Goal: Task Accomplishment & Management: Complete application form

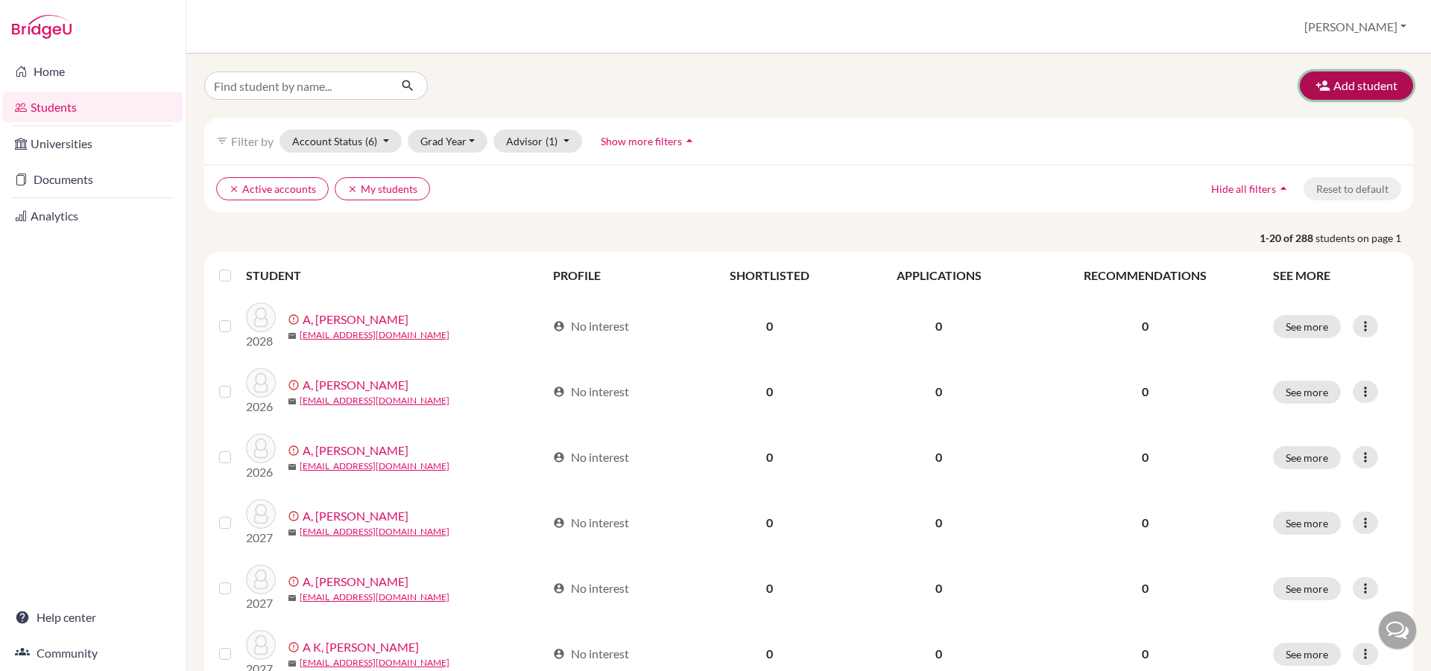
click at [1365, 78] on button "Add student" at bounding box center [1356, 86] width 113 height 28
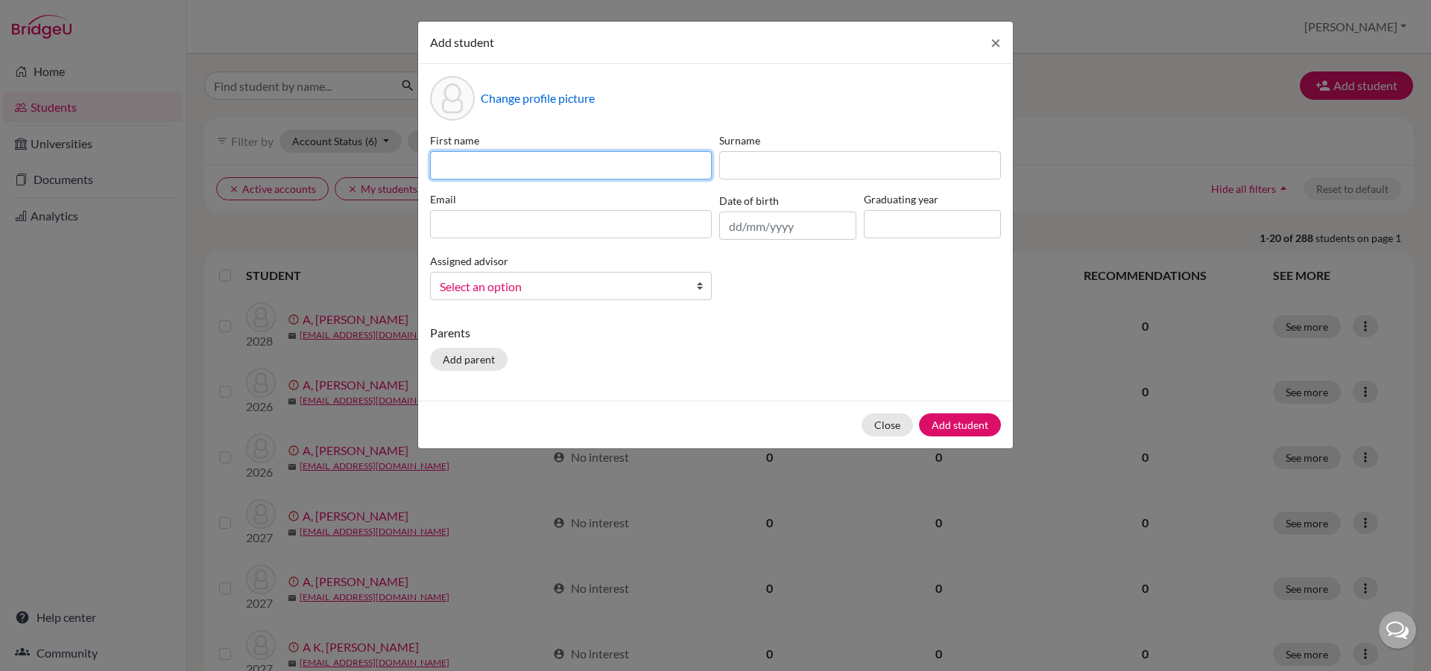
click at [505, 165] on input at bounding box center [571, 165] width 282 height 28
type input "A Nalesh"
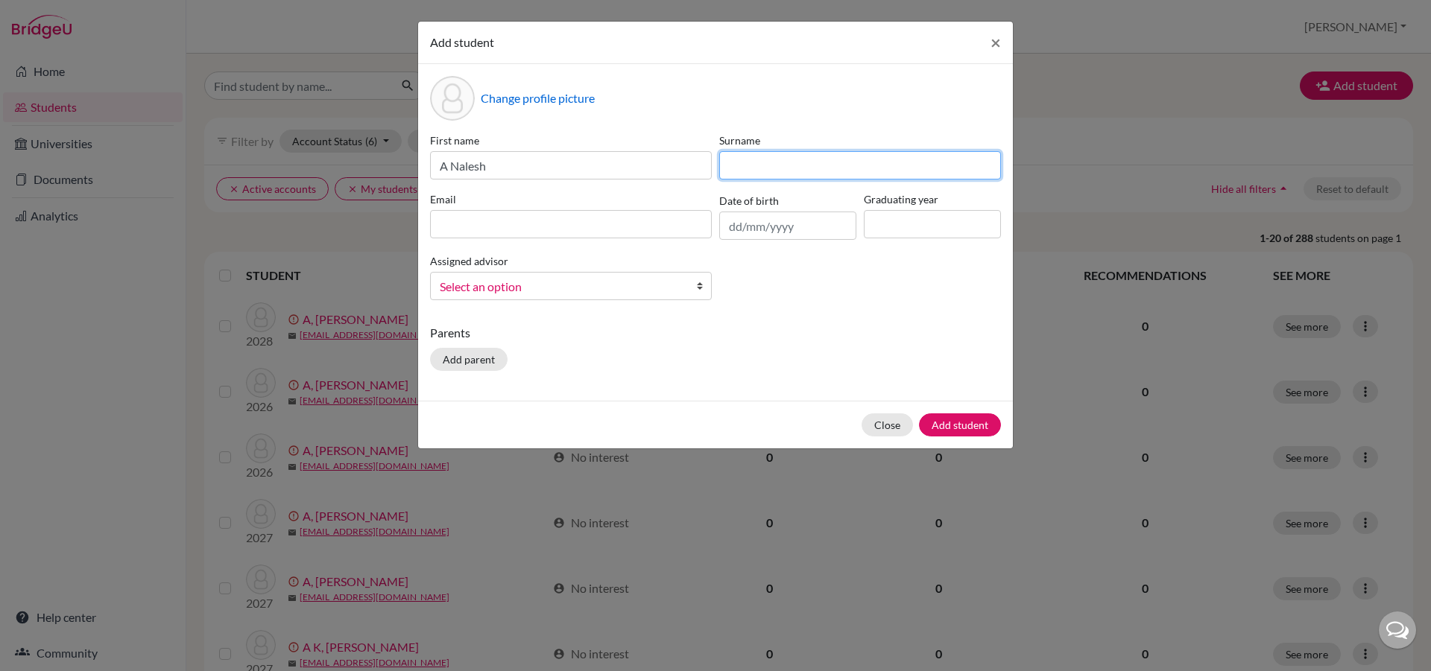
click at [792, 162] on input at bounding box center [860, 165] width 282 height 28
type input "[PERSON_NAME]"
click at [587, 209] on div "Email" at bounding box center [570, 216] width 289 height 48
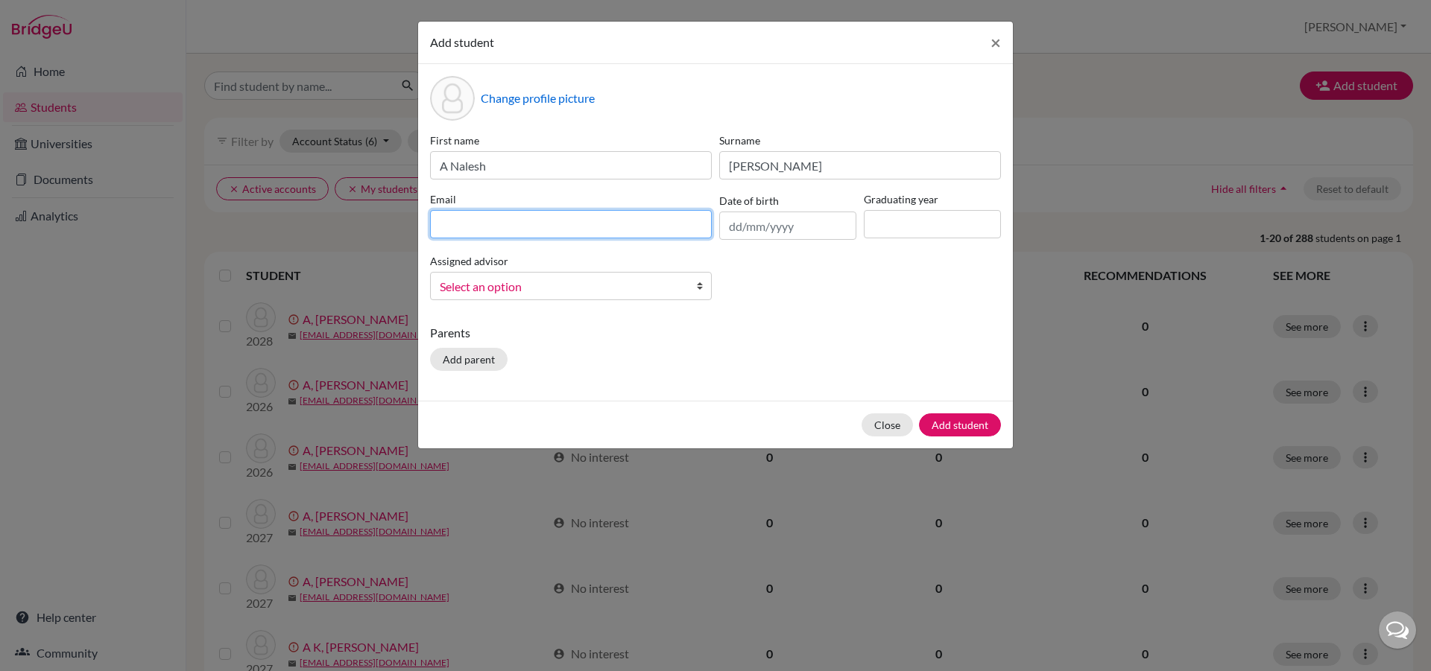
click at [575, 227] on input at bounding box center [571, 224] width 282 height 28
type input "[EMAIL_ADDRESS][DOMAIN_NAME]"
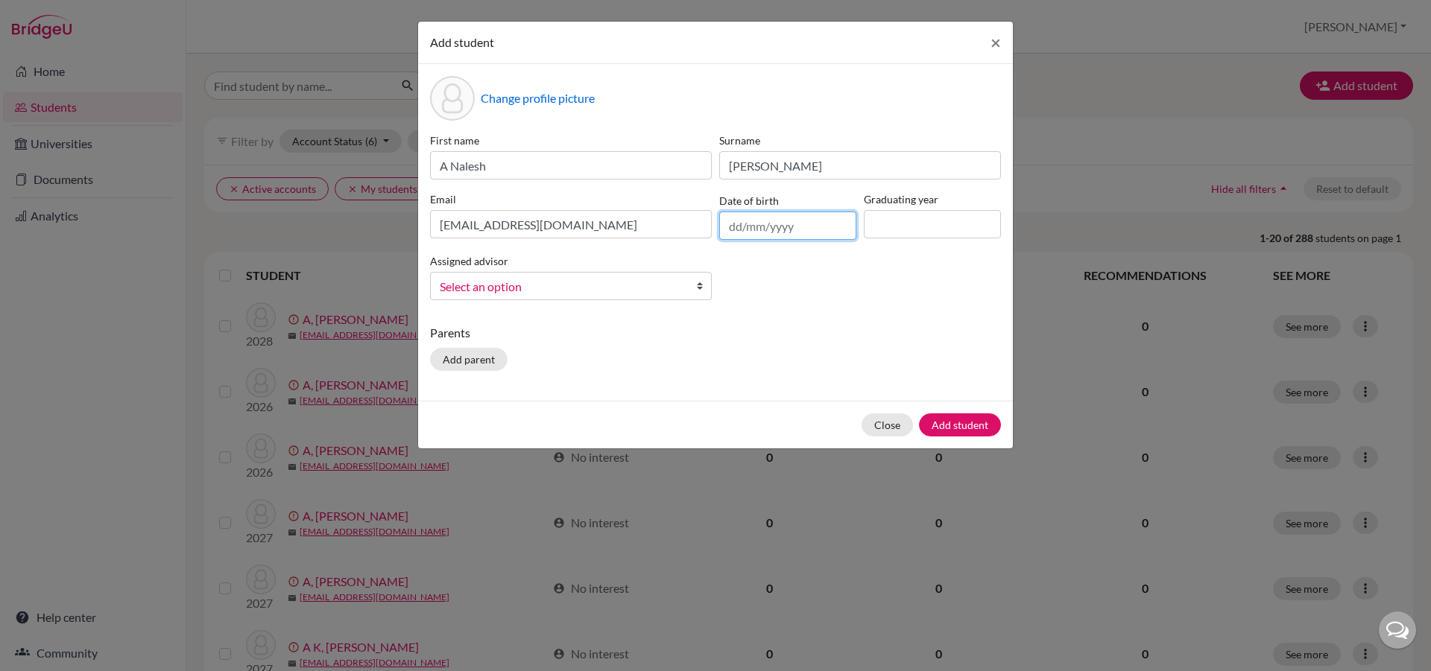
click at [802, 229] on input "text" at bounding box center [787, 226] width 137 height 28
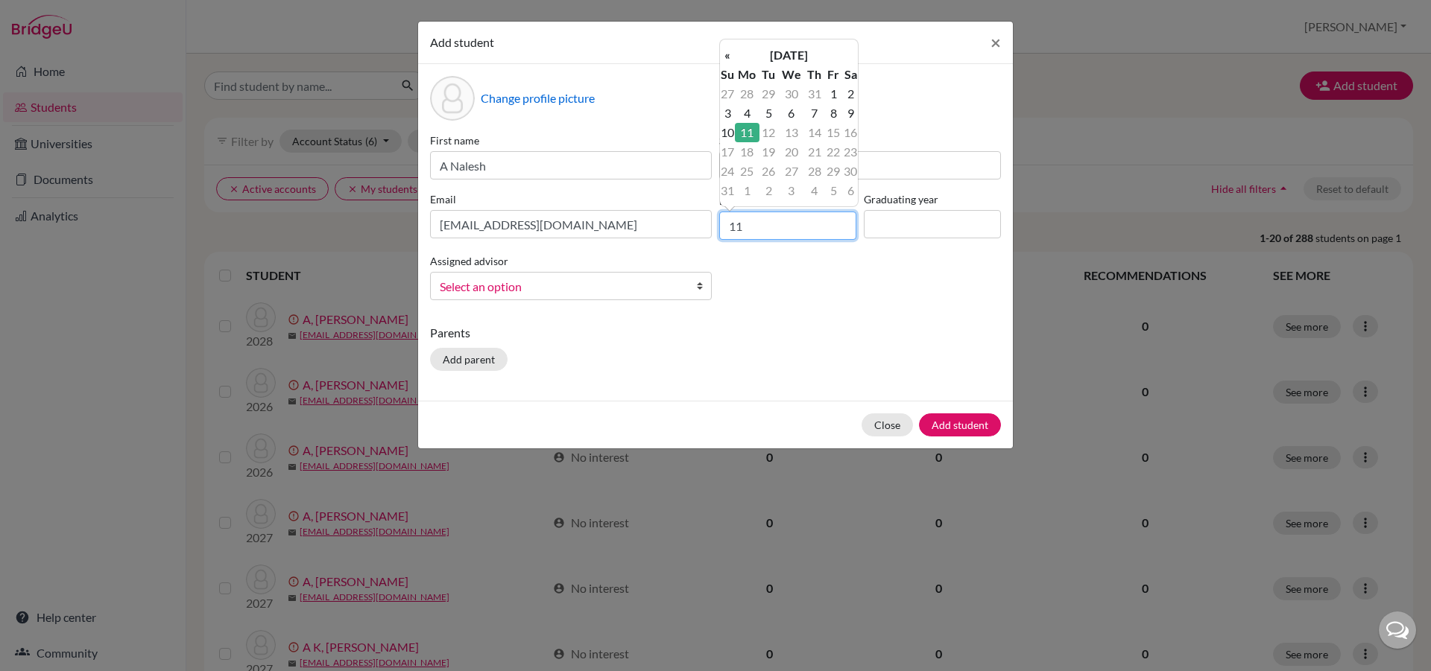
type input "1"
type input "[DATE]"
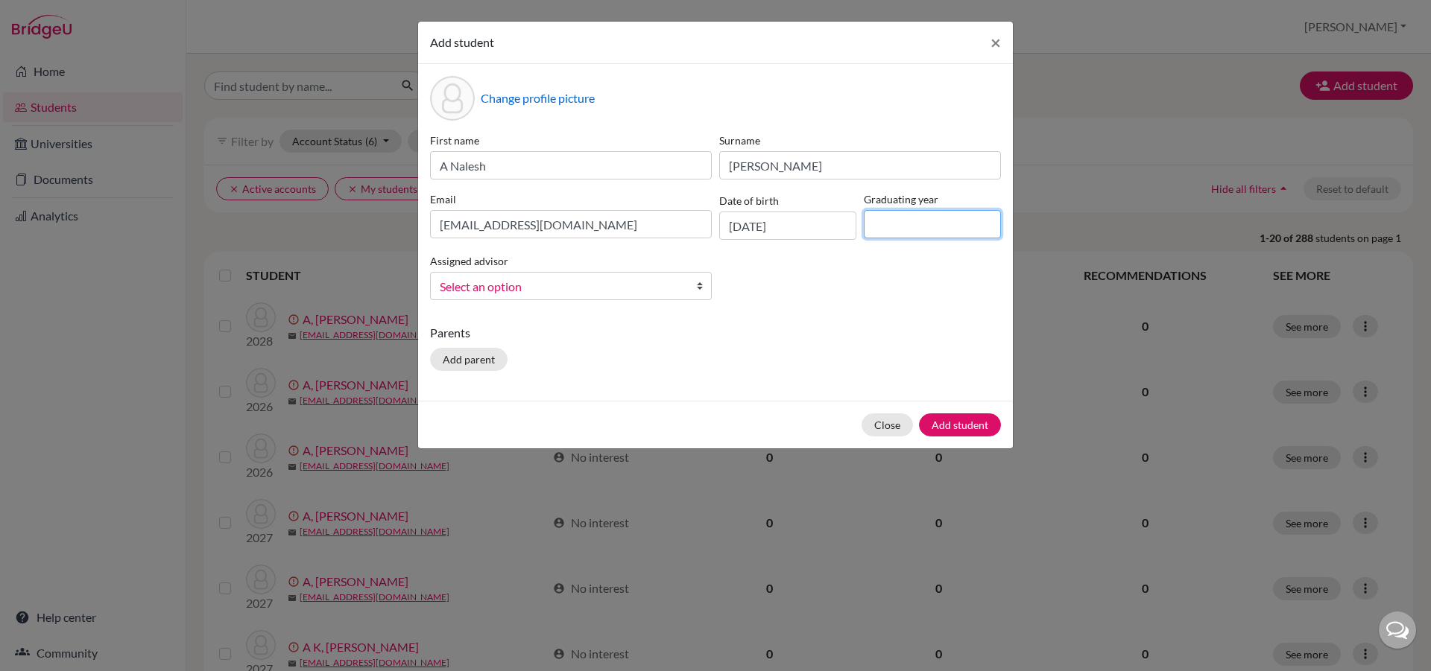
click at [901, 232] on input at bounding box center [932, 224] width 137 height 28
type input "2029"
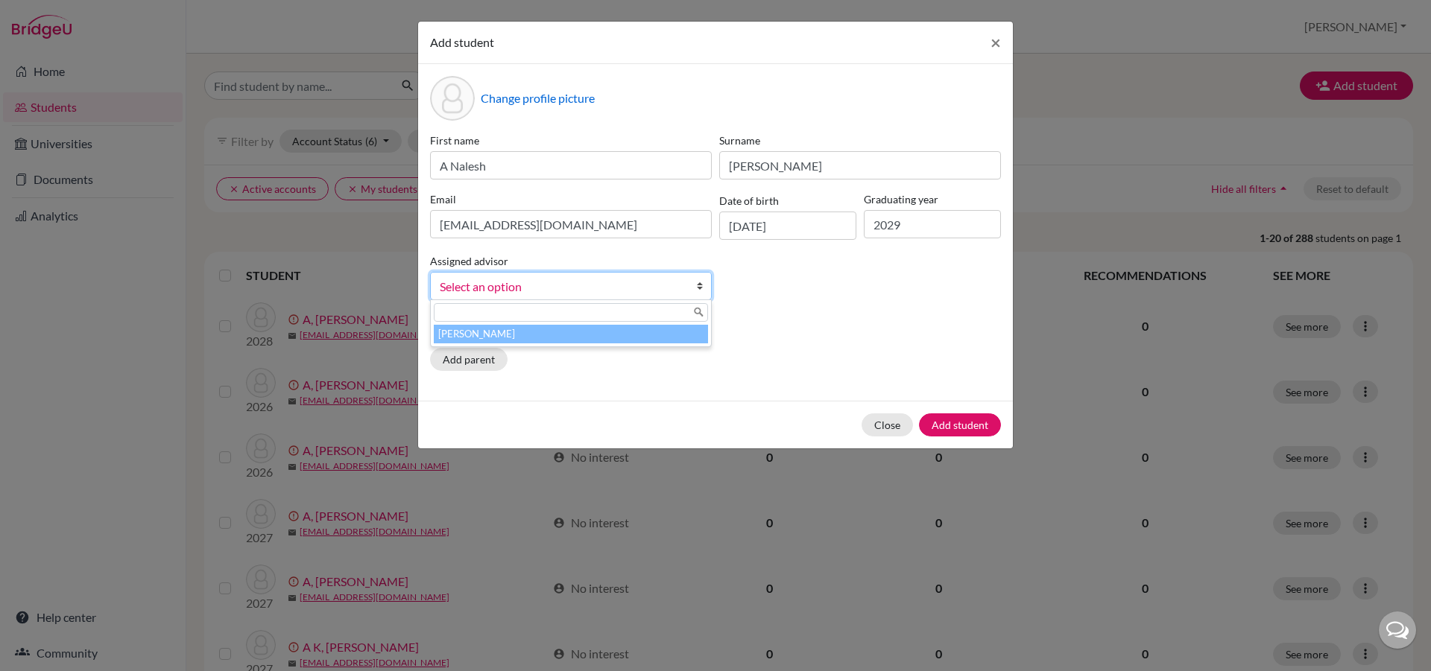
click at [695, 284] on link "Select an option" at bounding box center [571, 286] width 282 height 28
click at [677, 335] on li "[PERSON_NAME]" at bounding box center [571, 334] width 274 height 19
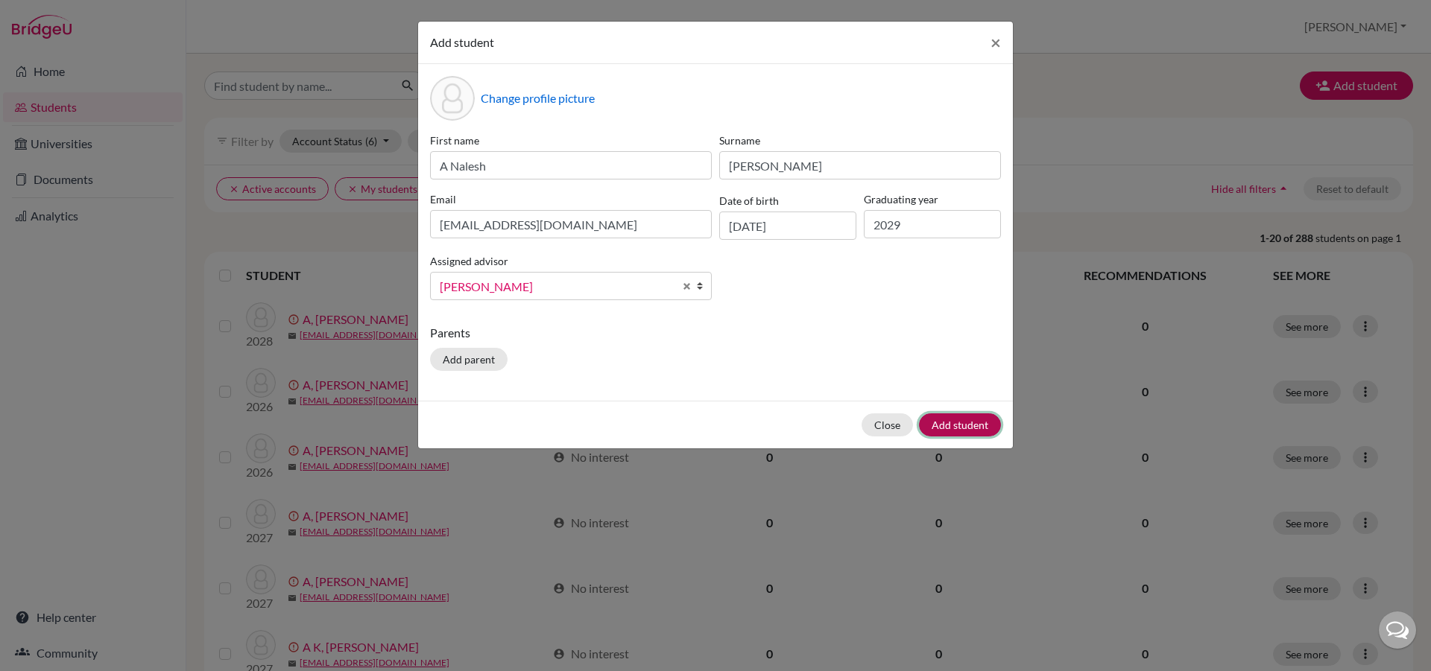
click at [981, 425] on button "Add student" at bounding box center [960, 425] width 82 height 23
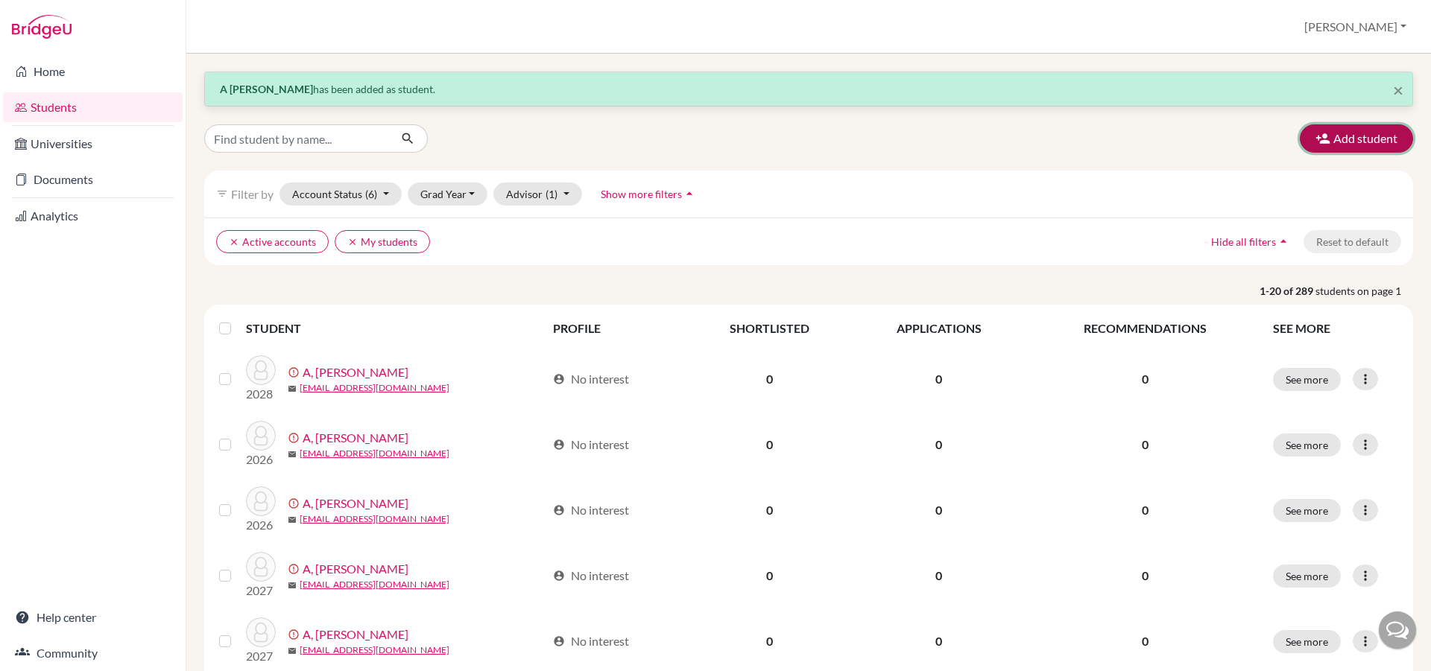
click at [1338, 148] on button "Add student" at bounding box center [1356, 138] width 113 height 28
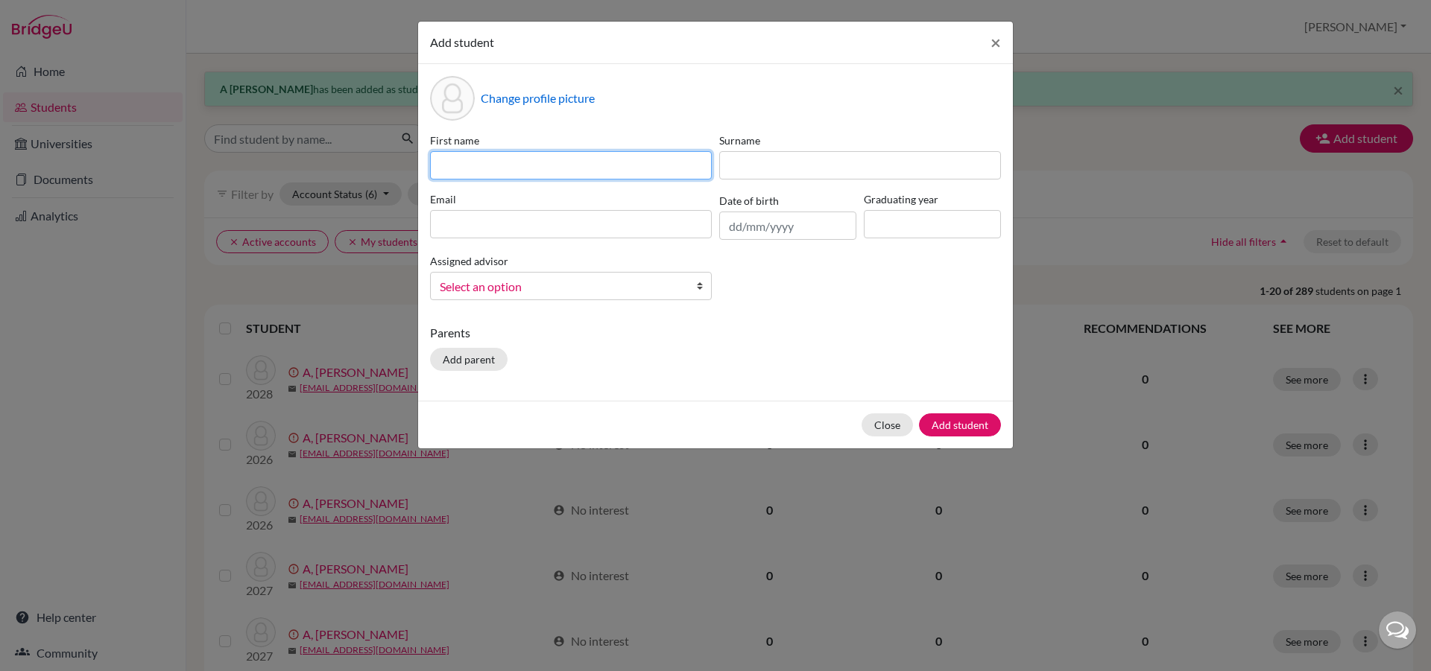
click at [503, 157] on input at bounding box center [571, 165] width 282 height 28
type input "S"
type input "[PERSON_NAME]"
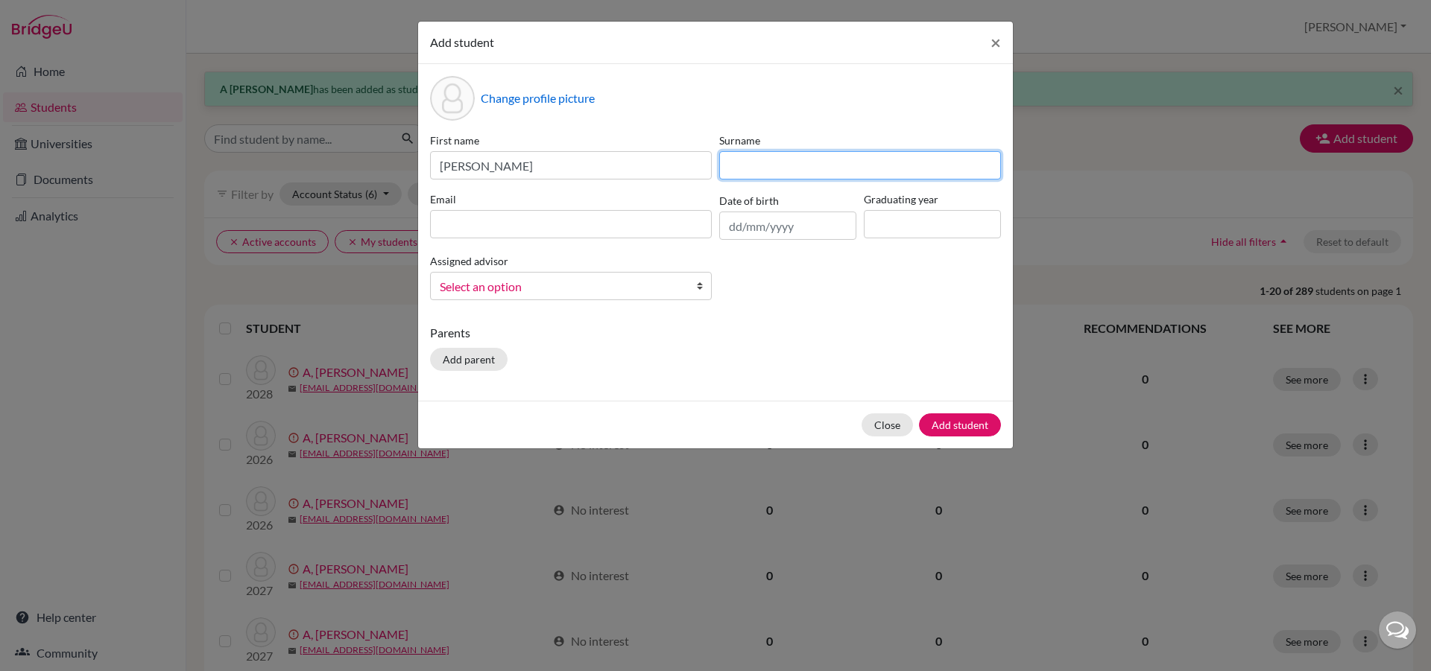
click at [755, 164] on input at bounding box center [860, 165] width 282 height 28
type input "S"
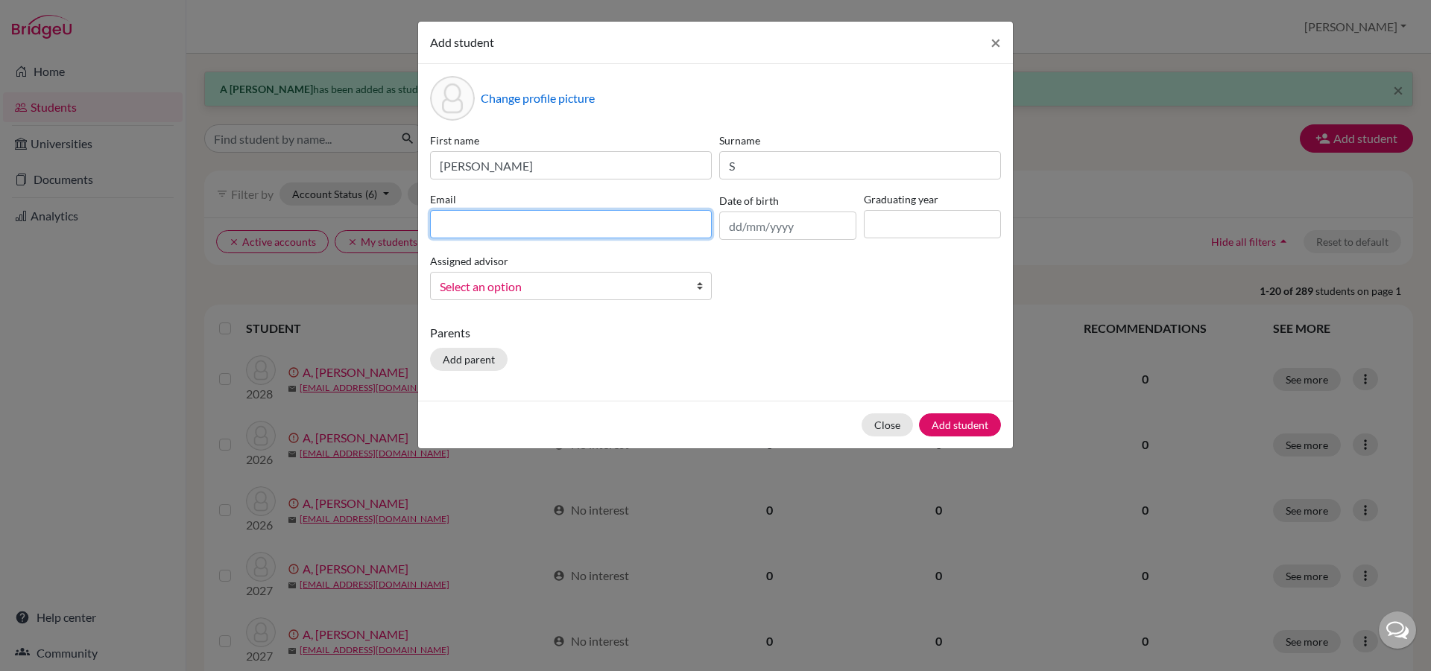
click at [548, 218] on input at bounding box center [571, 224] width 282 height 28
type input "[EMAIL_ADDRESS][DOMAIN_NAME]"
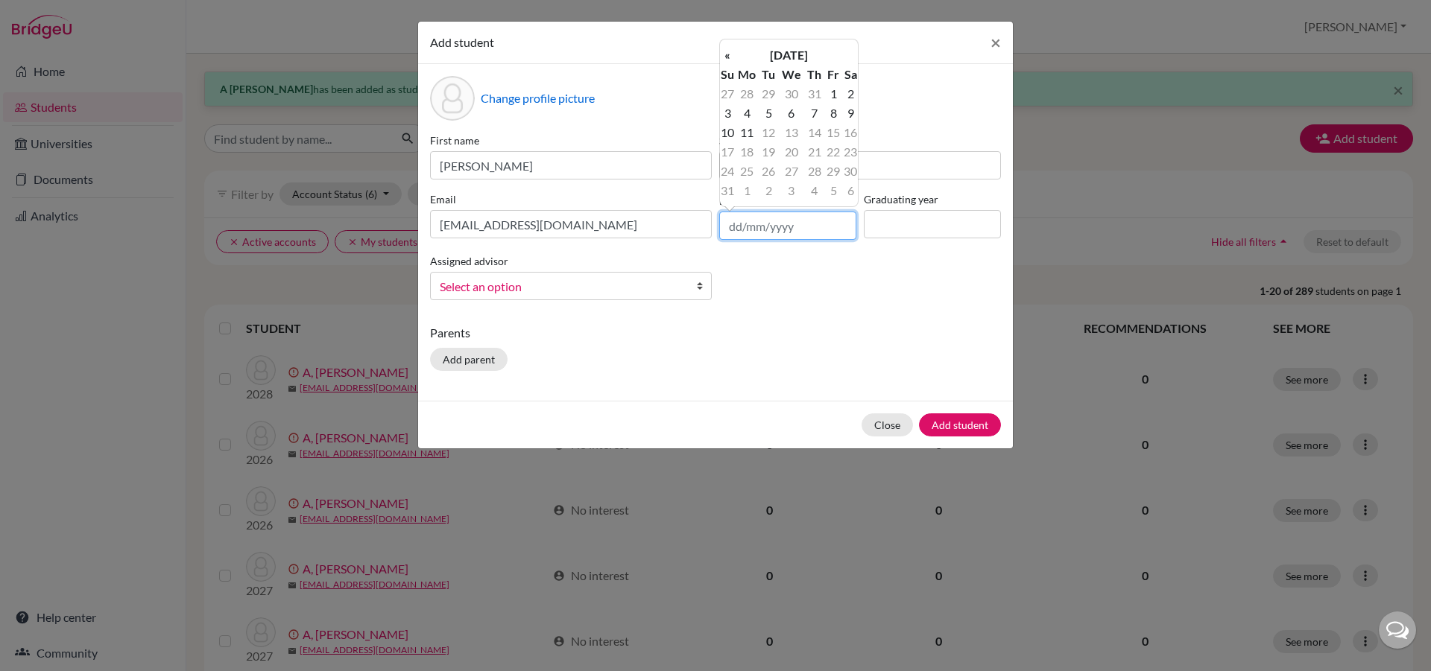
click at [753, 230] on input "text" at bounding box center [787, 226] width 137 height 28
type input "[DATE]"
click at [884, 227] on input at bounding box center [932, 224] width 137 height 28
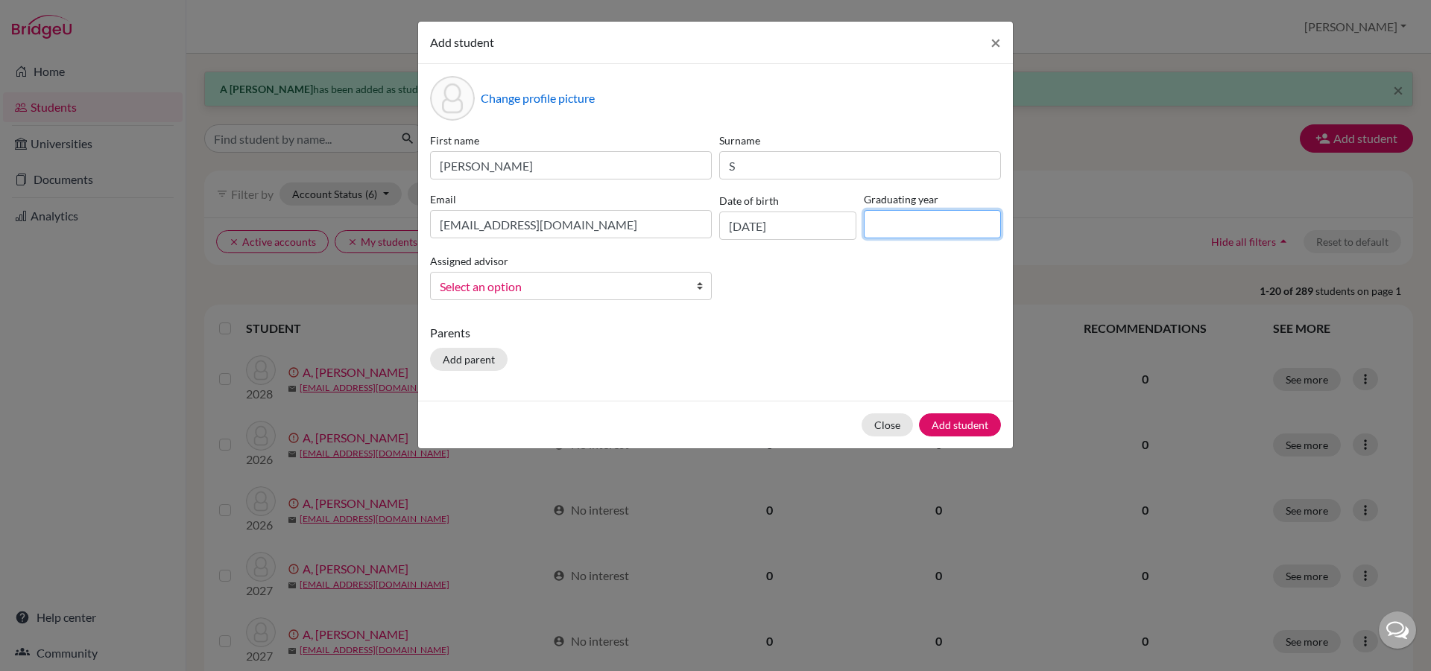
type input "2029"
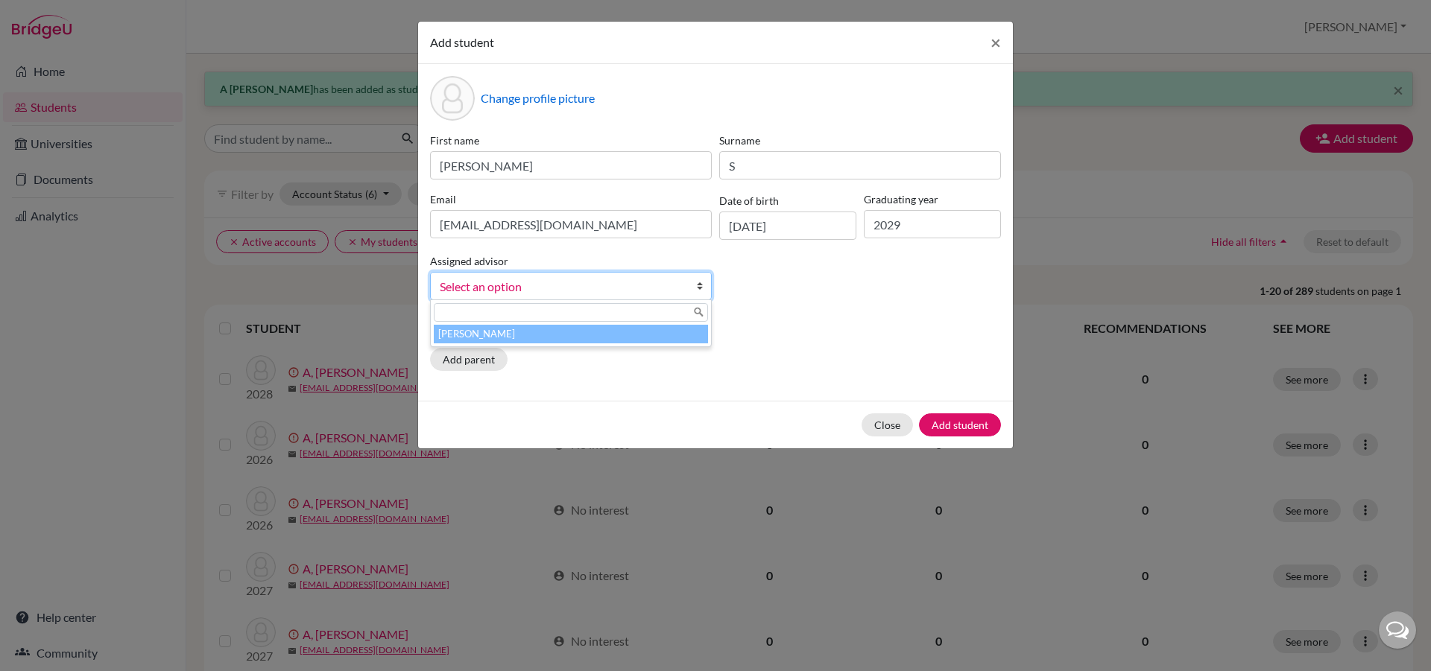
click at [698, 284] on b at bounding box center [703, 286] width 15 height 27
click at [657, 326] on li "[PERSON_NAME]" at bounding box center [571, 334] width 274 height 19
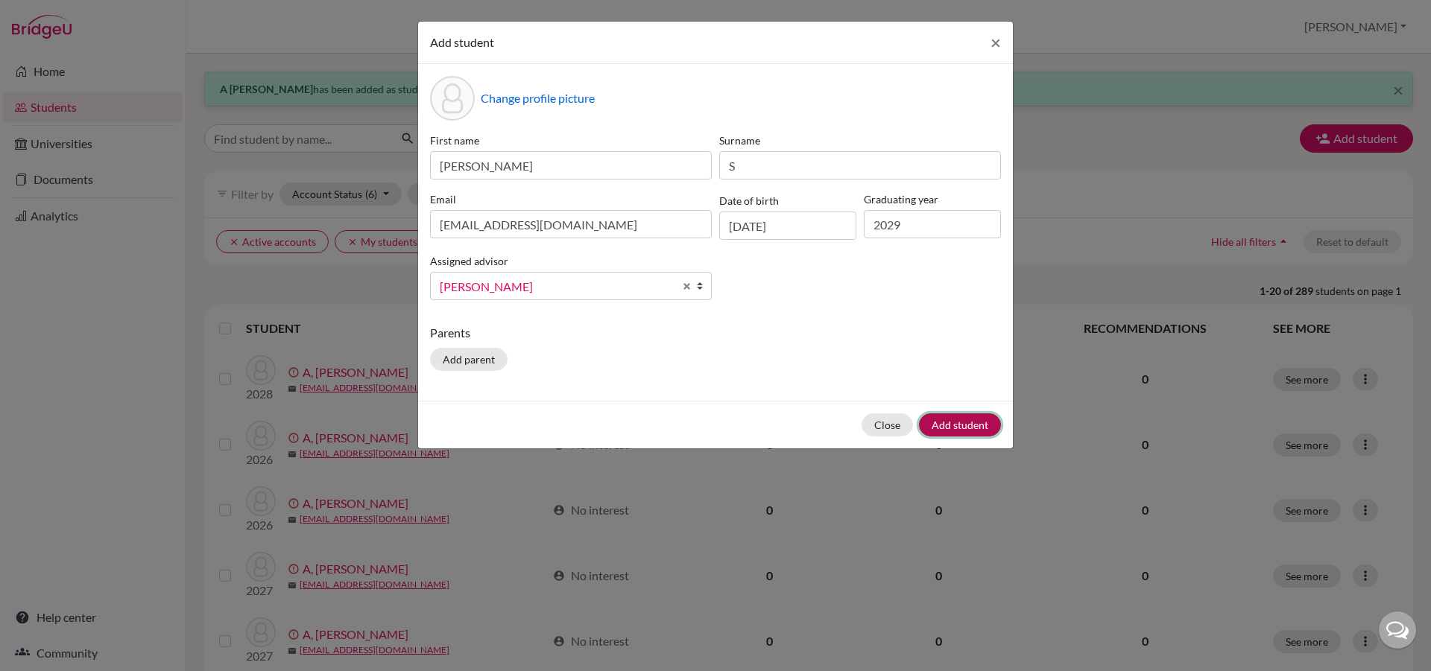
click at [994, 429] on button "Add student" at bounding box center [960, 425] width 82 height 23
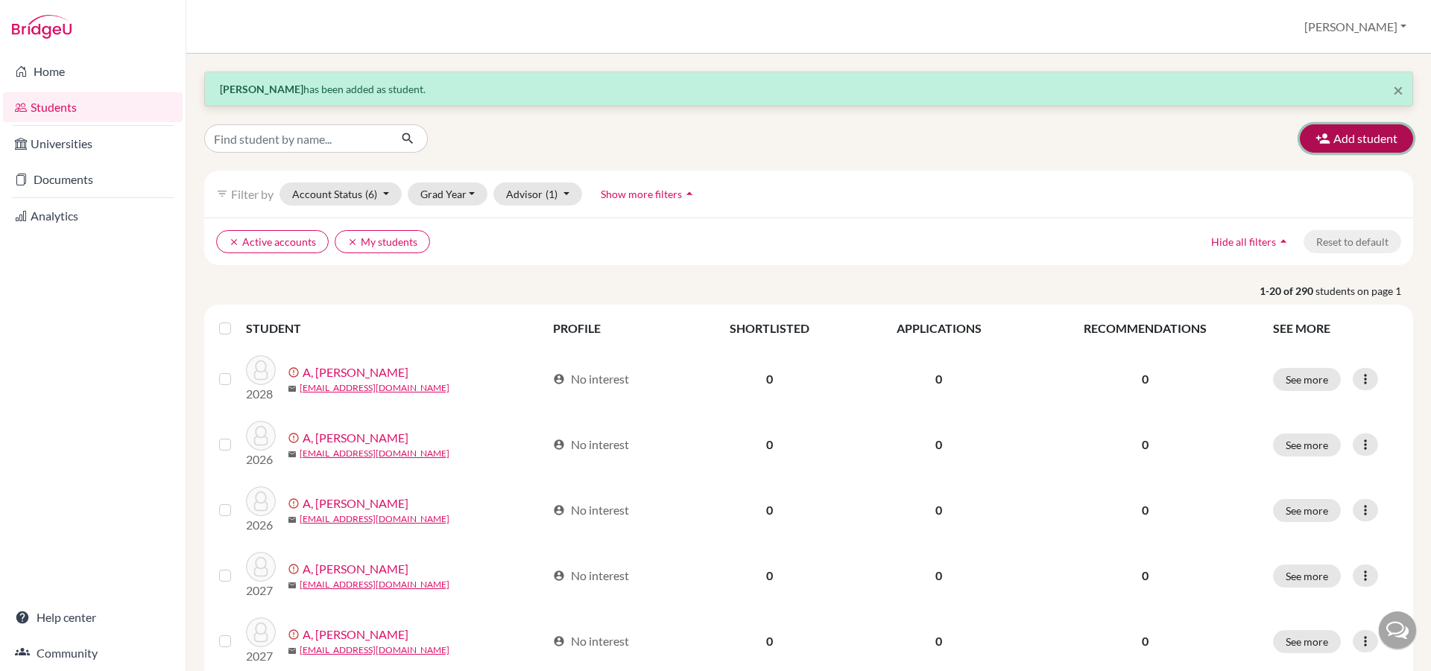
click at [1353, 147] on button "Add student" at bounding box center [1356, 138] width 113 height 28
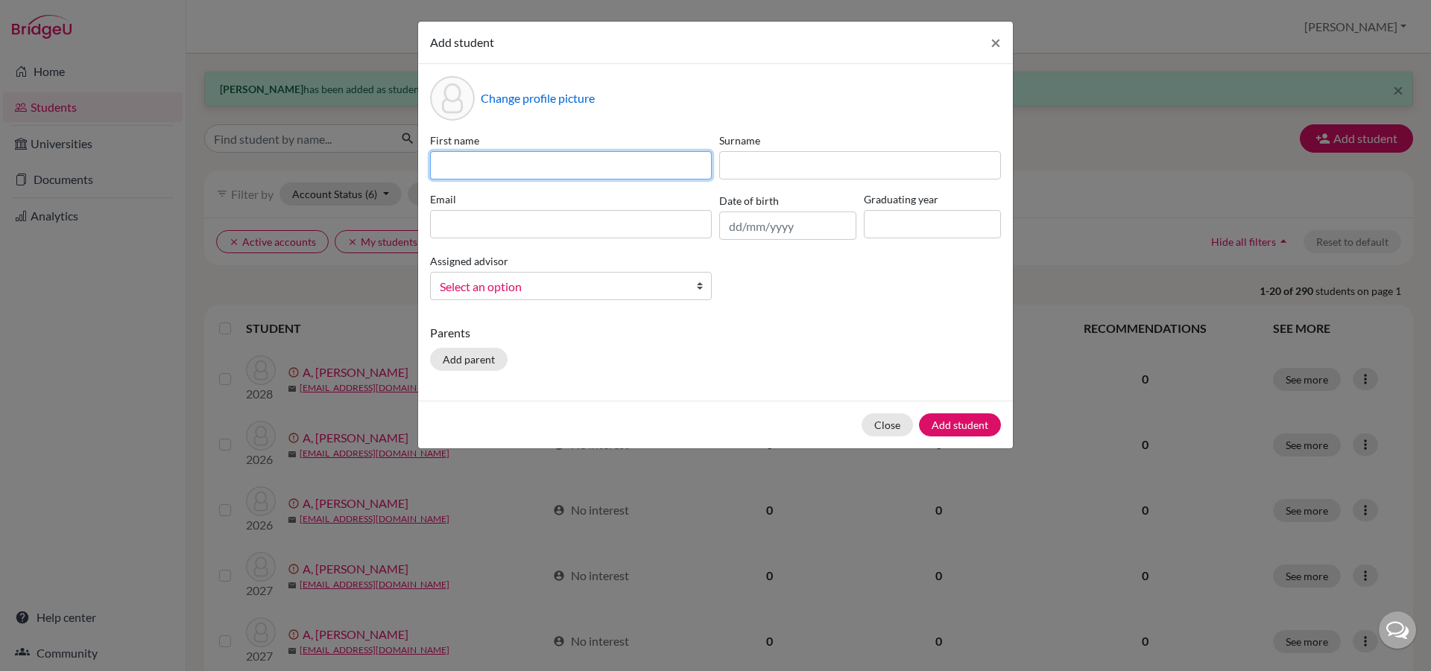
click at [473, 174] on input at bounding box center [571, 165] width 282 height 28
type input "Sheethala"
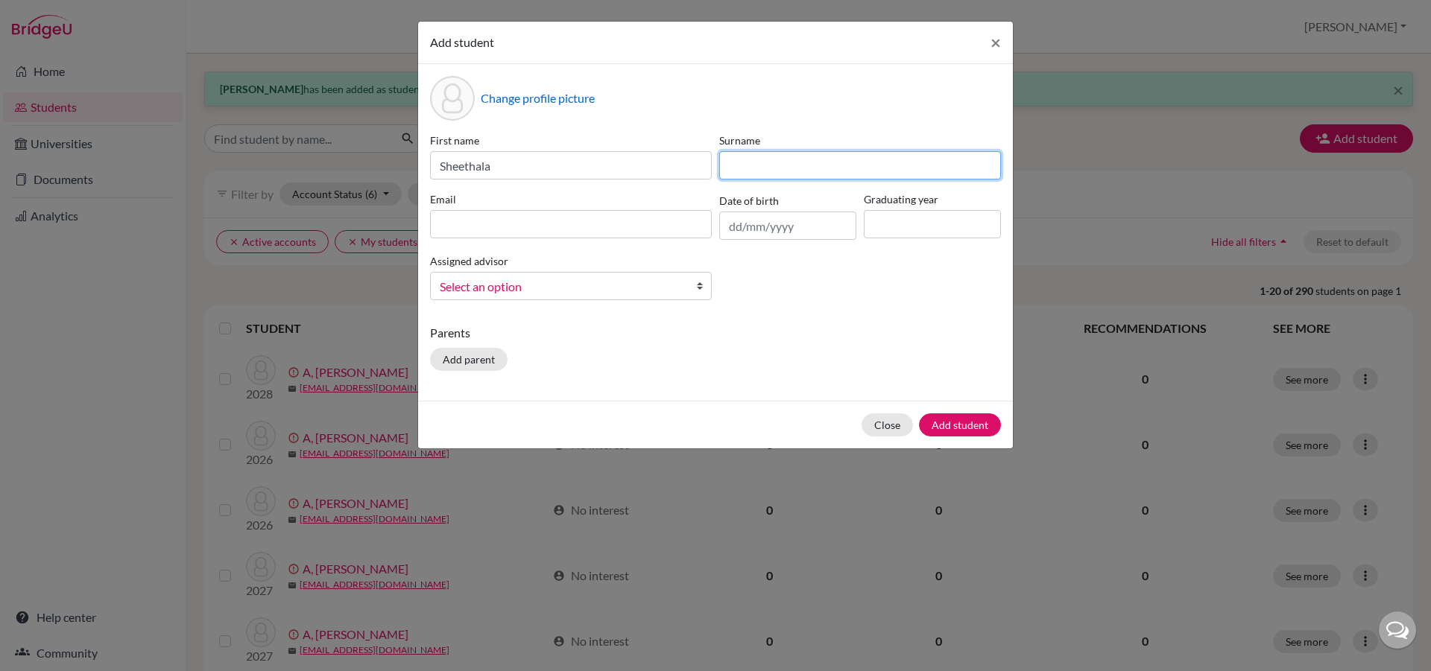
click at [809, 173] on input at bounding box center [860, 165] width 282 height 28
type input "[DEMOGRAPHIC_DATA]"
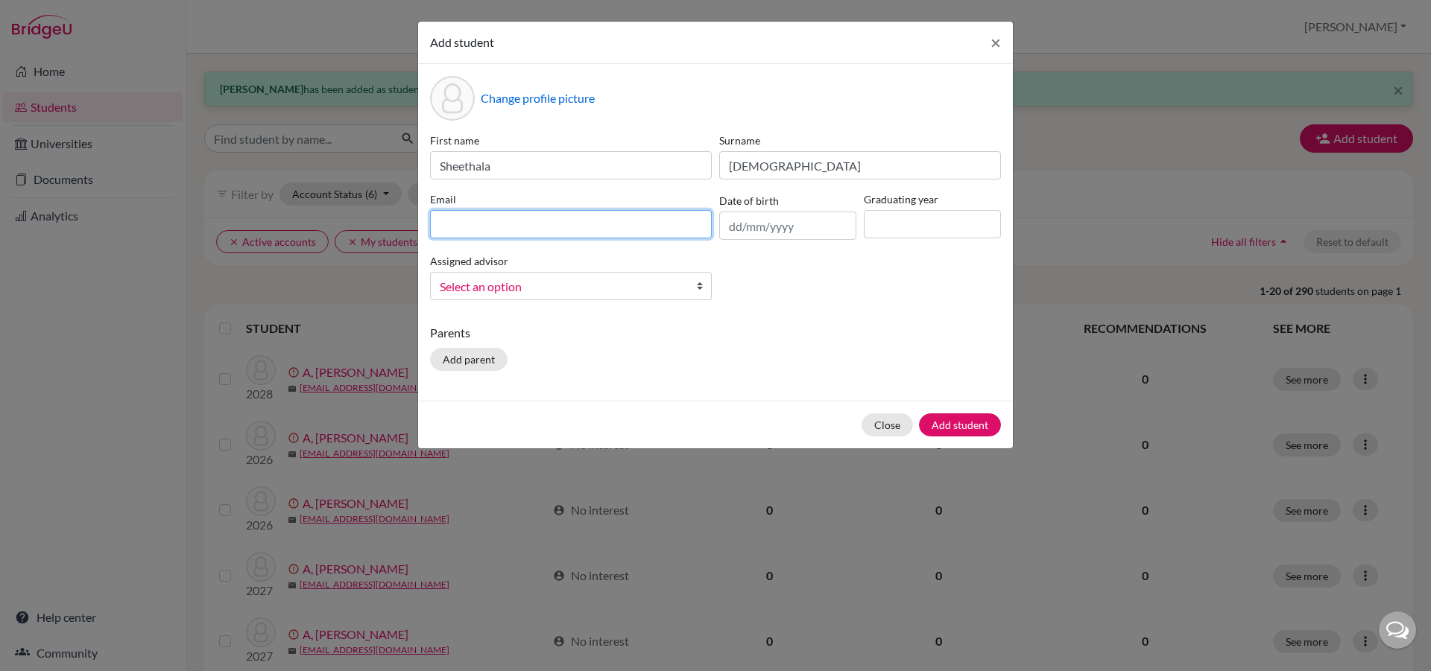
click at [657, 219] on input at bounding box center [571, 224] width 282 height 28
type input "[EMAIL_ADDRESS][DOMAIN_NAME]"
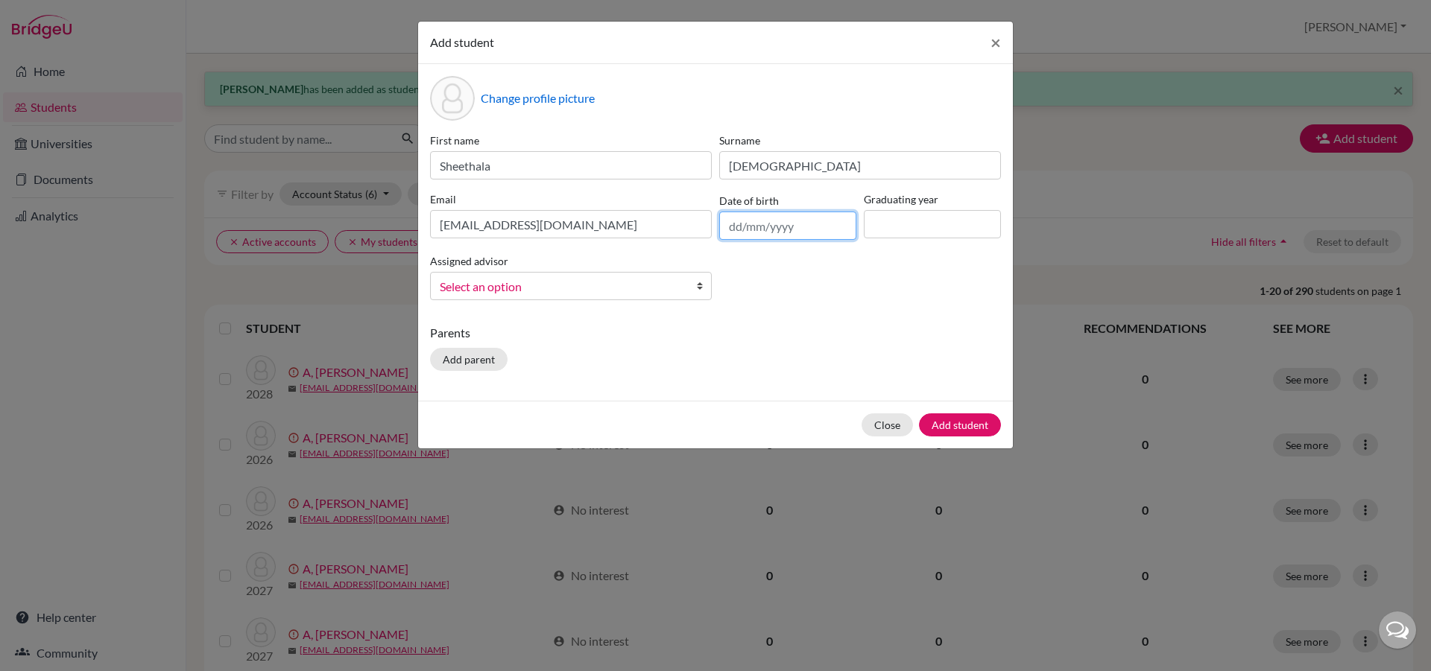
click at [786, 226] on input "text" at bounding box center [787, 226] width 137 height 28
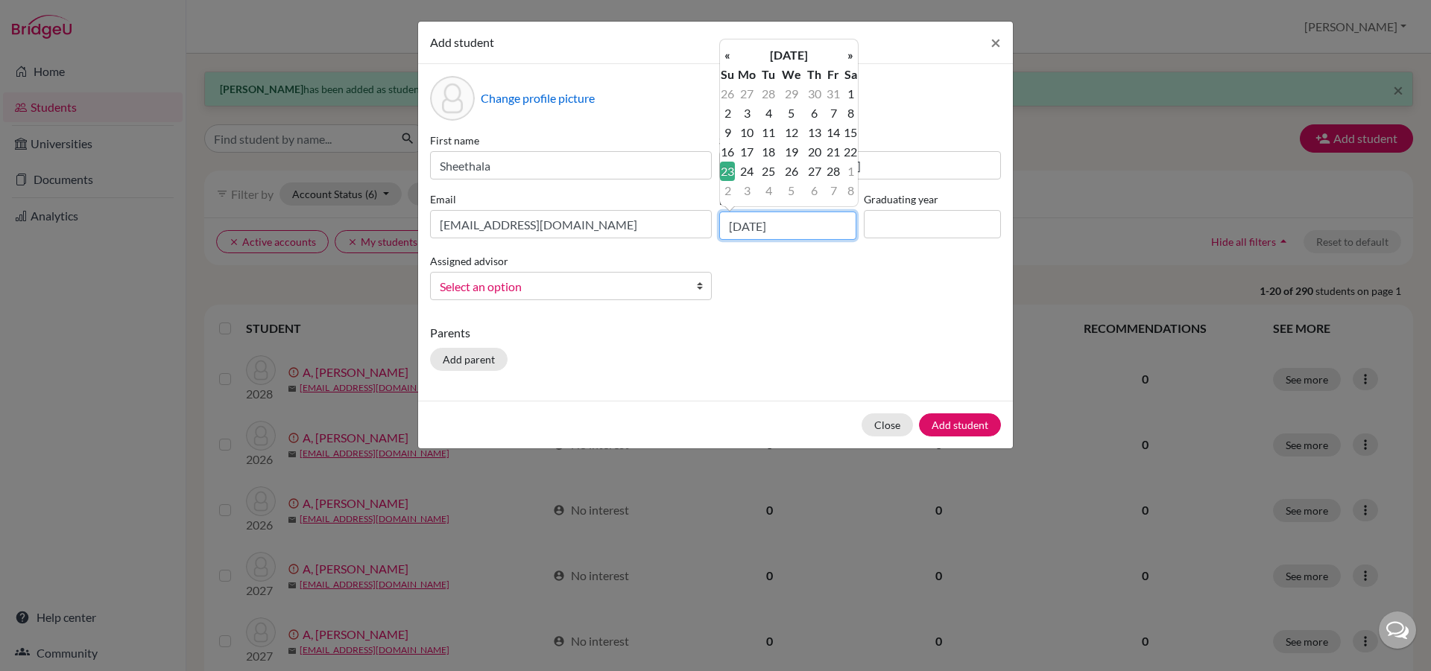
type input "[DATE]"
click at [929, 211] on input at bounding box center [932, 224] width 137 height 28
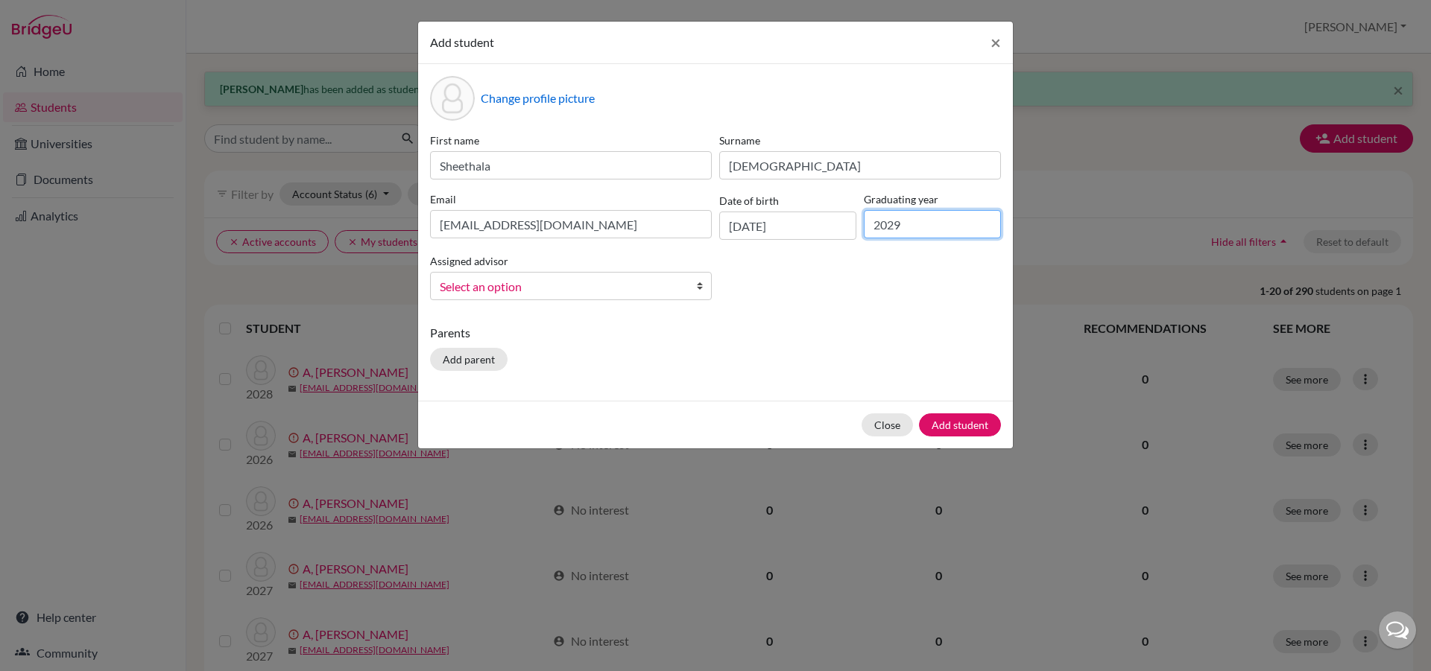
type input "2029"
click at [699, 286] on b at bounding box center [703, 286] width 15 height 27
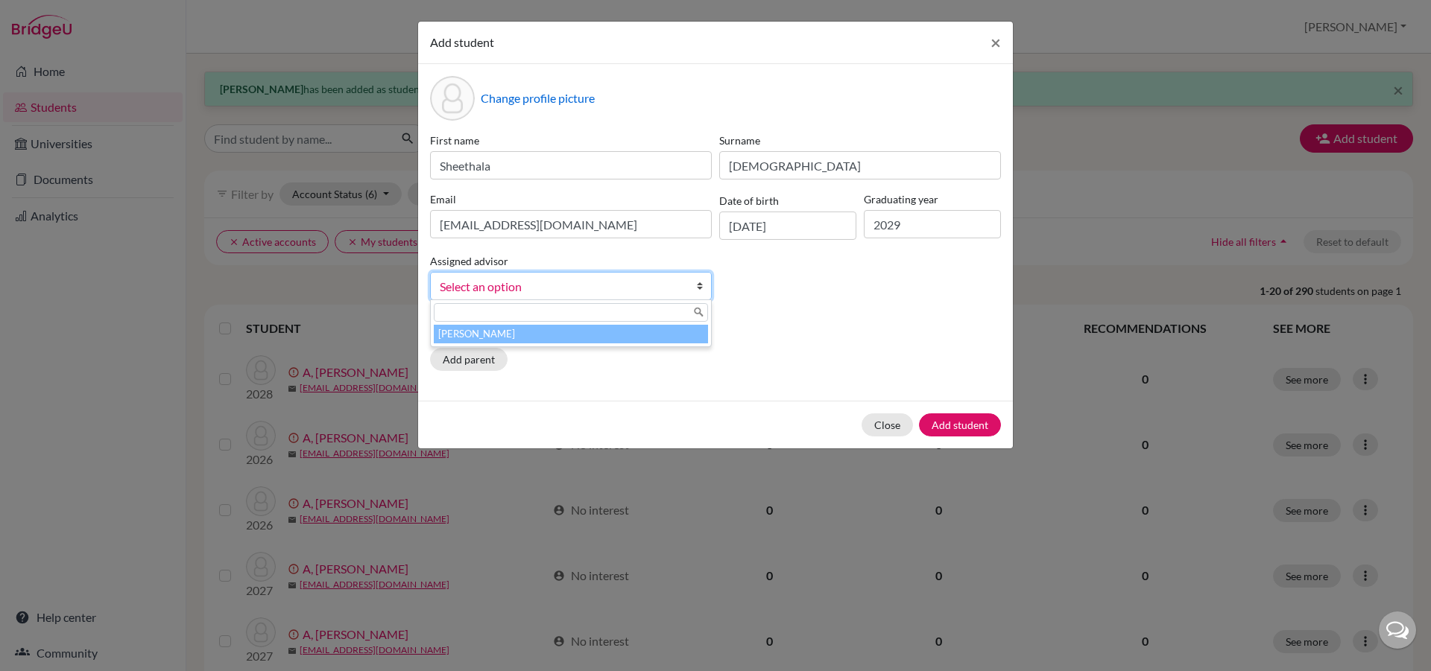
click at [656, 332] on li "[PERSON_NAME]" at bounding box center [571, 334] width 274 height 19
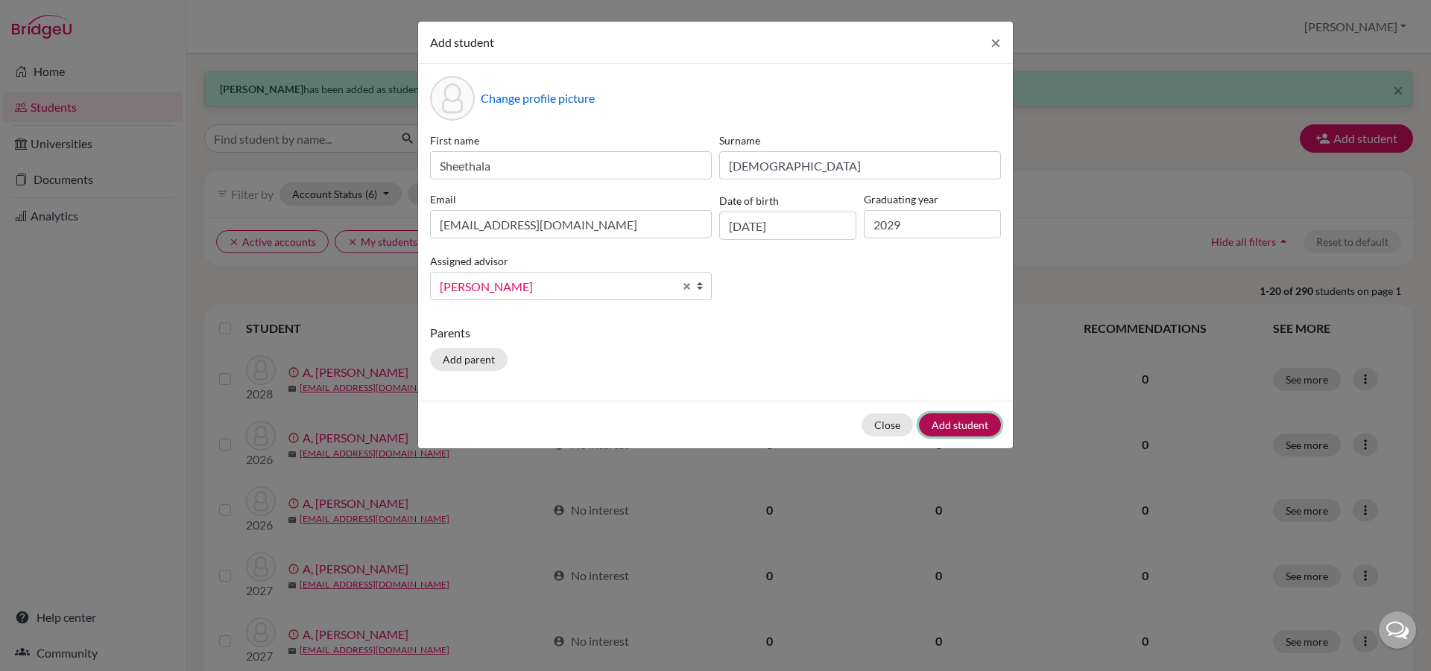
click at [949, 430] on button "Add student" at bounding box center [960, 425] width 82 height 23
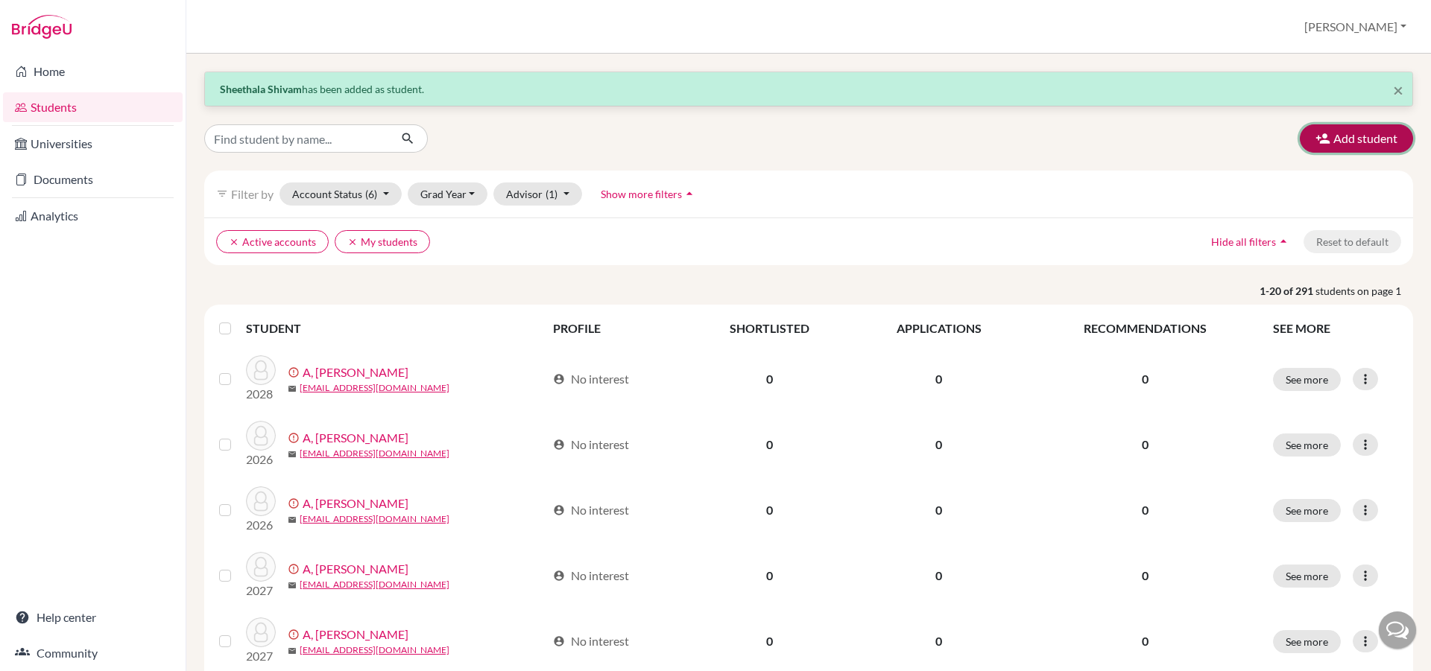
click at [1357, 131] on button "Add student" at bounding box center [1356, 138] width 113 height 28
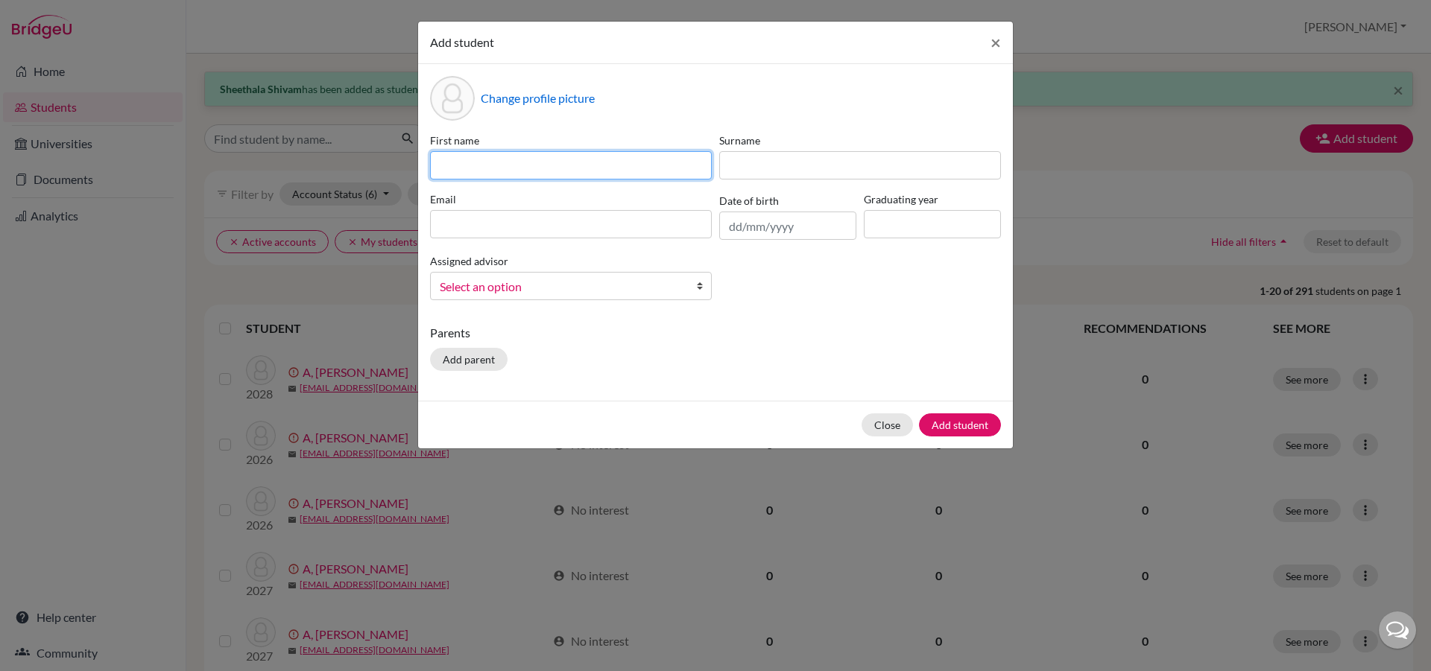
click at [513, 170] on input at bounding box center [571, 165] width 282 height 28
type input "[PERSON_NAME]"
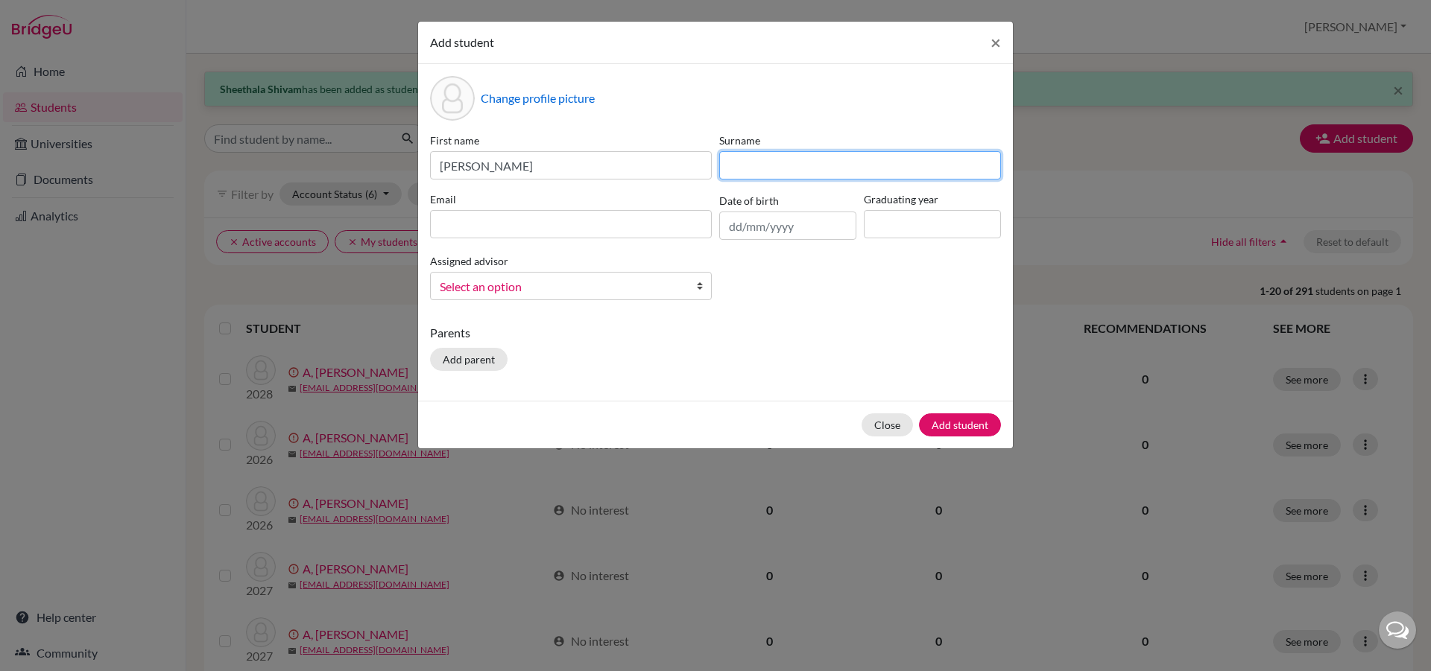
click at [812, 168] on input at bounding box center [860, 165] width 282 height 28
type input "S"
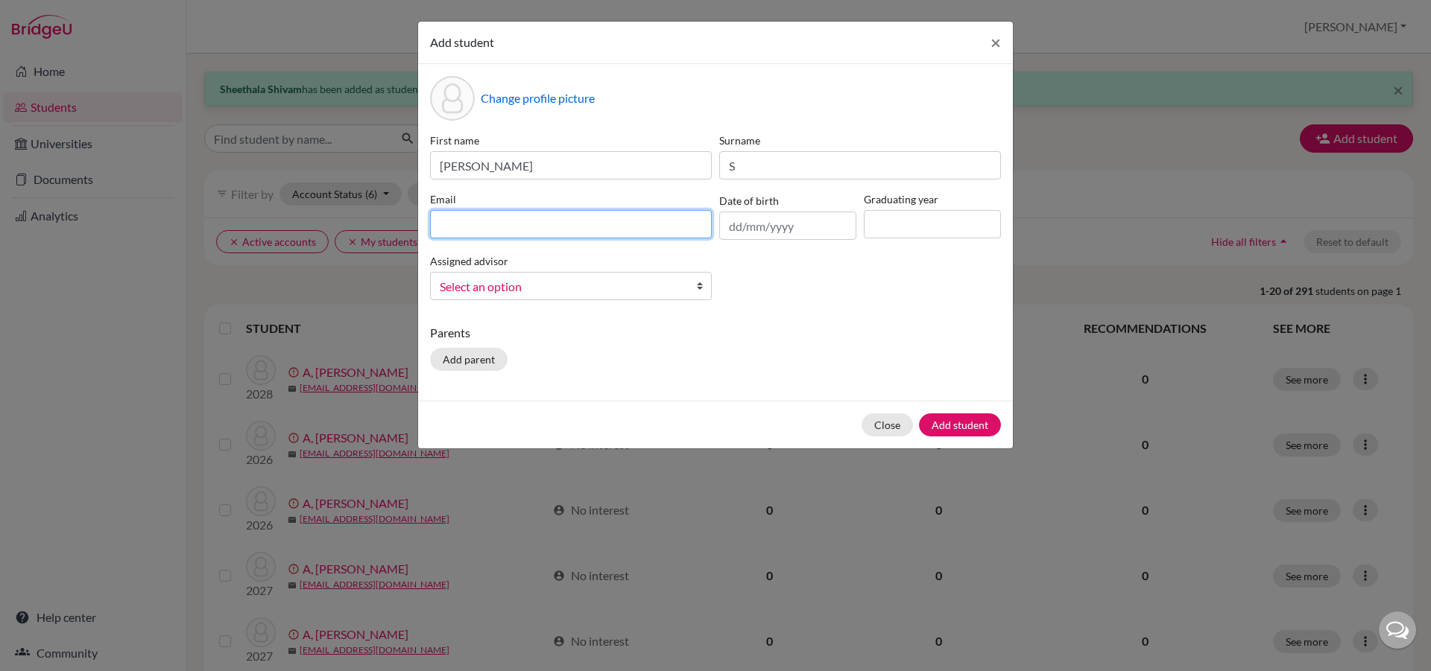
click at [561, 214] on input at bounding box center [571, 224] width 282 height 28
type input "[EMAIL_ADDRESS][DOMAIN_NAME]"
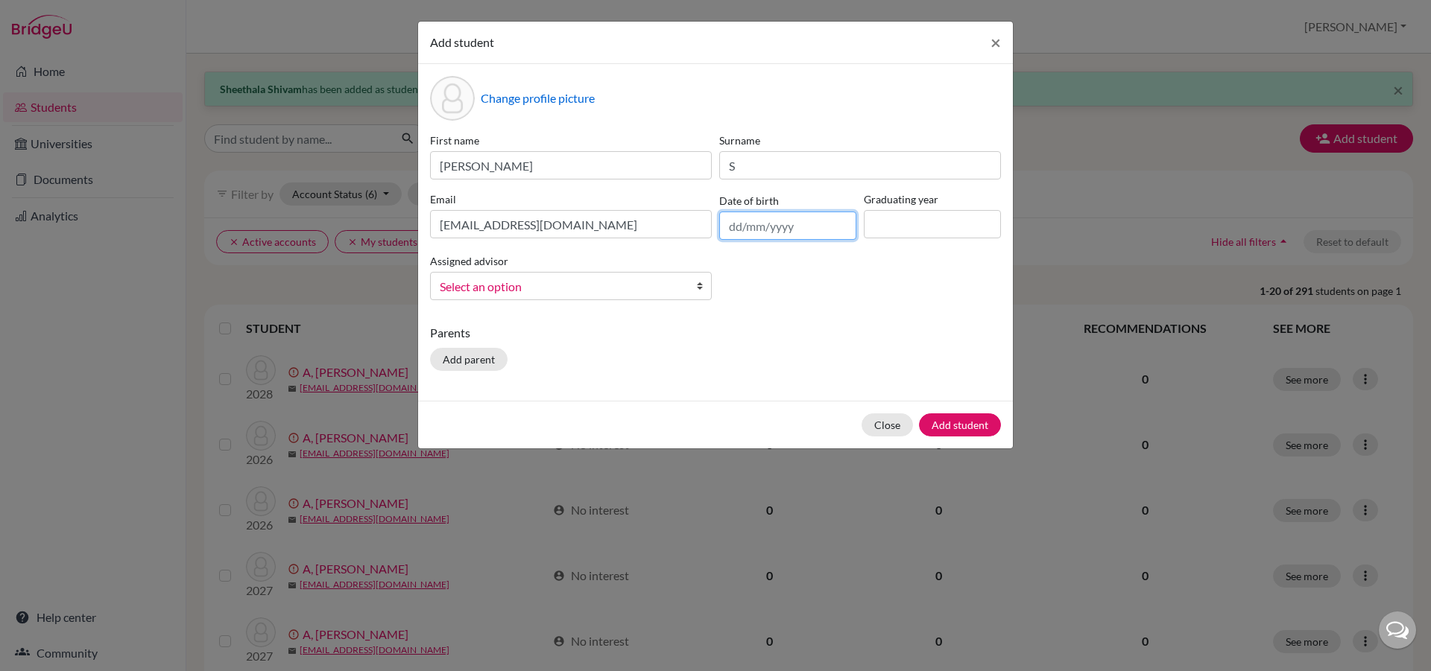
click at [737, 233] on input "text" at bounding box center [787, 226] width 137 height 28
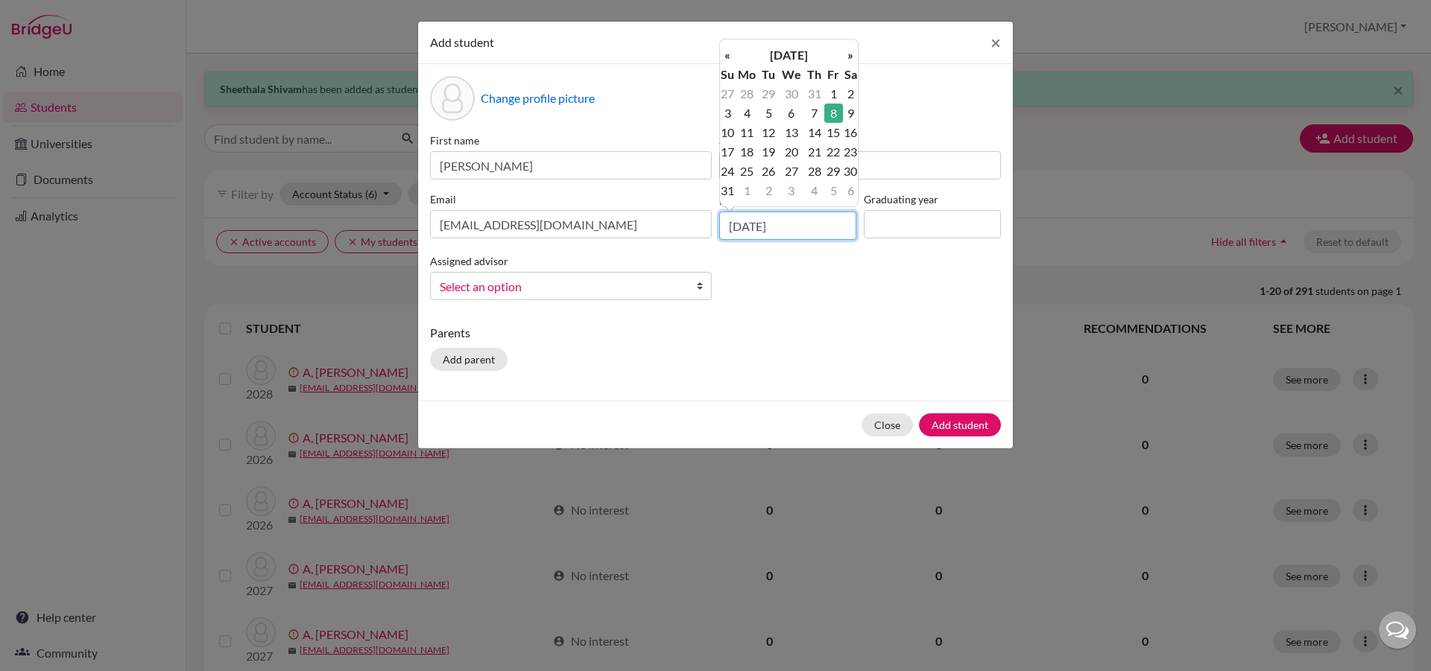
type input "[DATE]"
click at [914, 228] on input at bounding box center [932, 224] width 137 height 28
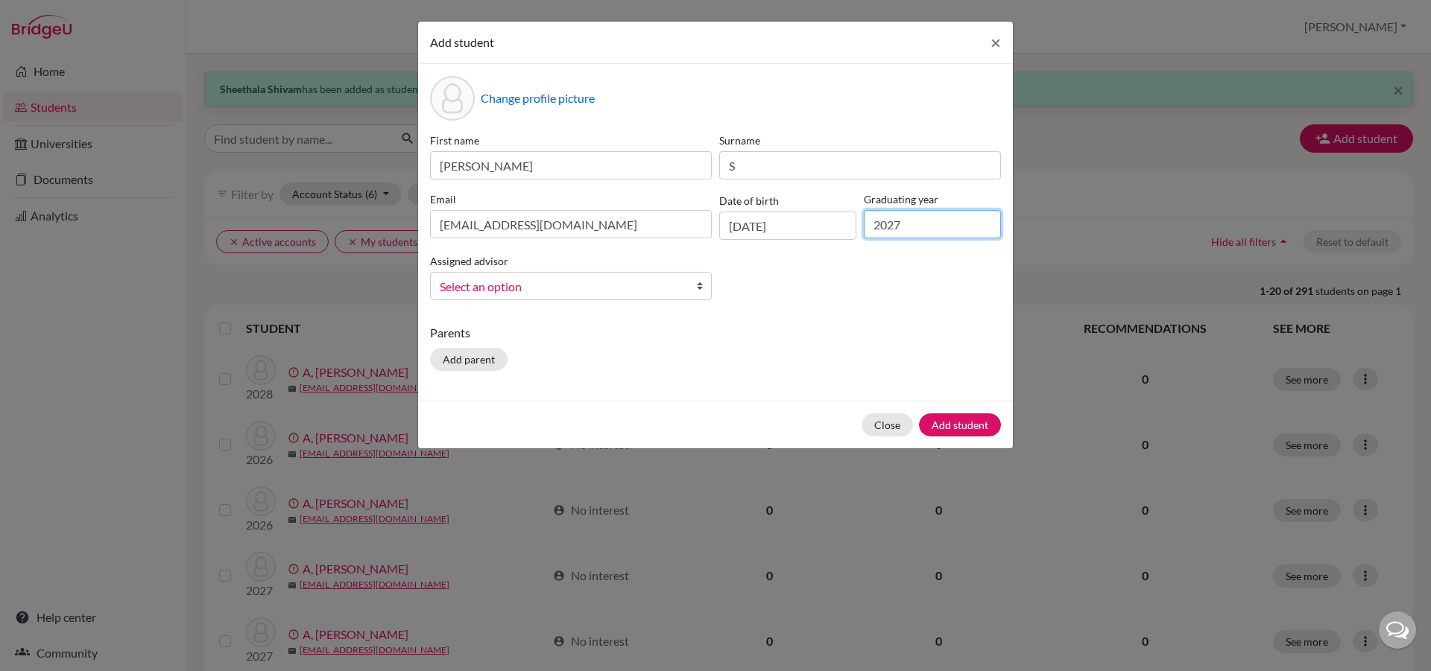
type input "2027"
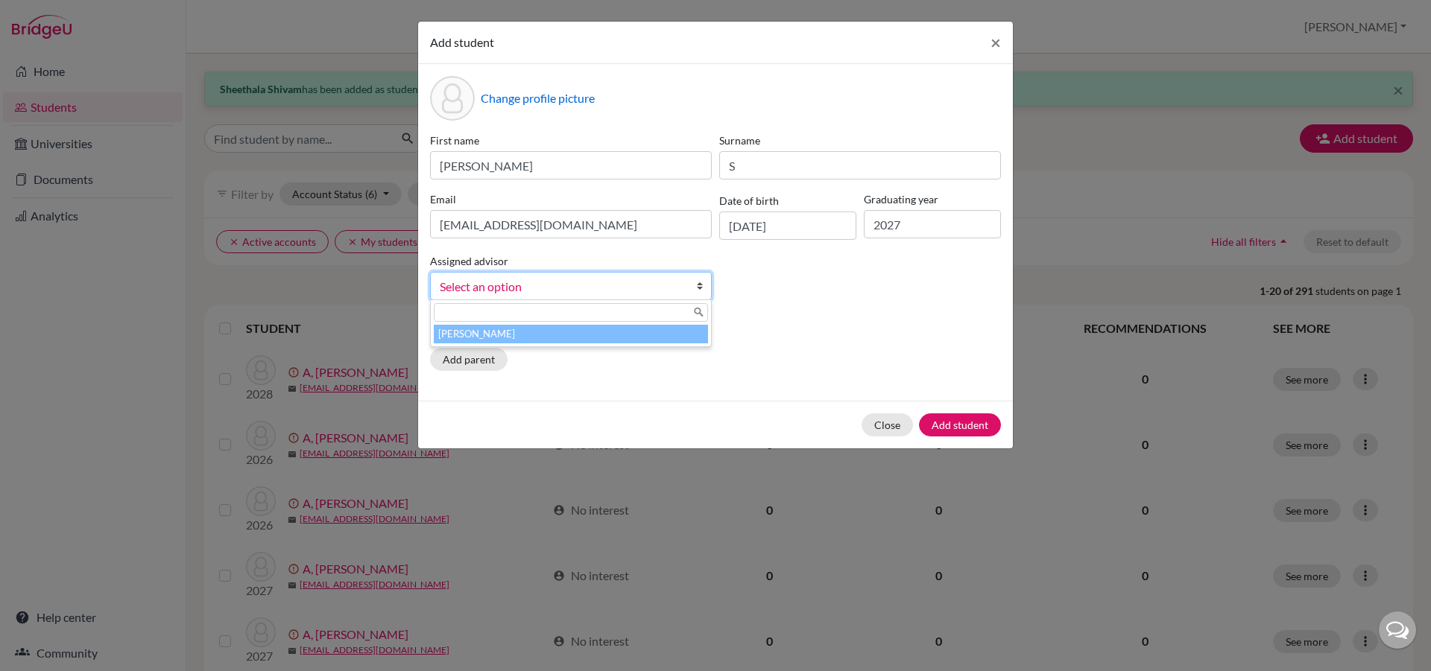
click at [701, 289] on b at bounding box center [703, 286] width 15 height 27
click at [665, 335] on li "[PERSON_NAME]" at bounding box center [571, 334] width 274 height 19
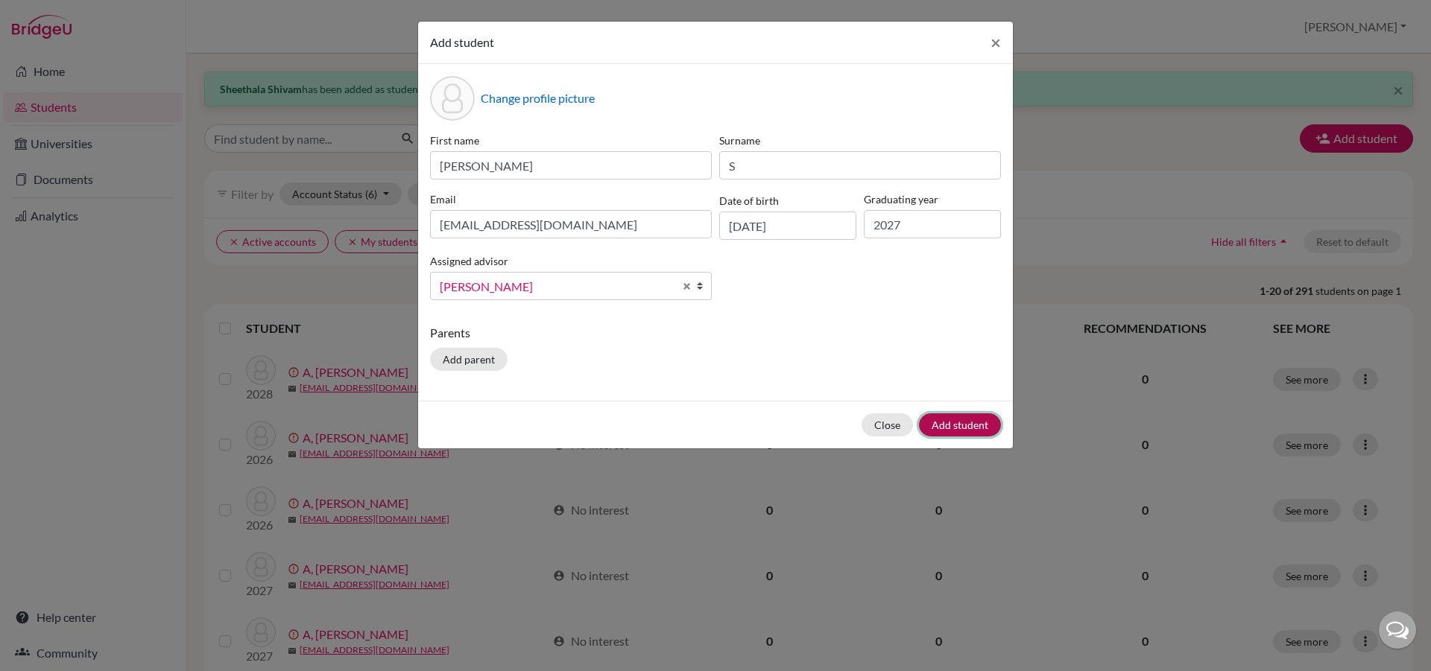
click at [946, 422] on button "Add student" at bounding box center [960, 425] width 82 height 23
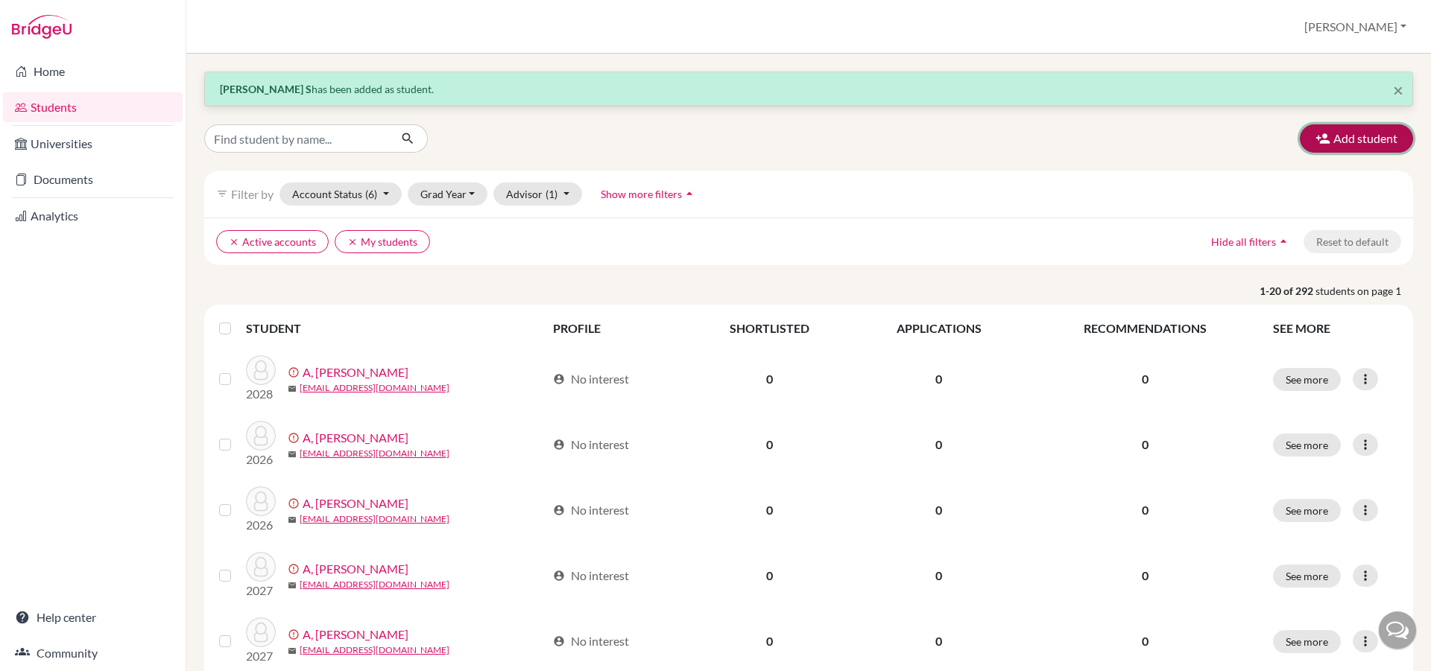
click at [1383, 140] on button "Add student" at bounding box center [1356, 138] width 113 height 28
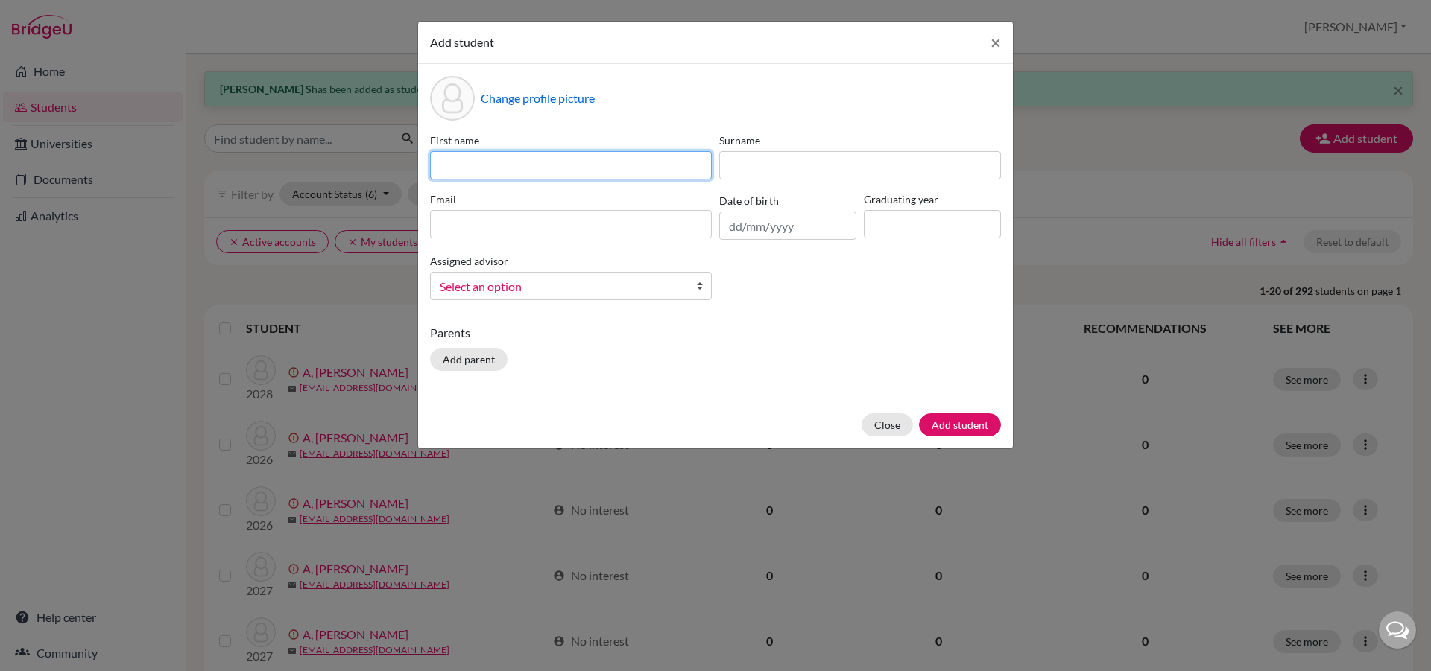
click at [607, 168] on input at bounding box center [571, 165] width 282 height 28
type input "[PERSON_NAME]"
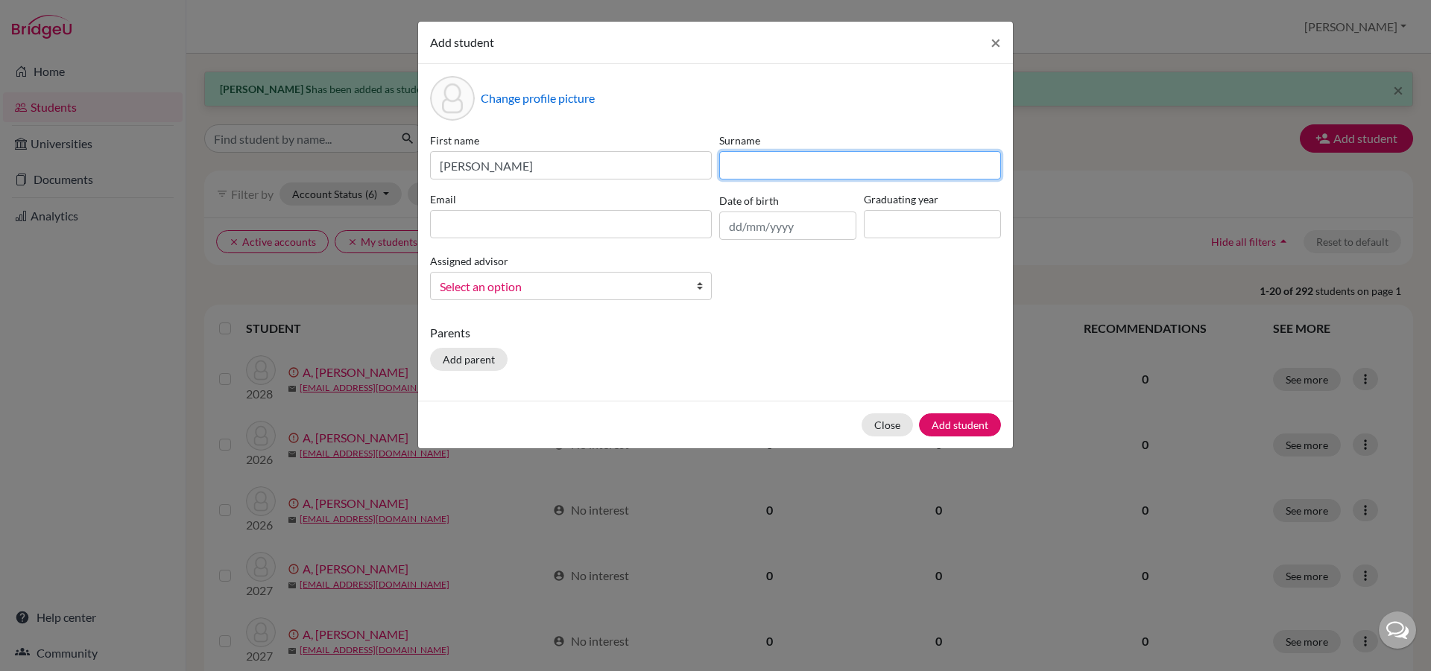
click at [790, 159] on input at bounding box center [860, 165] width 282 height 28
type input "P"
click at [656, 206] on label "Email" at bounding box center [571, 200] width 282 height 16
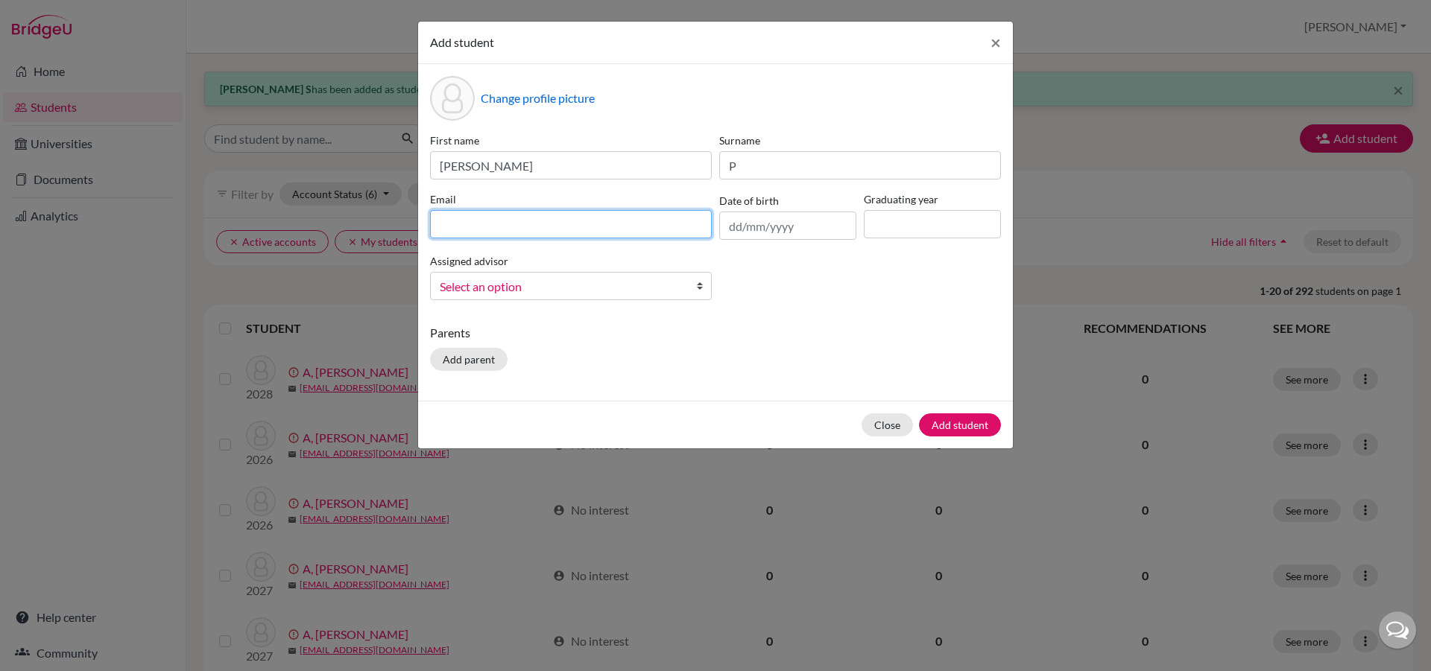
click at [644, 234] on input at bounding box center [571, 224] width 282 height 28
type input "[EMAIL_ADDRESS][DOMAIN_NAME]"
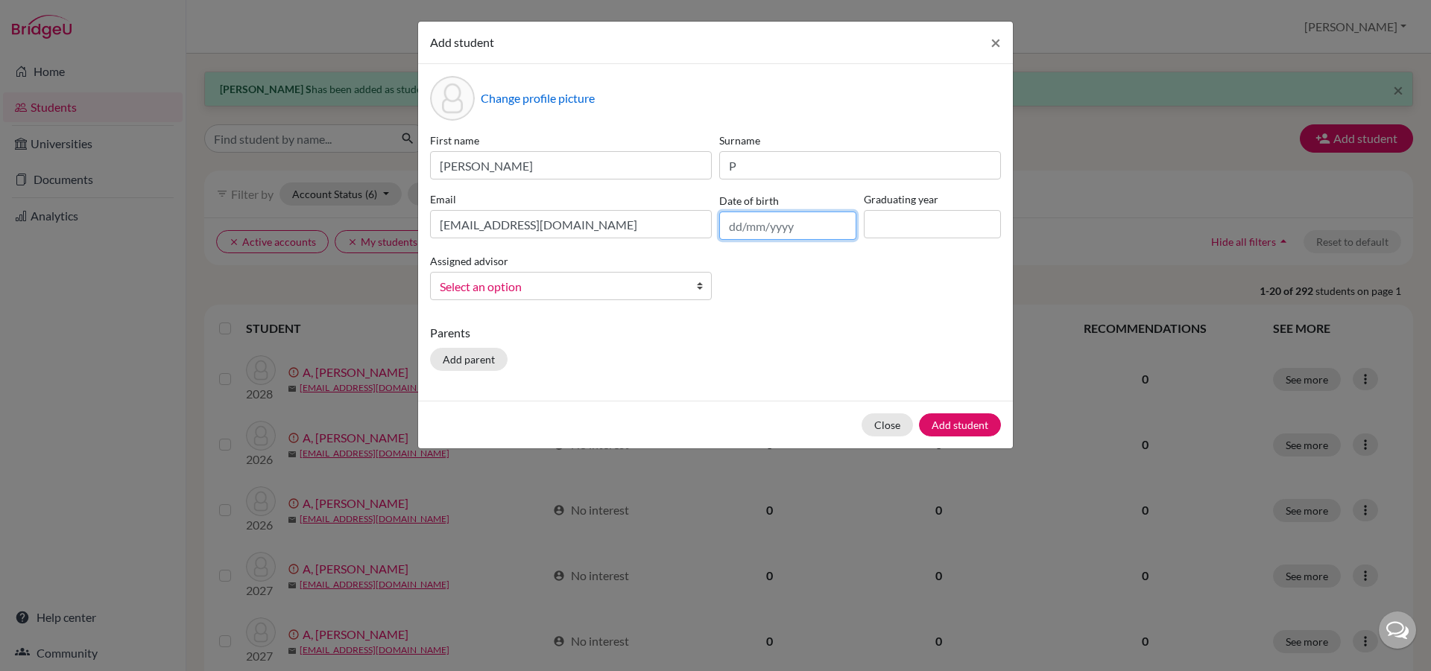
click at [745, 234] on input "text" at bounding box center [787, 226] width 137 height 28
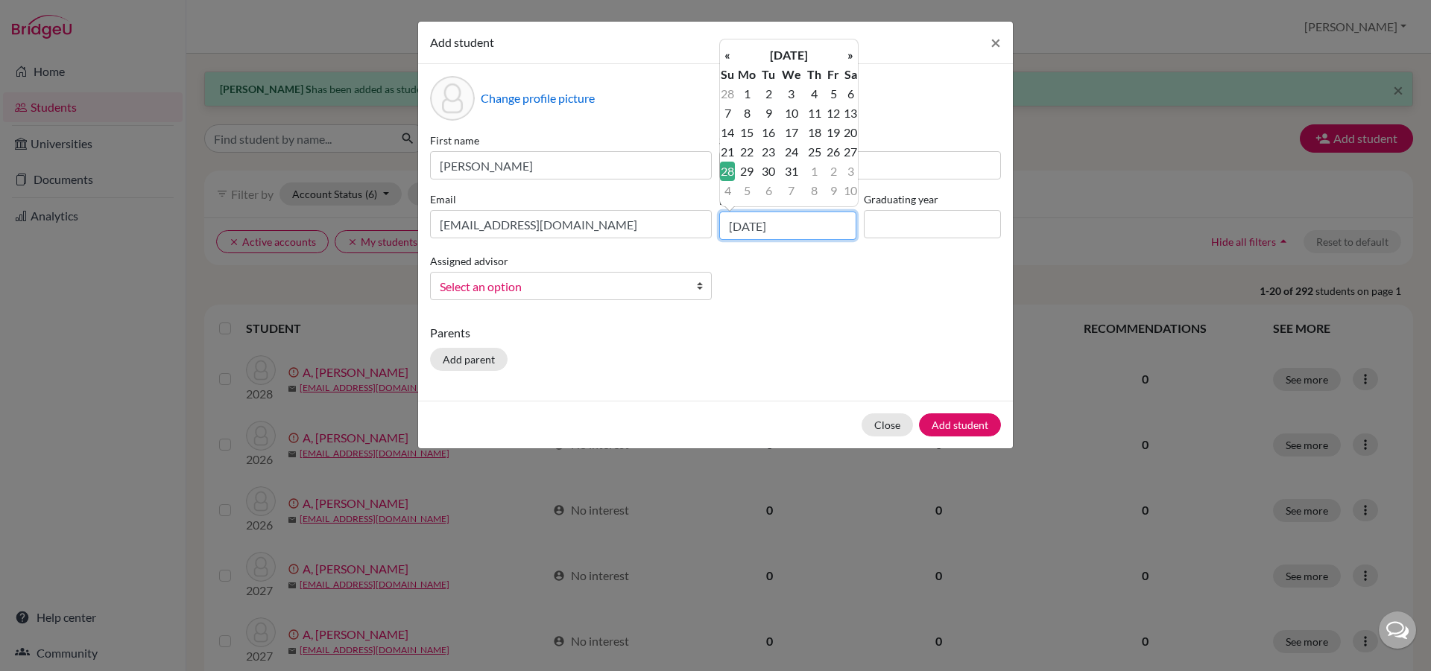
type input "[DATE]"
click at [885, 215] on input at bounding box center [932, 224] width 137 height 28
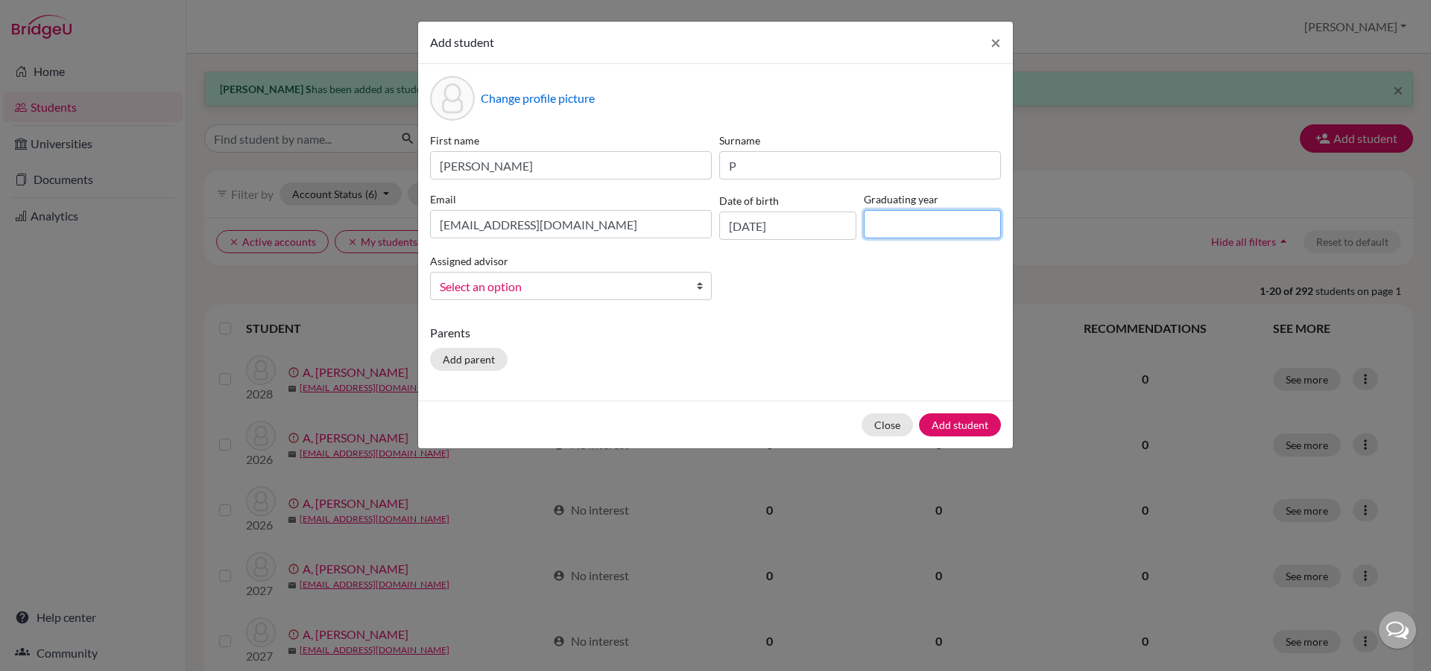
type input "2027"
click at [700, 285] on b at bounding box center [703, 286] width 15 height 27
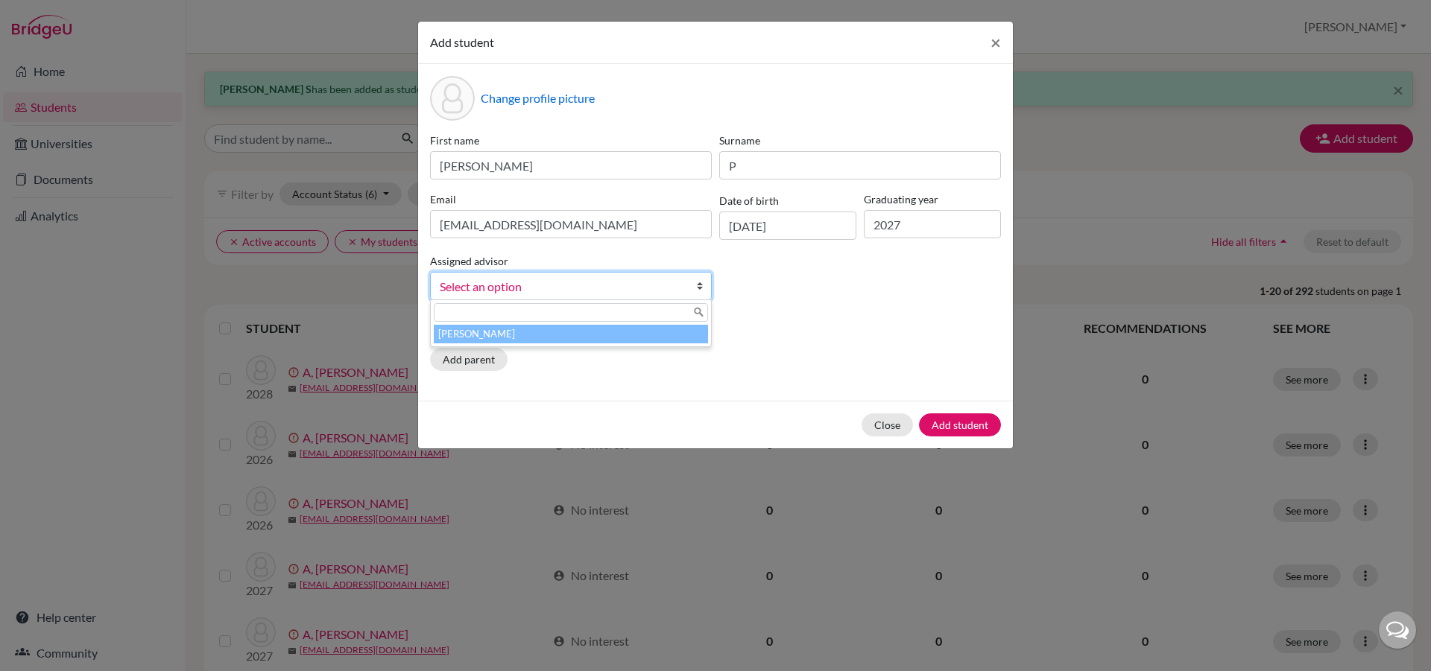
click at [665, 331] on li "[PERSON_NAME]" at bounding box center [571, 334] width 274 height 19
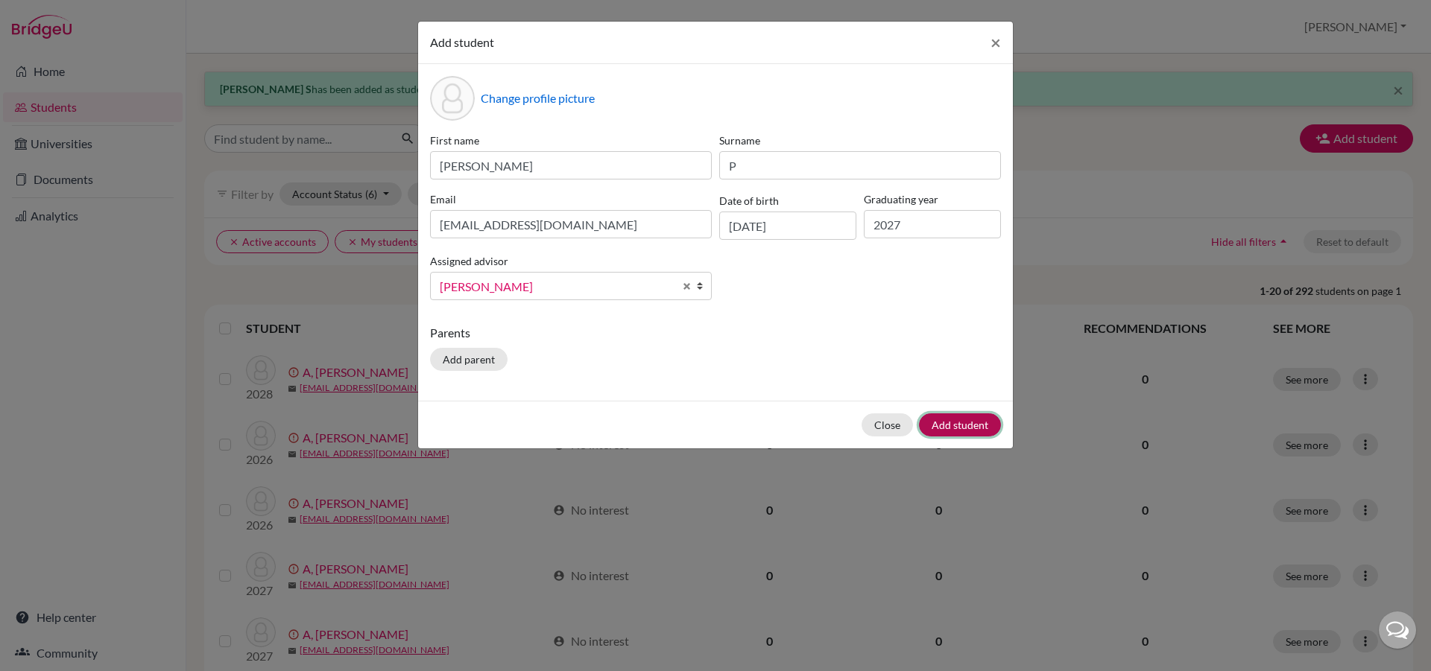
click at [943, 430] on button "Add student" at bounding box center [960, 425] width 82 height 23
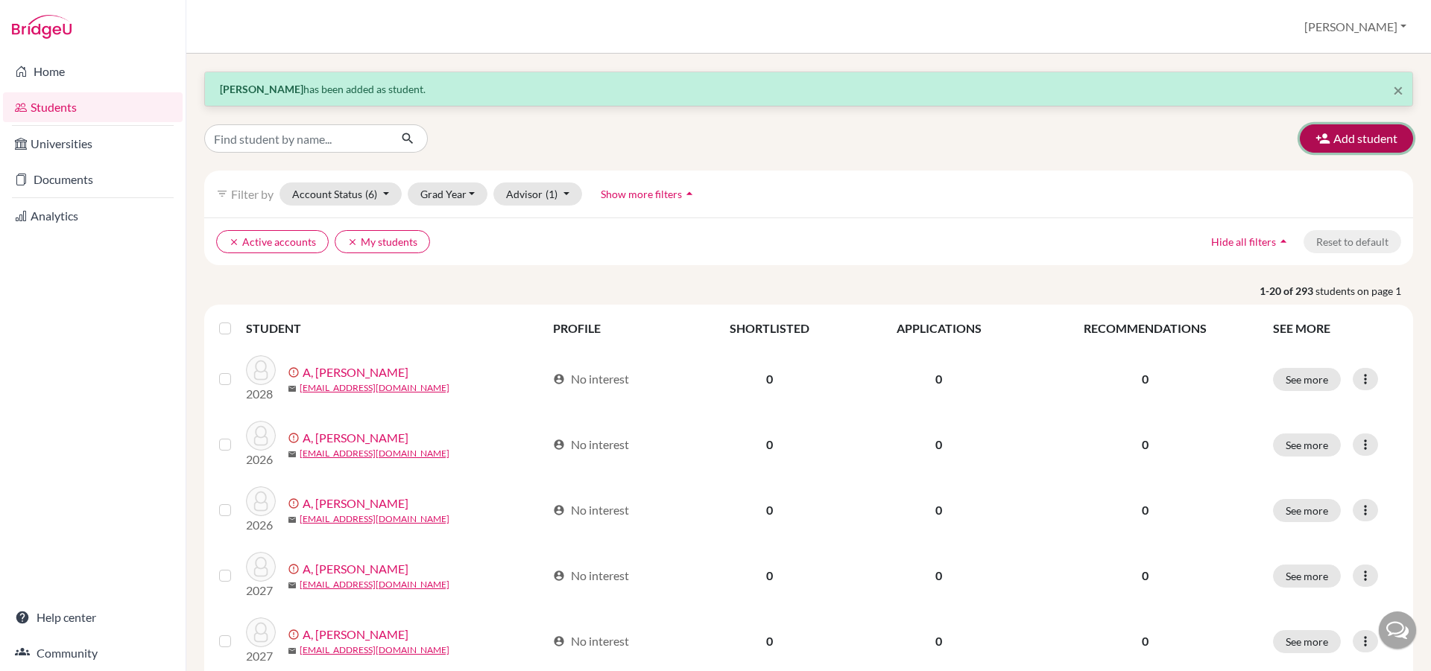
click at [1362, 145] on button "Add student" at bounding box center [1356, 138] width 113 height 28
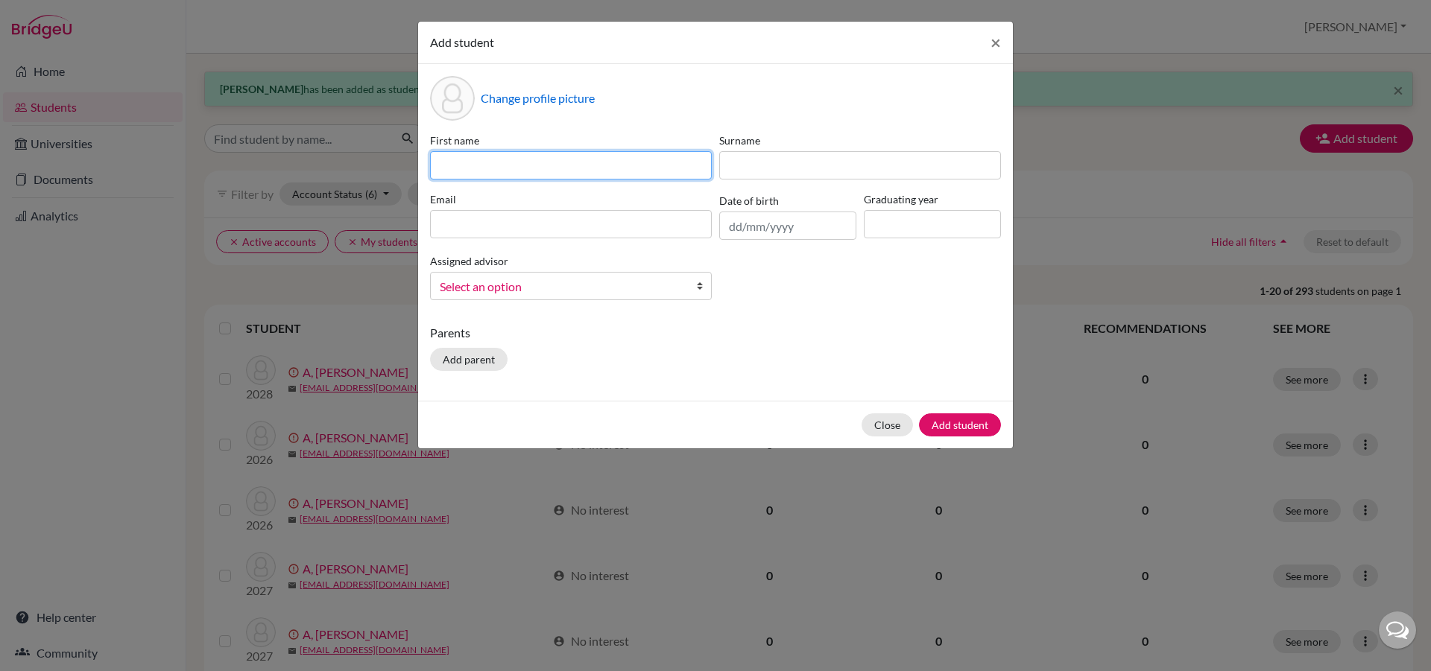
click at [445, 160] on input at bounding box center [571, 165] width 282 height 28
type input "Hanushika"
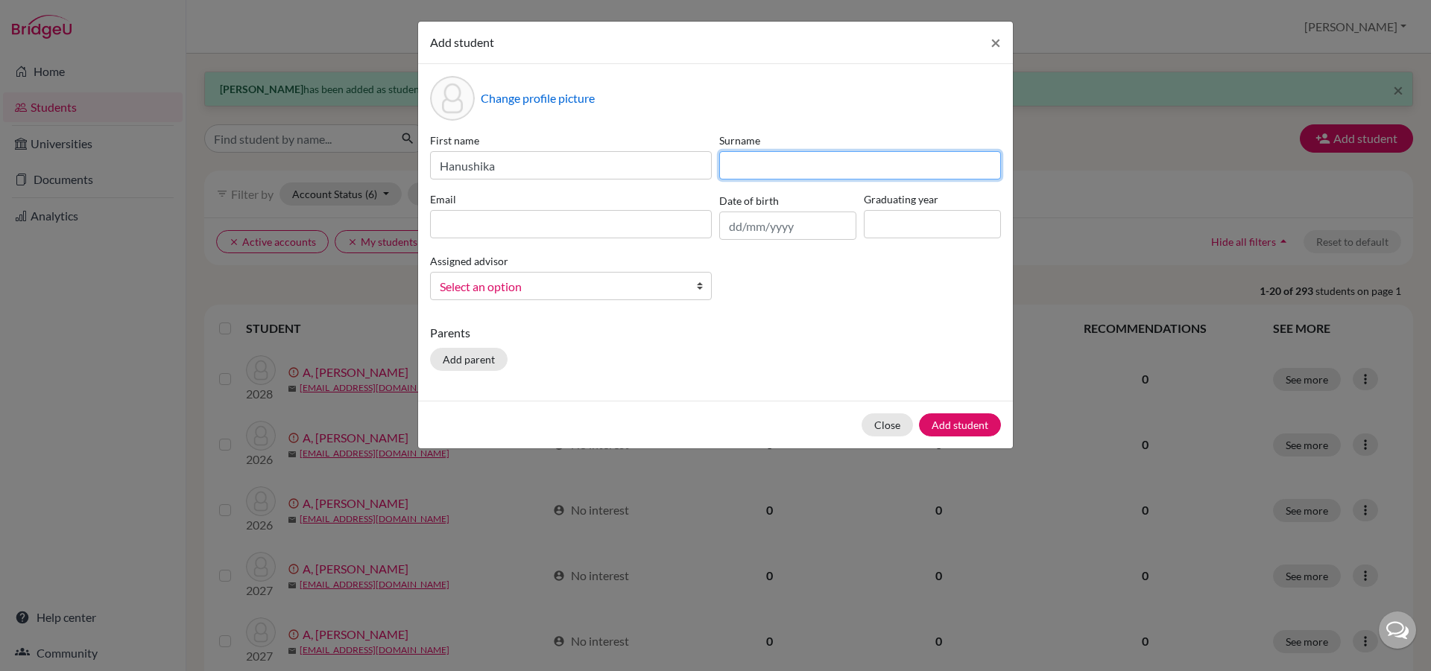
click at [735, 168] on input at bounding box center [860, 165] width 282 height 28
click at [776, 166] on input "Thirugnaam" at bounding box center [860, 165] width 282 height 28
type input "[PERSON_NAME]"
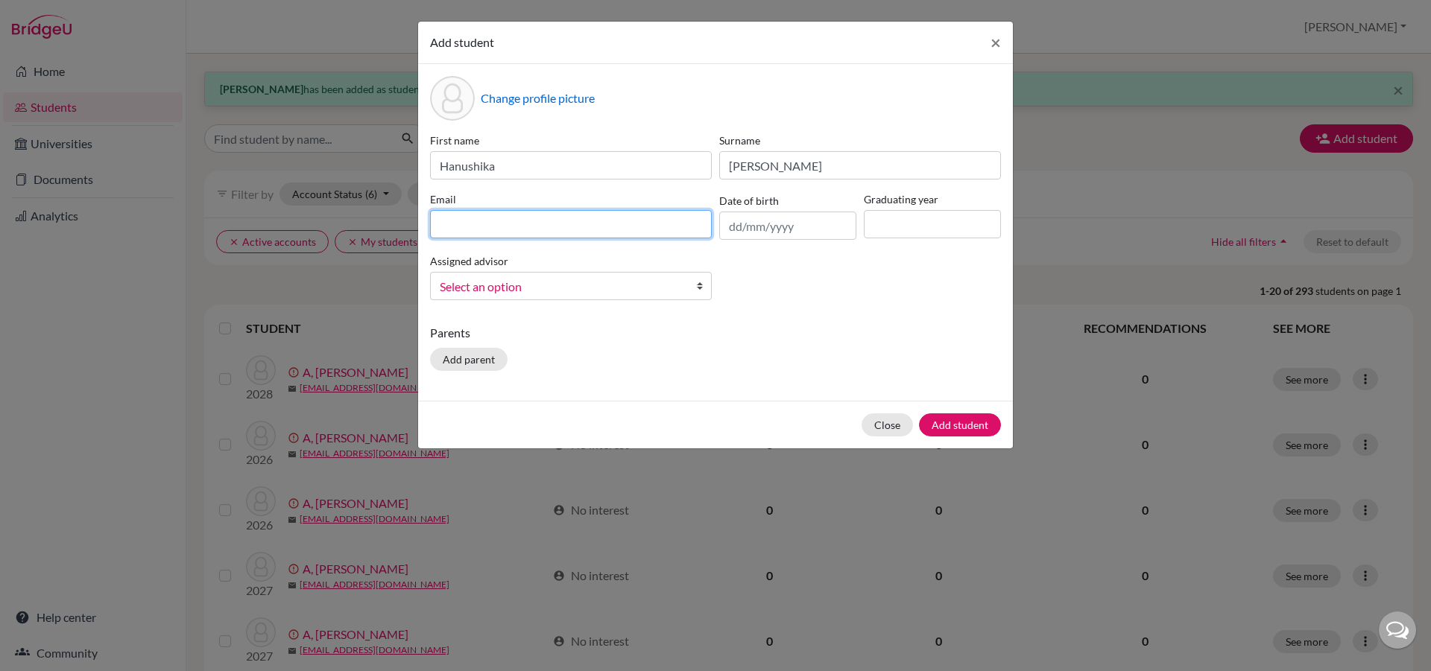
click at [584, 227] on input at bounding box center [571, 224] width 282 height 28
type input "[EMAIL_ADDRESS][DOMAIN_NAME]"
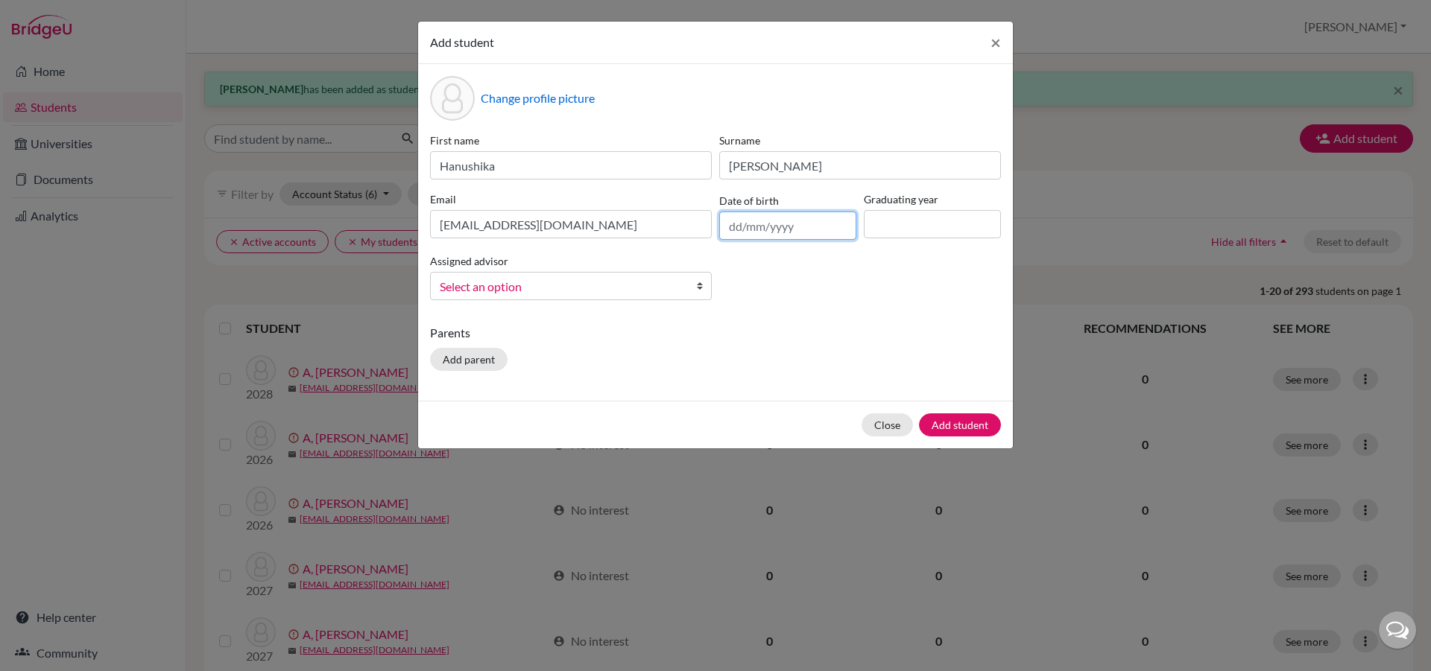
click at [736, 220] on input "text" at bounding box center [787, 226] width 137 height 28
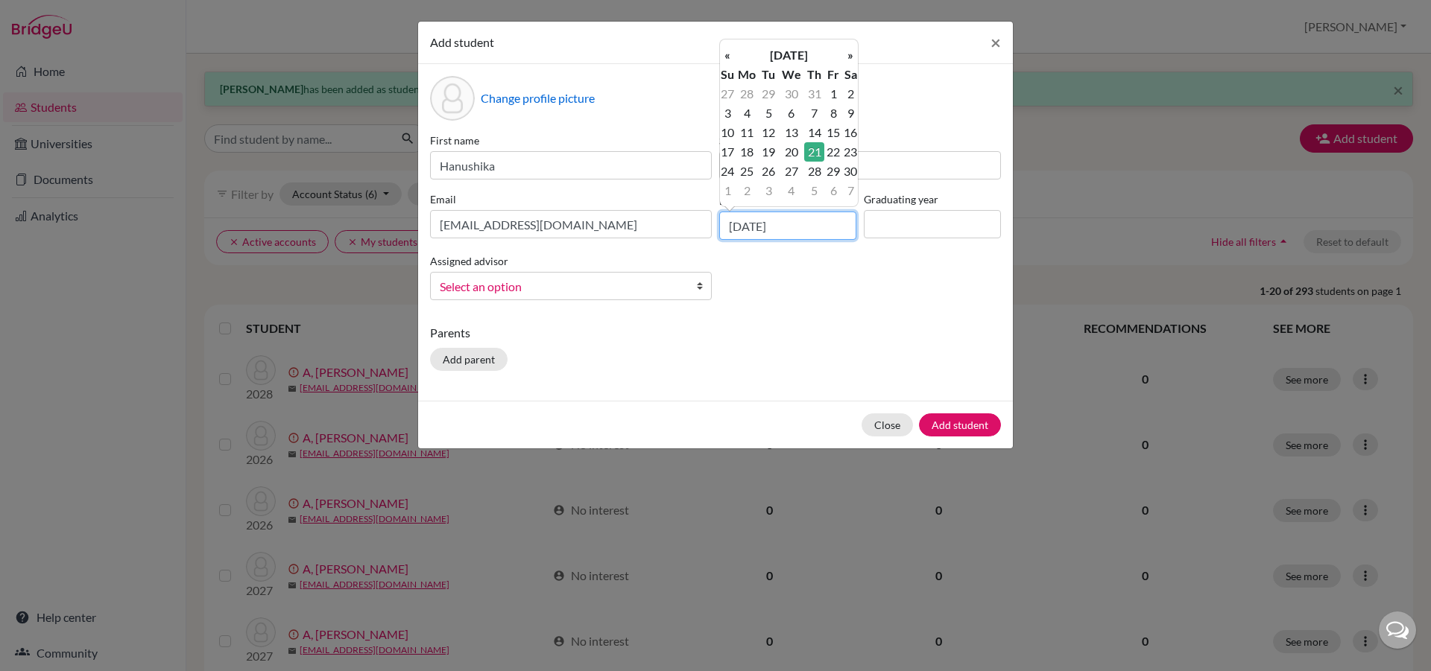
type input "[DATE]"
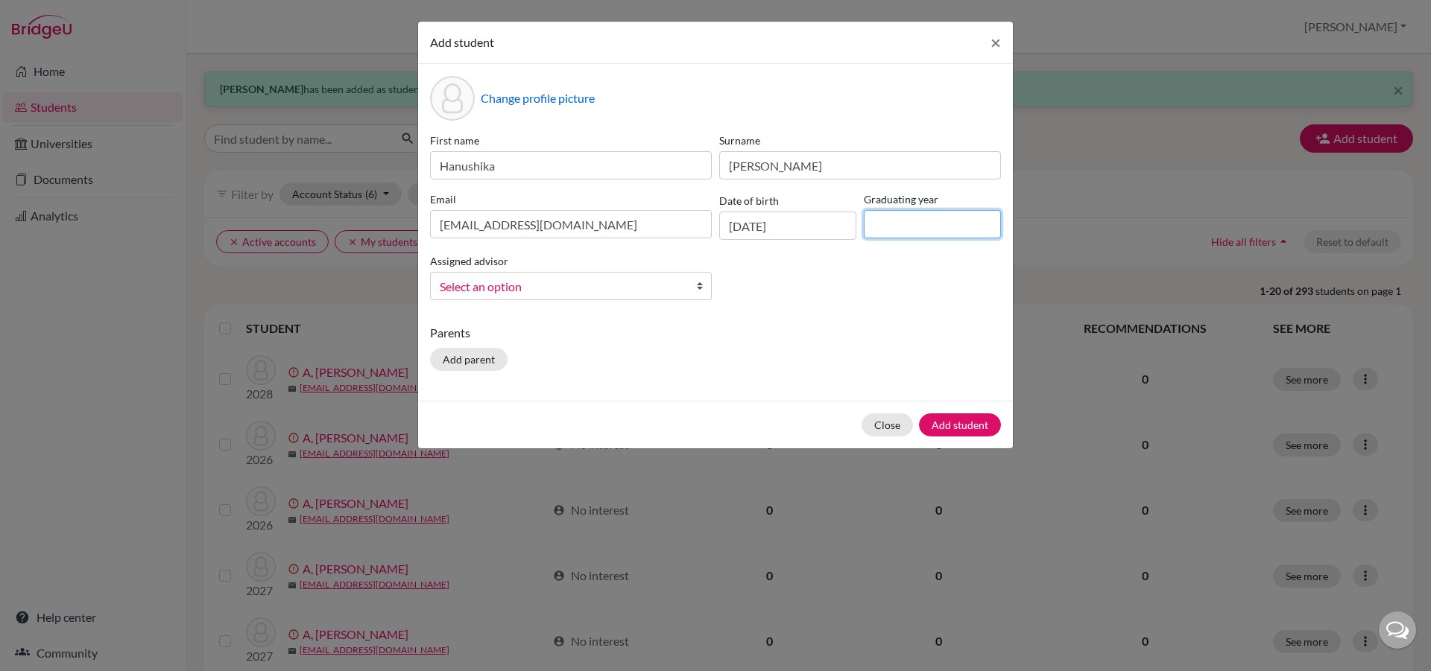
click at [950, 224] on input at bounding box center [932, 224] width 137 height 28
type input "2029"
click at [940, 433] on button "Add student" at bounding box center [960, 425] width 82 height 23
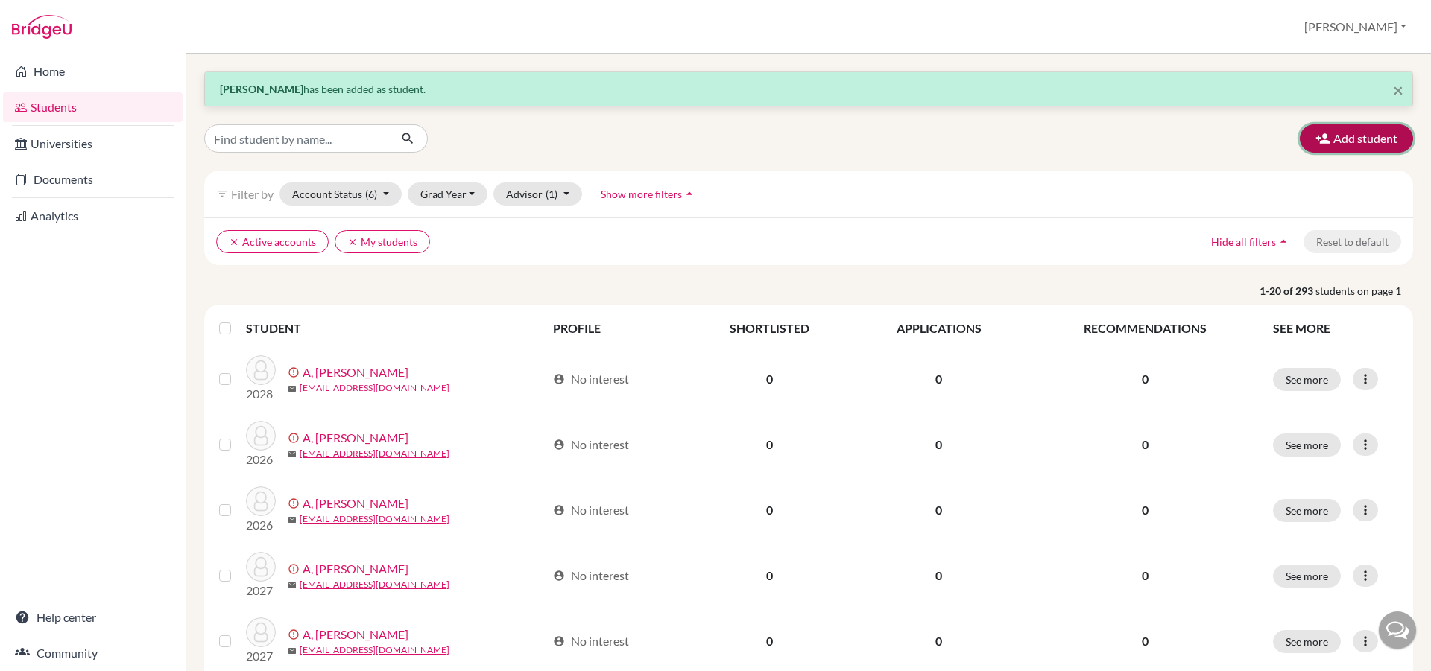
click at [1365, 139] on button "Add student" at bounding box center [1356, 138] width 113 height 28
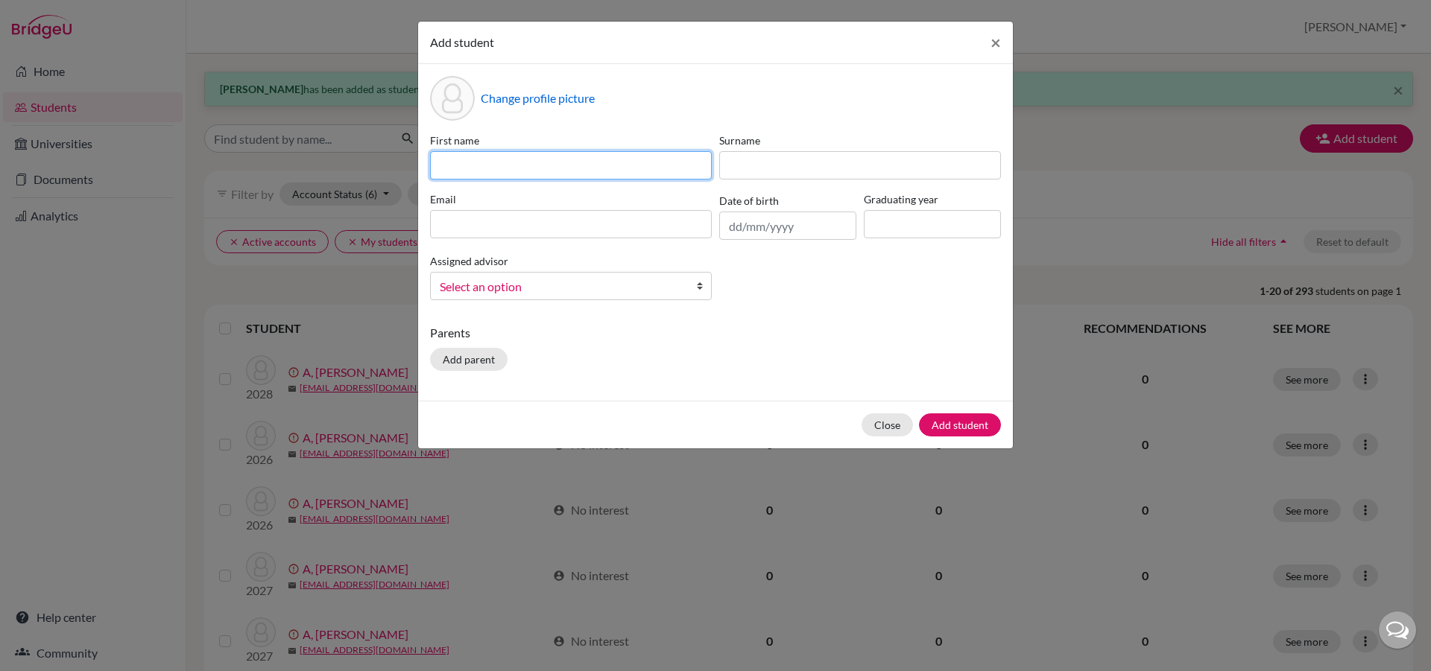
click at [500, 154] on input at bounding box center [571, 165] width 282 height 28
type input "[PERSON_NAME]"
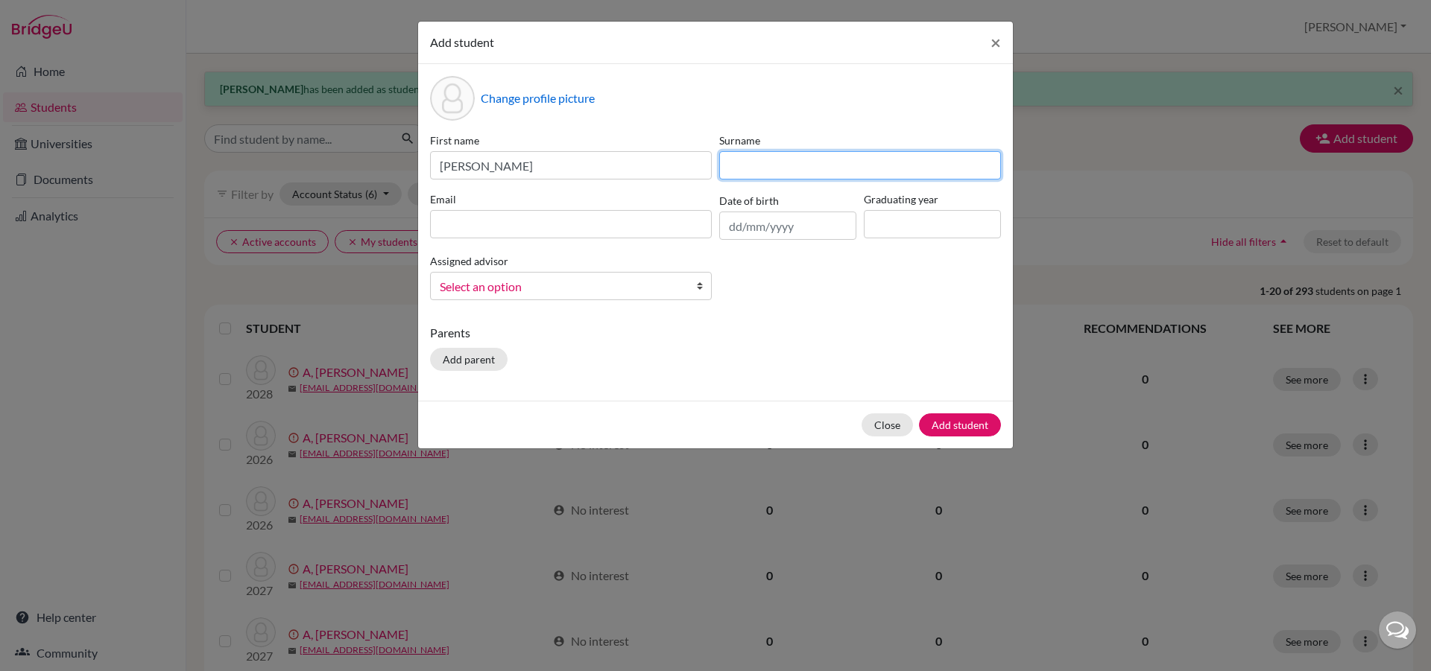
click at [823, 168] on input at bounding box center [860, 165] width 282 height 28
type input "Suresh"
click at [816, 221] on input "text" at bounding box center [787, 226] width 137 height 28
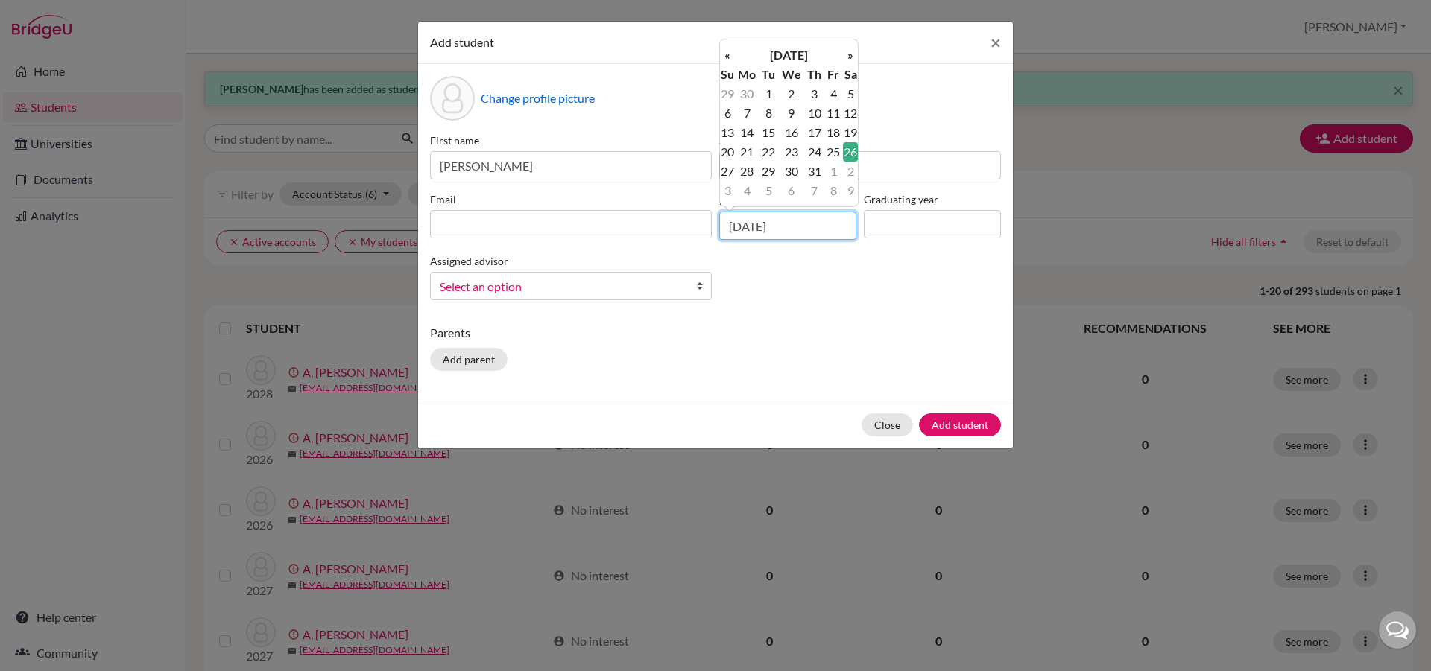
type input "[DATE]"
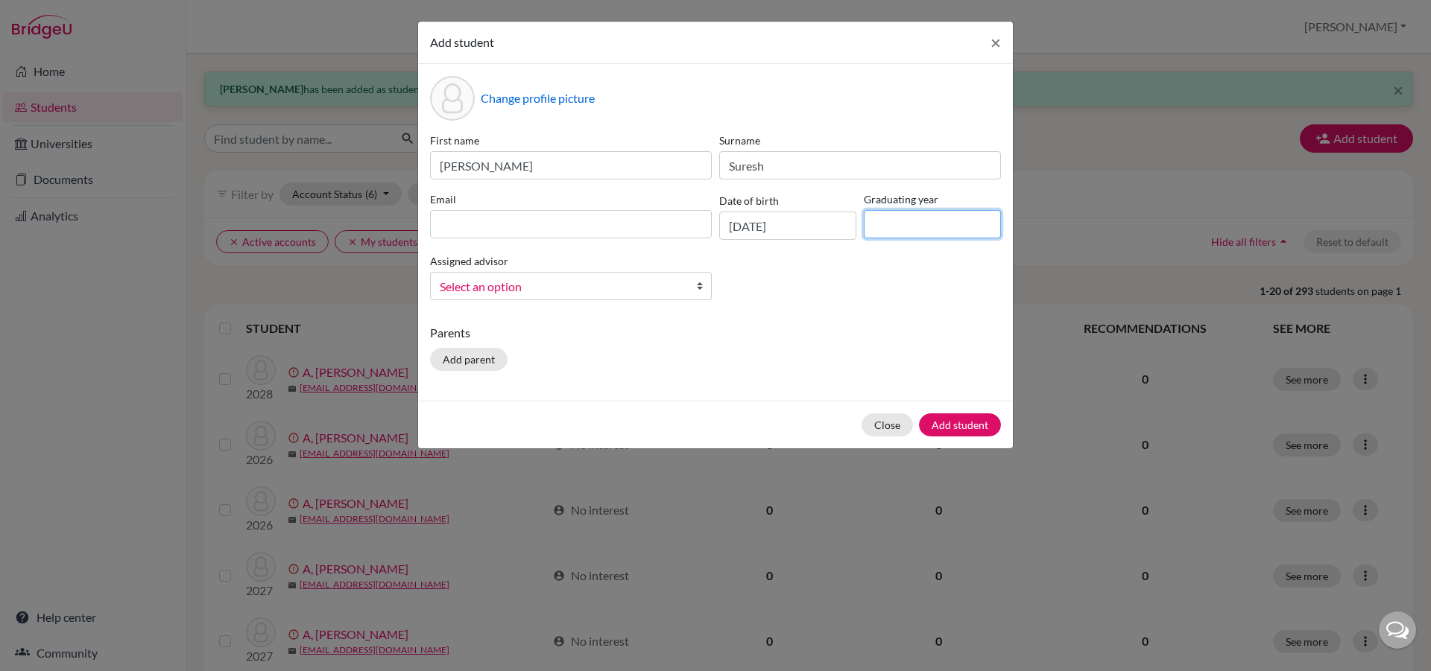
click at [882, 221] on input at bounding box center [932, 224] width 137 height 28
type input "2029"
click at [712, 287] on div "Assigned advisor [PERSON_NAME] Select an option" at bounding box center [570, 276] width 289 height 48
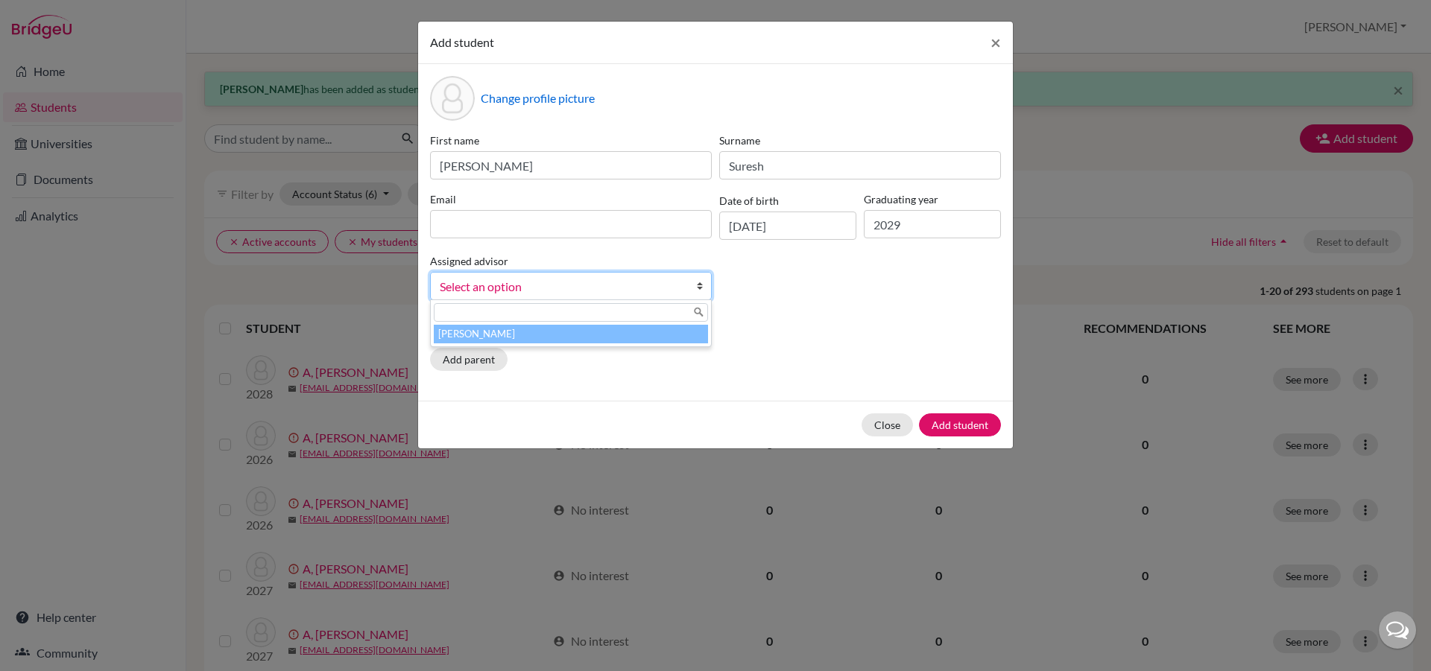
click at [701, 292] on b at bounding box center [703, 286] width 15 height 27
click at [684, 322] on div at bounding box center [571, 312] width 280 height 25
click at [681, 334] on li "[PERSON_NAME]" at bounding box center [571, 334] width 274 height 19
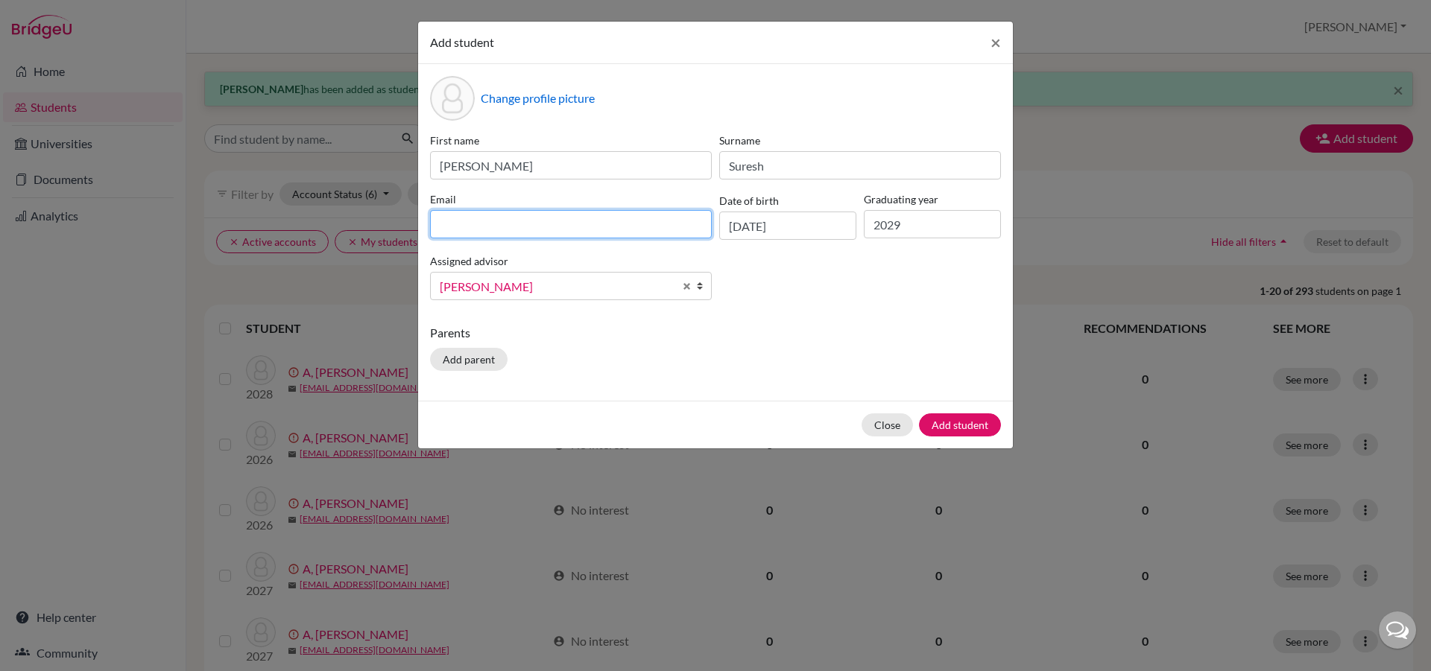
click at [522, 223] on input at bounding box center [571, 224] width 282 height 28
type input "[EMAIL_ADDRESS][DOMAIN_NAME]"
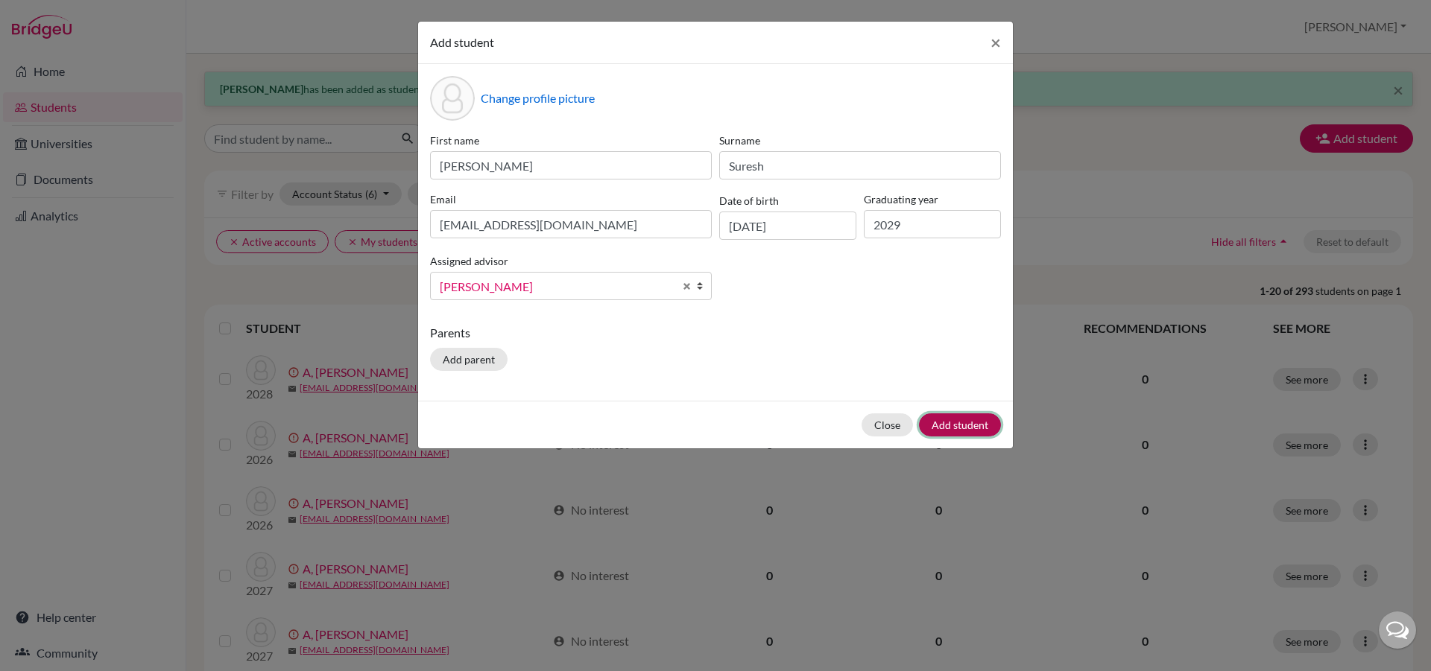
click at [961, 429] on button "Add student" at bounding box center [960, 425] width 82 height 23
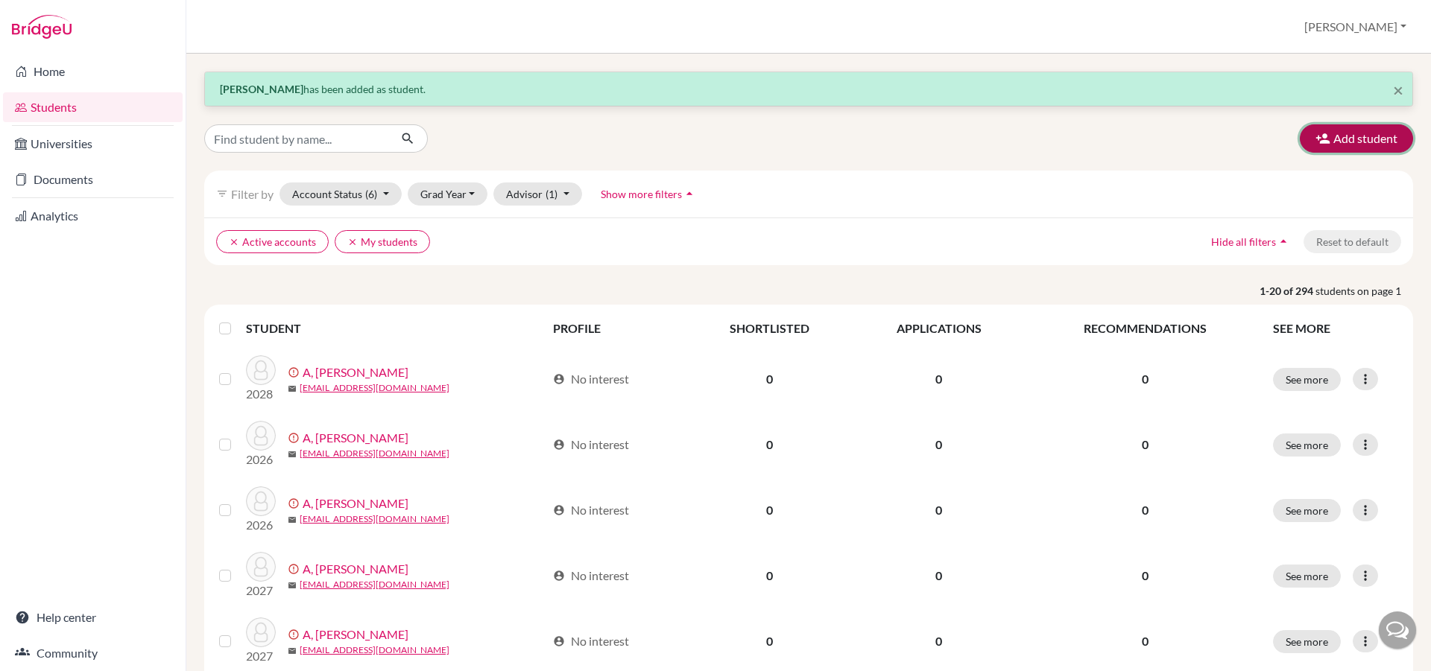
click at [1364, 141] on button "Add student" at bounding box center [1356, 138] width 113 height 28
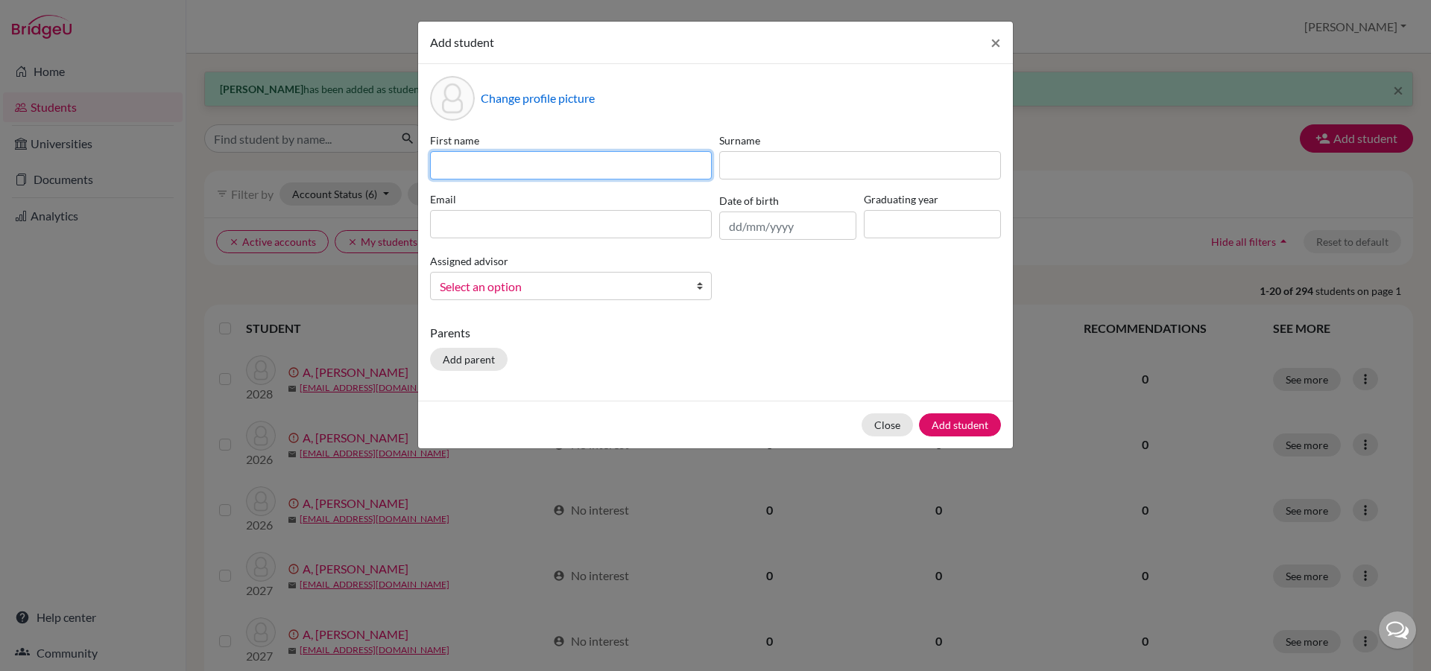
click at [554, 159] on input at bounding box center [571, 165] width 282 height 28
type input "Thulasinarayaan"
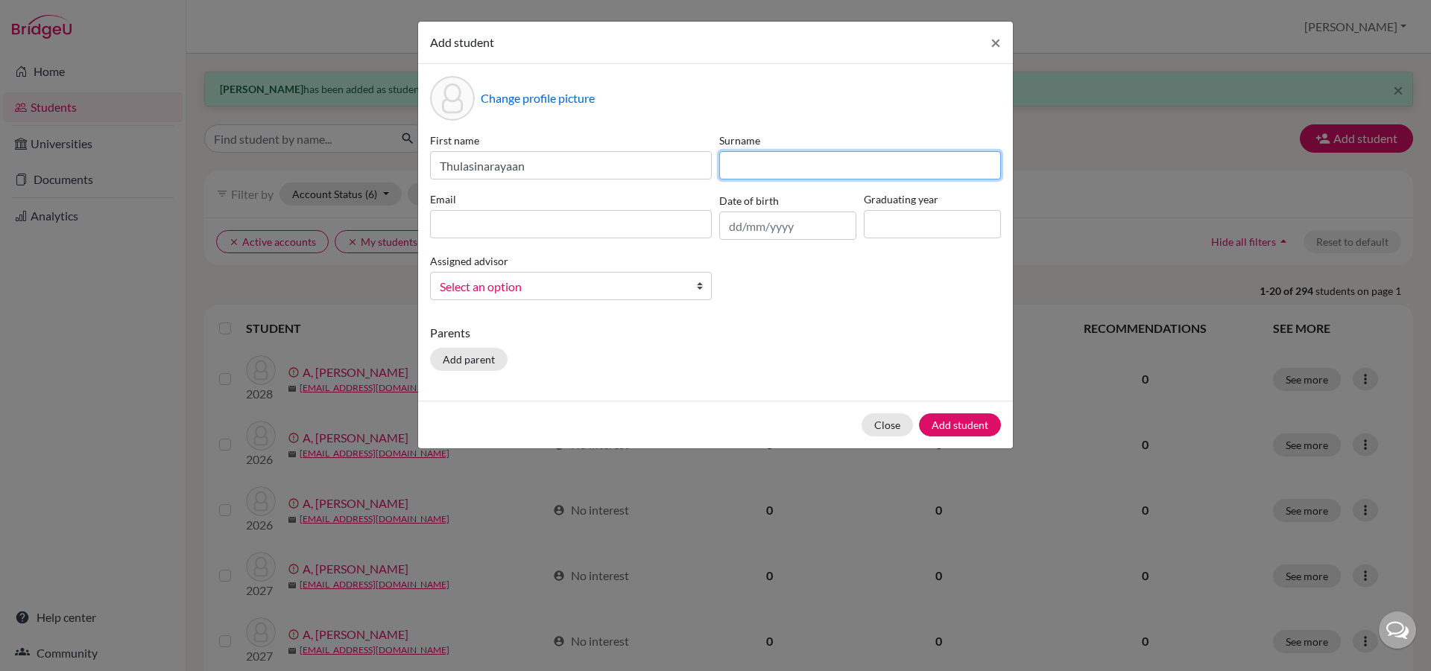
drag, startPoint x: 756, startPoint y: 171, endPoint x: 747, endPoint y: 163, distance: 11.6
click at [755, 171] on input at bounding box center [860, 165] width 282 height 28
type input "[PERSON_NAME]"
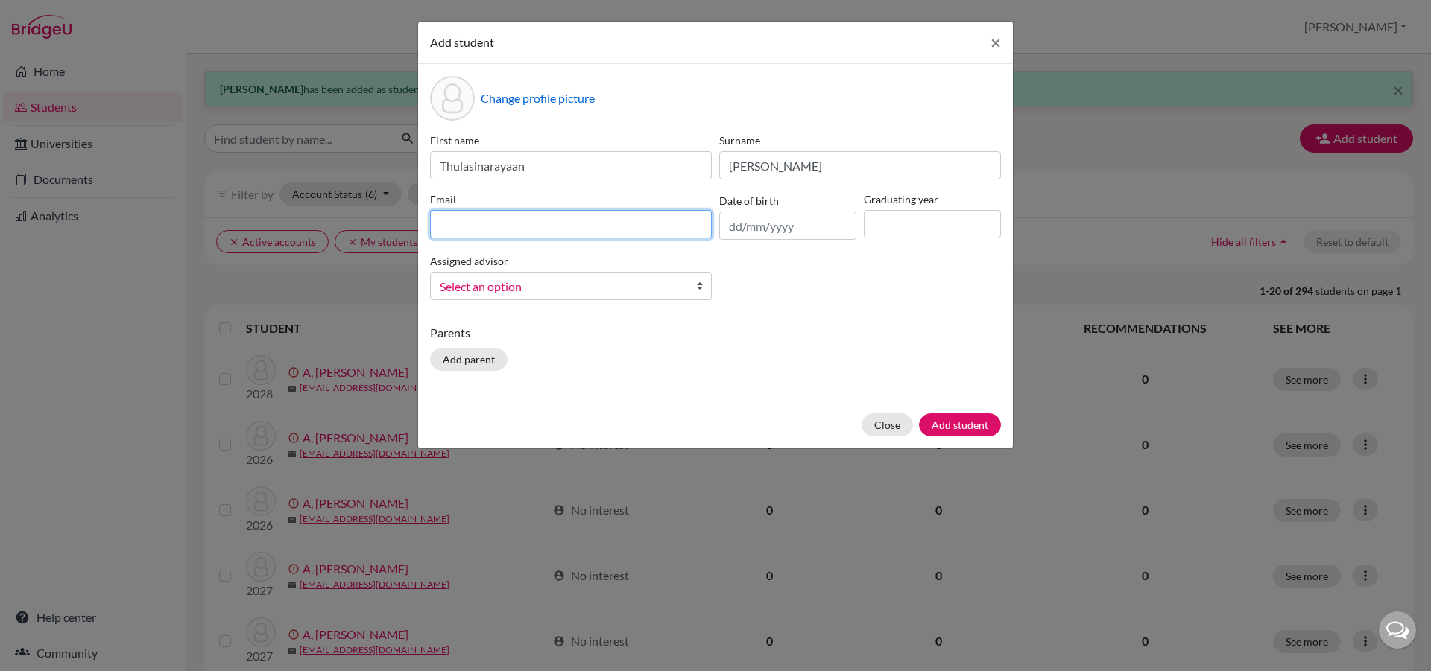
click at [680, 229] on input at bounding box center [571, 224] width 282 height 28
type input "t"
type input "[EMAIL_ADDRESS][DOMAIN_NAME]"
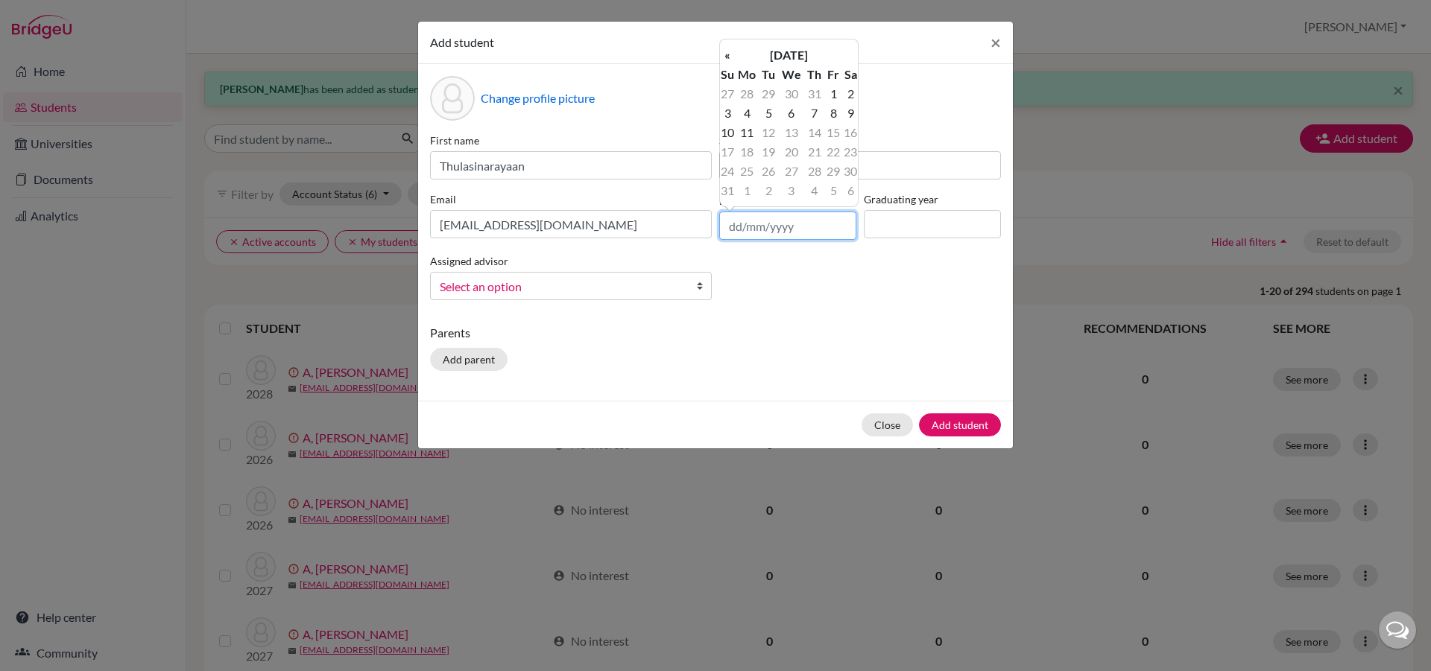
click at [733, 222] on input "text" at bounding box center [787, 226] width 137 height 28
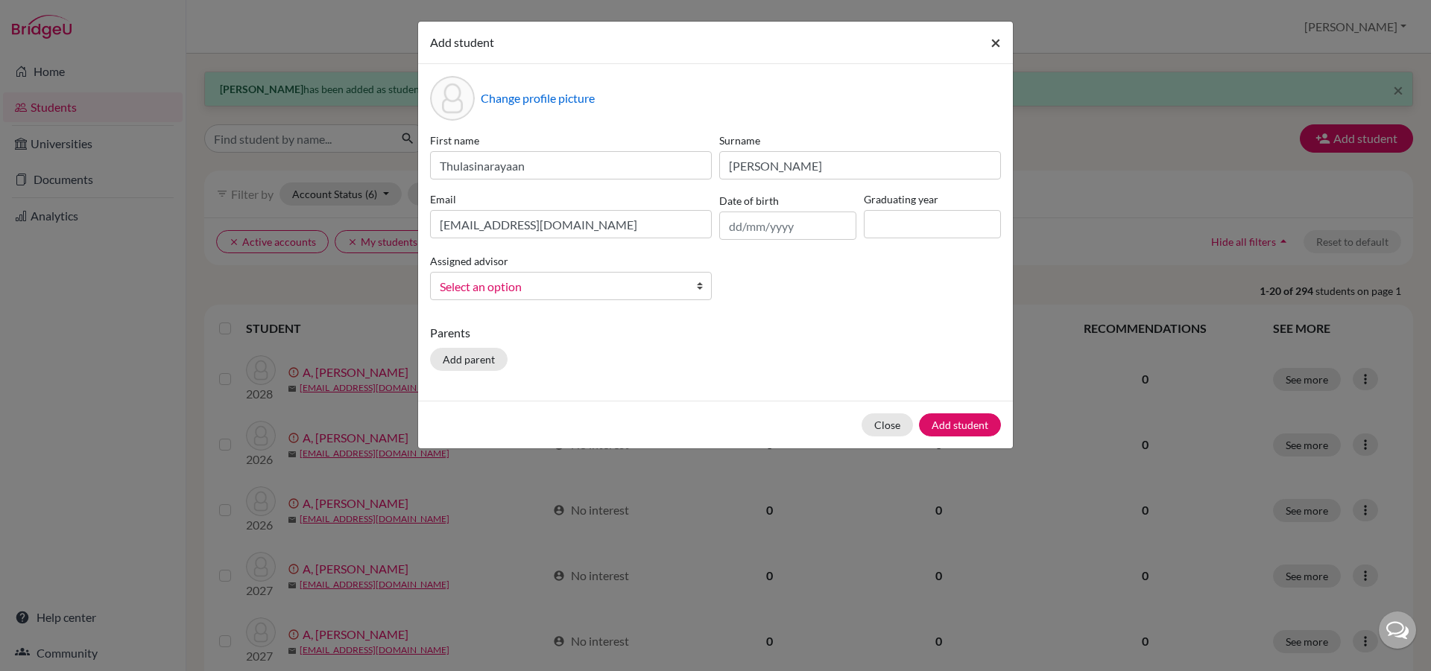
click at [995, 46] on span "×" at bounding box center [995, 42] width 10 height 22
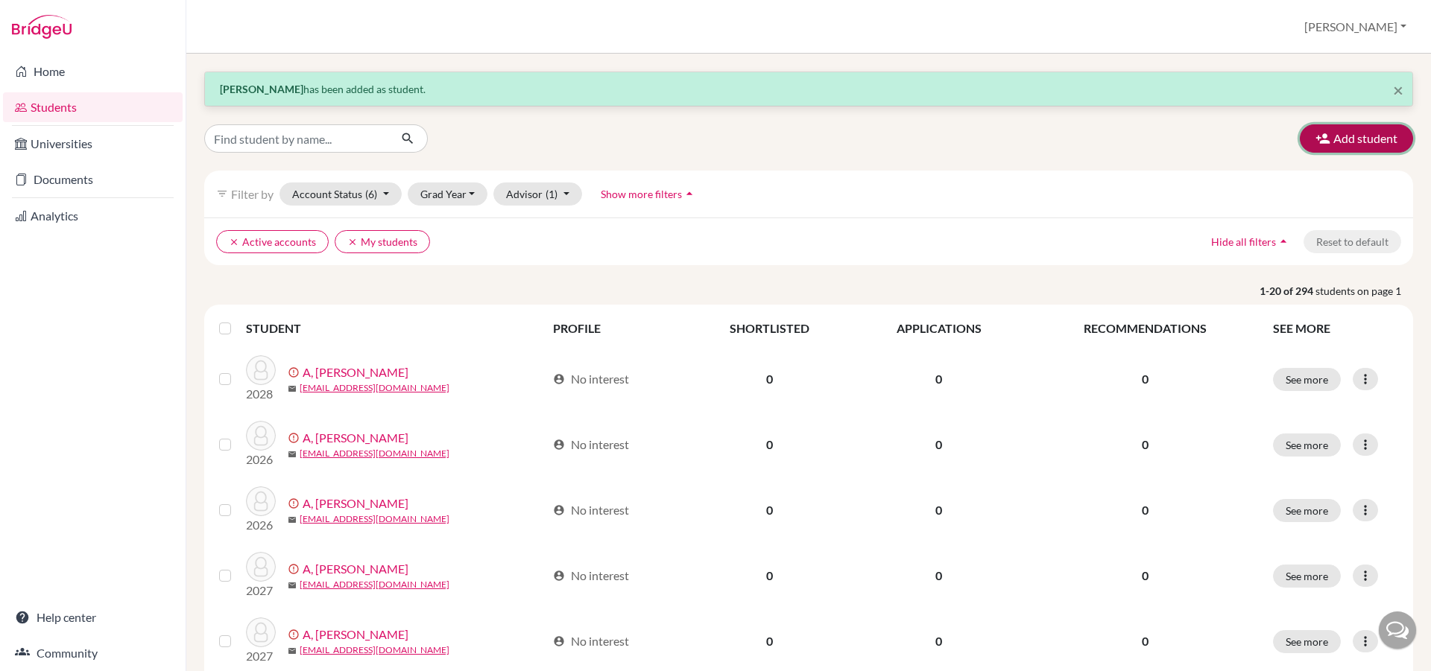
click at [1356, 148] on button "Add student" at bounding box center [1356, 138] width 113 height 28
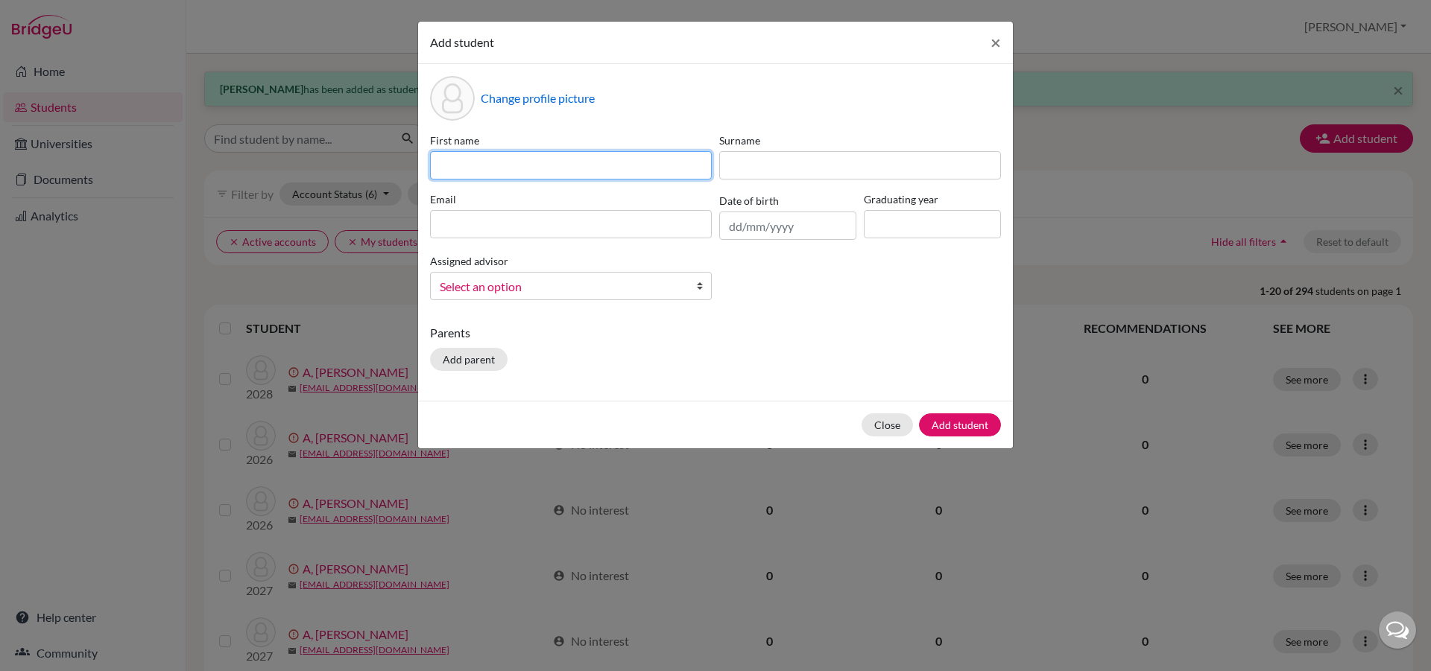
click at [483, 161] on input at bounding box center [571, 165] width 282 height 28
type input "[PERSON_NAME]"
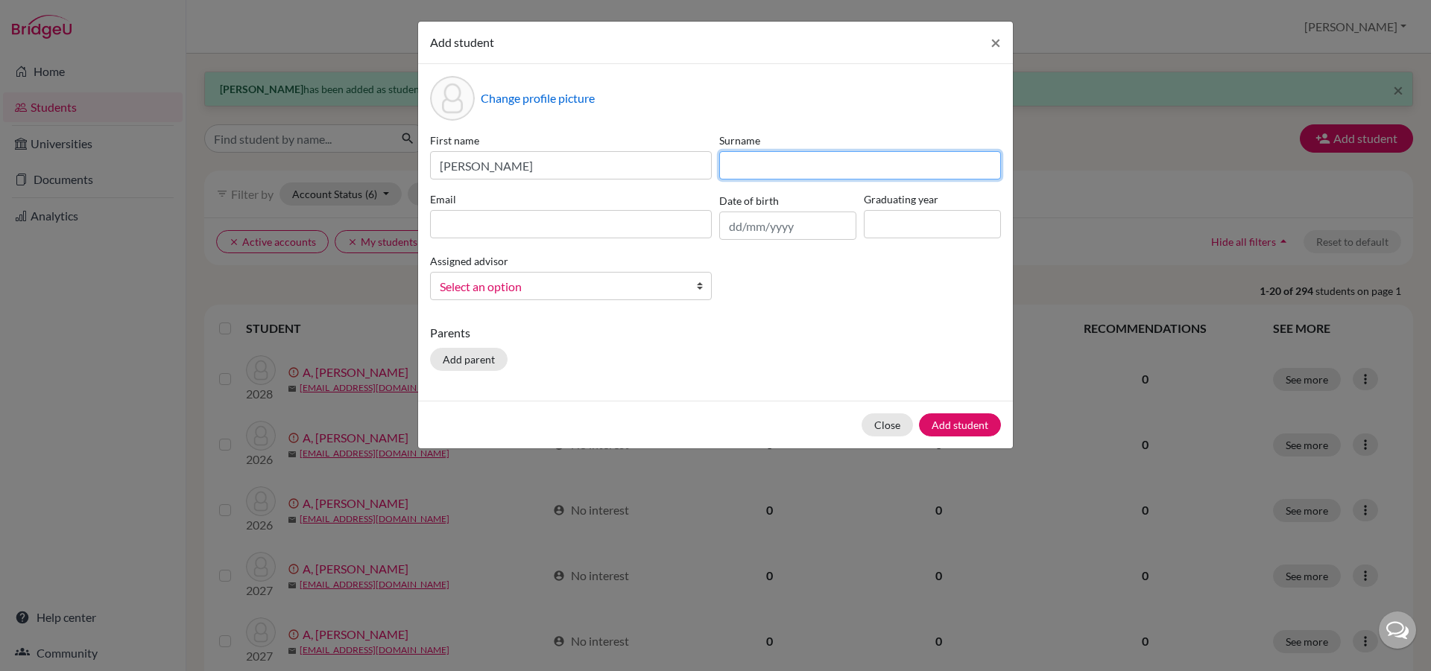
click at [756, 162] on input at bounding box center [860, 165] width 282 height 28
type input "karuppaiya"
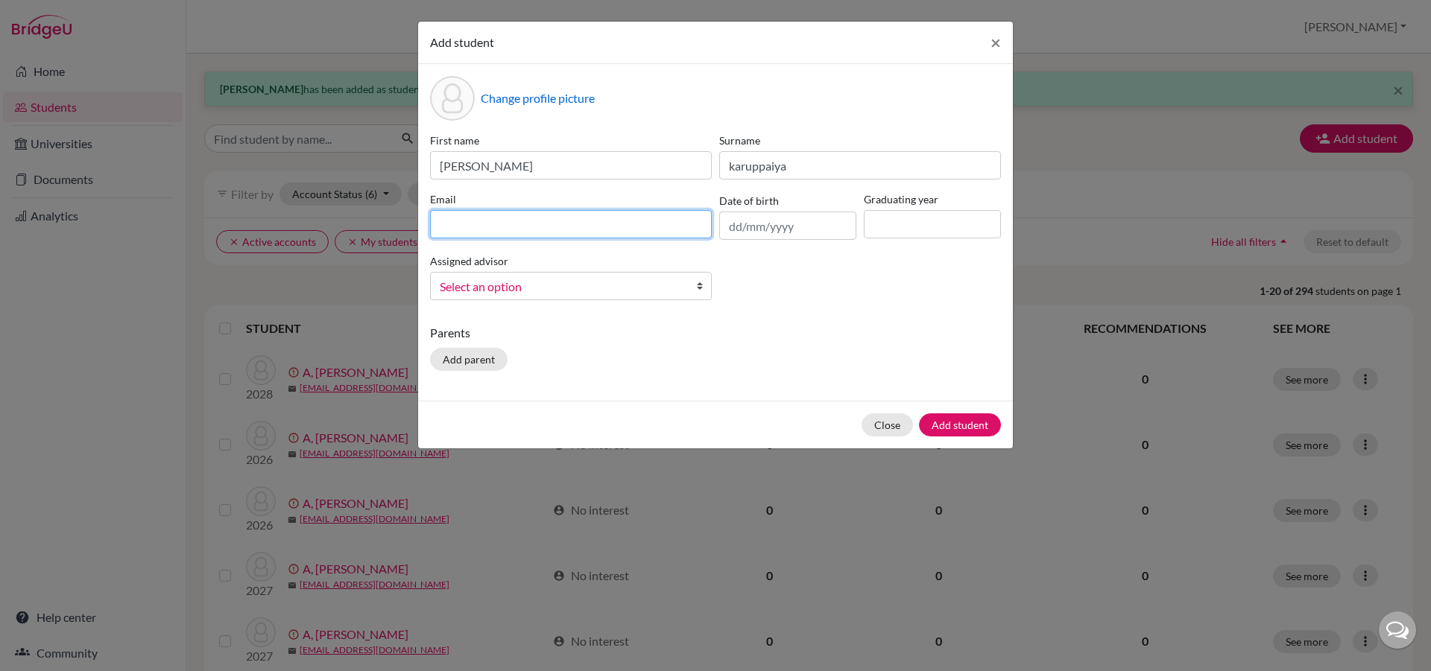
click at [658, 216] on input at bounding box center [571, 224] width 282 height 28
type input "[EMAIL_ADDRESS][DOMAIN_NAME]"
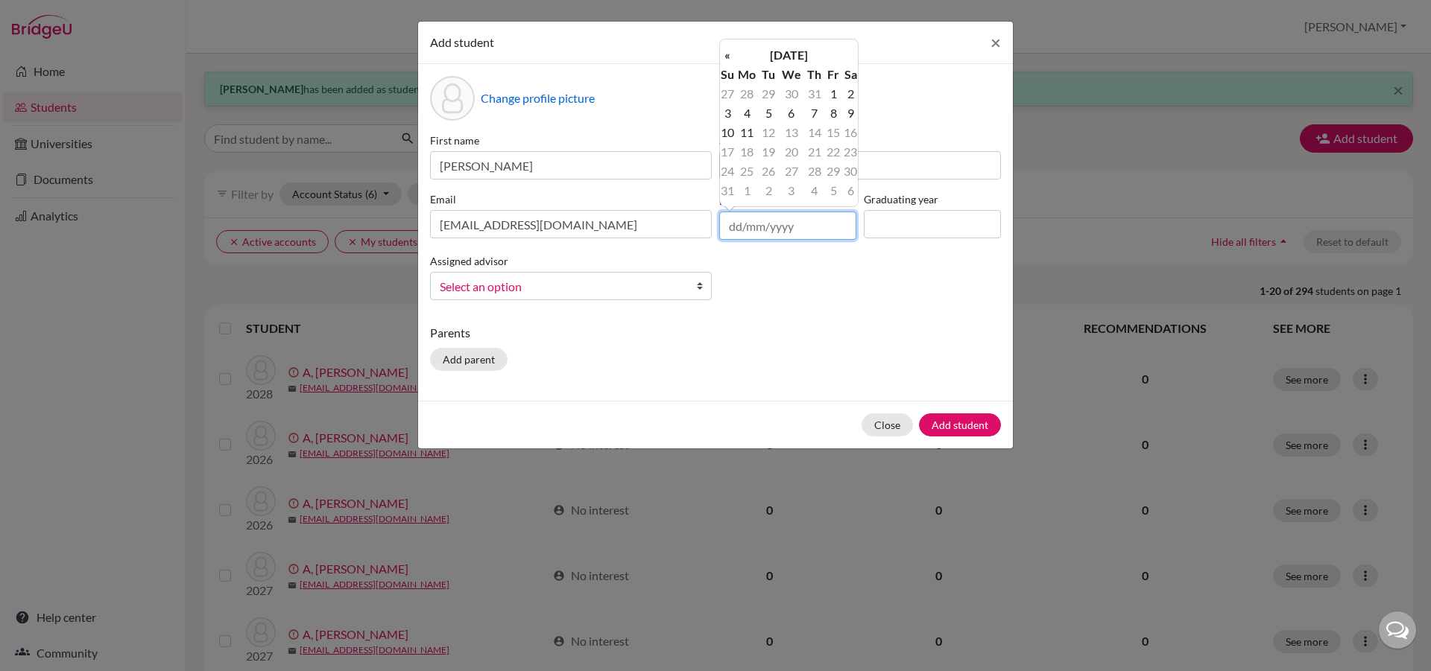
click at [749, 227] on input "text" at bounding box center [787, 226] width 137 height 28
type input "[DATE]"
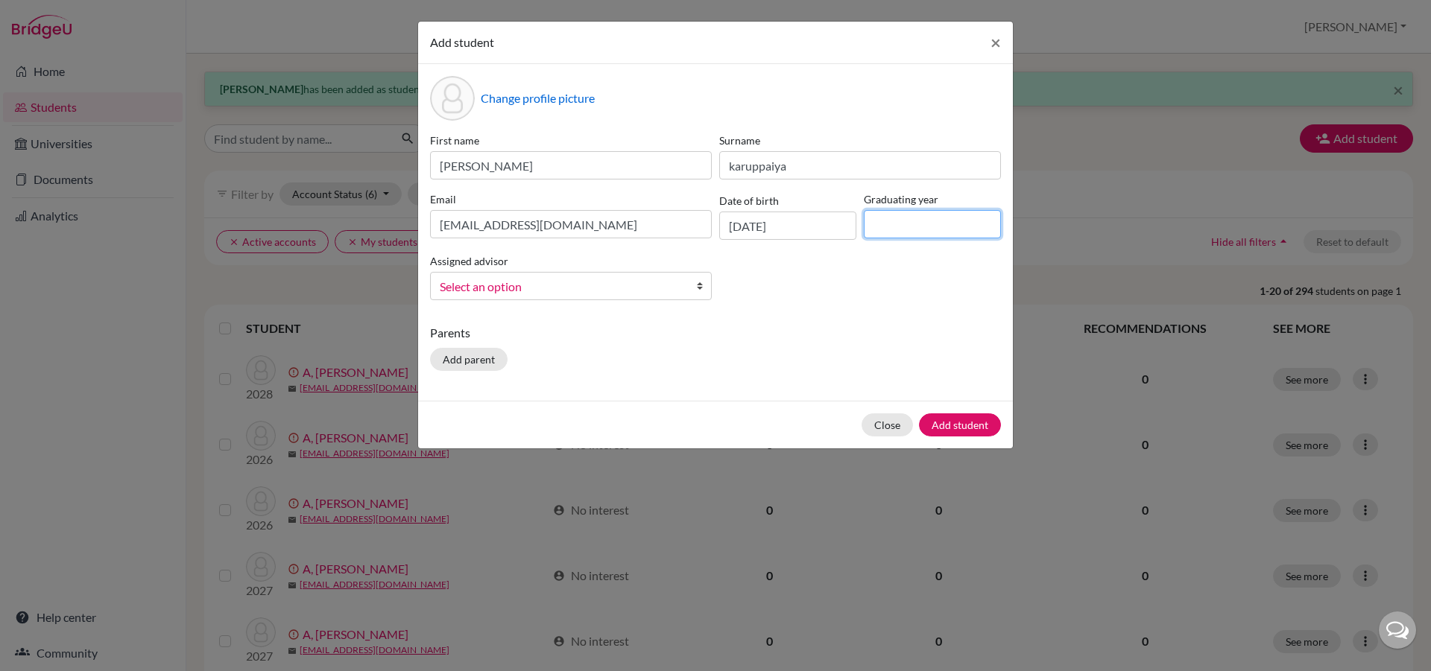
click at [890, 225] on input at bounding box center [932, 224] width 137 height 28
type input "2029"
click at [704, 288] on b at bounding box center [703, 286] width 15 height 27
click at [677, 345] on div "[PERSON_NAME]" at bounding box center [571, 324] width 282 height 48
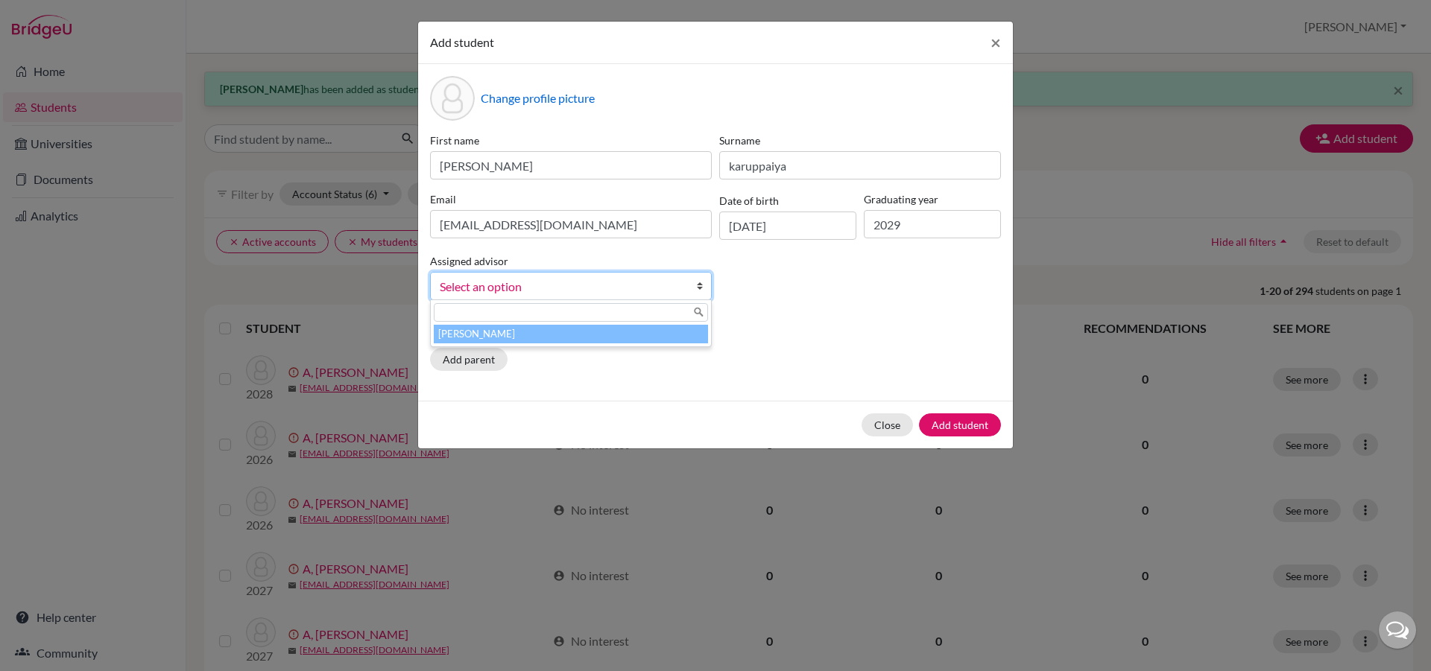
click at [672, 337] on li "[PERSON_NAME]" at bounding box center [571, 334] width 274 height 19
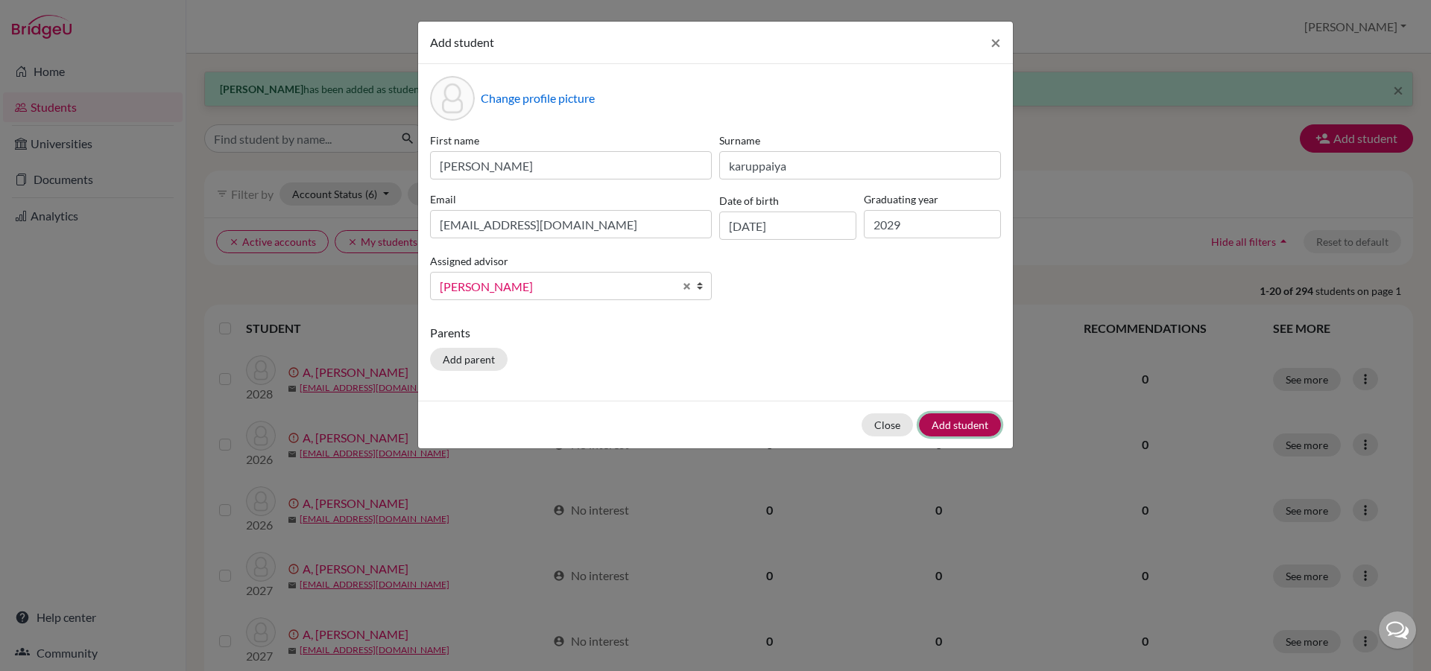
click at [951, 429] on button "Add student" at bounding box center [960, 425] width 82 height 23
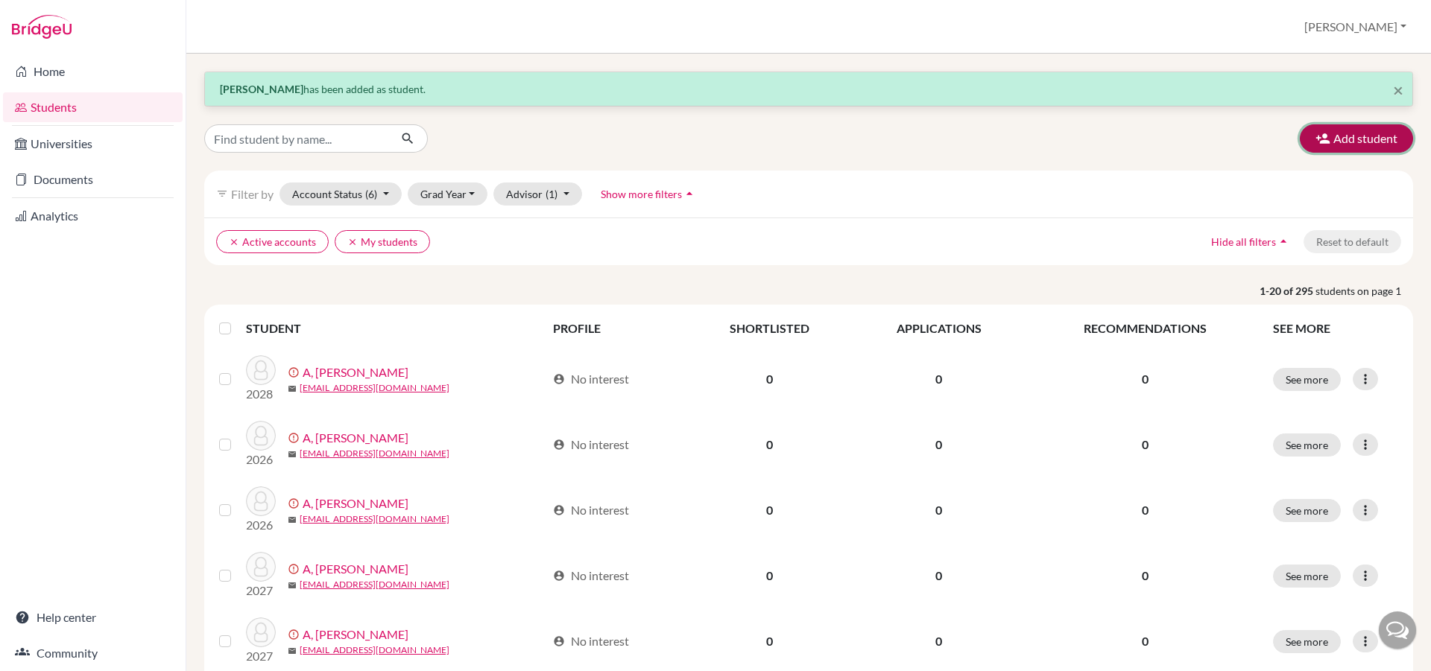
click at [1373, 146] on button "Add student" at bounding box center [1356, 138] width 113 height 28
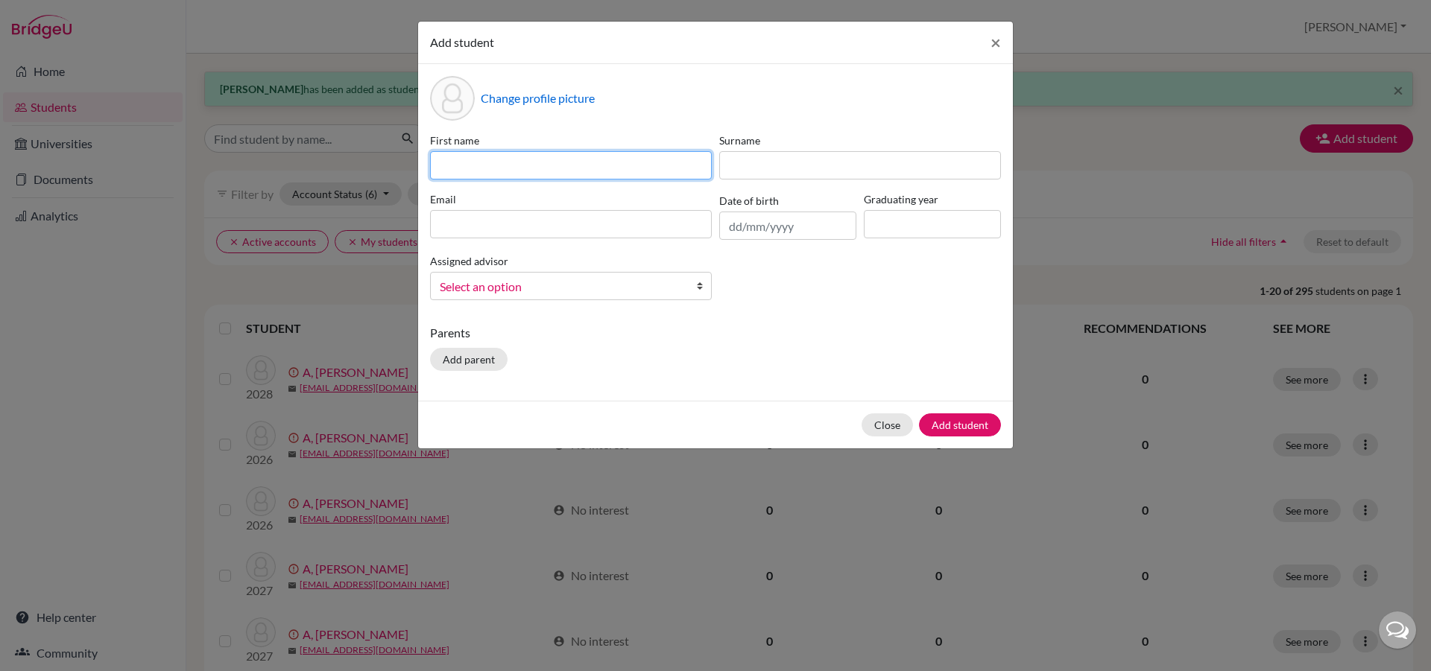
click at [484, 168] on input at bounding box center [571, 165] width 282 height 28
type input "neshika"
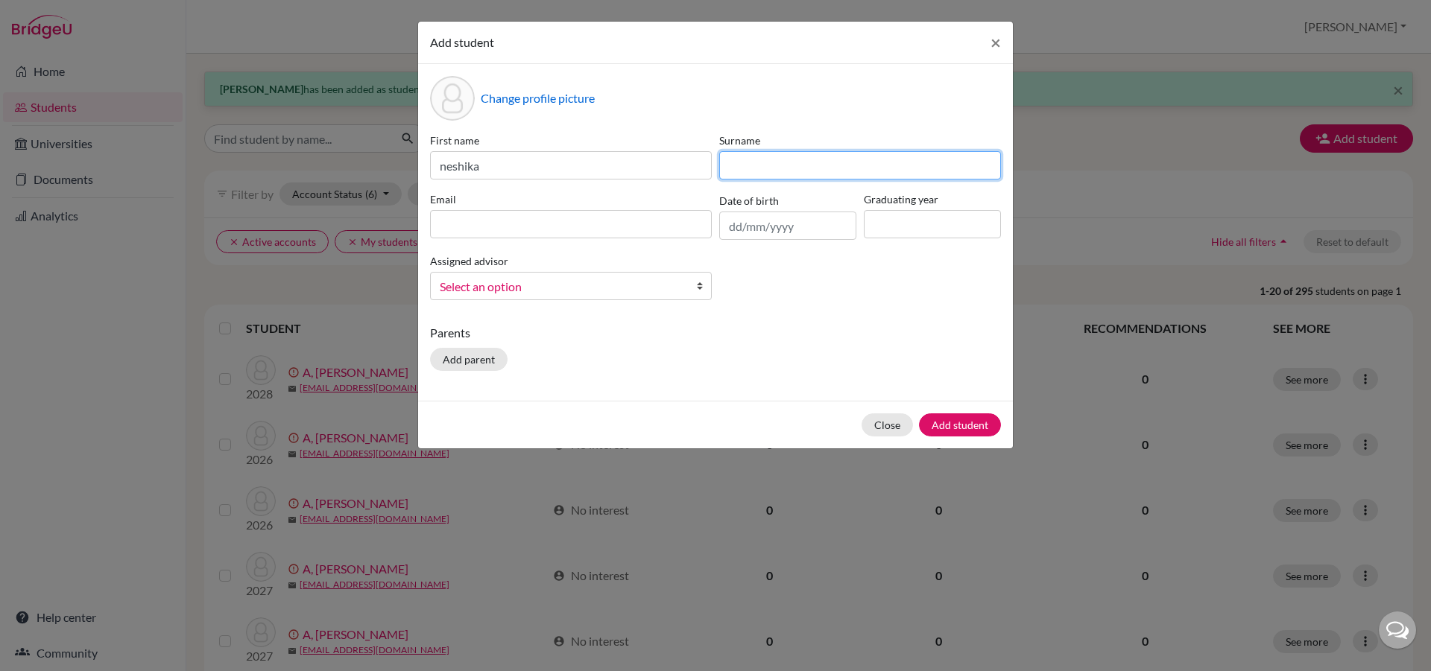
click at [760, 171] on input at bounding box center [860, 165] width 282 height 28
type input "S K"
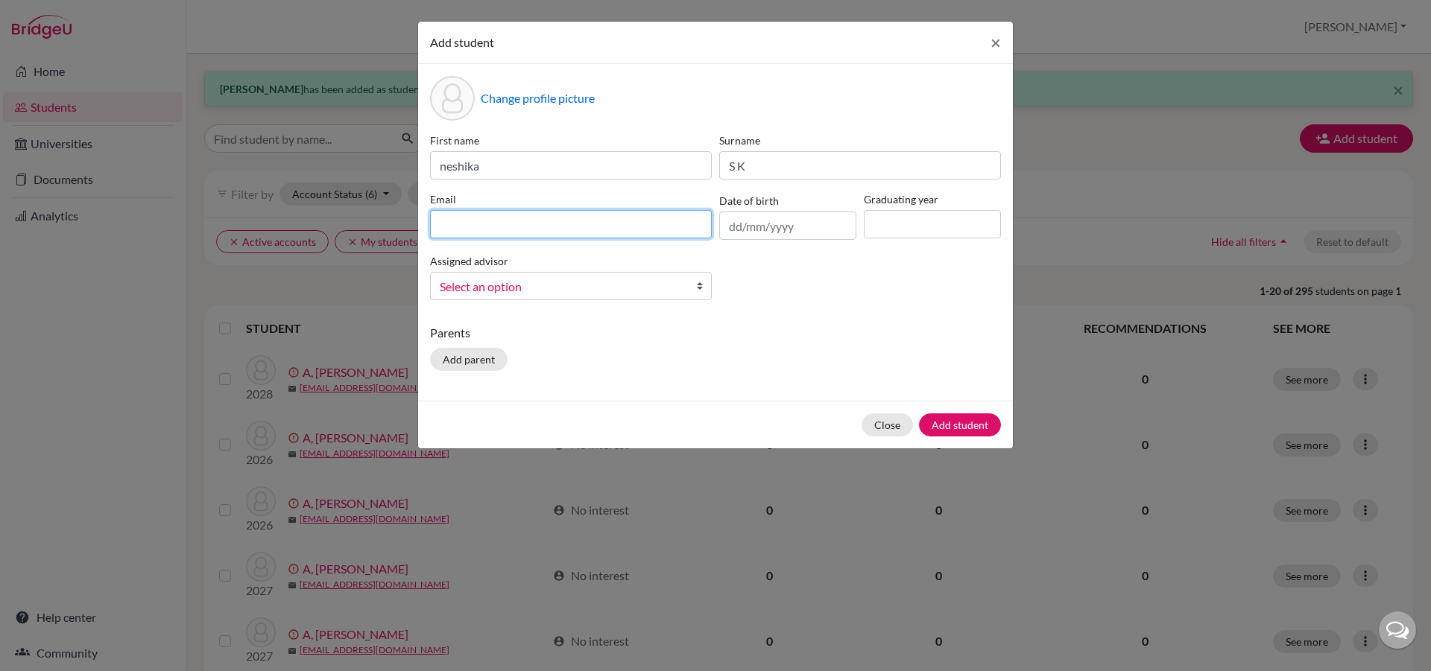
click at [628, 227] on input at bounding box center [571, 224] width 282 height 28
type input "[EMAIL_ADDRESS][DOMAIN_NAME]"
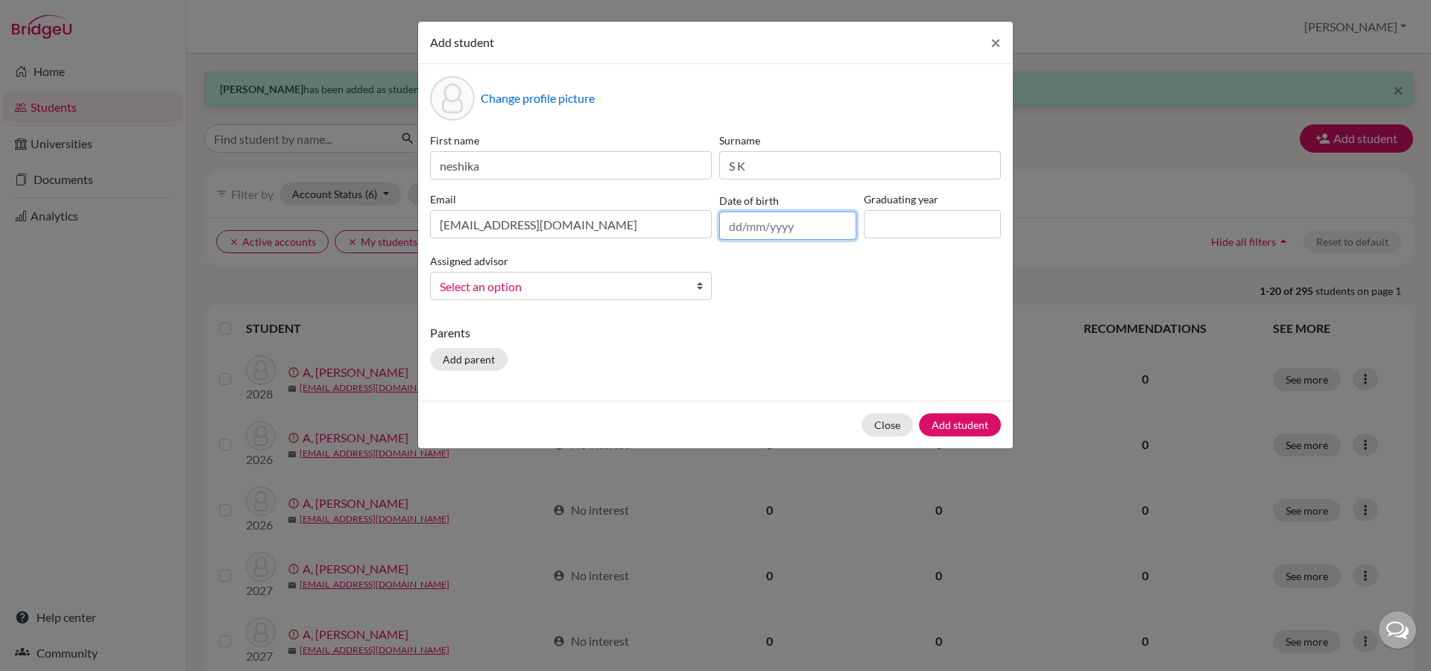
click at [737, 227] on input "text" at bounding box center [787, 226] width 137 height 28
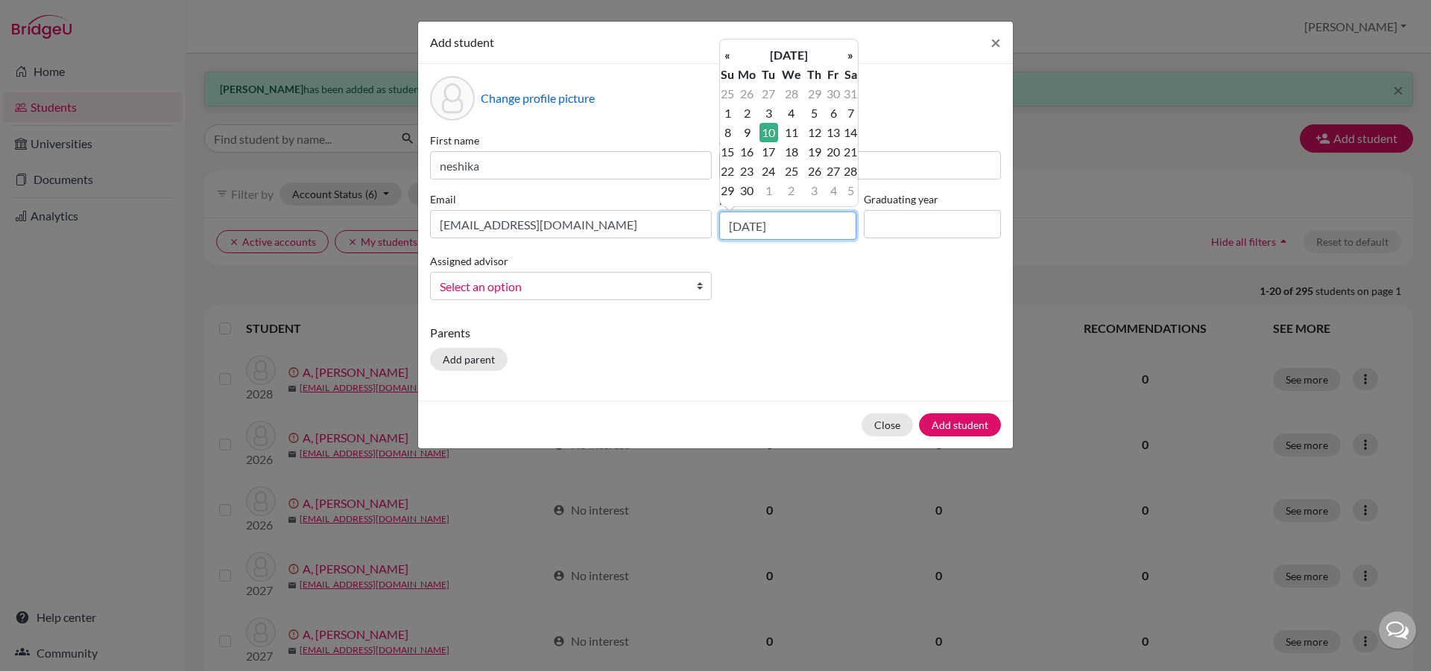
type input "[DATE]"
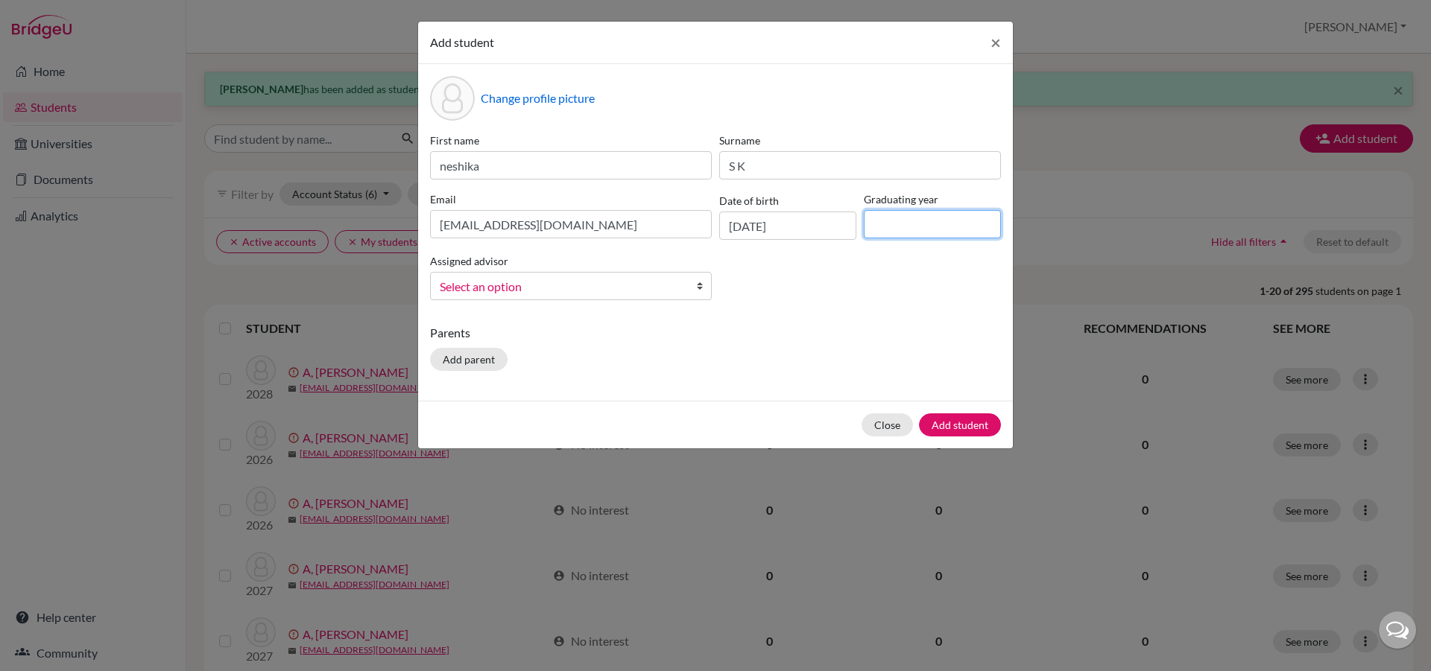
click at [890, 230] on input at bounding box center [932, 224] width 137 height 28
type input "2029"
click at [698, 287] on b at bounding box center [703, 286] width 15 height 27
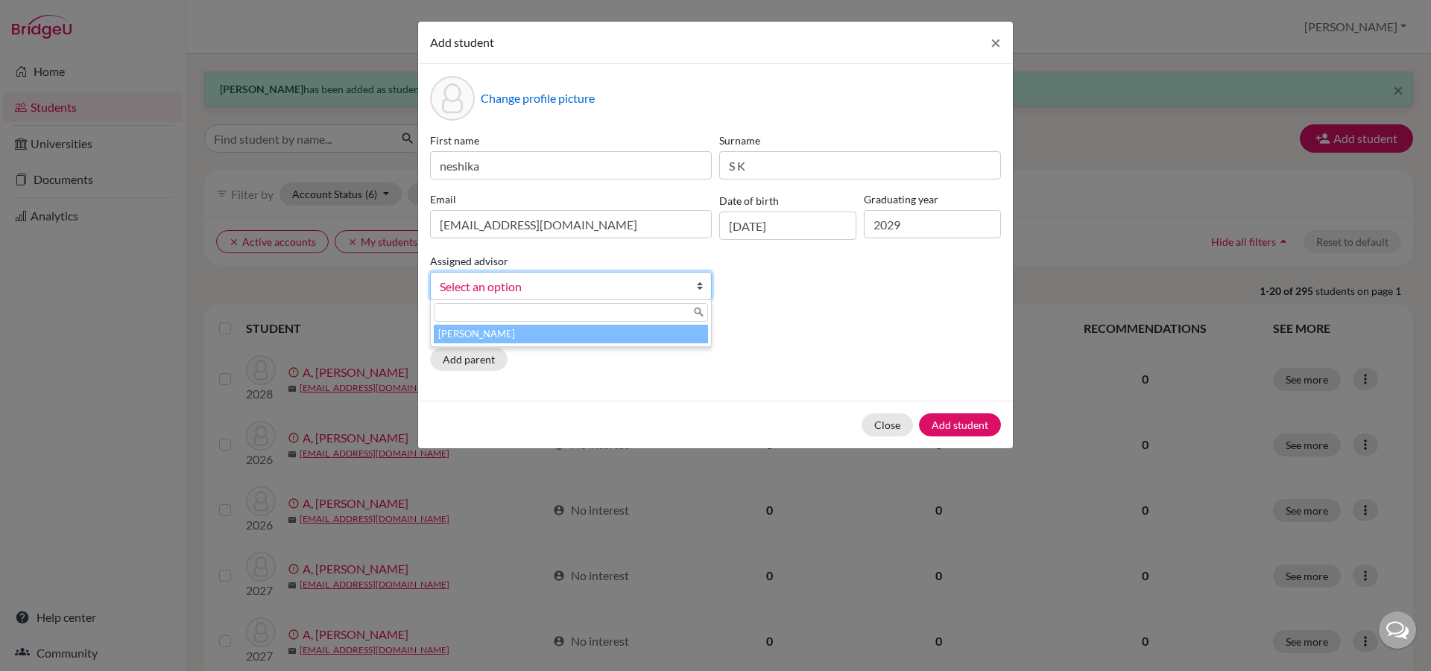
click at [688, 337] on li "[PERSON_NAME]" at bounding box center [571, 334] width 274 height 19
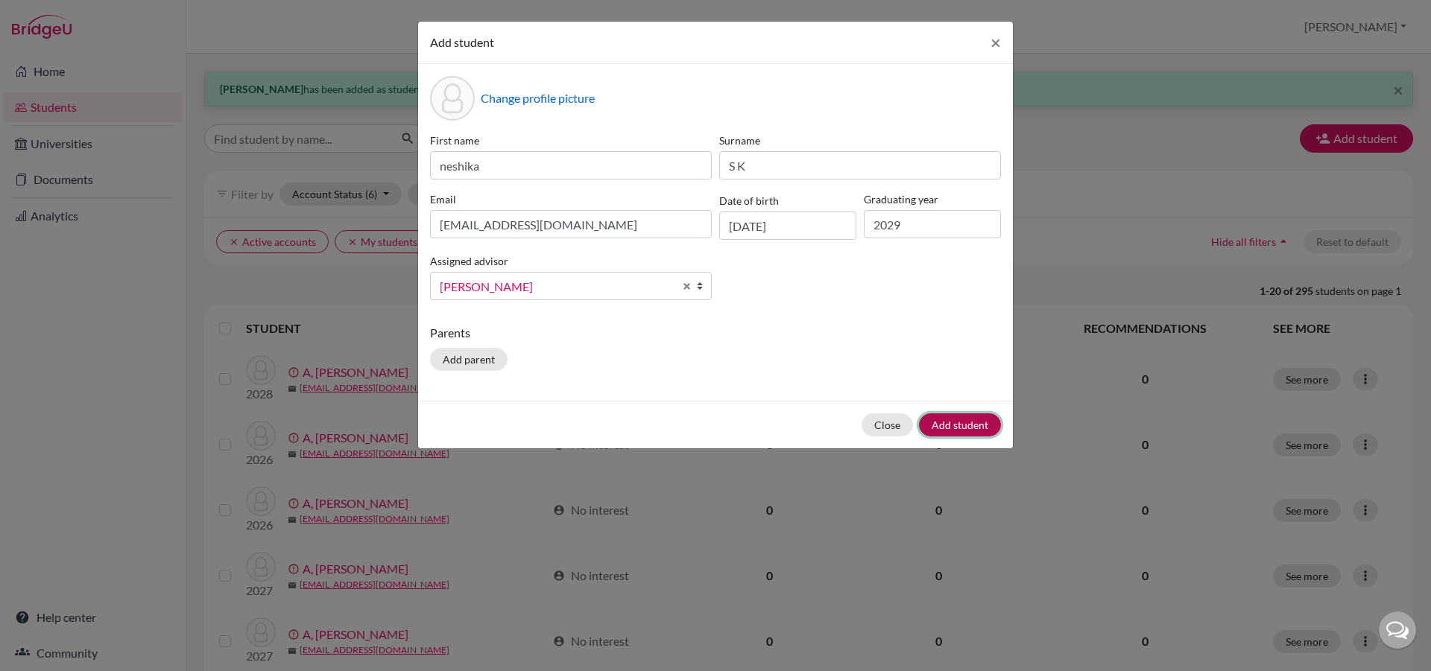
click at [952, 423] on button "Add student" at bounding box center [960, 425] width 82 height 23
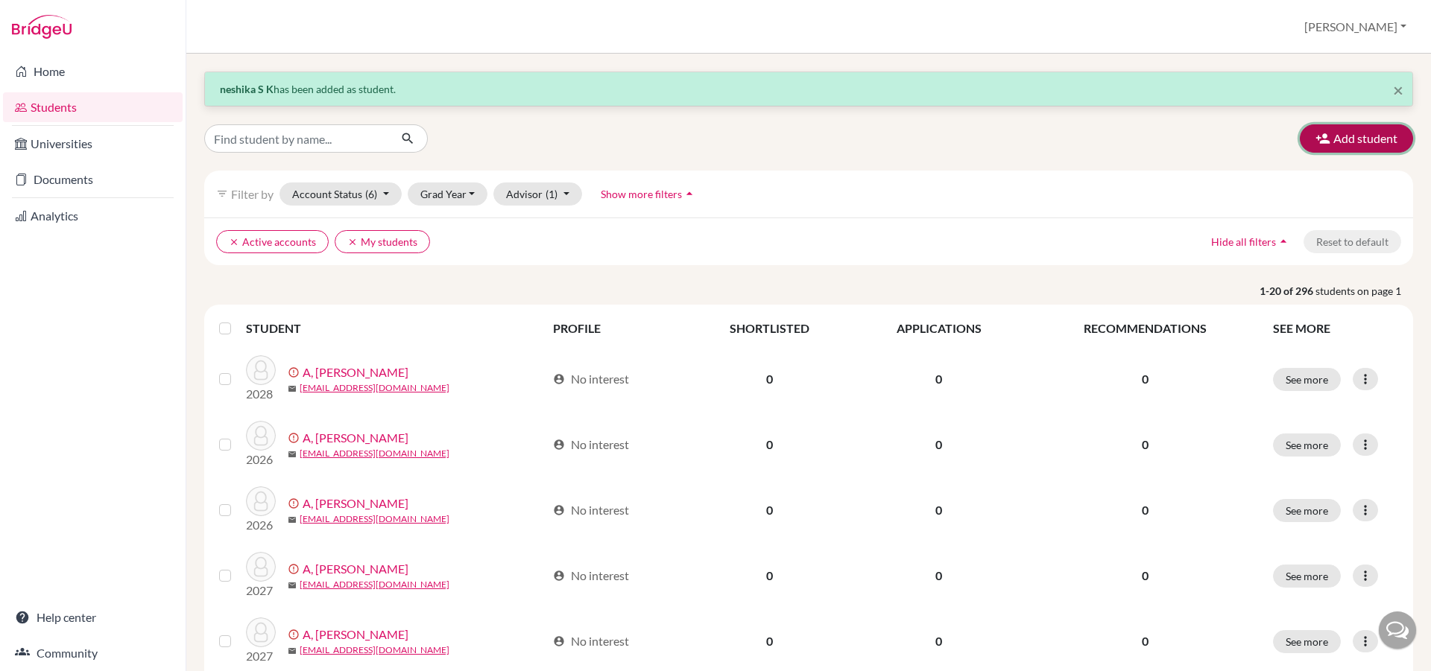
click at [1359, 148] on button "Add student" at bounding box center [1356, 138] width 113 height 28
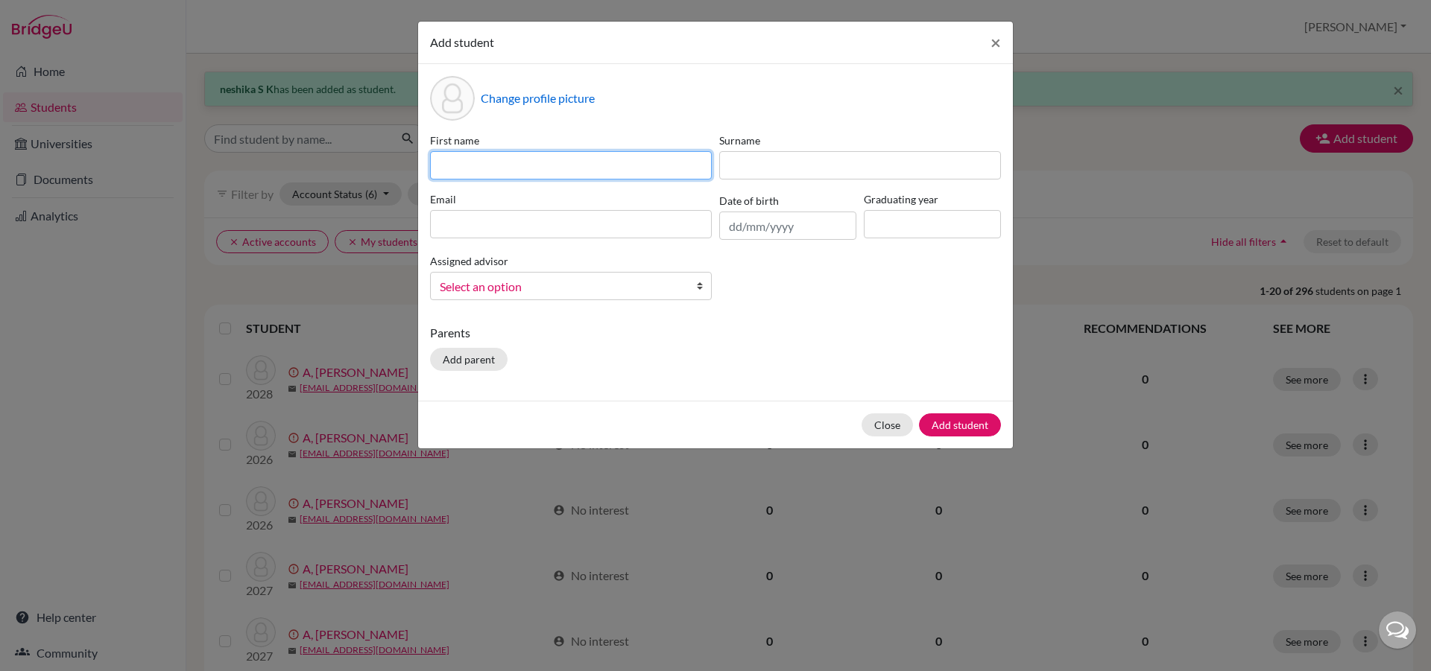
click at [466, 176] on input at bounding box center [571, 165] width 282 height 28
type input "[PERSON_NAME]"
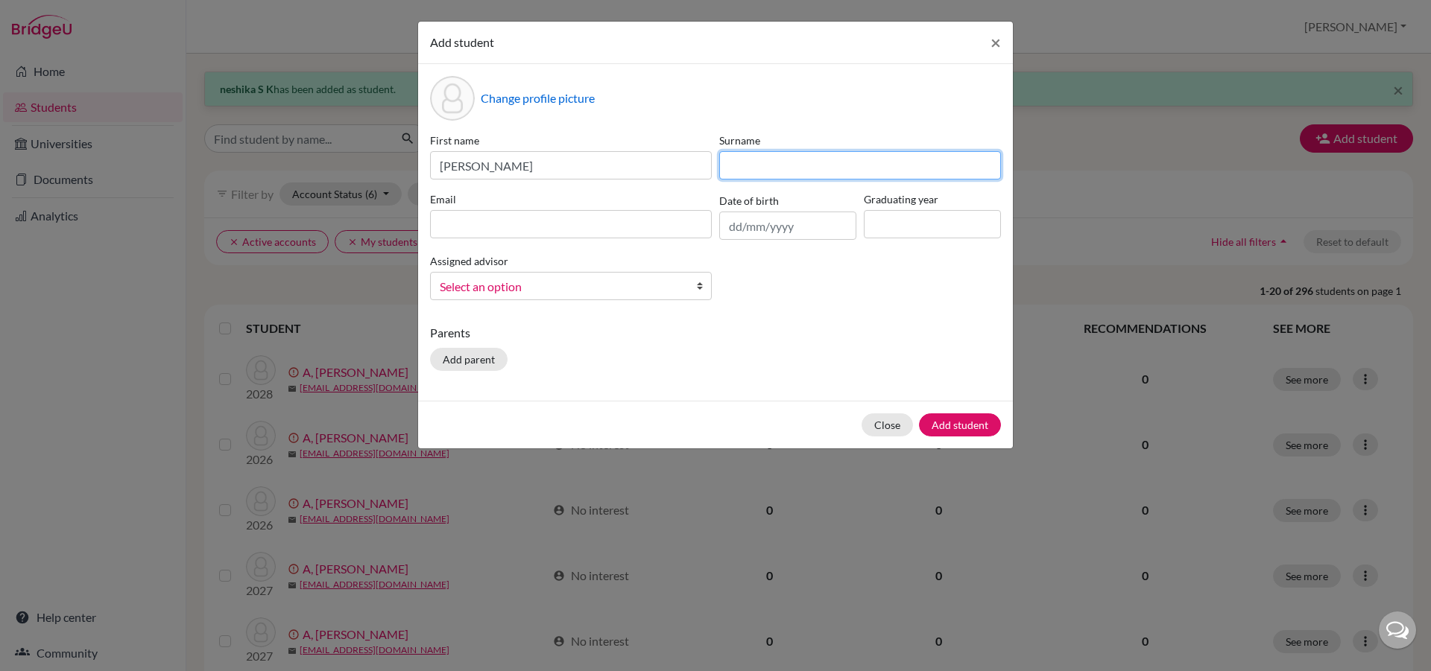
click at [792, 161] on input at bounding box center [860, 165] width 282 height 28
type input "Madan"
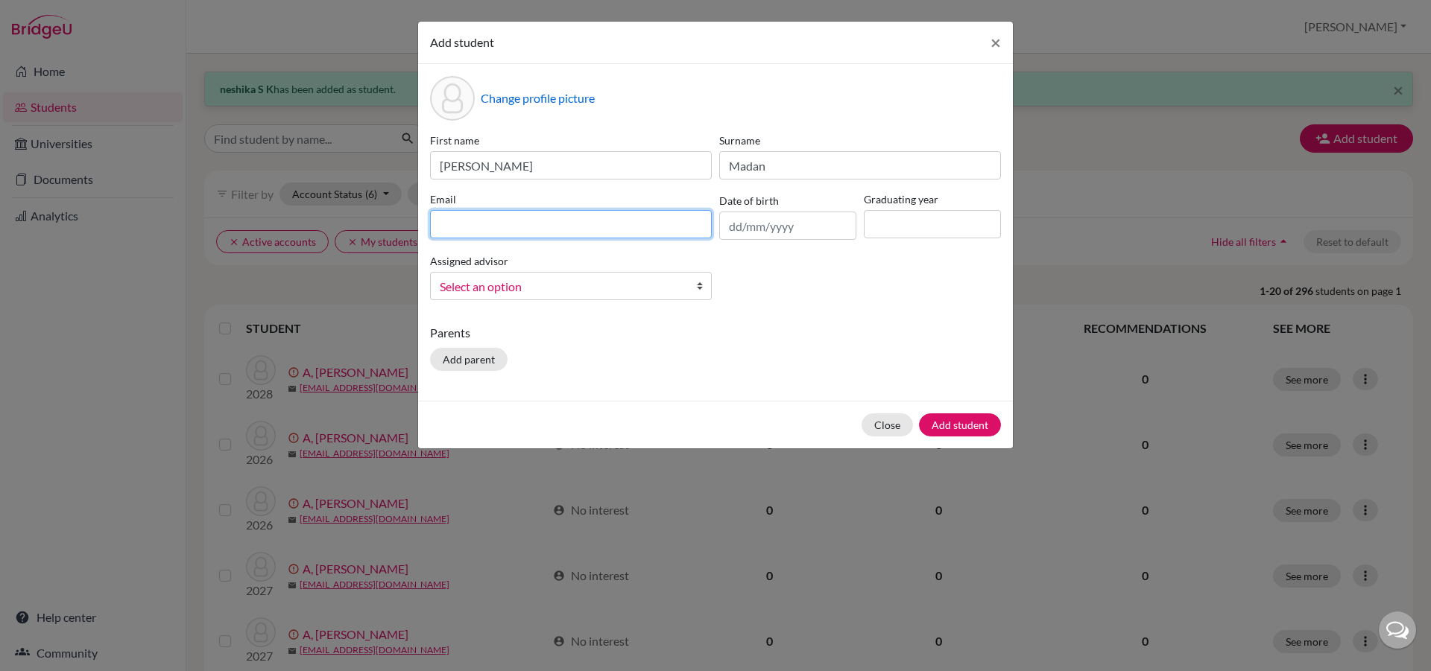
click at [636, 235] on input at bounding box center [571, 224] width 282 height 28
type input "[EMAIL_ADDRESS][DOMAIN_NAME]"
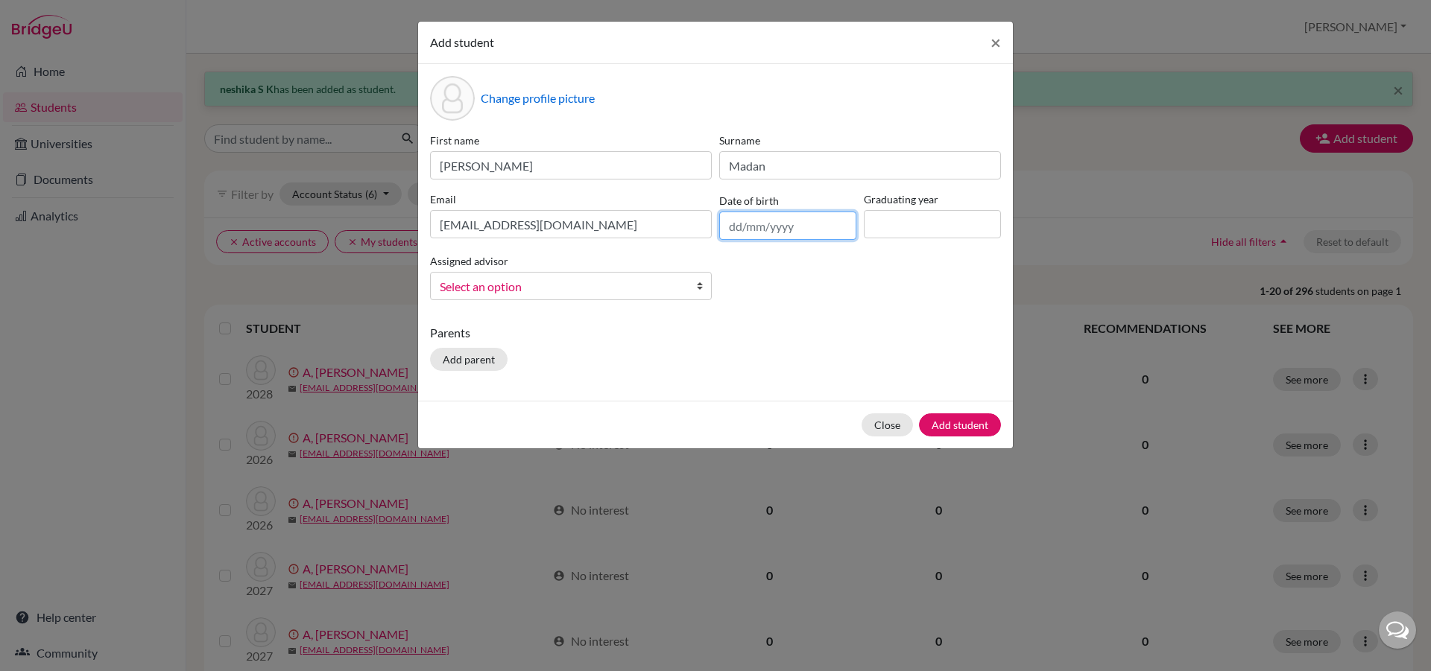
click at [747, 228] on input "text" at bounding box center [787, 226] width 137 height 28
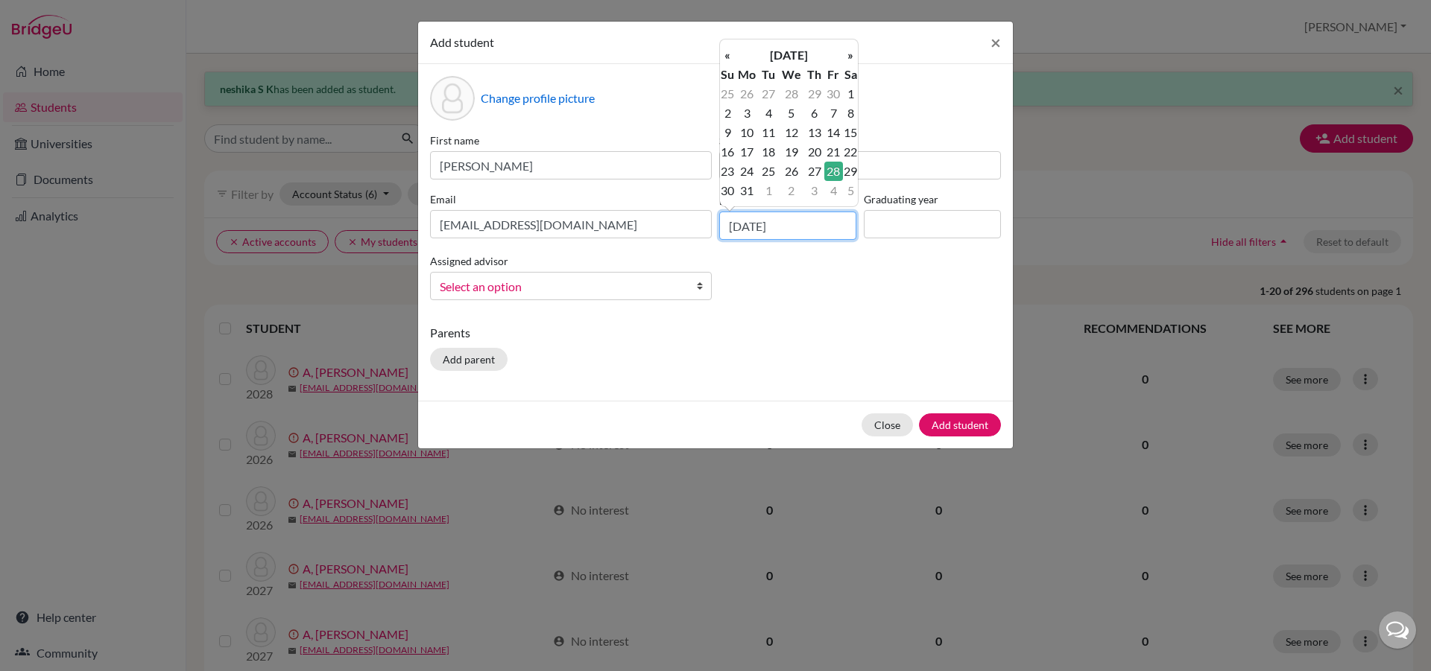
type input "[DATE]"
click at [955, 227] on input at bounding box center [932, 224] width 137 height 28
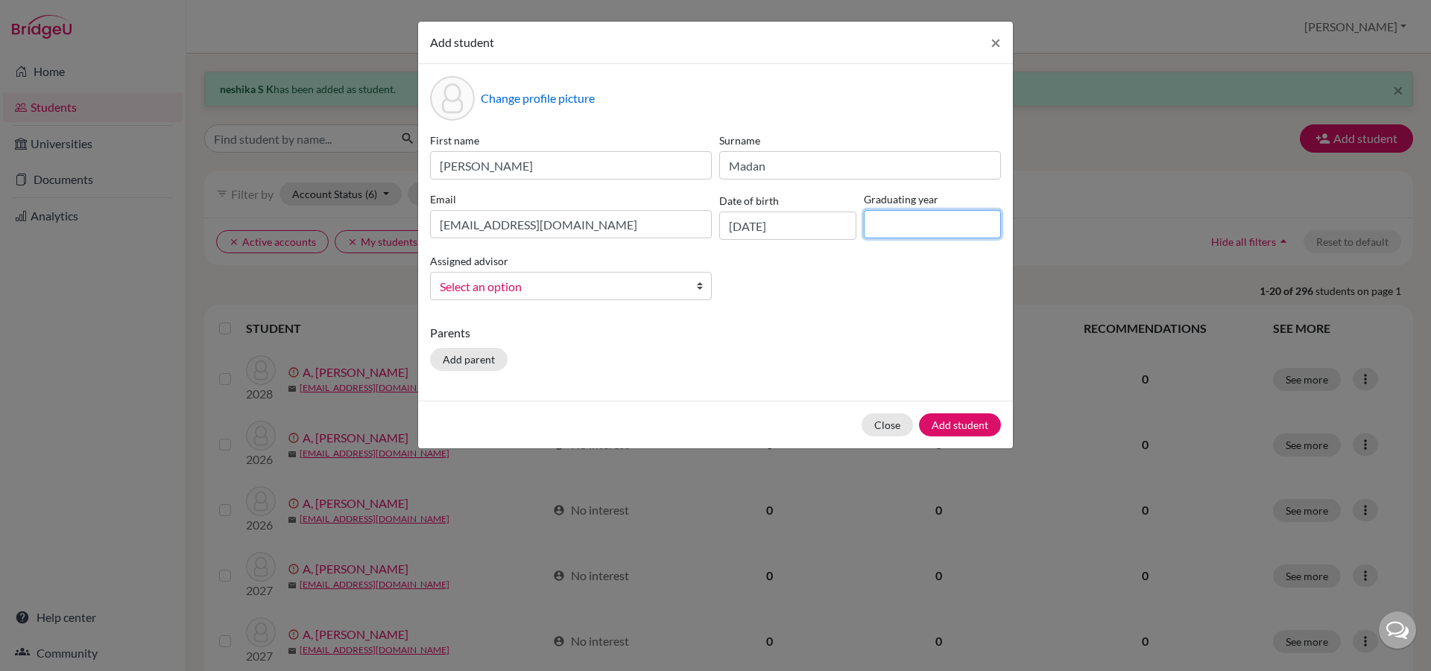
type input "2029"
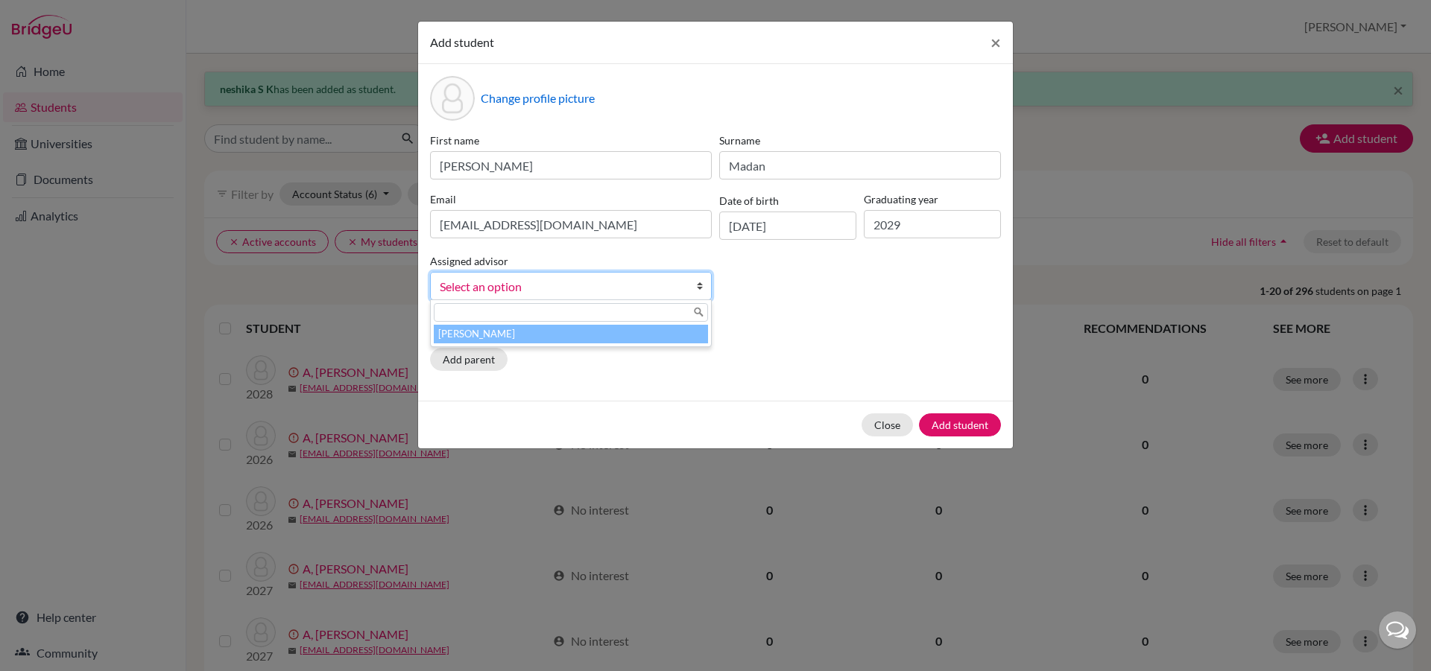
click at [699, 285] on b at bounding box center [703, 286] width 15 height 27
click at [668, 340] on li "[PERSON_NAME]" at bounding box center [571, 334] width 274 height 19
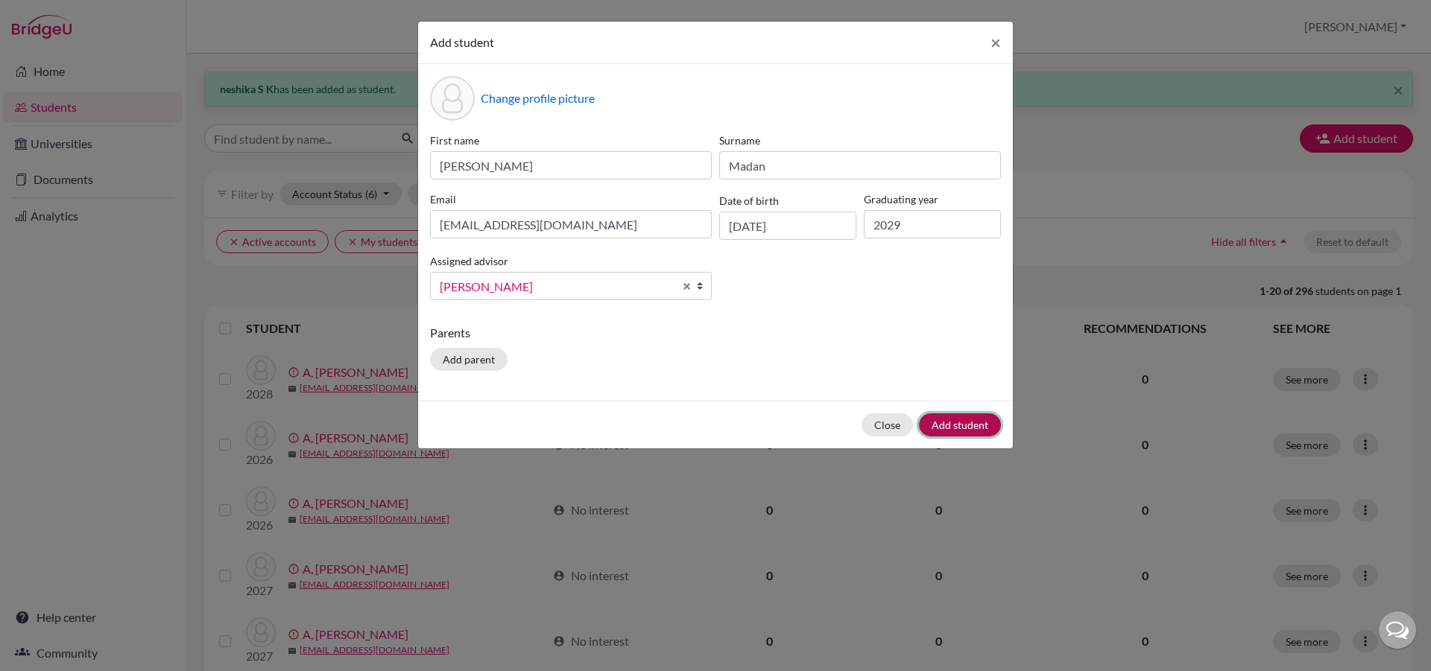
click at [953, 422] on button "Add student" at bounding box center [960, 425] width 82 height 23
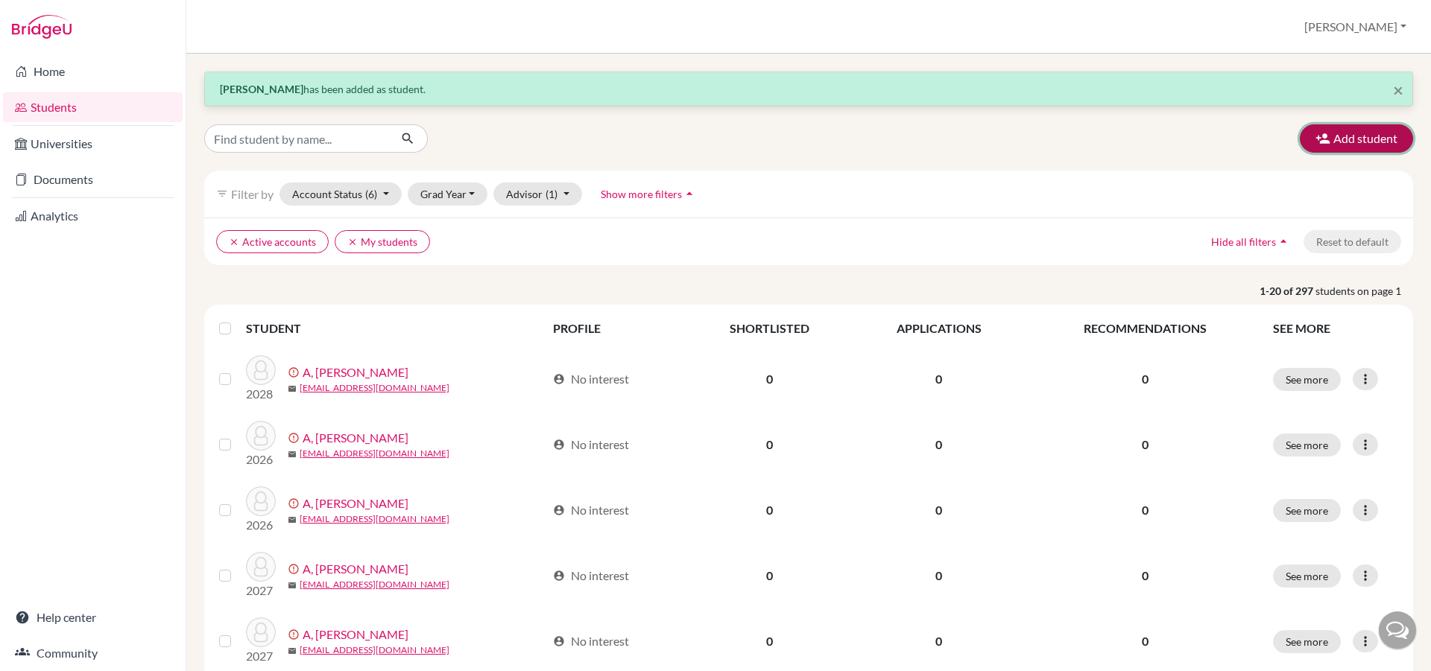
click at [1345, 148] on button "Add student" at bounding box center [1356, 138] width 113 height 28
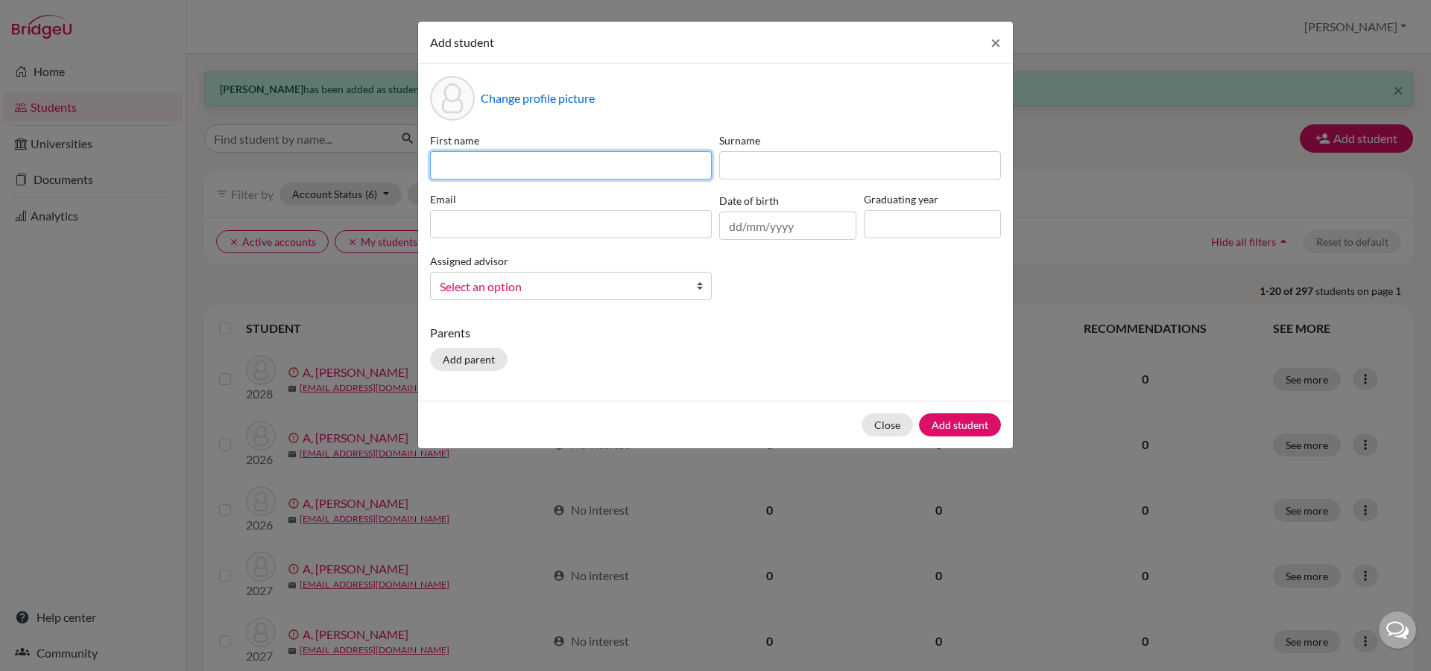
click at [462, 168] on input at bounding box center [571, 165] width 282 height 28
type input "Meaghav"
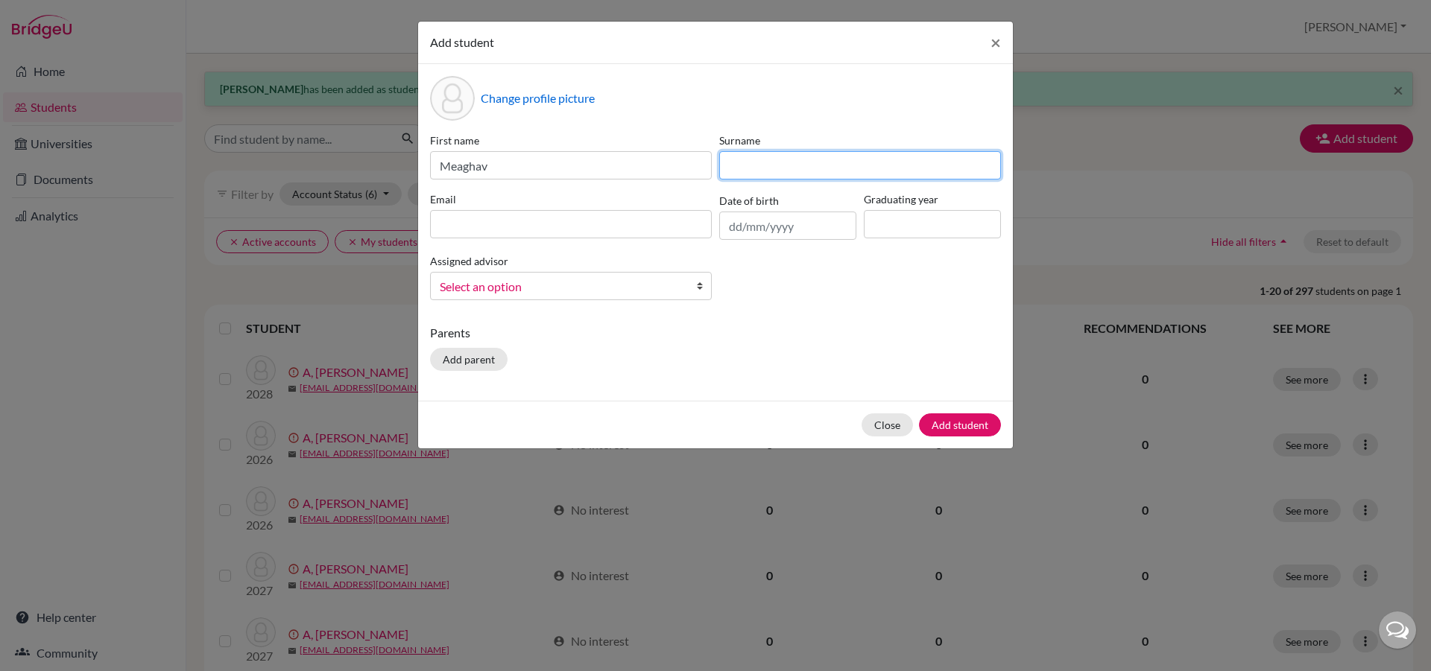
click at [778, 170] on input at bounding box center [860, 165] width 282 height 28
type input "V"
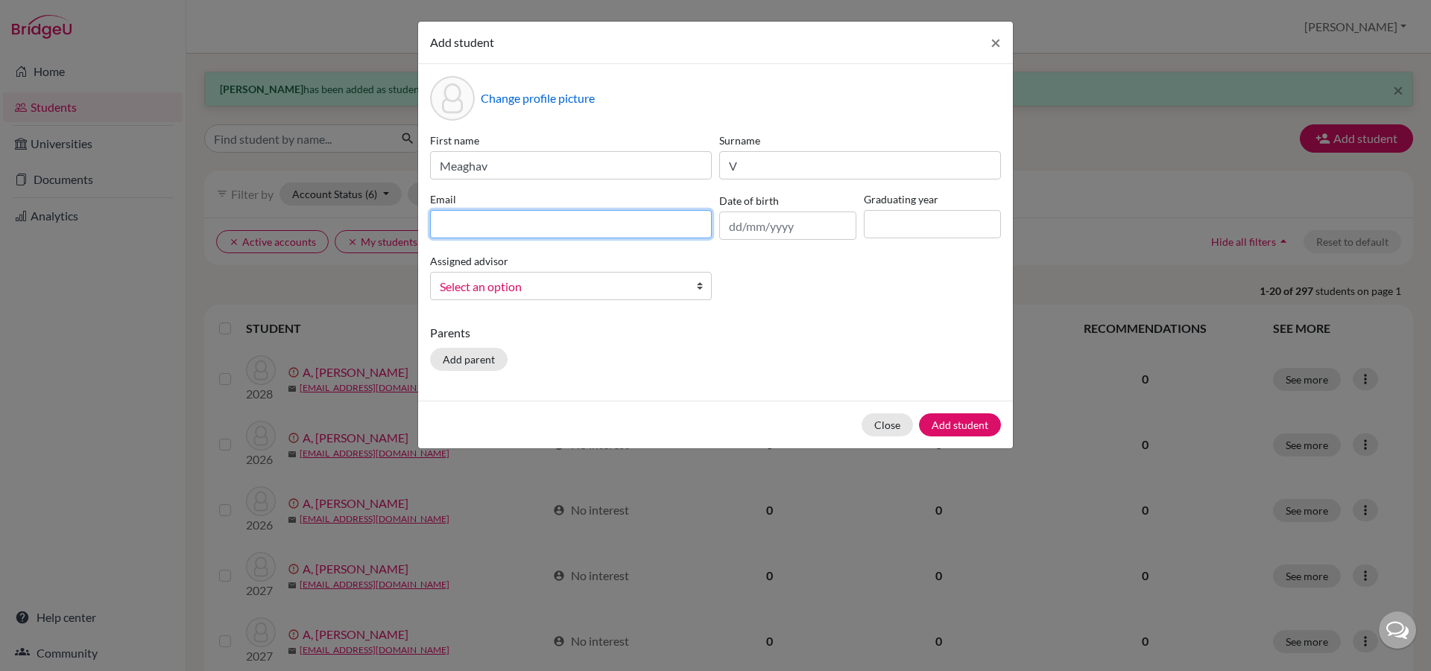
click at [447, 219] on input at bounding box center [571, 224] width 282 height 28
click at [497, 225] on input "[EMAIL_ADDRESS][DOMAIN_NAME]" at bounding box center [571, 224] width 282 height 28
type input "[EMAIL_ADDRESS][DOMAIN_NAME]"
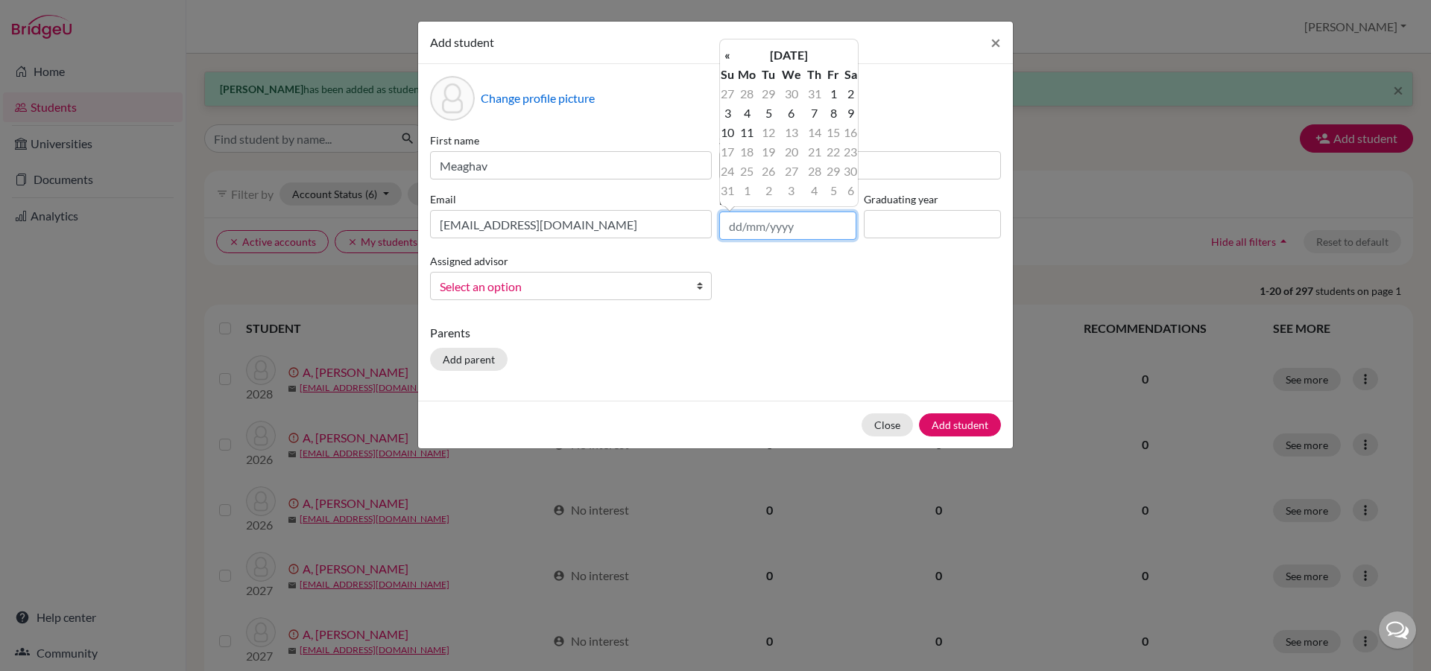
click at [733, 219] on input "text" at bounding box center [787, 226] width 137 height 28
type input "[DATE]"
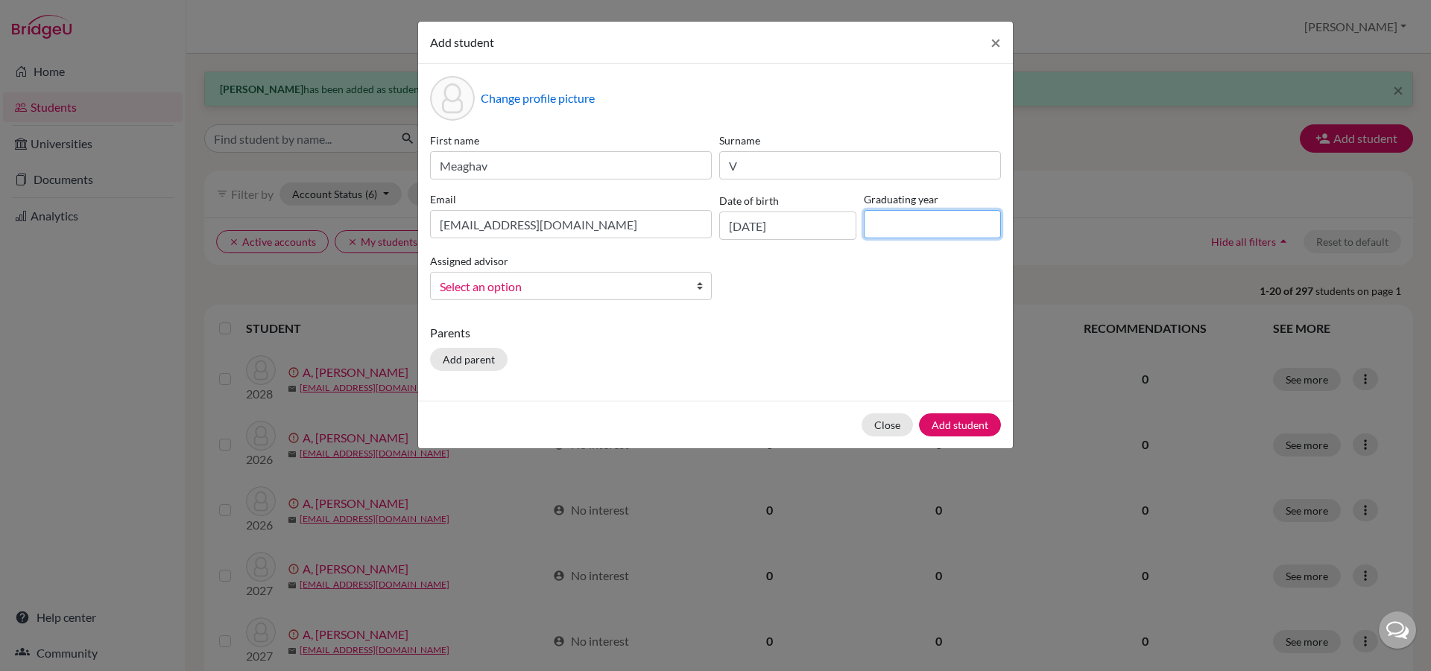
click at [961, 221] on input at bounding box center [932, 224] width 137 height 28
type input "2029"
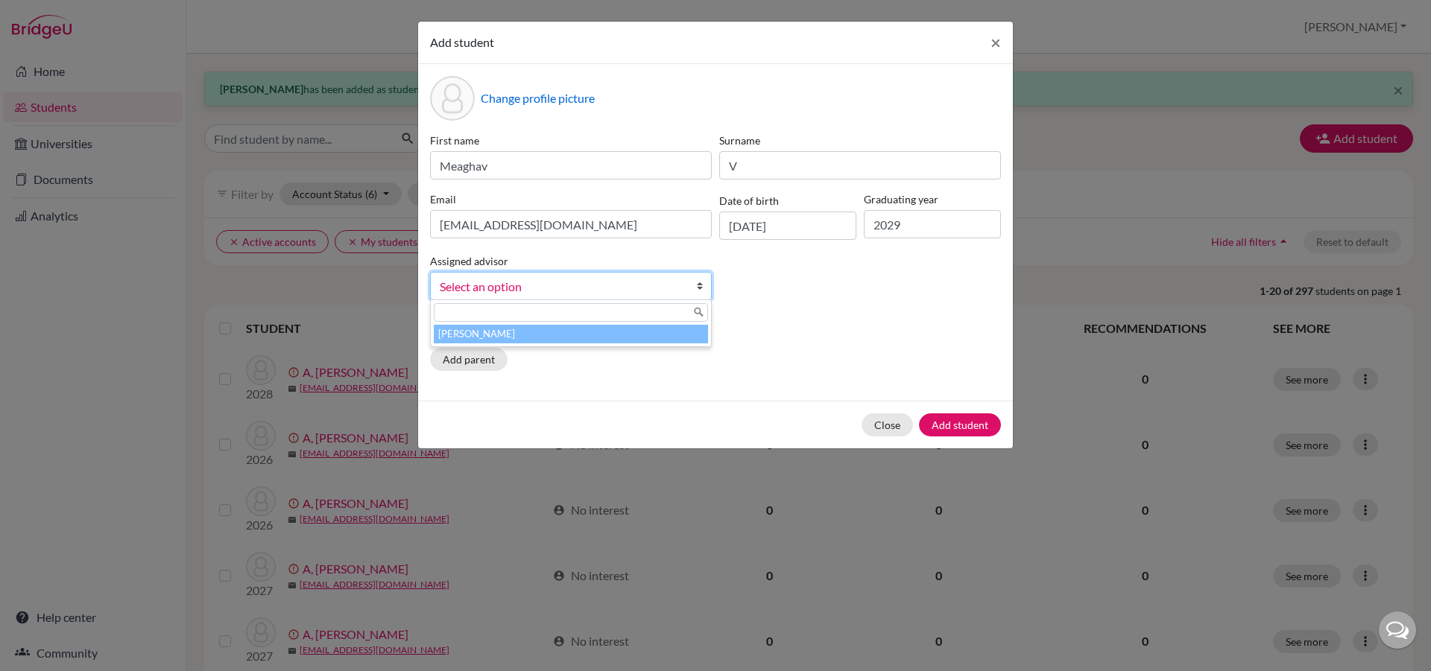
click at [702, 287] on b at bounding box center [703, 286] width 15 height 27
click at [676, 341] on li "[PERSON_NAME]" at bounding box center [571, 334] width 274 height 19
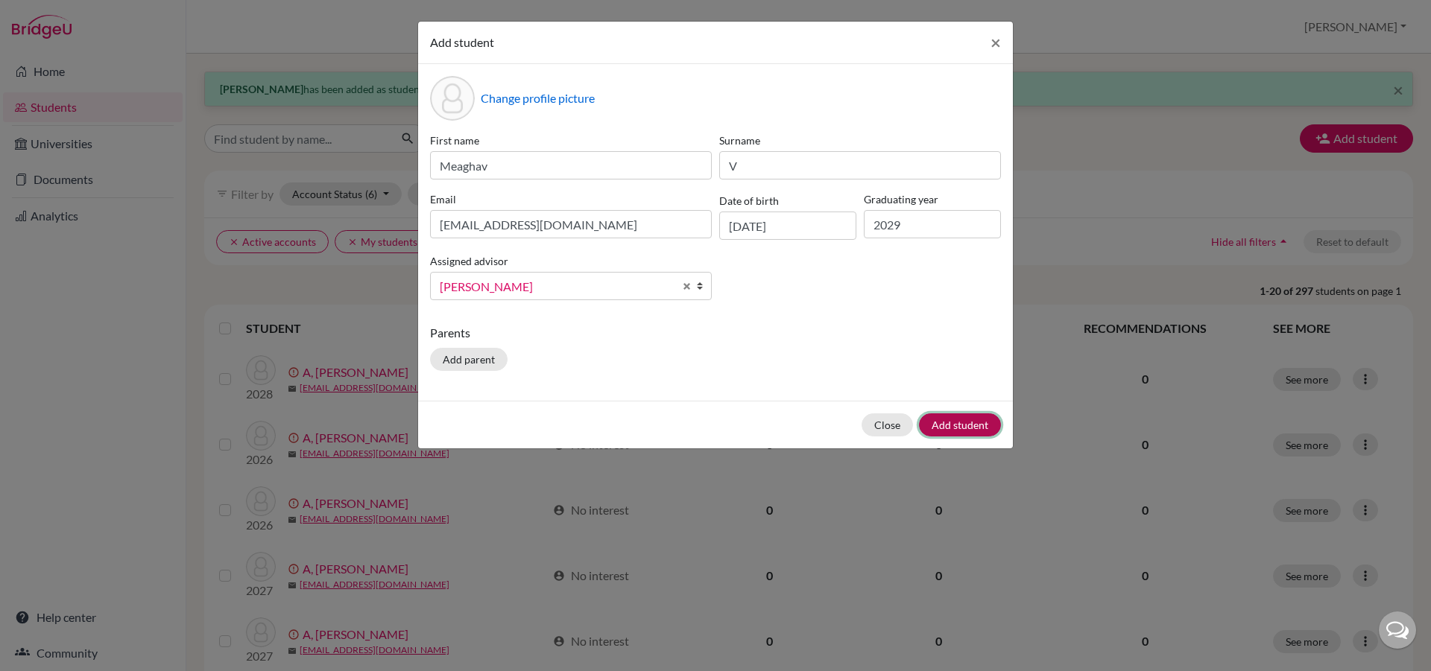
click at [984, 426] on button "Add student" at bounding box center [960, 425] width 82 height 23
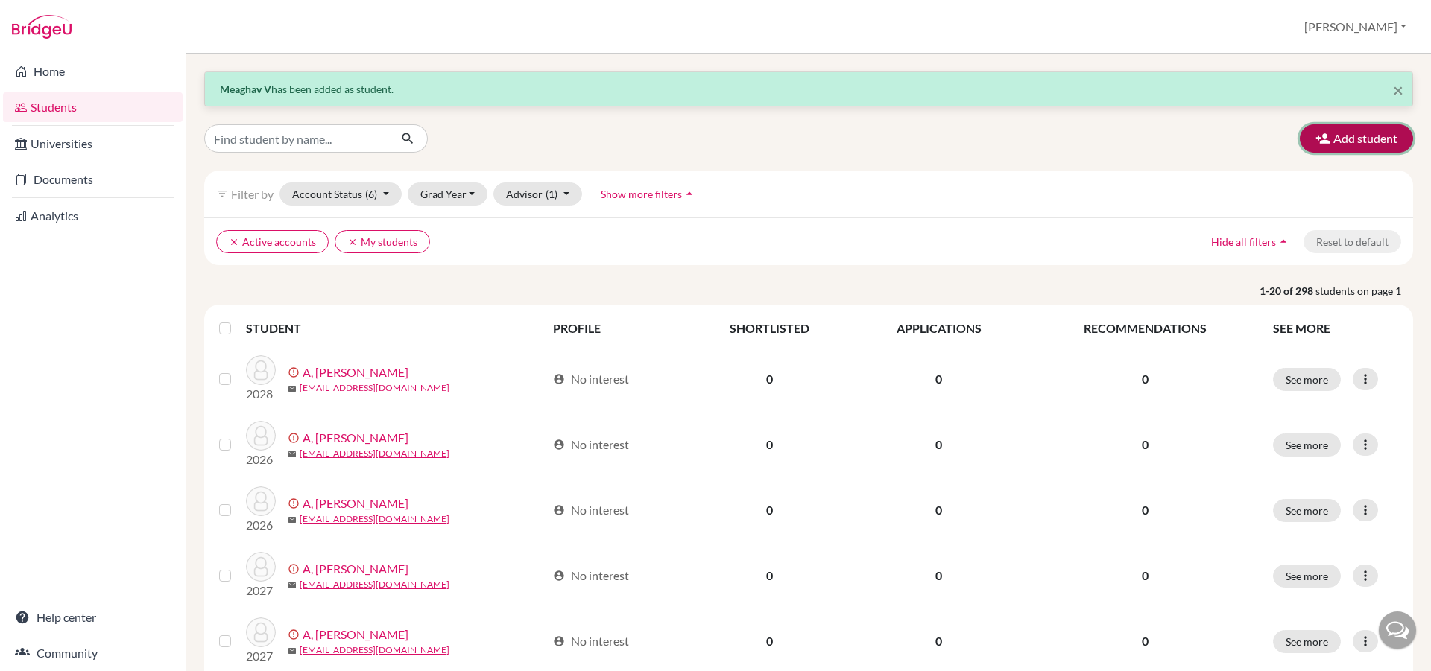
click at [1340, 141] on button "Add student" at bounding box center [1356, 138] width 113 height 28
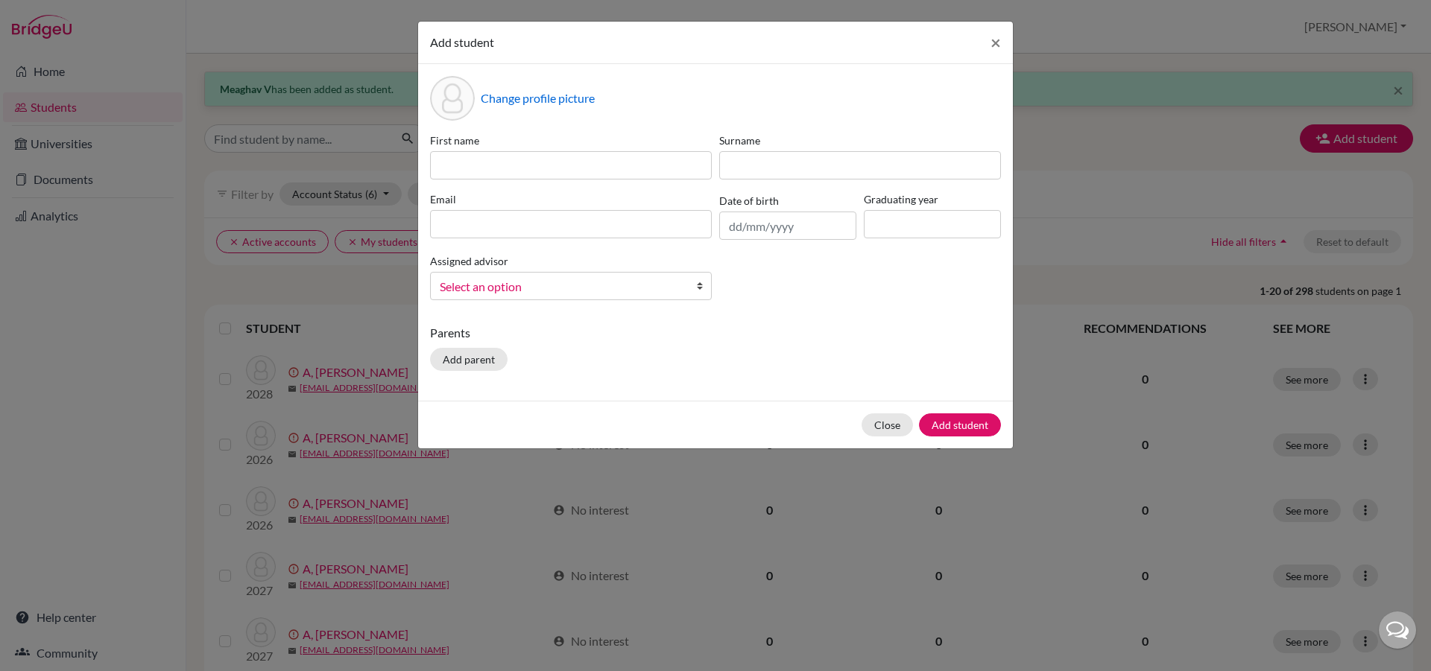
click at [630, 148] on label "First name" at bounding box center [571, 141] width 282 height 16
click at [615, 162] on input at bounding box center [571, 165] width 282 height 28
type input "[PERSON_NAME]"
click at [731, 163] on input at bounding box center [860, 165] width 282 height 28
type input "Suresh"
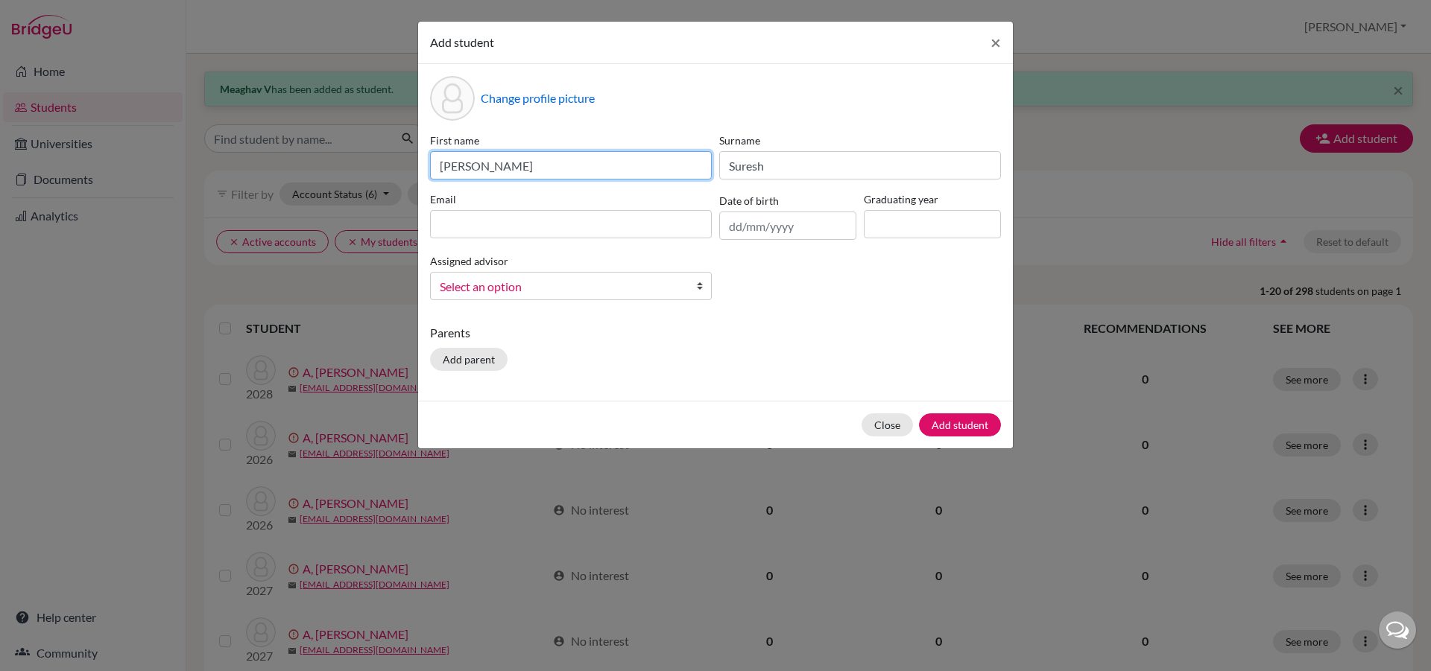
drag, startPoint x: 449, startPoint y: 165, endPoint x: 442, endPoint y: 168, distance: 8.3
click at [442, 168] on input "[PERSON_NAME]" at bounding box center [571, 165] width 282 height 28
type input "[PERSON_NAME]"
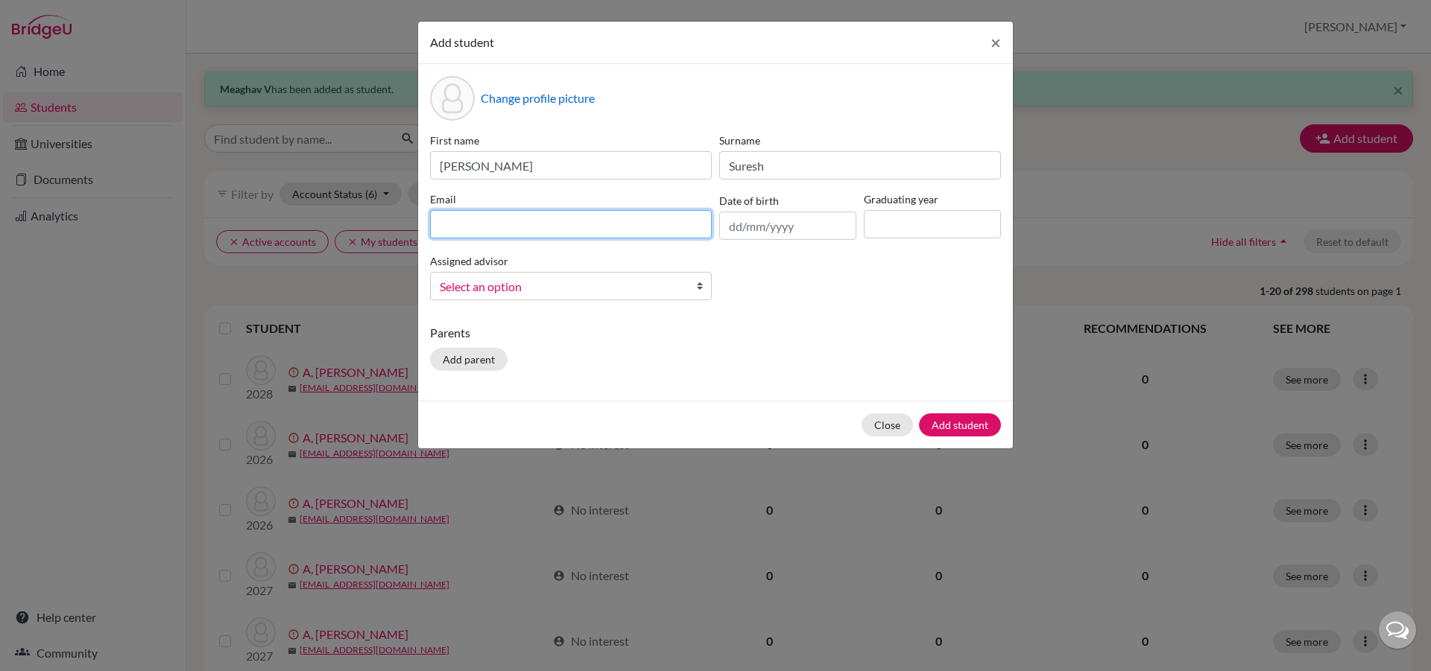
click at [449, 227] on input at bounding box center [571, 224] width 282 height 28
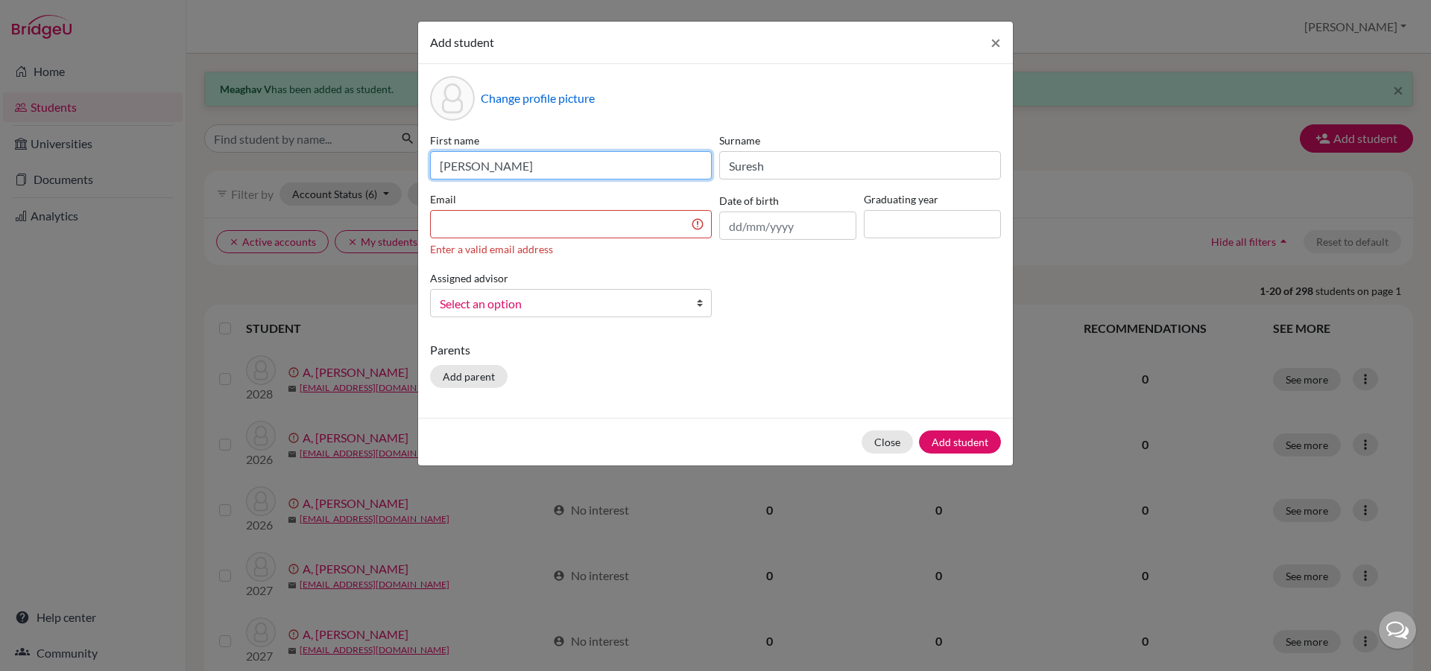
drag, startPoint x: 536, startPoint y: 162, endPoint x: 359, endPoint y: 142, distance: 177.8
click at [359, 142] on div "Add student × Change profile picture First name [PERSON_NAME] Surname [PERSON_N…" at bounding box center [715, 335] width 1431 height 671
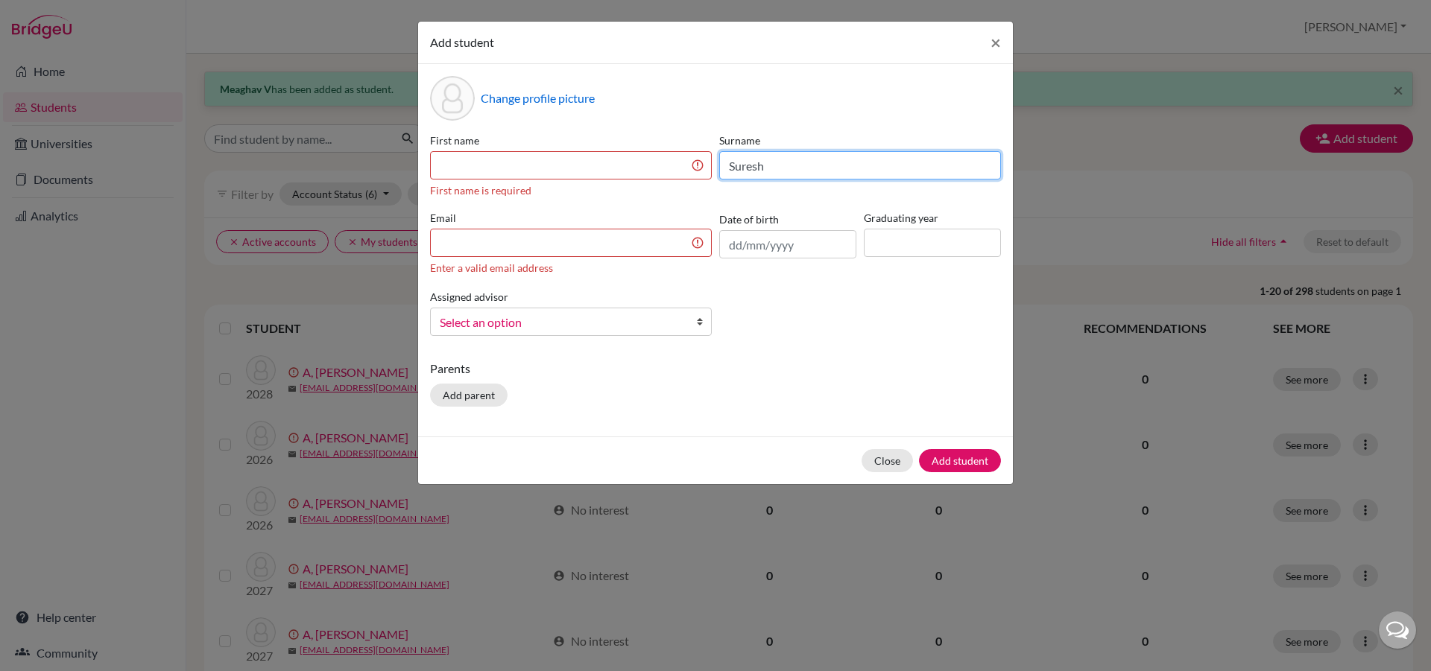
drag, startPoint x: 771, startPoint y: 156, endPoint x: 721, endPoint y: 165, distance: 50.9
click at [721, 165] on input "Suresh" at bounding box center [860, 165] width 282 height 28
click at [531, 162] on input at bounding box center [571, 165] width 282 height 28
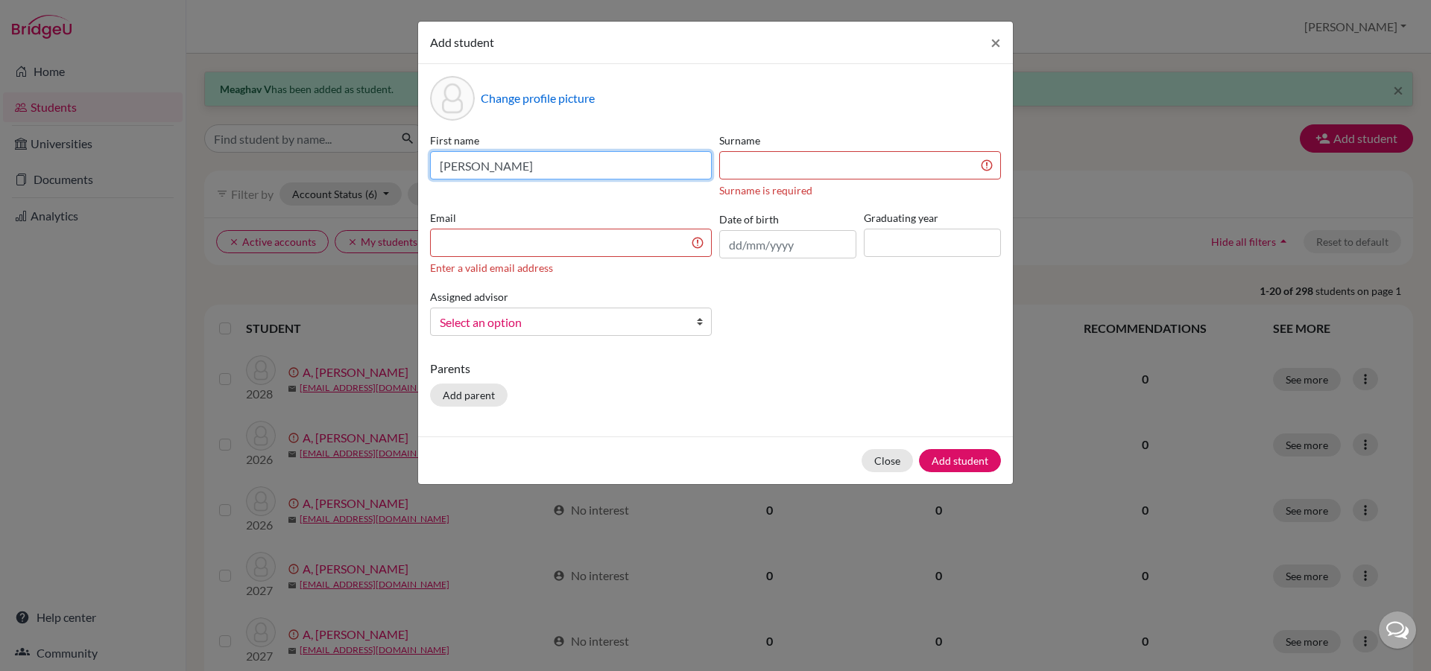
type input "[PERSON_NAME]"
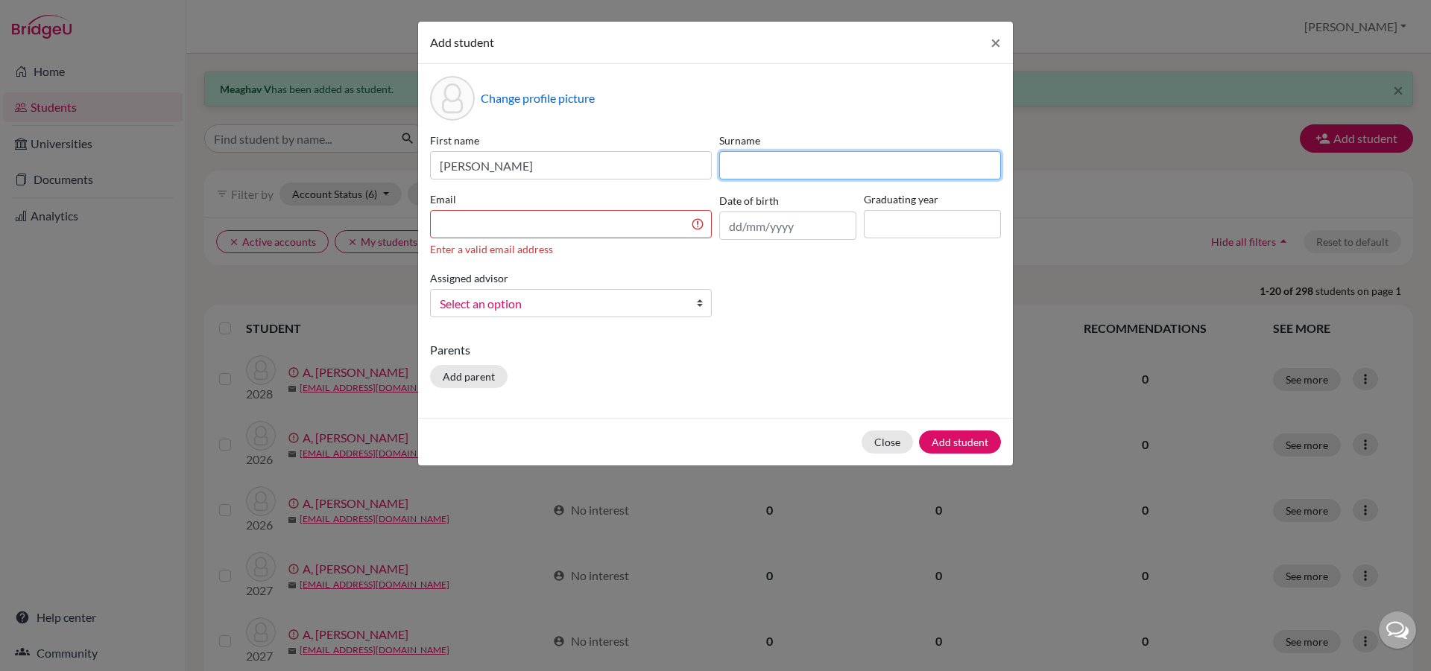
click at [768, 154] on input at bounding box center [860, 165] width 282 height 28
type input "Lakkala"
click at [616, 215] on input at bounding box center [571, 224] width 282 height 28
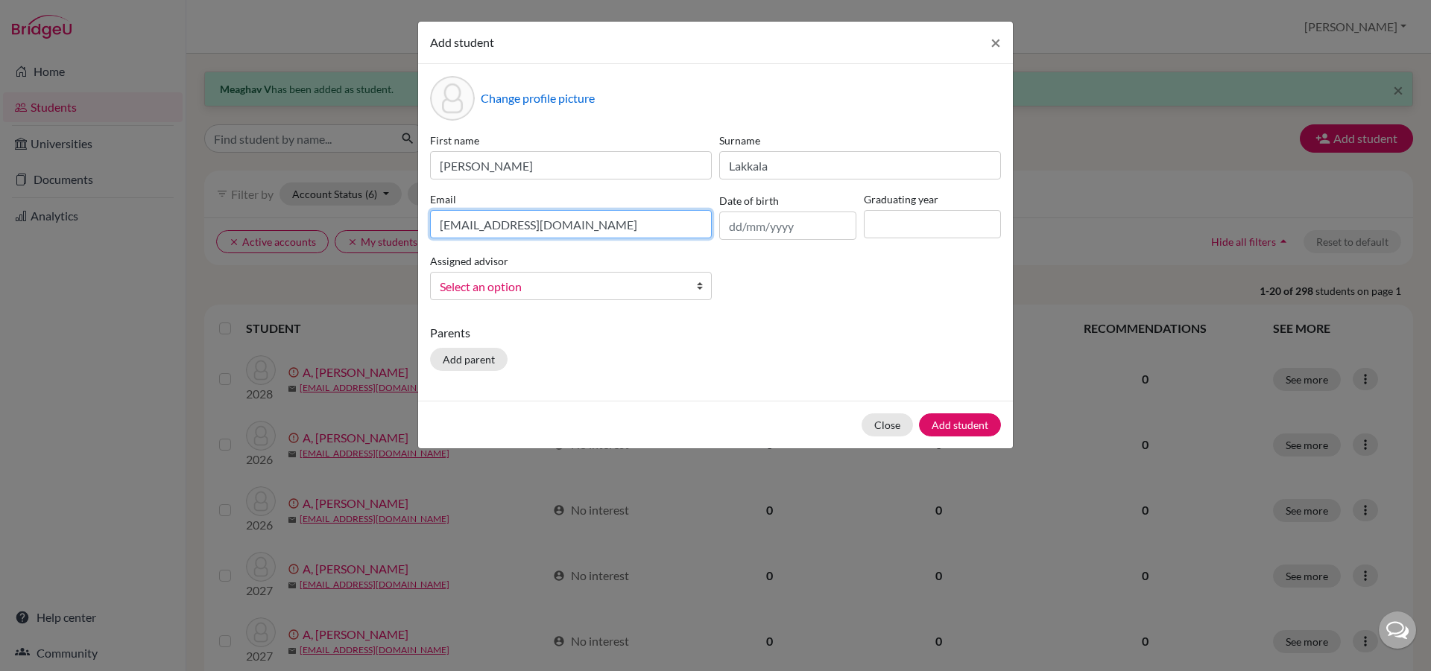
type input "[EMAIL_ADDRESS][DOMAIN_NAME]"
click at [736, 225] on input "text" at bounding box center [787, 226] width 137 height 28
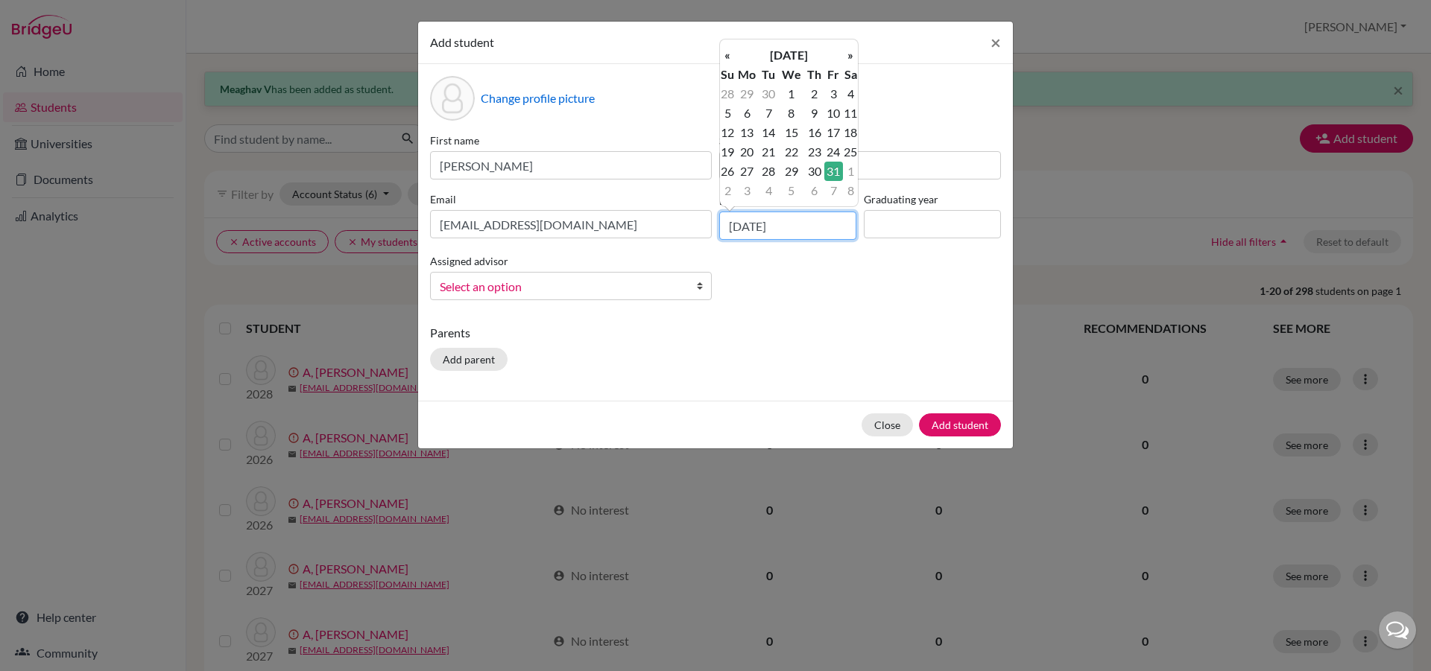
type input "[DATE]"
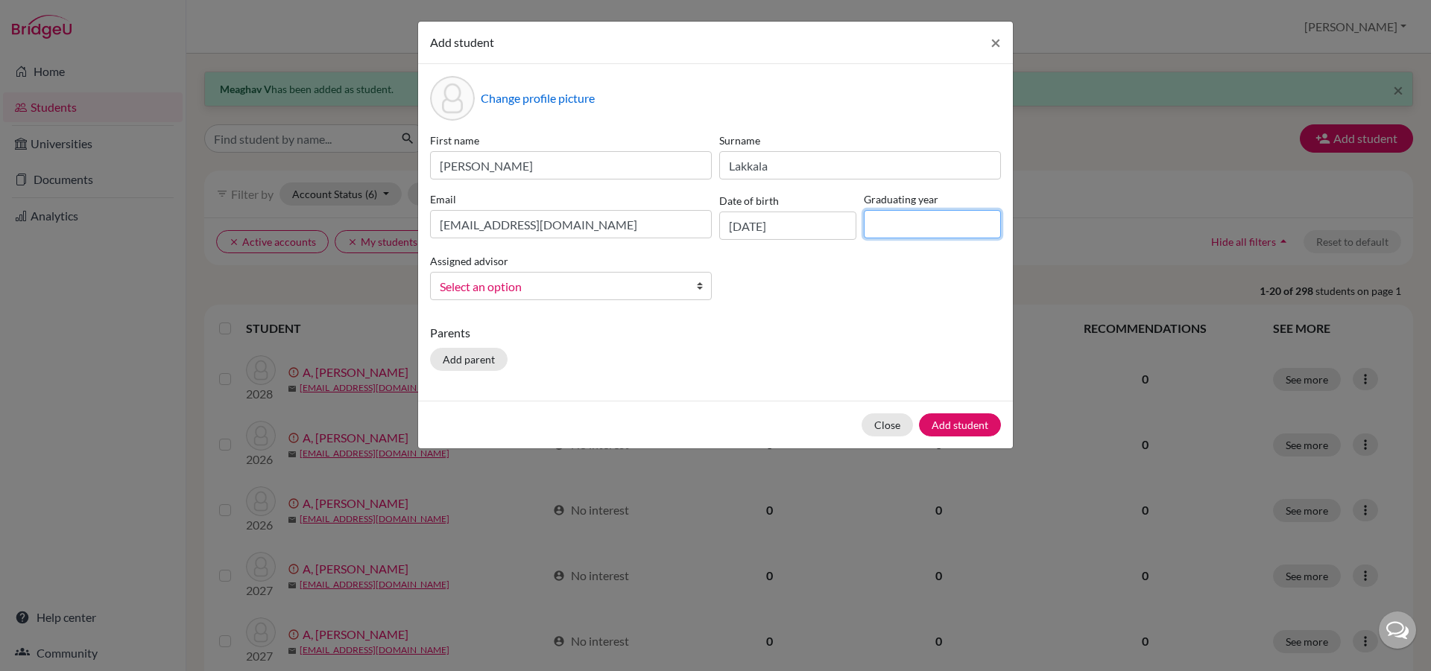
click at [879, 223] on input at bounding box center [932, 224] width 137 height 28
type input "2029"
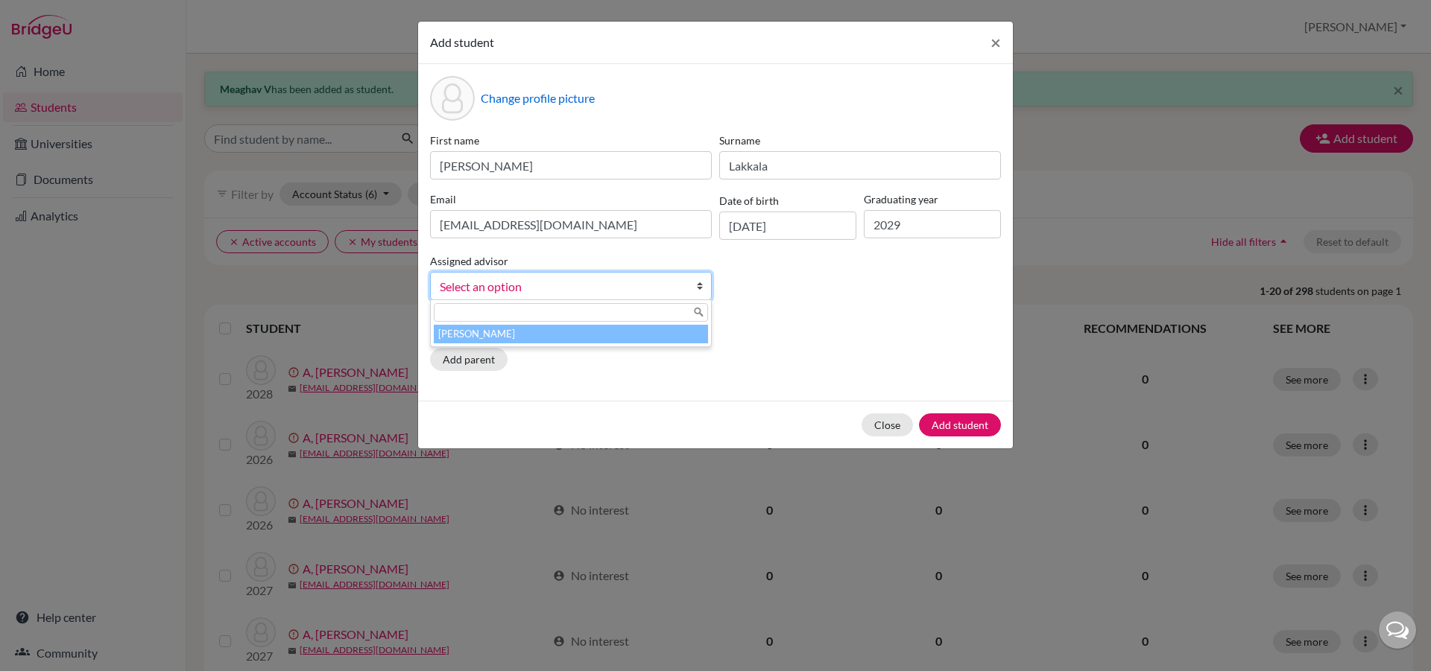
click at [695, 281] on link "Select an option" at bounding box center [571, 286] width 282 height 28
click at [643, 341] on li "[PERSON_NAME]" at bounding box center [571, 334] width 274 height 19
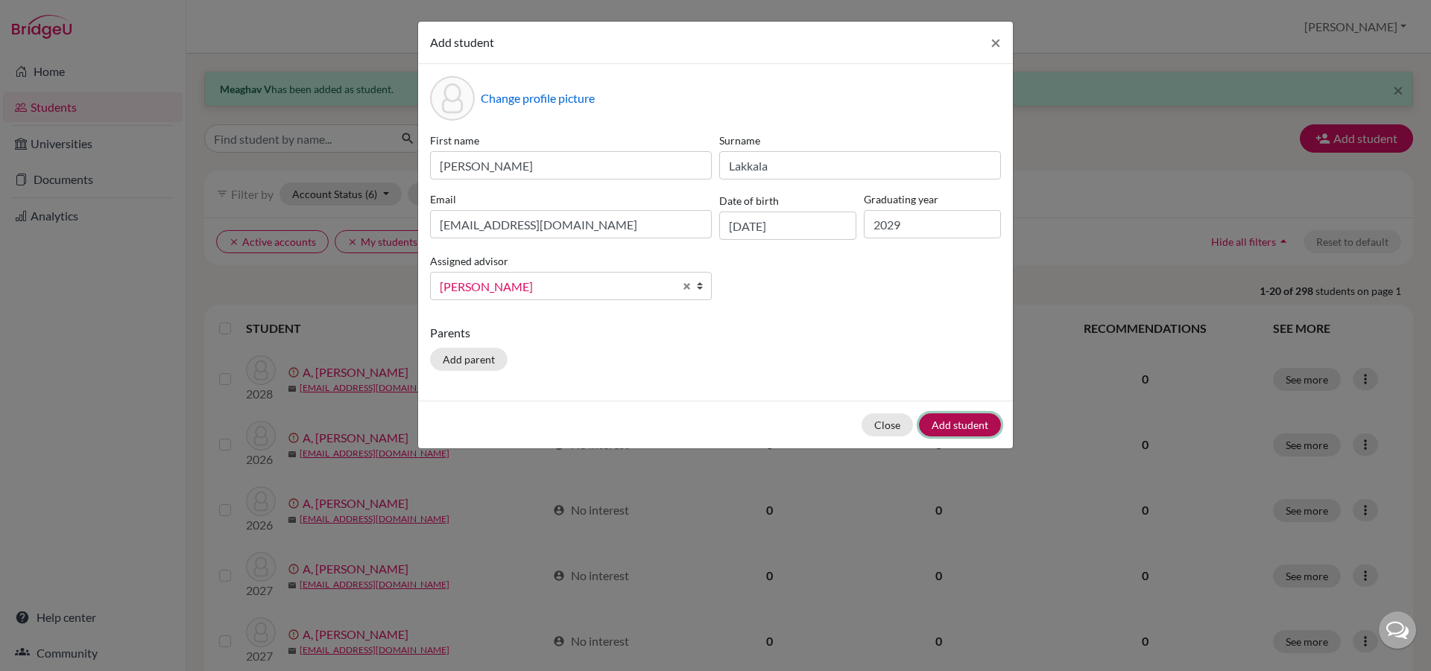
click at [938, 426] on button "Add student" at bounding box center [960, 425] width 82 height 23
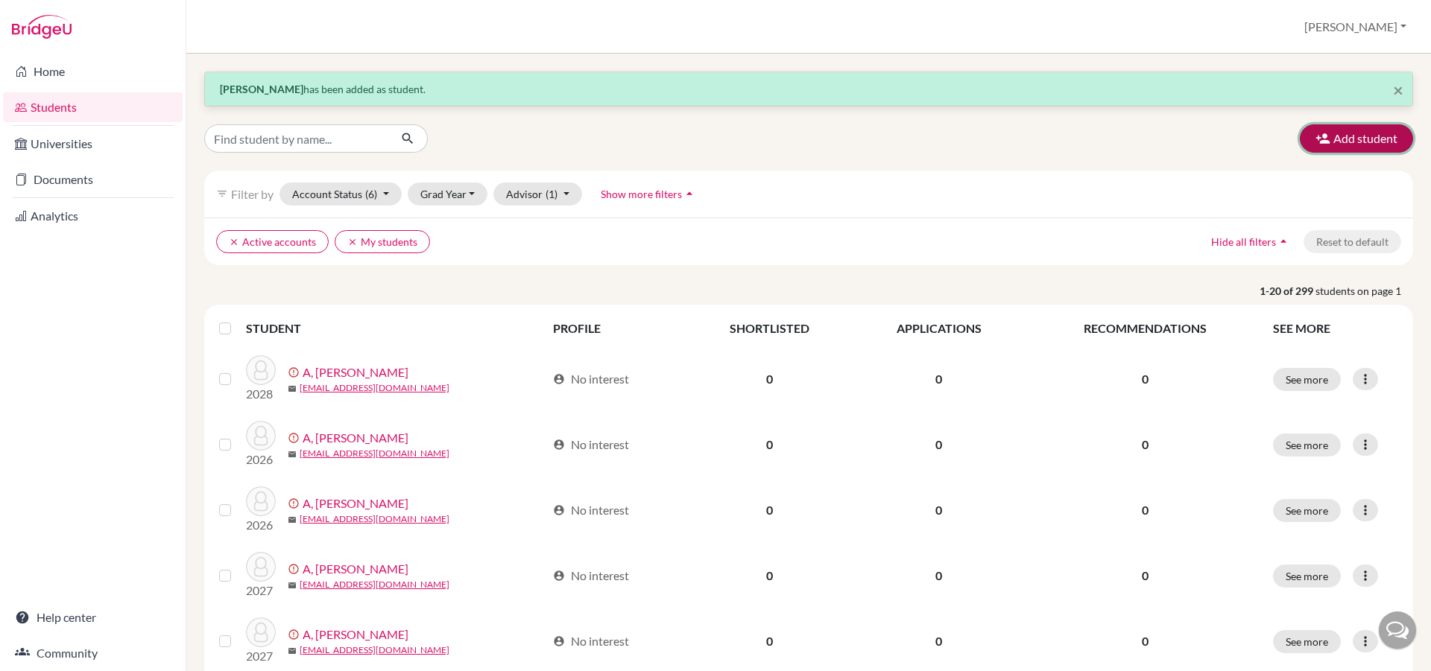
click at [1344, 142] on button "Add student" at bounding box center [1356, 138] width 113 height 28
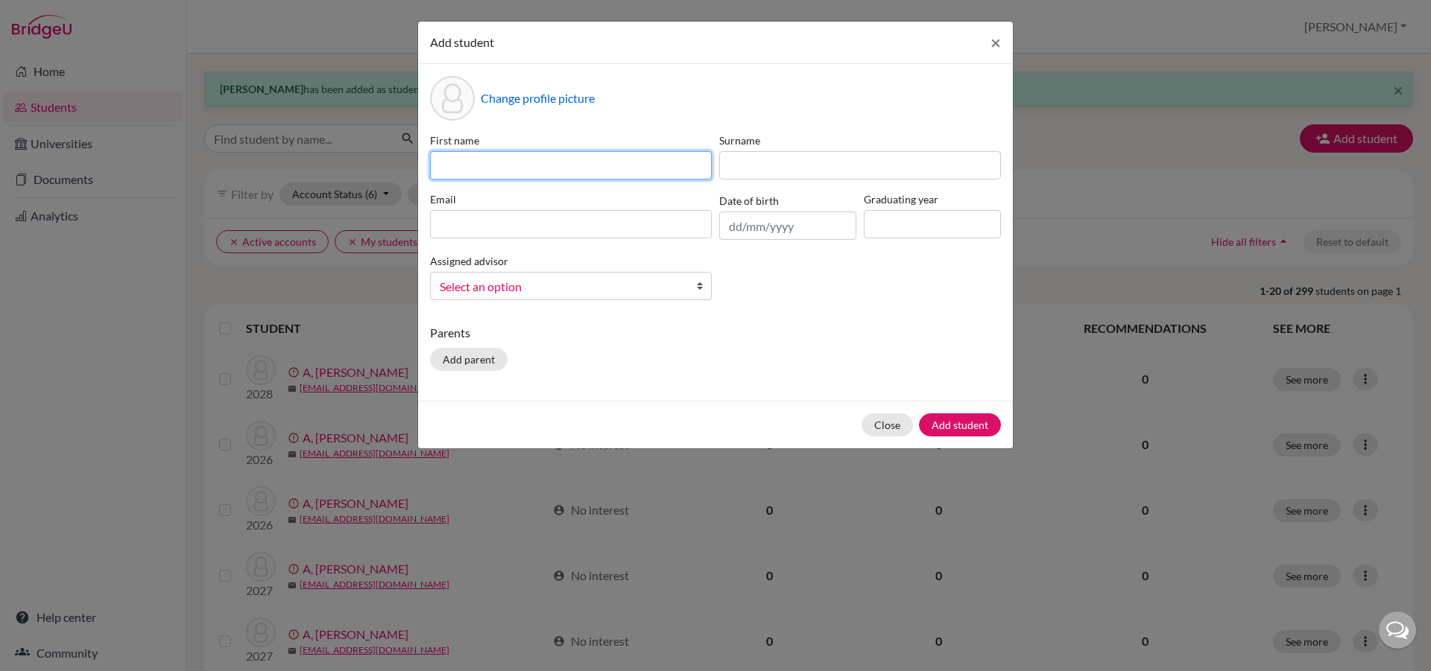
click at [541, 168] on input at bounding box center [571, 165] width 282 height 28
type input "Falina"
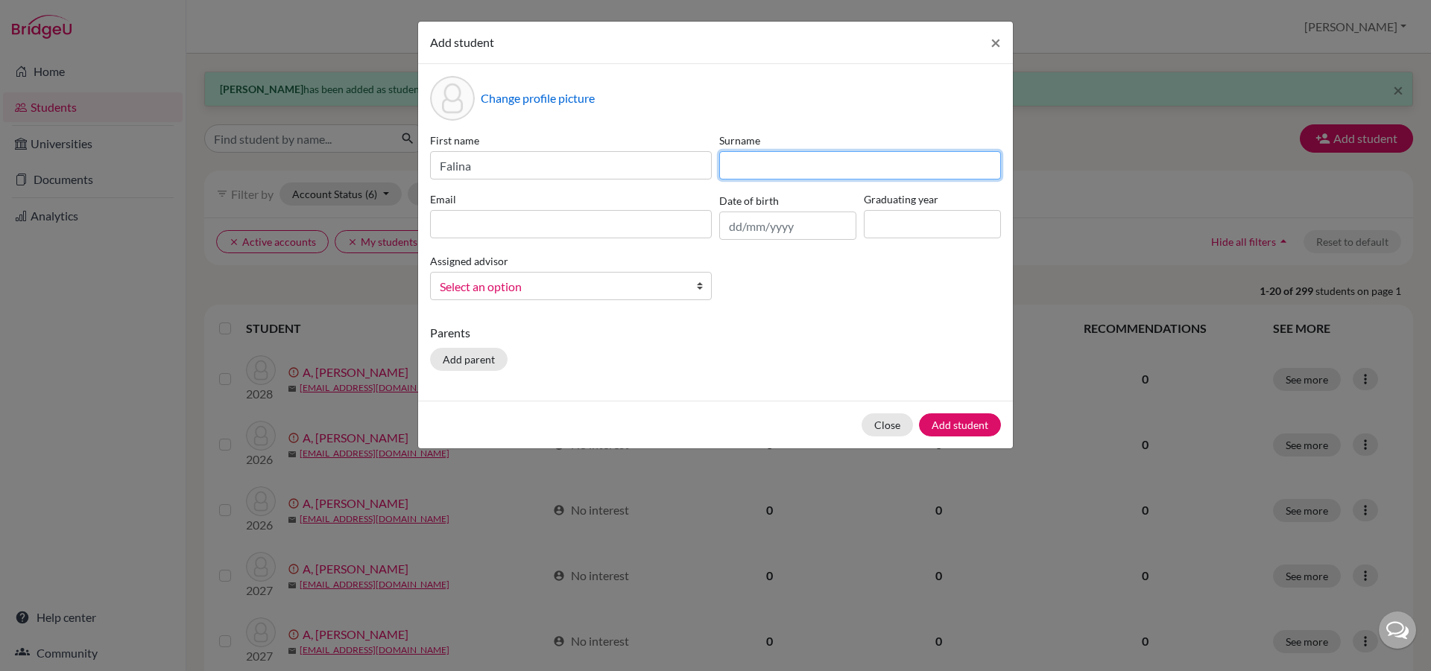
click at [825, 165] on input at bounding box center [860, 165] width 282 height 28
type input "Fathima"
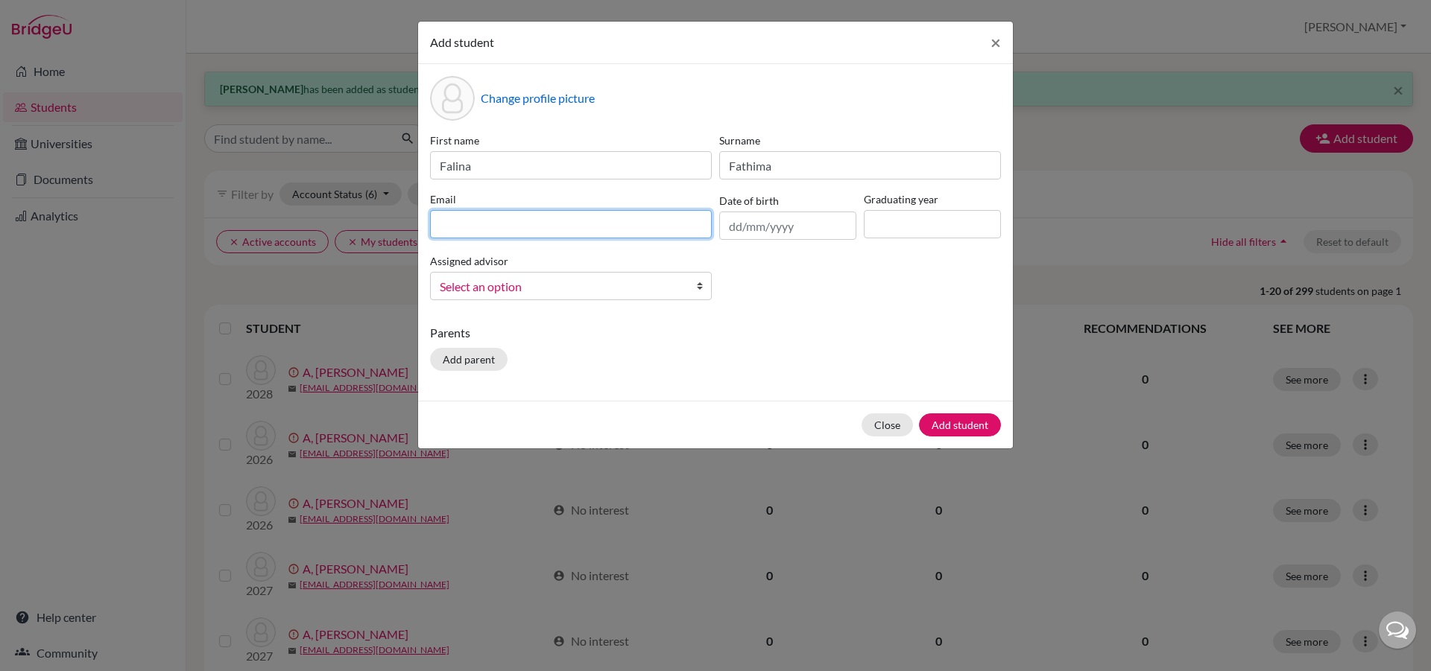
click at [655, 227] on input at bounding box center [571, 224] width 282 height 28
type input "[EMAIL_ADDRESS][DOMAIN_NAME]"
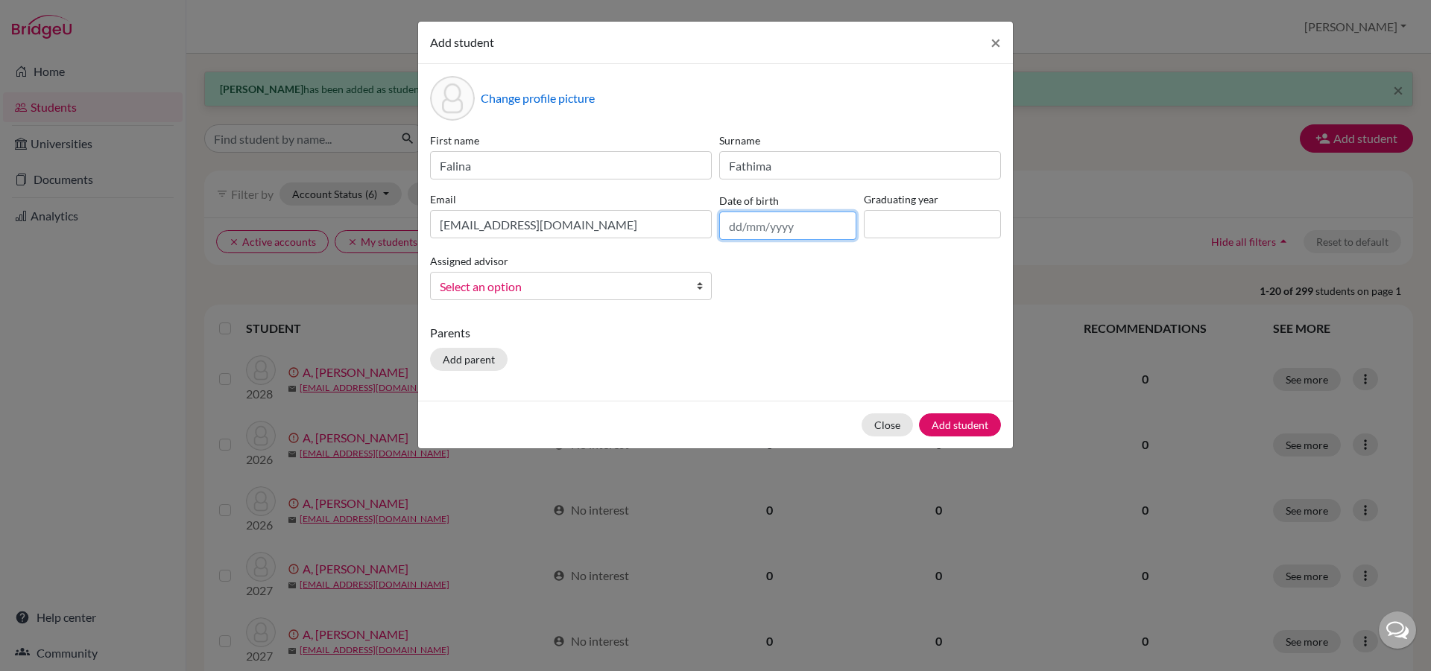
click at [746, 230] on input "text" at bounding box center [787, 226] width 137 height 28
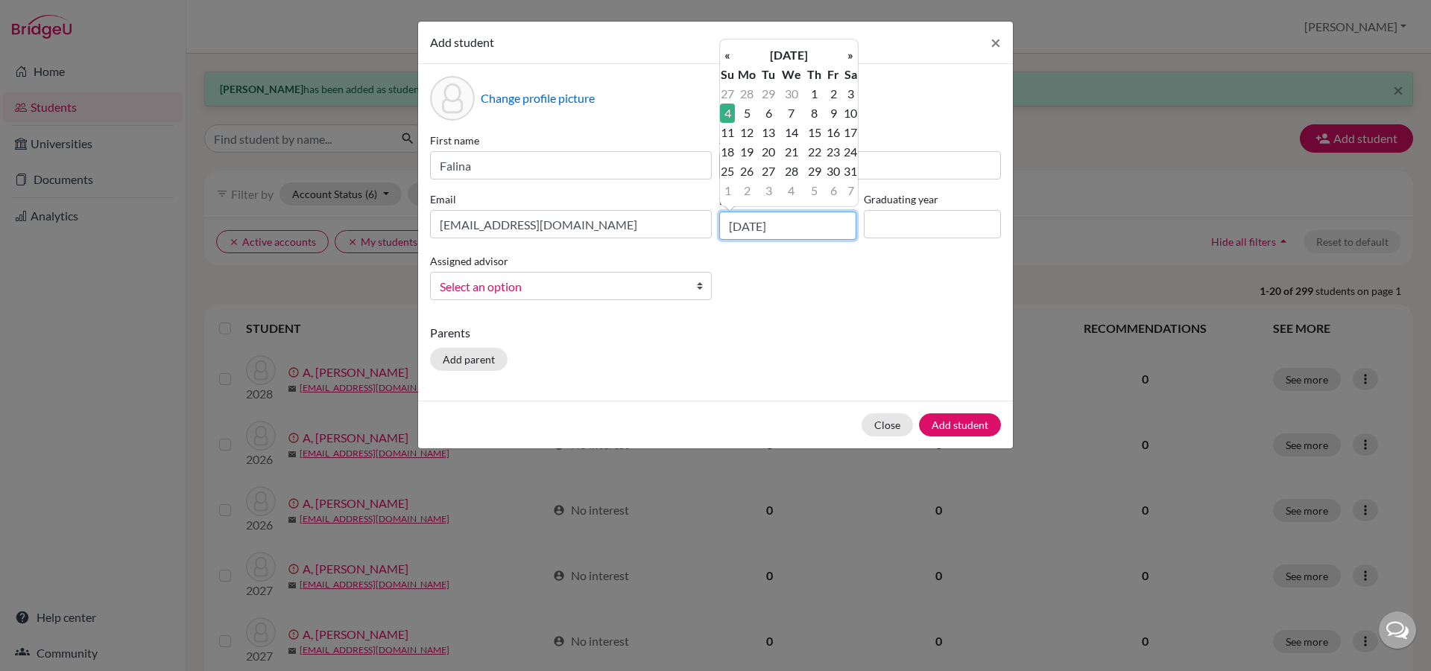
type input "[DATE]"
click at [891, 236] on input at bounding box center [932, 224] width 137 height 28
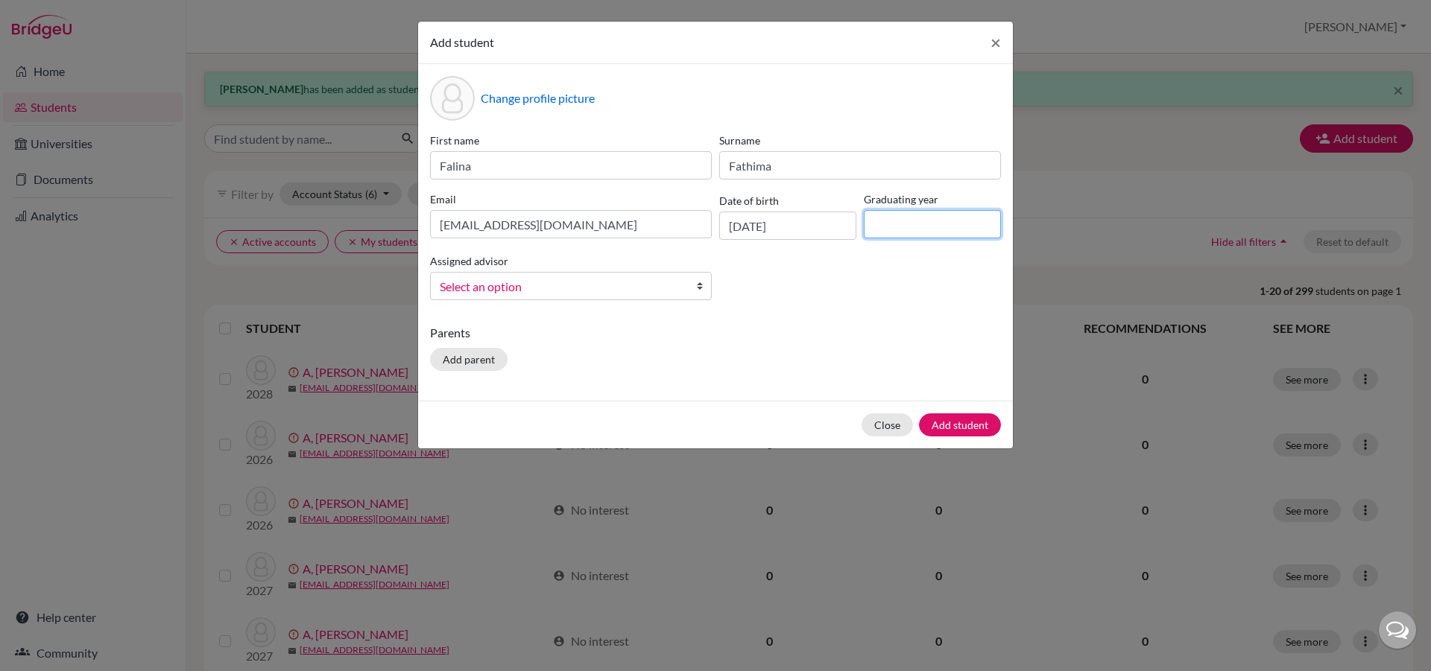
type input "2029"
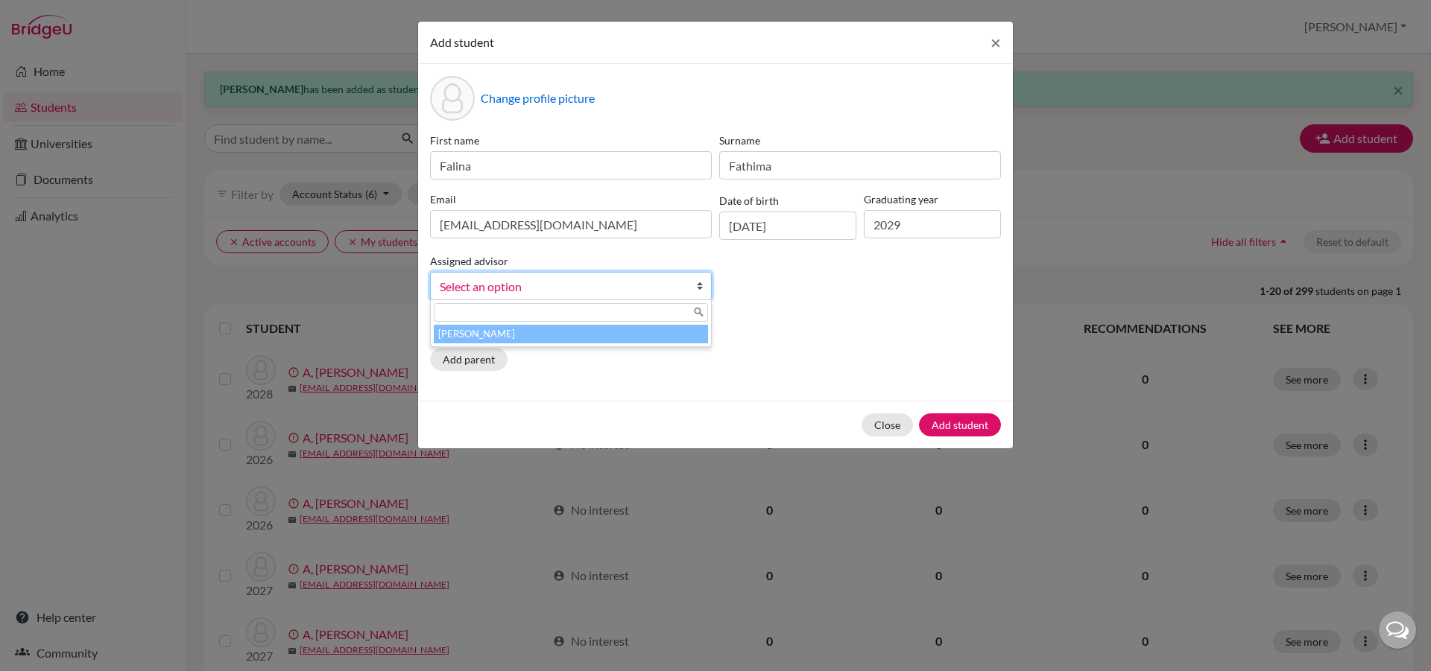
click at [702, 285] on b at bounding box center [703, 286] width 15 height 27
click at [670, 338] on li "[PERSON_NAME]" at bounding box center [571, 334] width 274 height 19
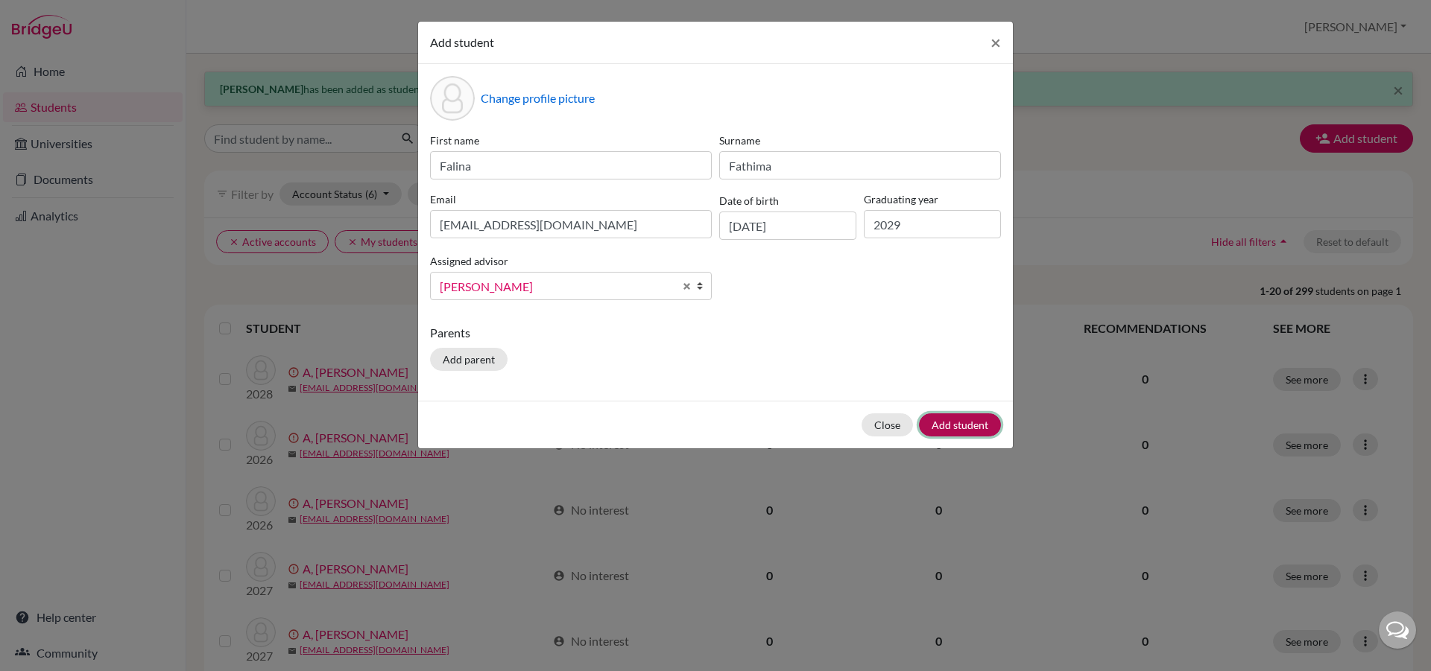
click at [941, 428] on button "Add student" at bounding box center [960, 425] width 82 height 23
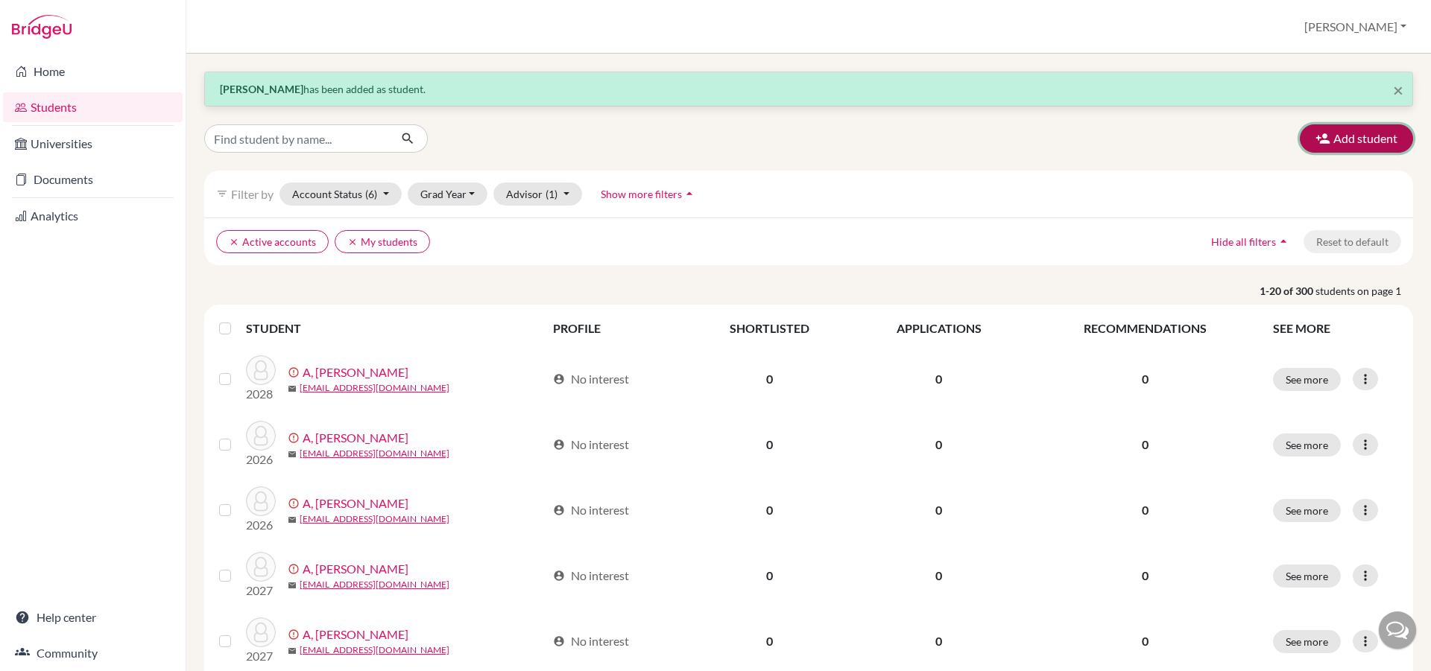
click at [1345, 132] on button "Add student" at bounding box center [1356, 138] width 113 height 28
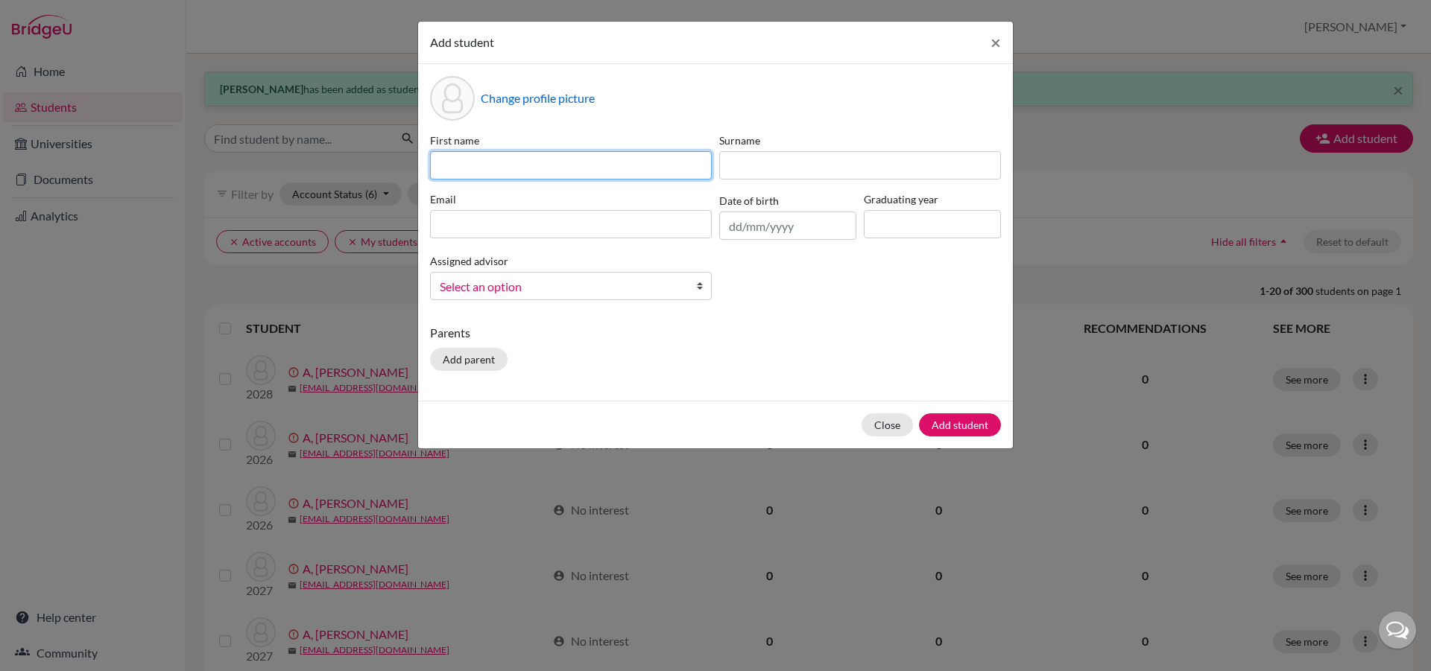
click at [492, 163] on input at bounding box center [571, 165] width 282 height 28
type input "Dejaswi"
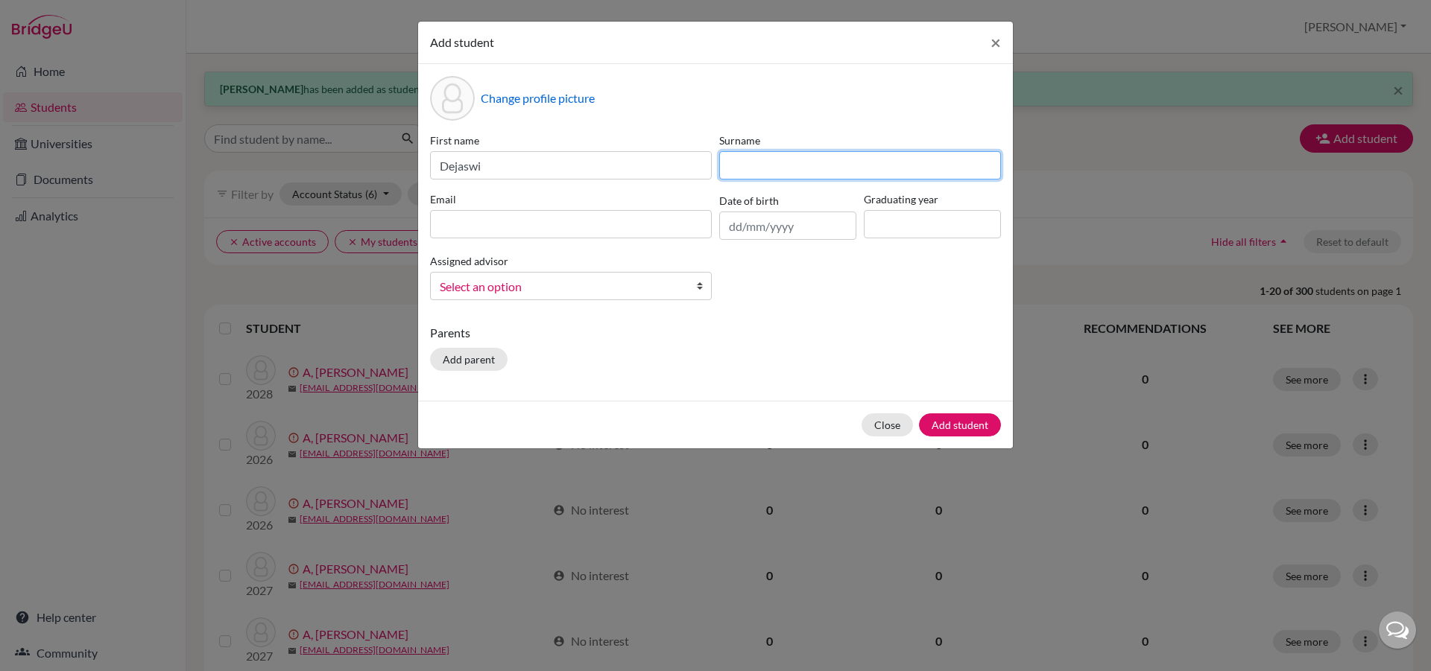
click at [751, 169] on input at bounding box center [860, 165] width 282 height 28
type input "[PERSON_NAME]"
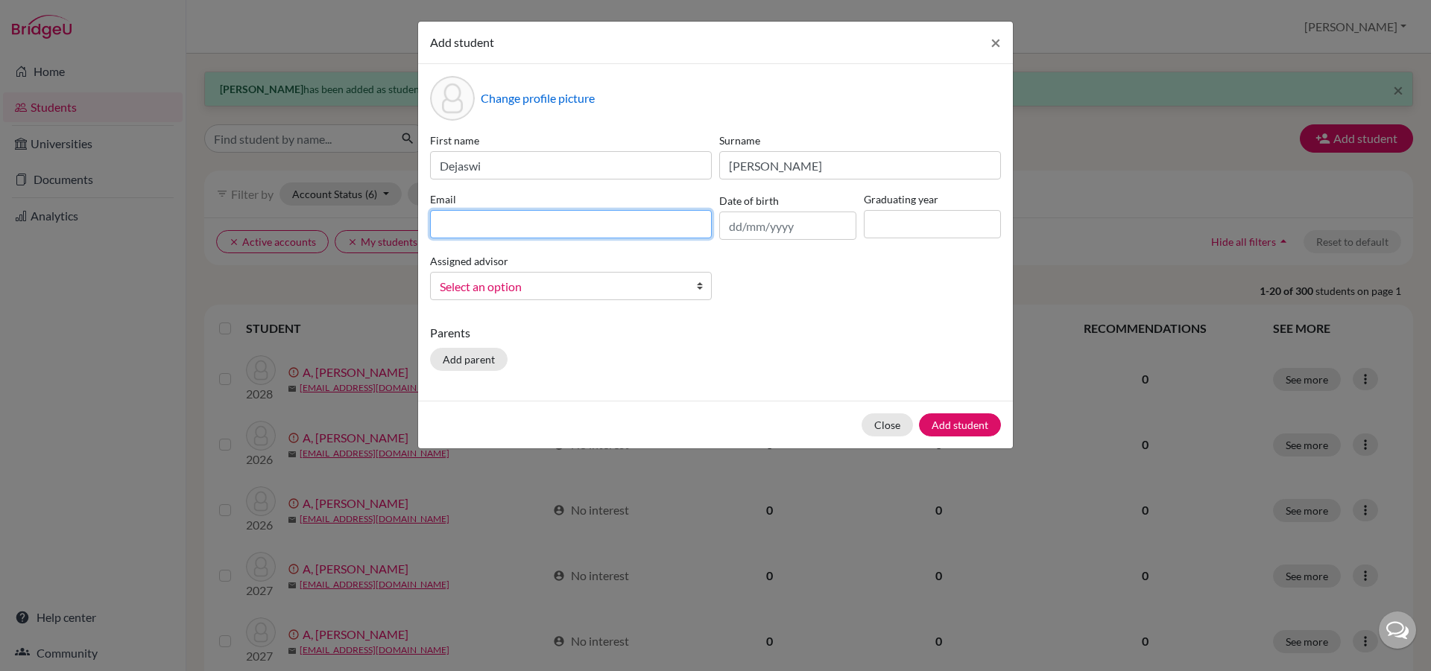
click at [576, 233] on input at bounding box center [571, 224] width 282 height 28
type input "[EMAIL_ADDRESS][DOMAIN_NAME]"
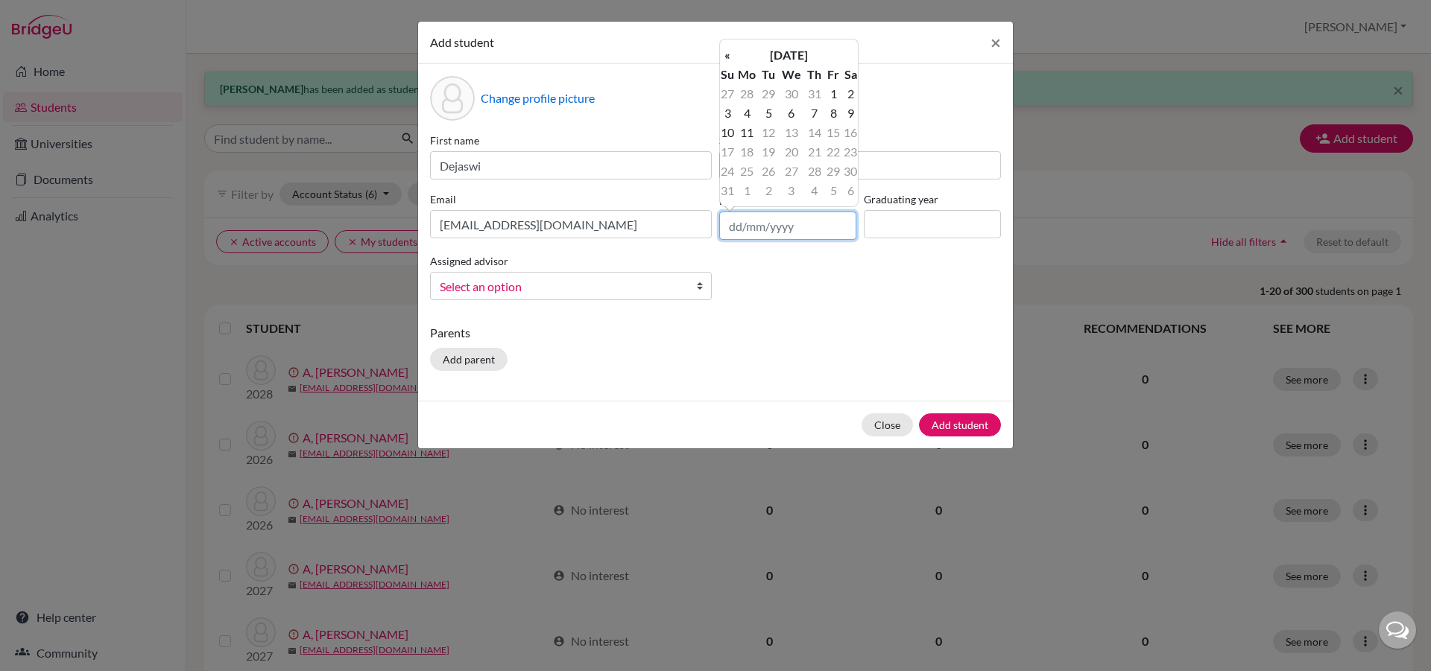
click at [727, 221] on input "text" at bounding box center [787, 226] width 137 height 28
type input "[DATE]"
click at [935, 220] on input at bounding box center [932, 224] width 137 height 28
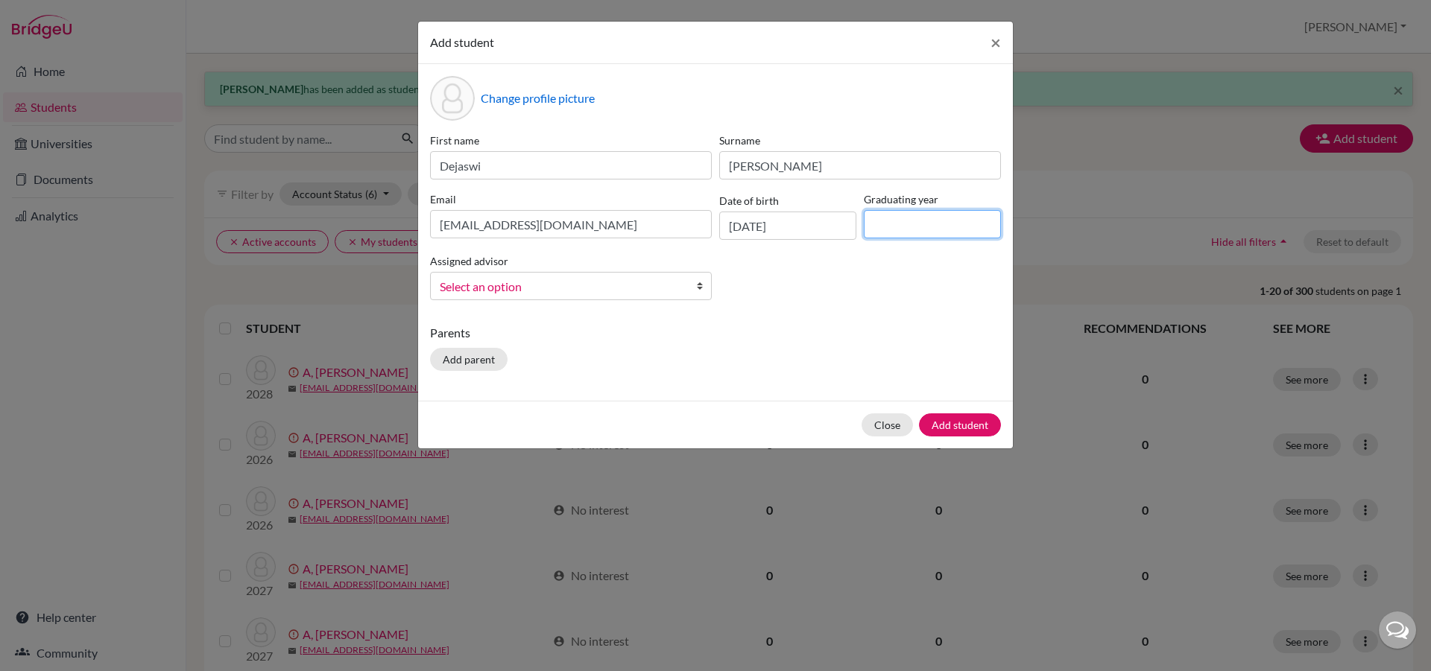
type input "2029"
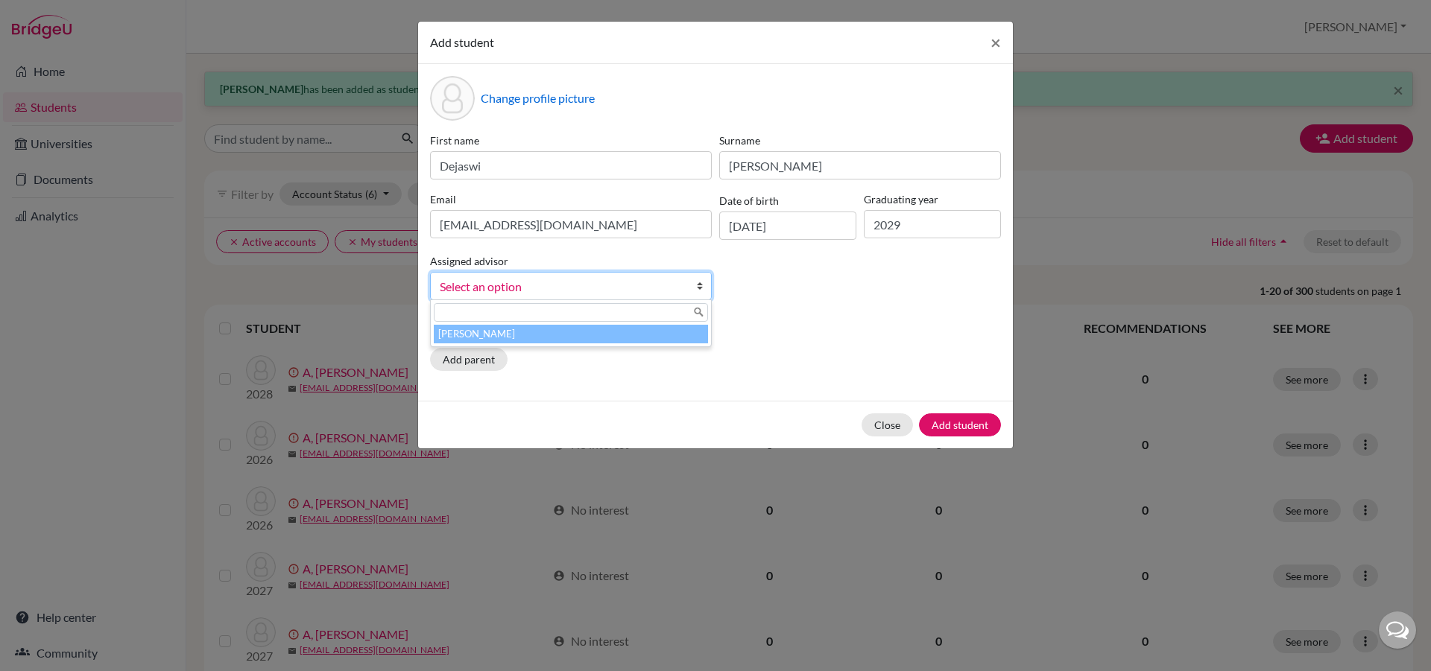
click at [704, 287] on b at bounding box center [703, 286] width 15 height 27
click at [679, 346] on div "[PERSON_NAME]" at bounding box center [571, 324] width 282 height 48
click at [674, 339] on li "[PERSON_NAME]" at bounding box center [571, 334] width 274 height 19
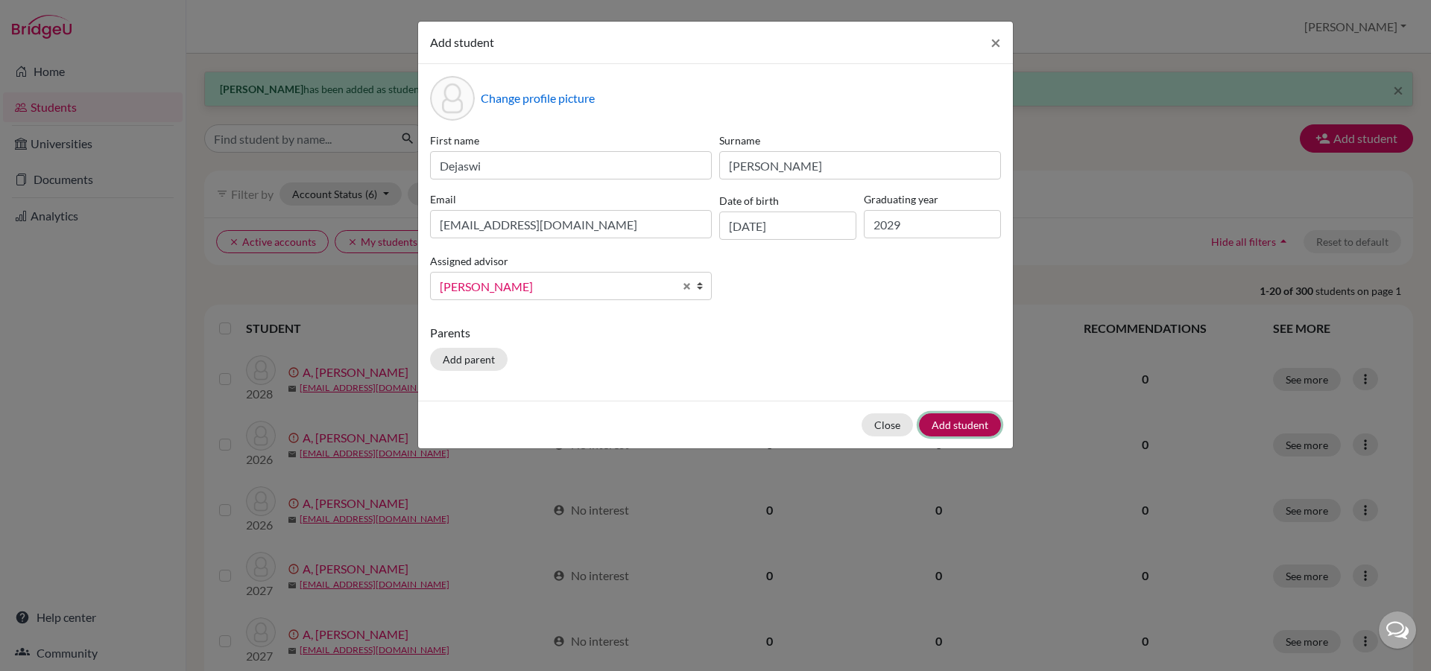
click at [947, 426] on button "Add student" at bounding box center [960, 425] width 82 height 23
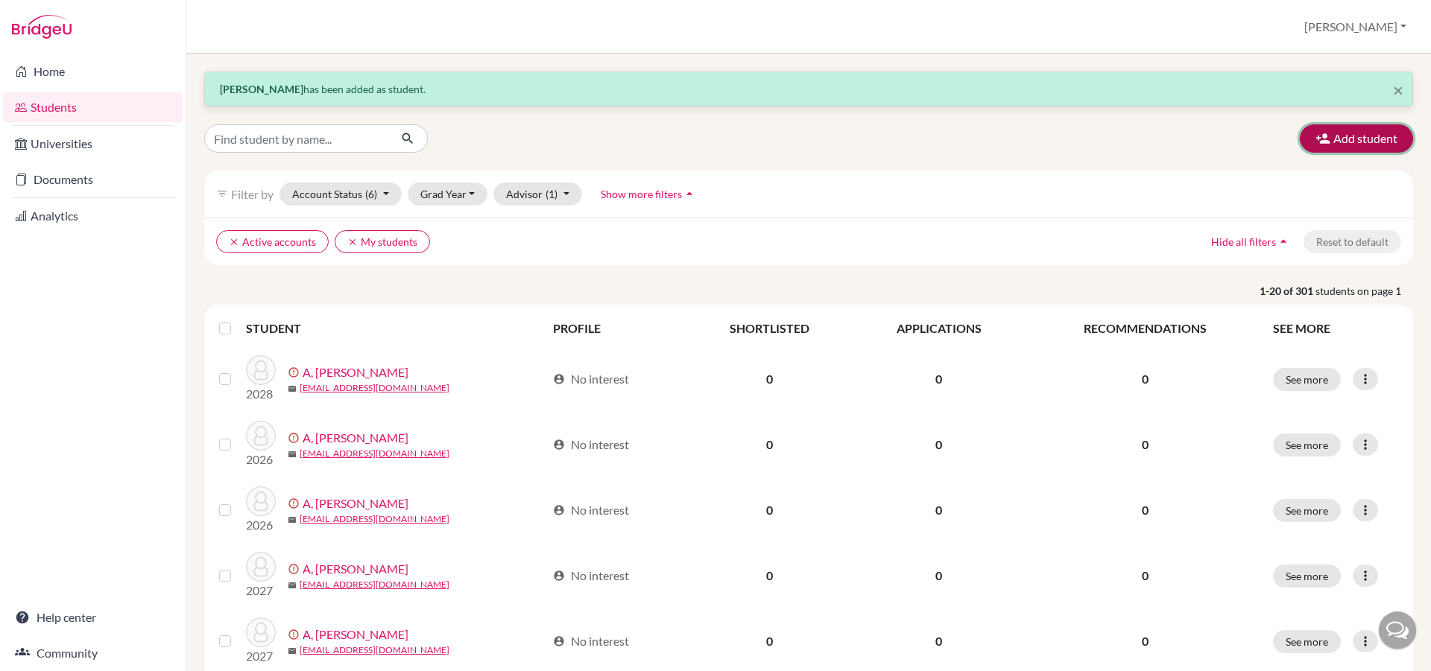
click at [1350, 131] on button "Add student" at bounding box center [1356, 138] width 113 height 28
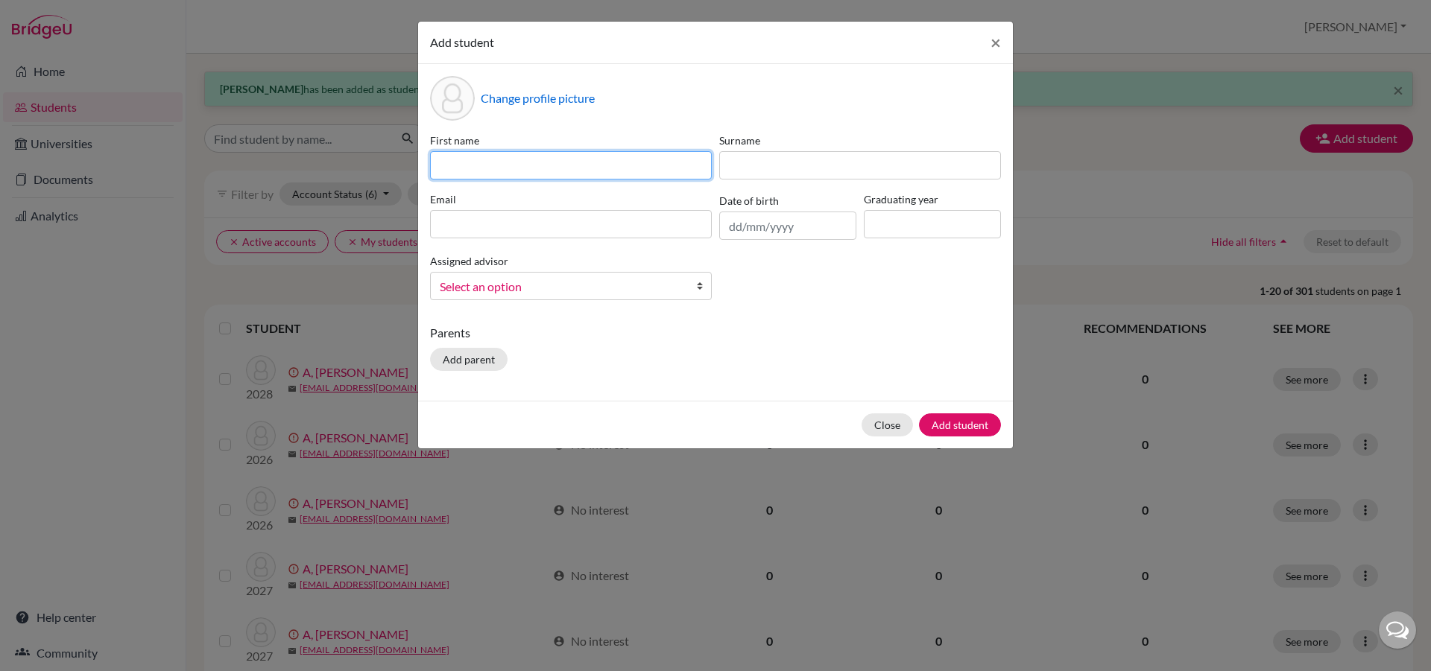
click at [476, 162] on input at bounding box center [571, 165] width 282 height 28
type input "Pranithi"
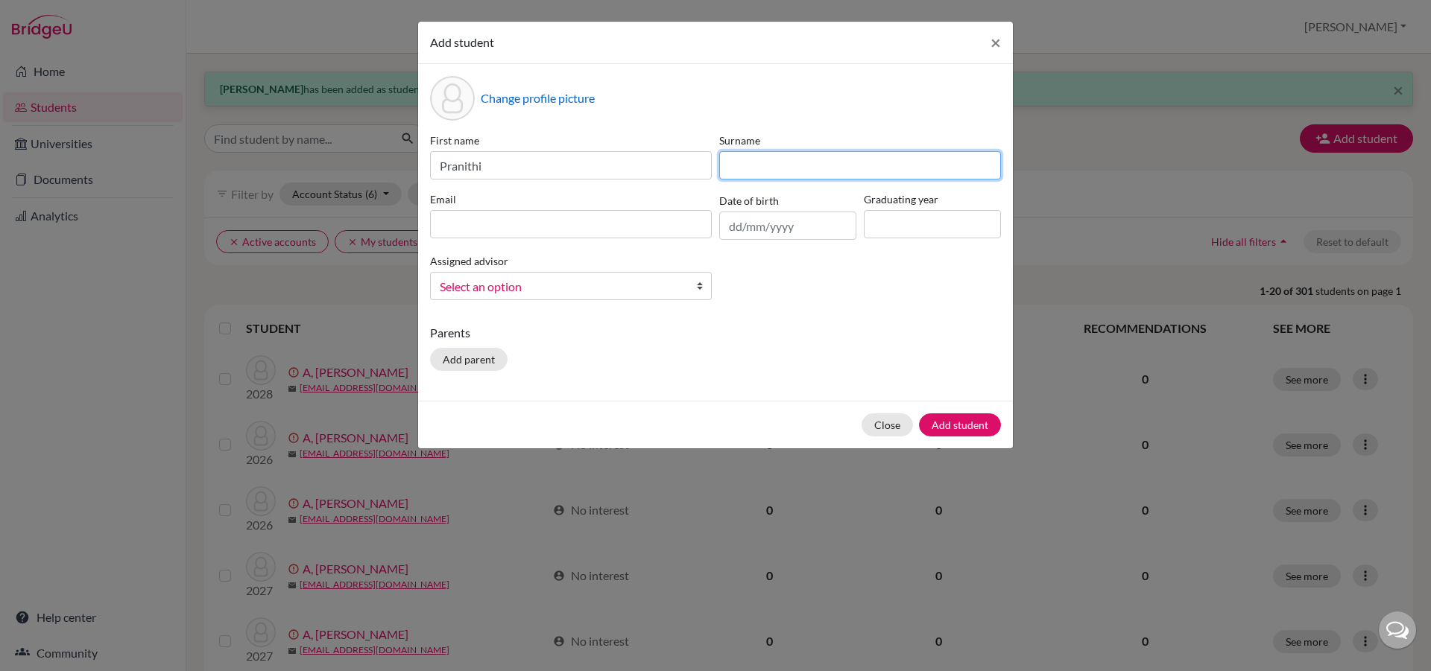
click at [748, 162] on input at bounding box center [860, 165] width 282 height 28
type input "S"
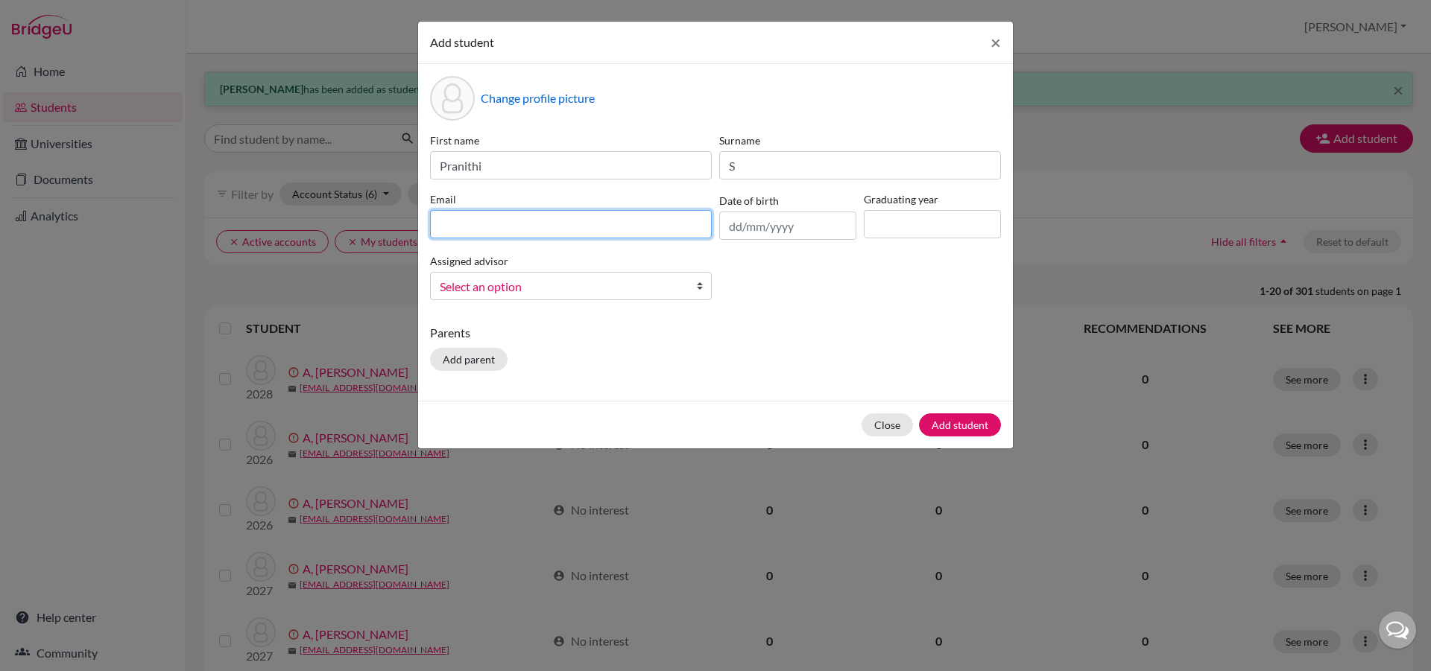
click at [540, 218] on input at bounding box center [571, 224] width 282 height 28
type input "[EMAIL_ADDRESS][DOMAIN_NAME]"
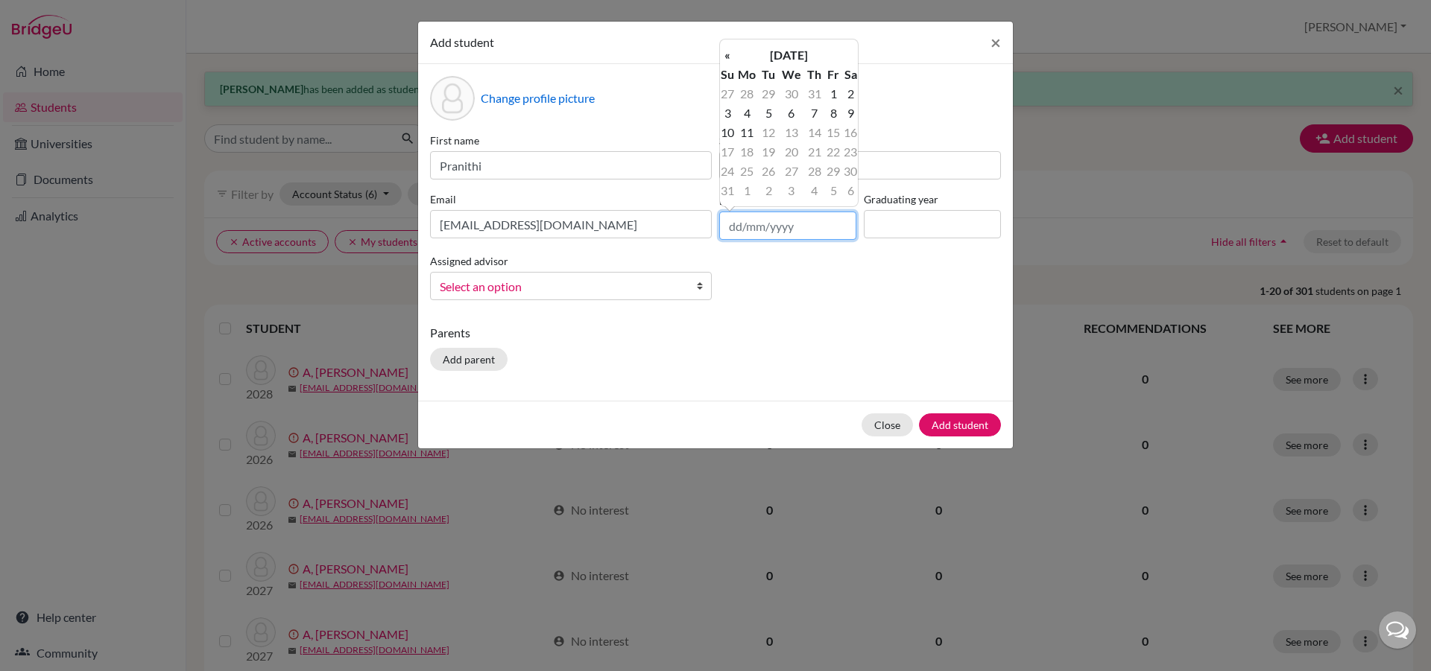
click at [741, 226] on input "text" at bounding box center [787, 226] width 137 height 28
type input "[DATE]"
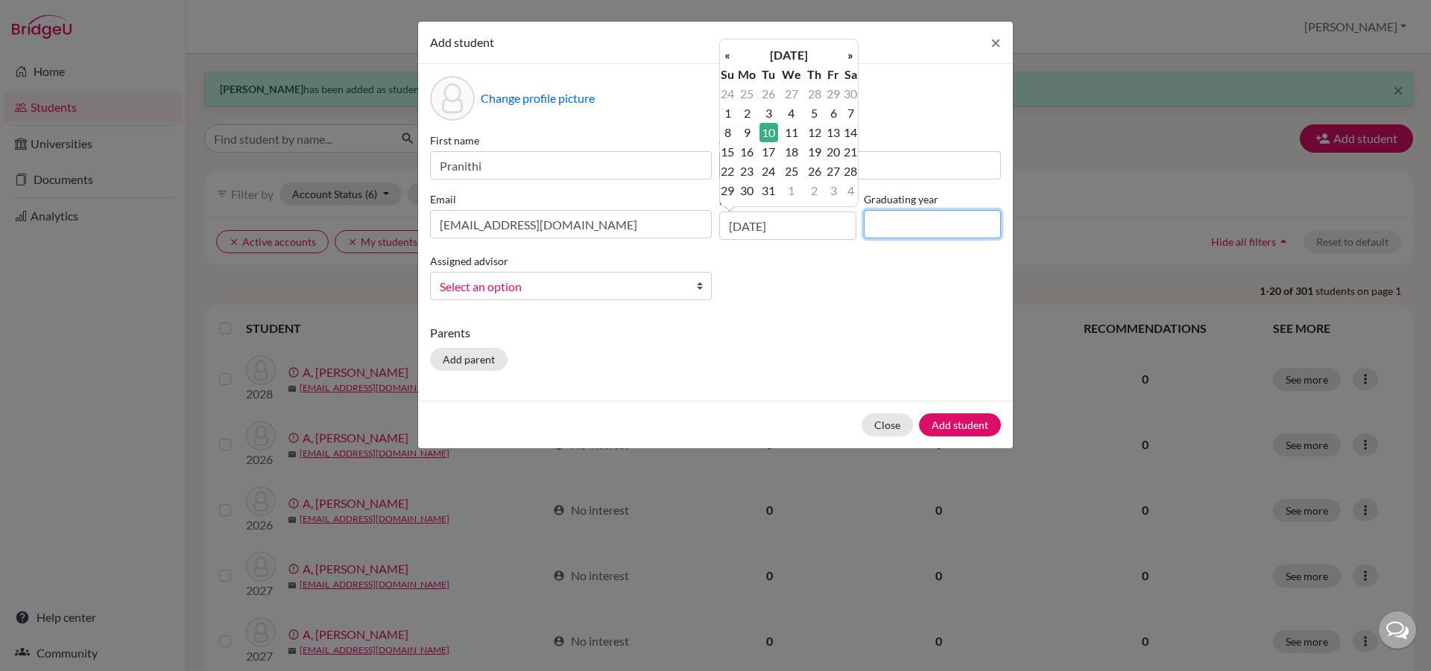
click at [894, 227] on input at bounding box center [932, 224] width 137 height 28
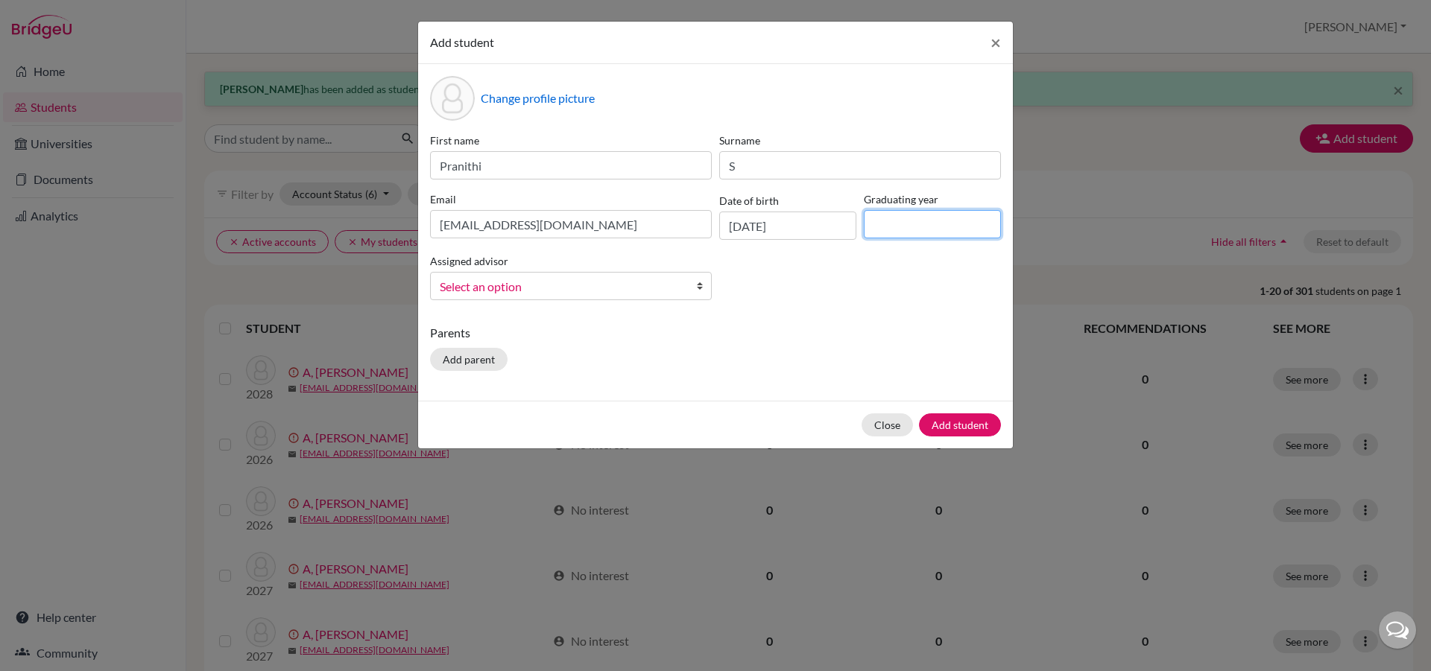
type input "2029"
click at [694, 285] on link "Select an option" at bounding box center [571, 286] width 282 height 28
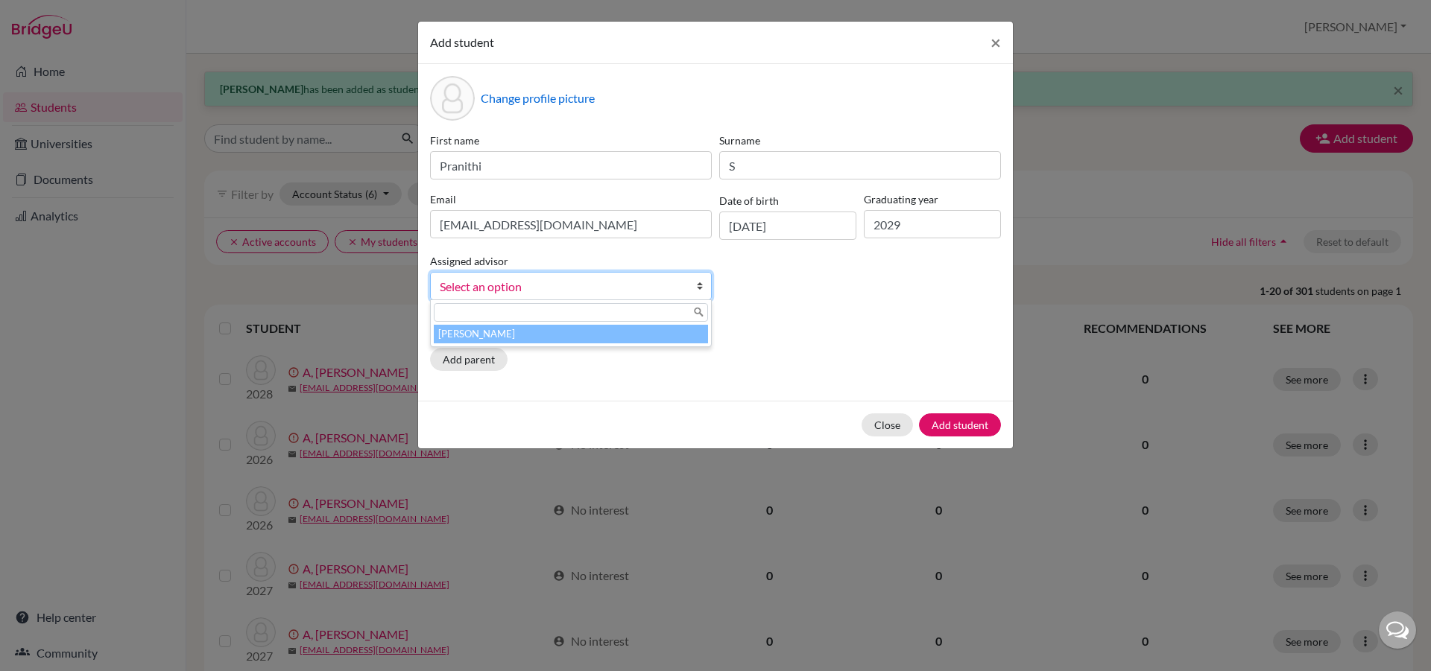
click at [635, 341] on li "[PERSON_NAME]" at bounding box center [571, 334] width 274 height 19
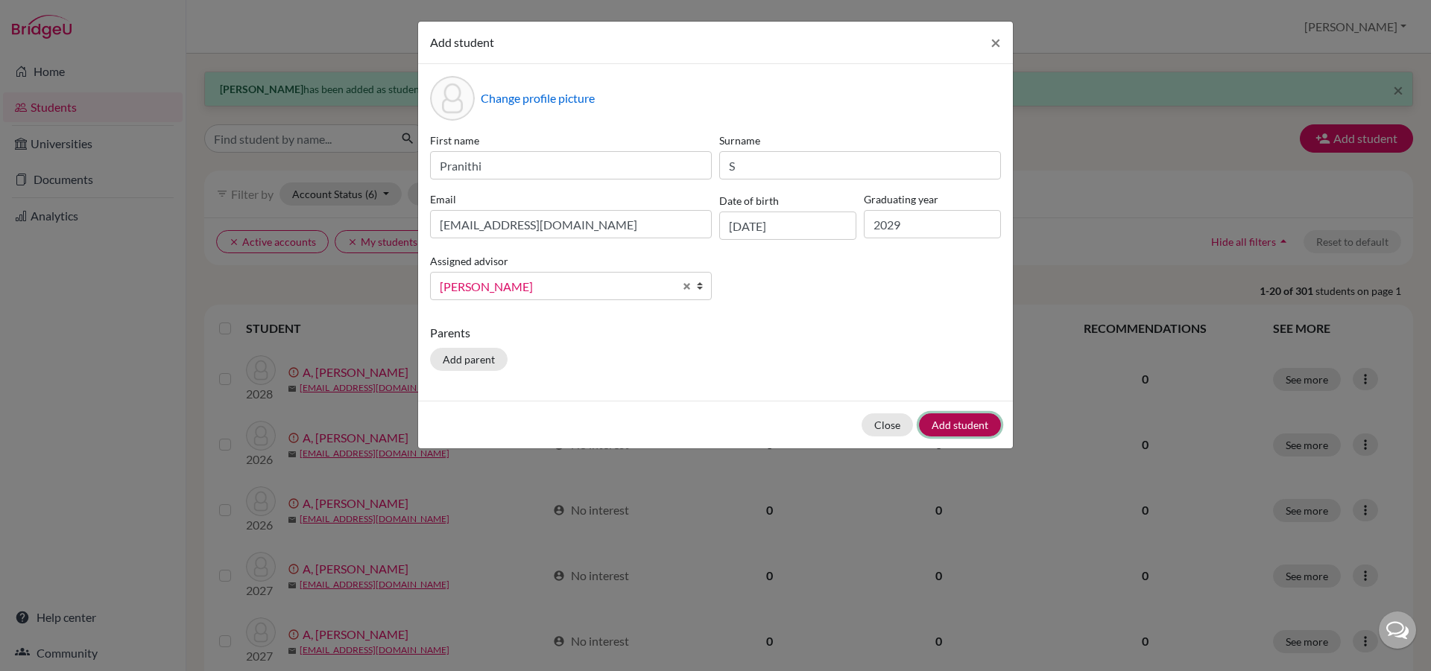
click at [984, 423] on button "Add student" at bounding box center [960, 425] width 82 height 23
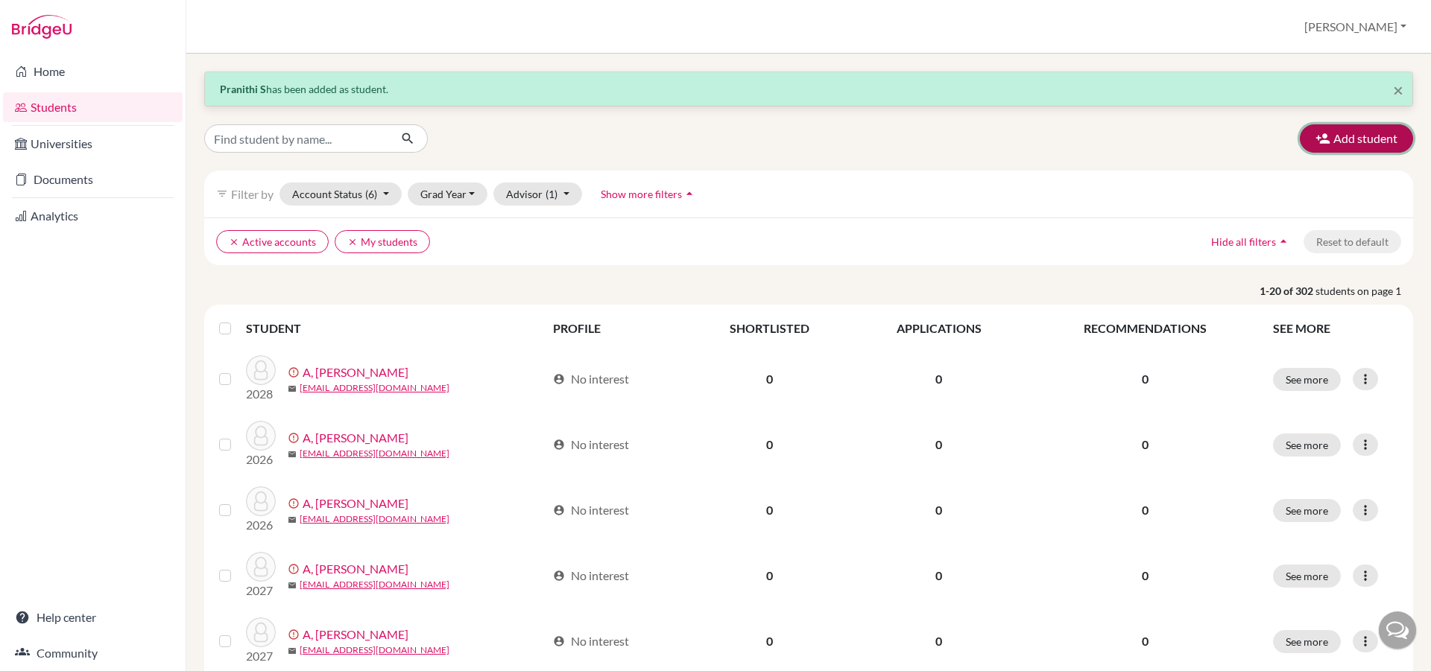
click at [1318, 136] on icon "button" at bounding box center [1322, 138] width 15 height 15
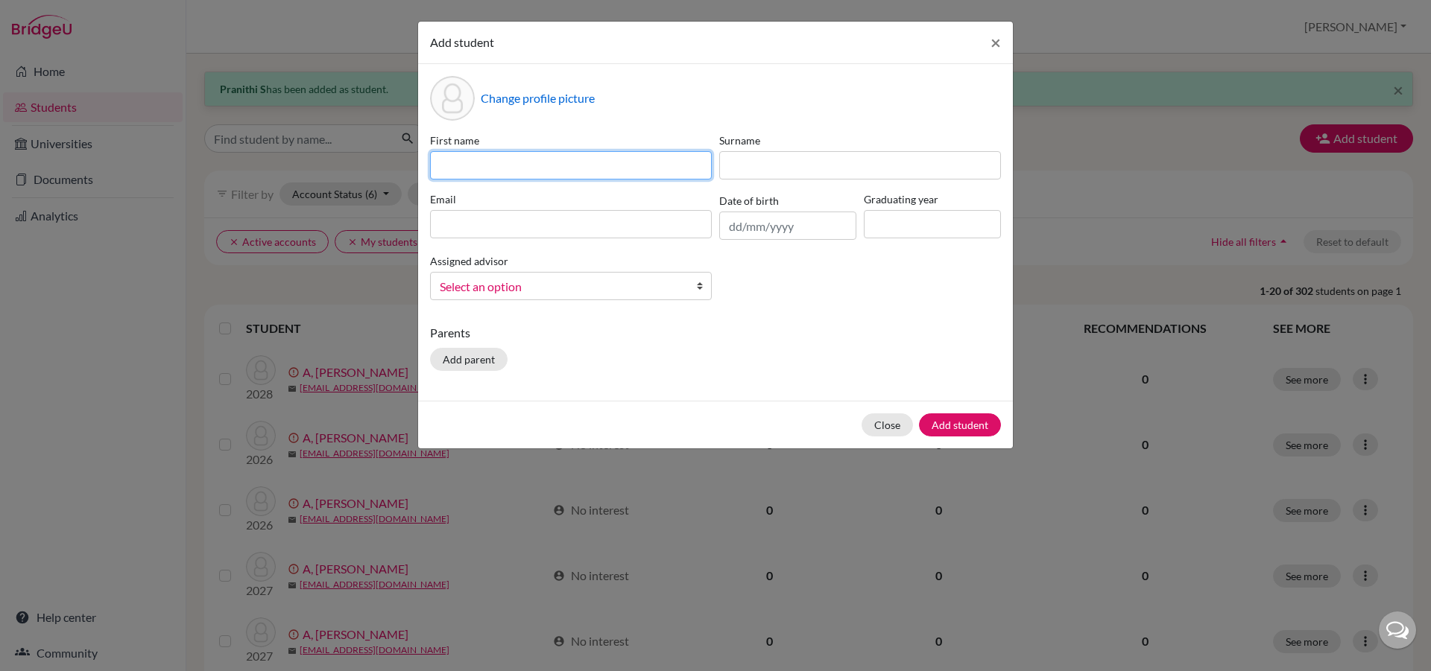
click at [575, 172] on input at bounding box center [571, 165] width 282 height 28
type input "snaya"
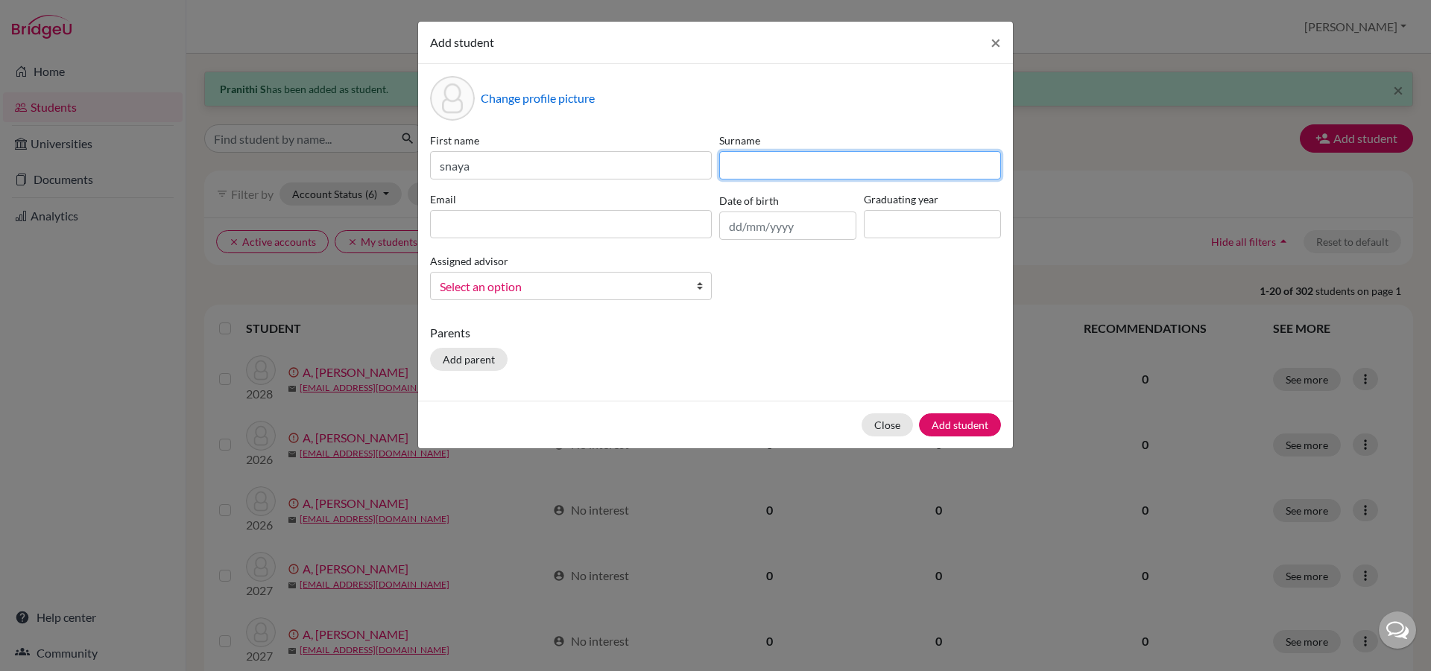
click at [783, 153] on input at bounding box center [860, 165] width 282 height 28
click at [739, 166] on input "Sigh" at bounding box center [860, 165] width 282 height 28
type input "[PERSON_NAME]"
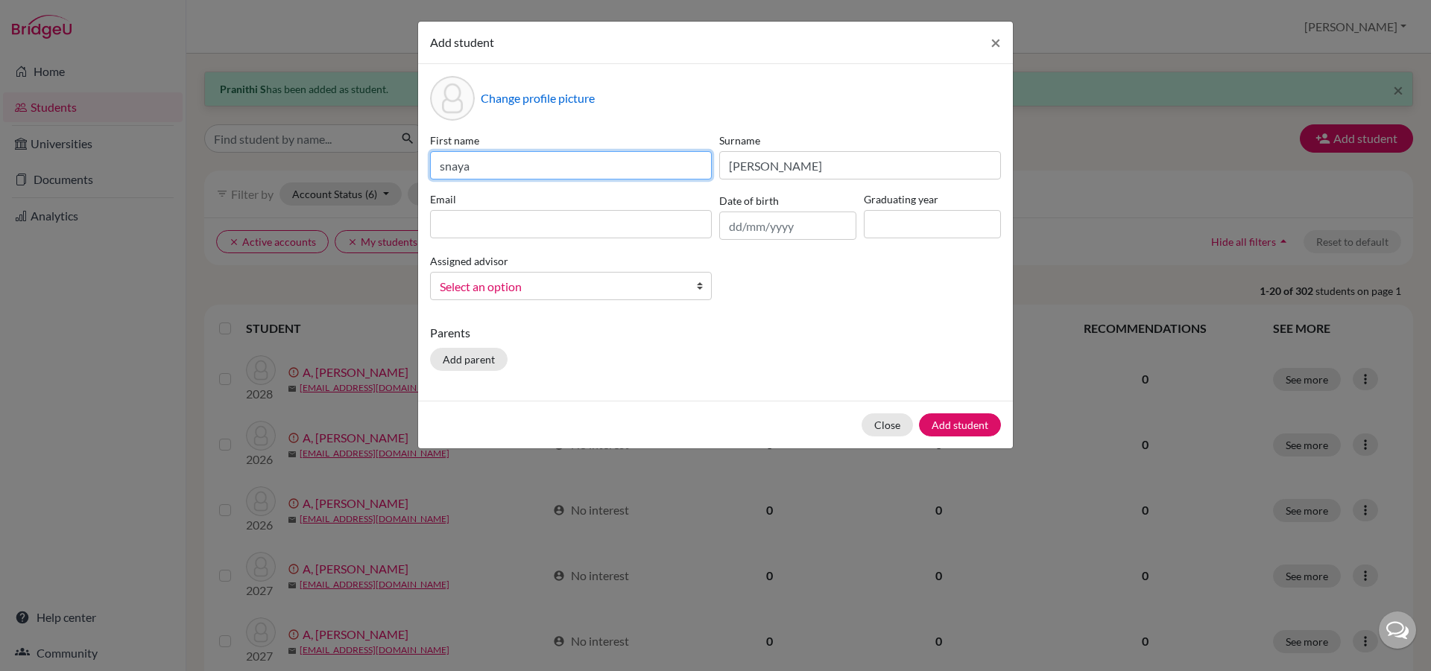
drag, startPoint x: 447, startPoint y: 165, endPoint x: 438, endPoint y: 168, distance: 9.4
click at [438, 168] on input "snaya" at bounding box center [571, 165] width 282 height 28
drag, startPoint x: 478, startPoint y: 168, endPoint x: 447, endPoint y: 167, distance: 30.6
click at [447, 167] on input "Snaya" at bounding box center [571, 165] width 282 height 28
type input "Sanya"
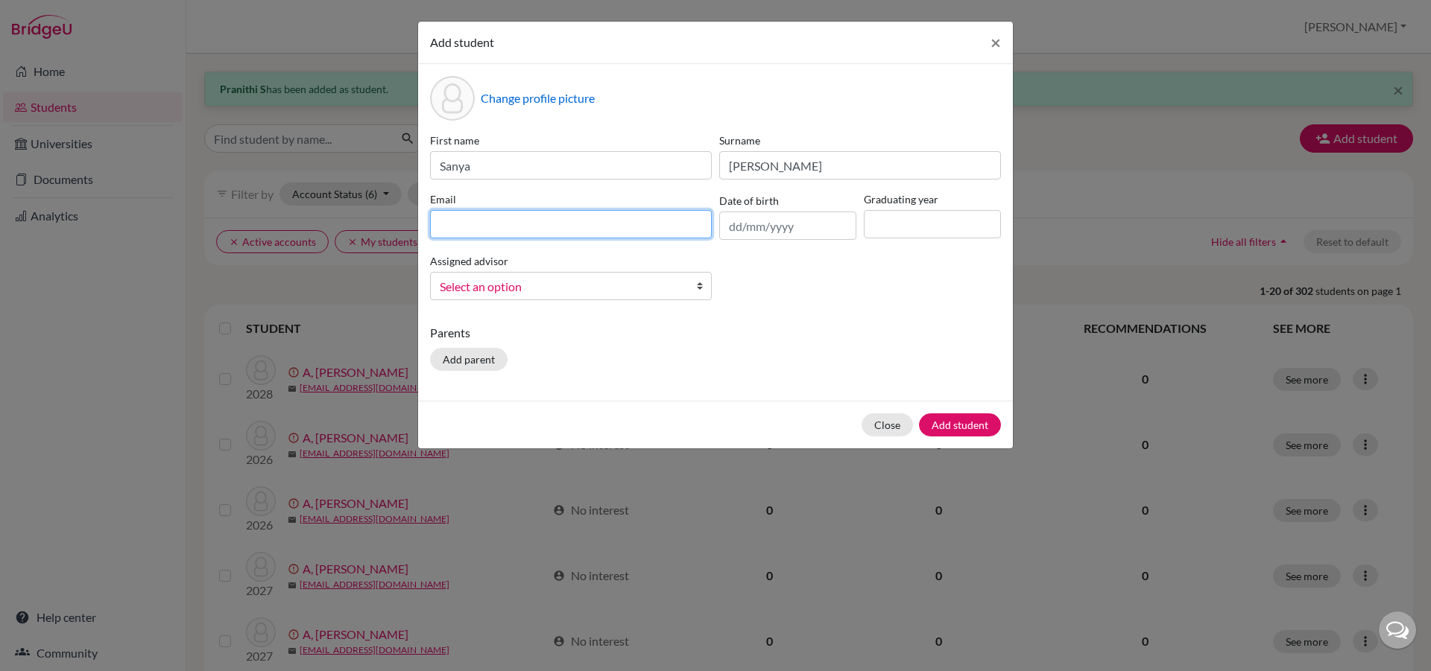
click at [457, 225] on input at bounding box center [571, 224] width 282 height 28
type input "[EMAIL_ADDRESS][DOMAIN_NAME]"
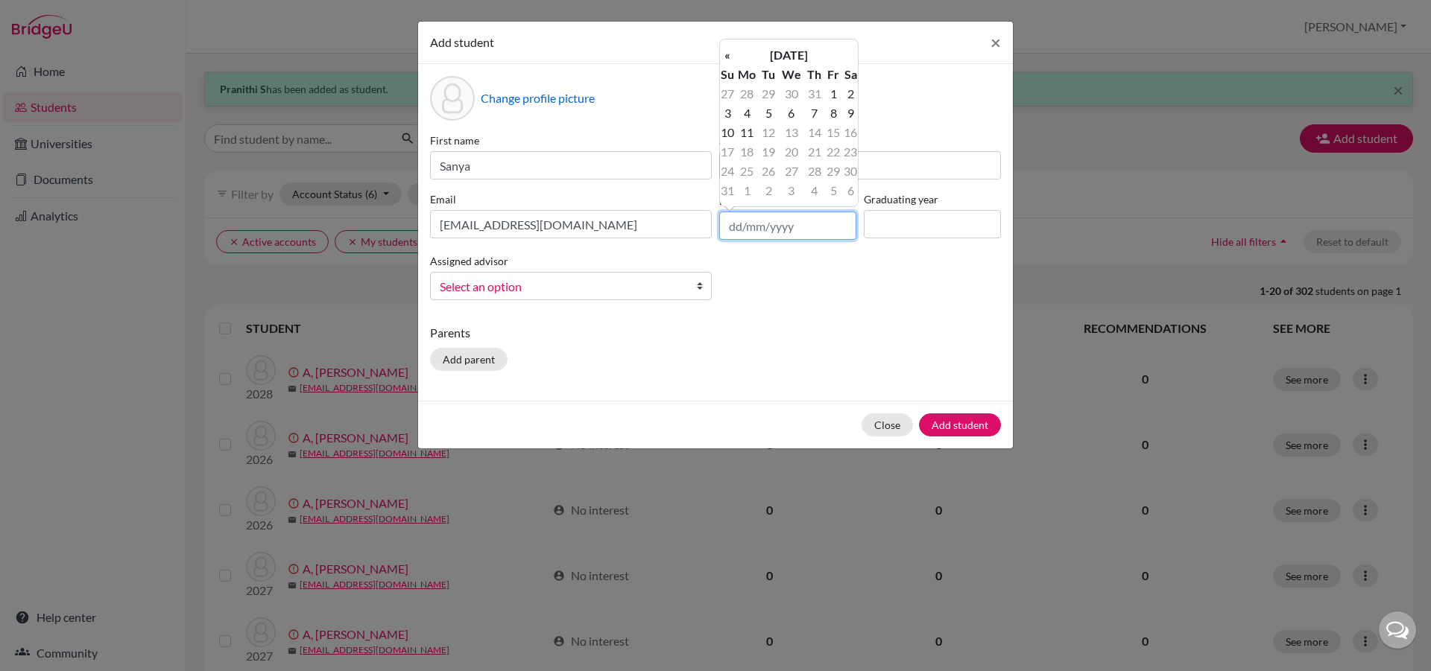
click at [733, 233] on input "text" at bounding box center [787, 226] width 137 height 28
type input "[DATE]"
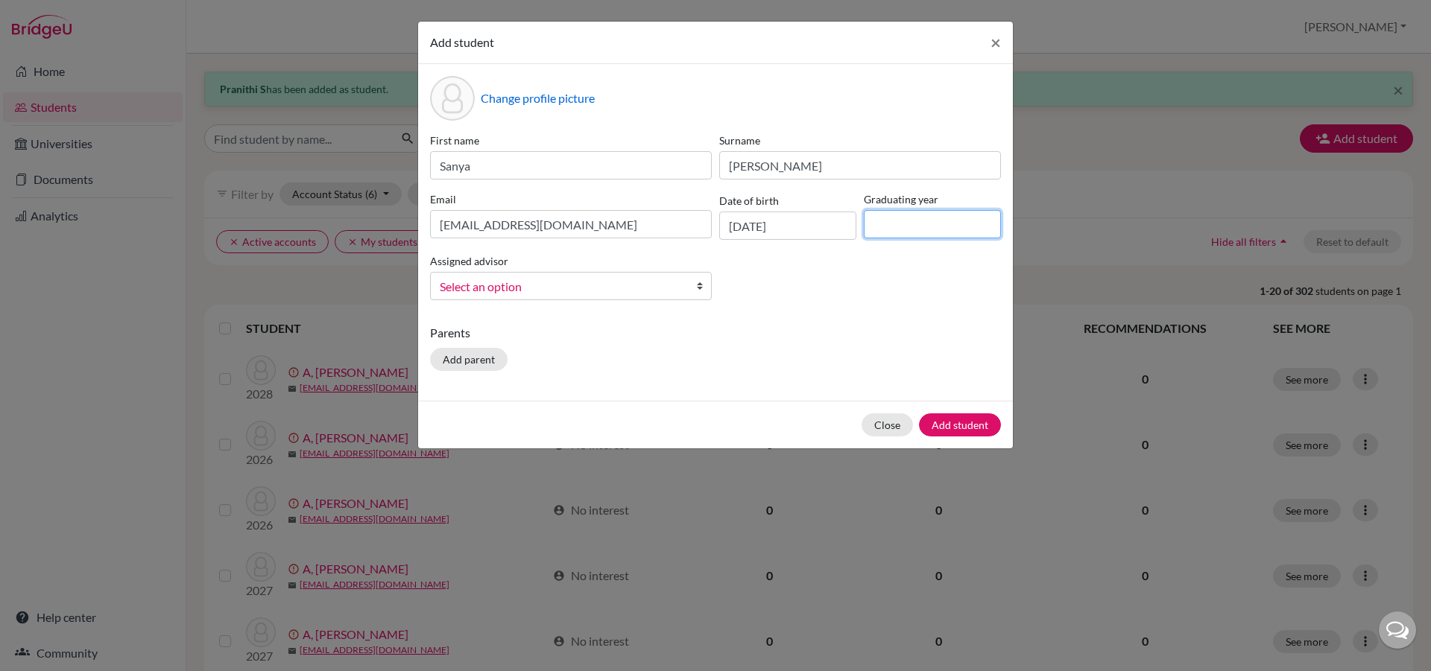
click at [896, 221] on input at bounding box center [932, 224] width 137 height 28
type input "2029"
click at [696, 285] on b at bounding box center [703, 286] width 15 height 27
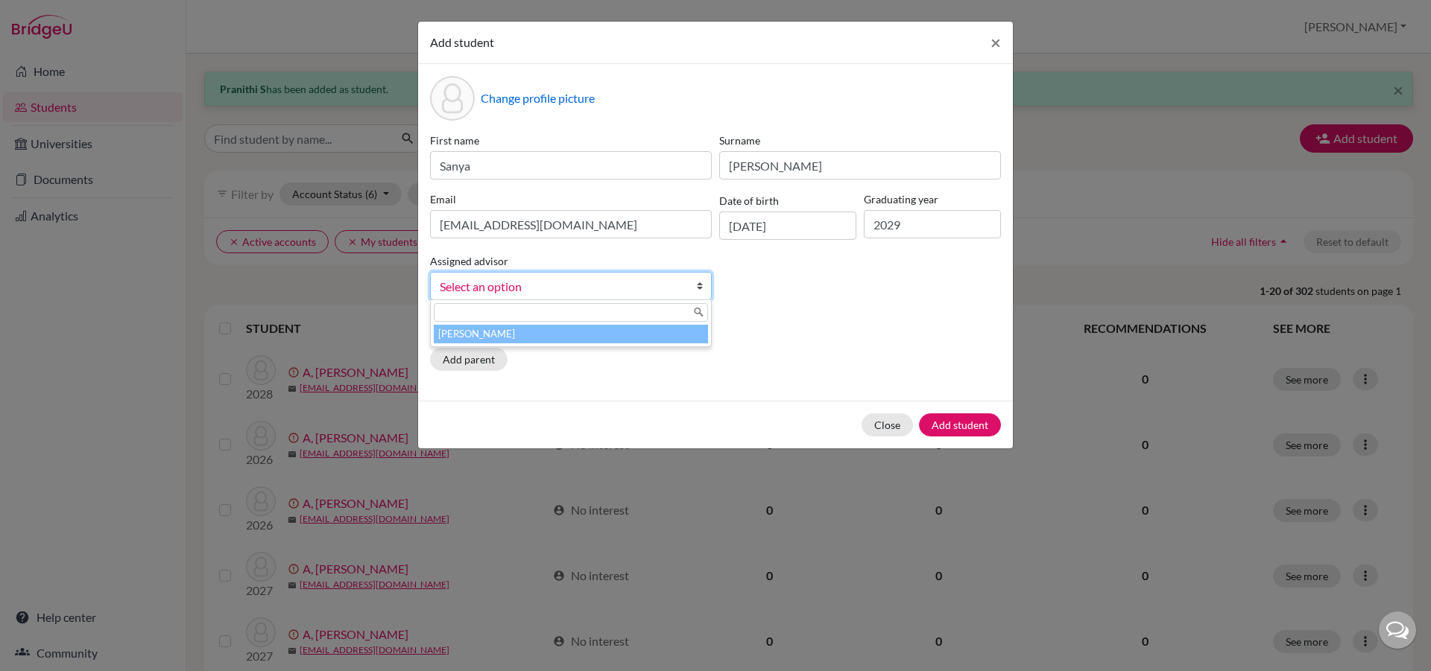
click at [687, 330] on li "[PERSON_NAME]" at bounding box center [571, 334] width 274 height 19
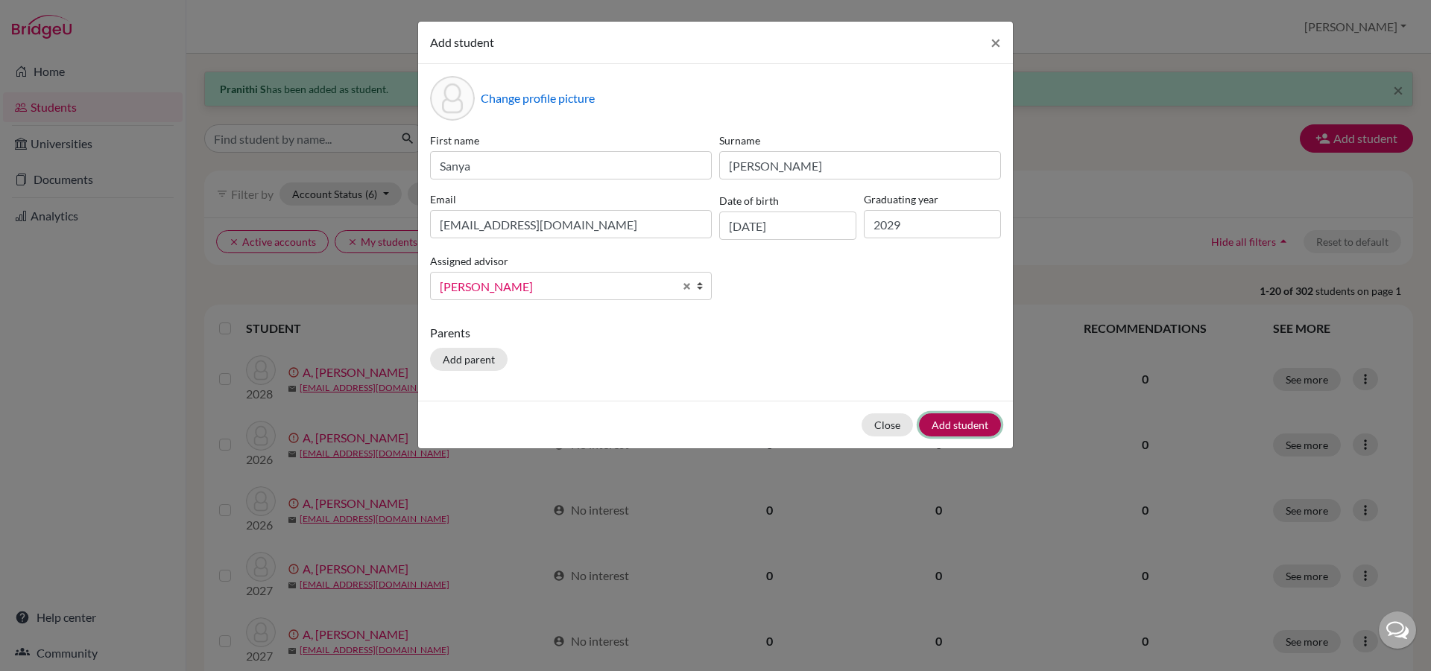
click at [951, 428] on button "Add student" at bounding box center [960, 425] width 82 height 23
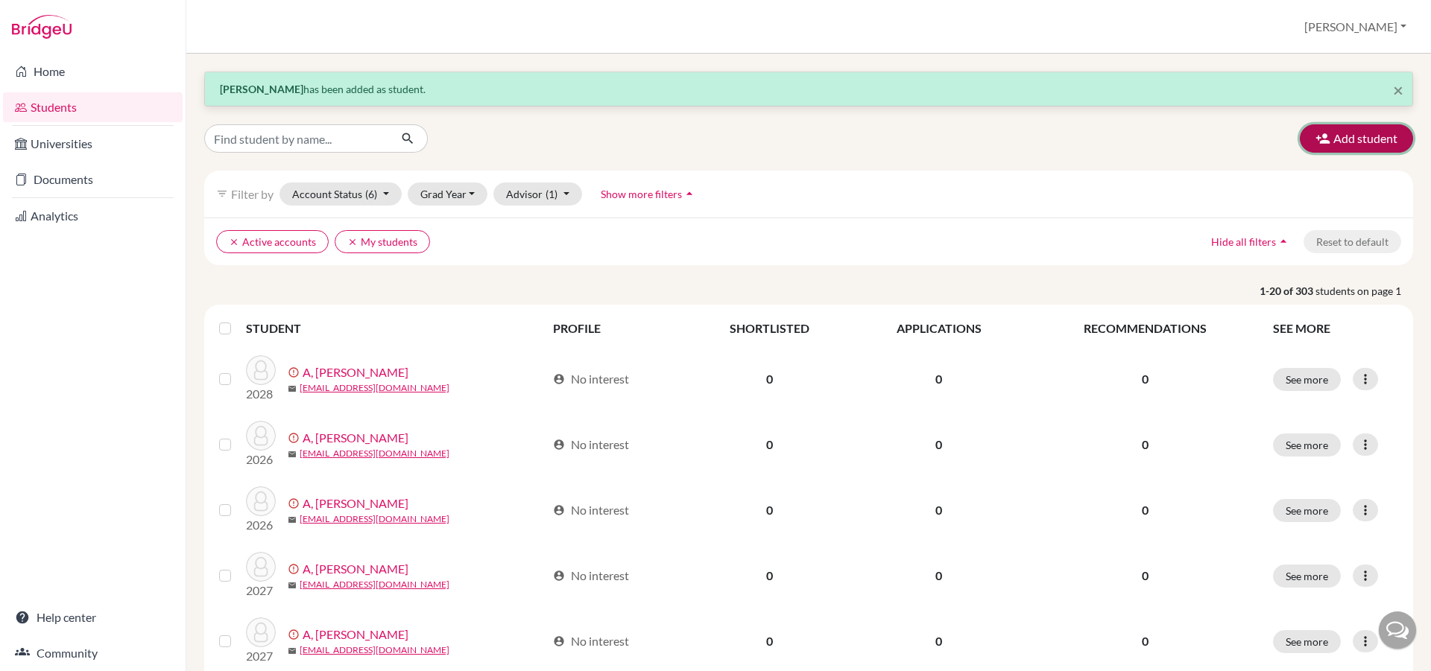
click at [1377, 135] on button "Add student" at bounding box center [1356, 138] width 113 height 28
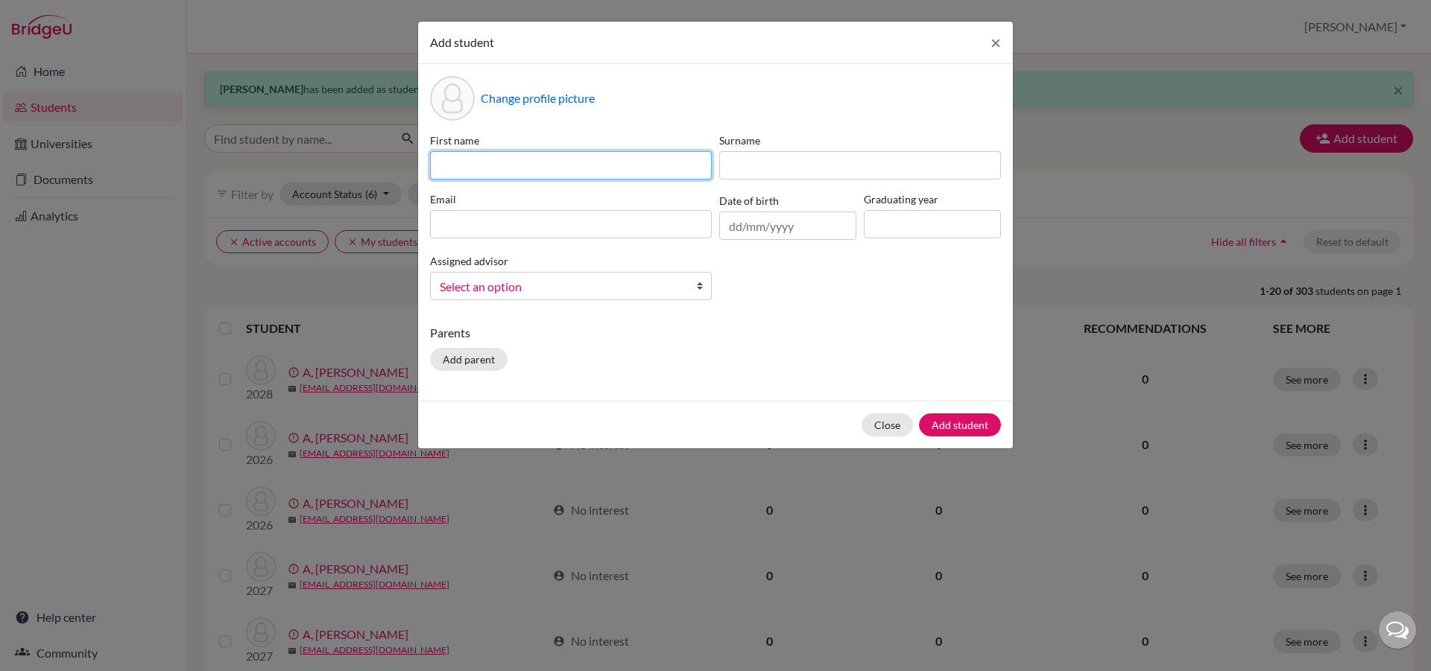
click at [548, 174] on input at bounding box center [571, 165] width 282 height 28
click at [489, 168] on input "Vanshikaha" at bounding box center [571, 165] width 282 height 28
type input "[PERSON_NAME]"
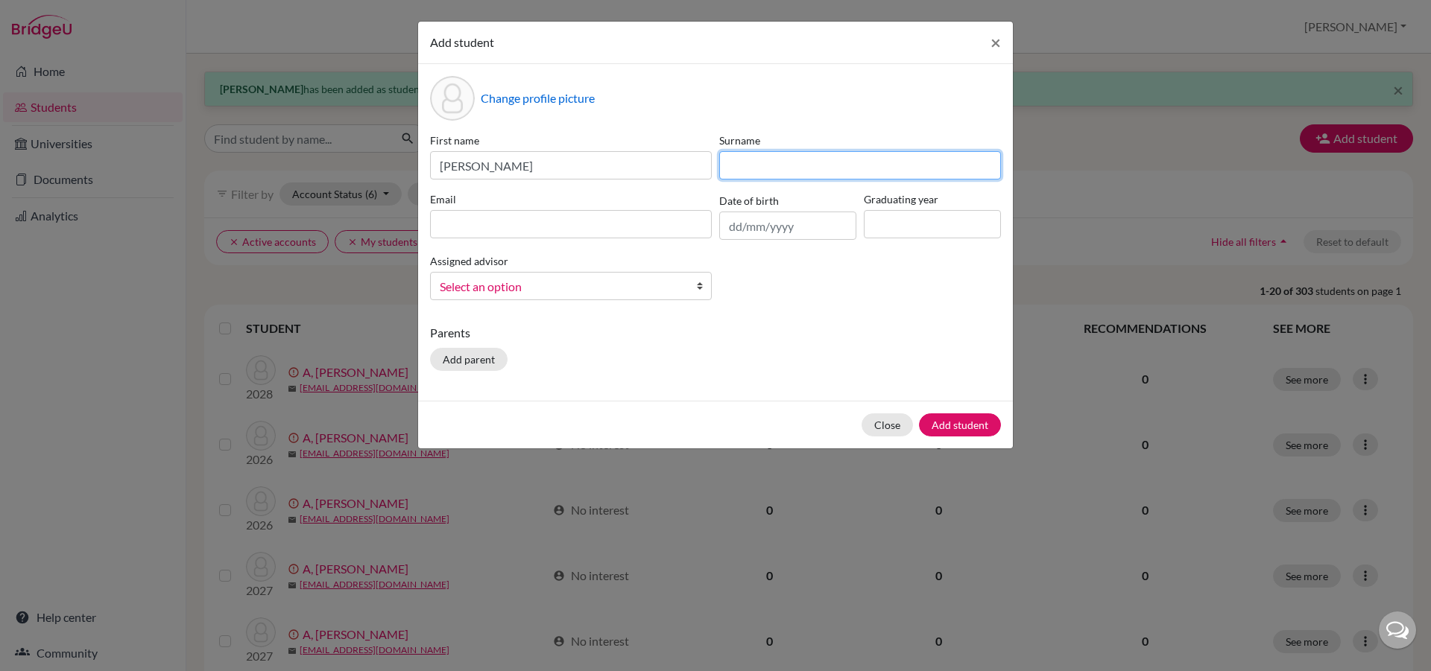
click at [790, 165] on input at bounding box center [860, 165] width 282 height 28
type input "G"
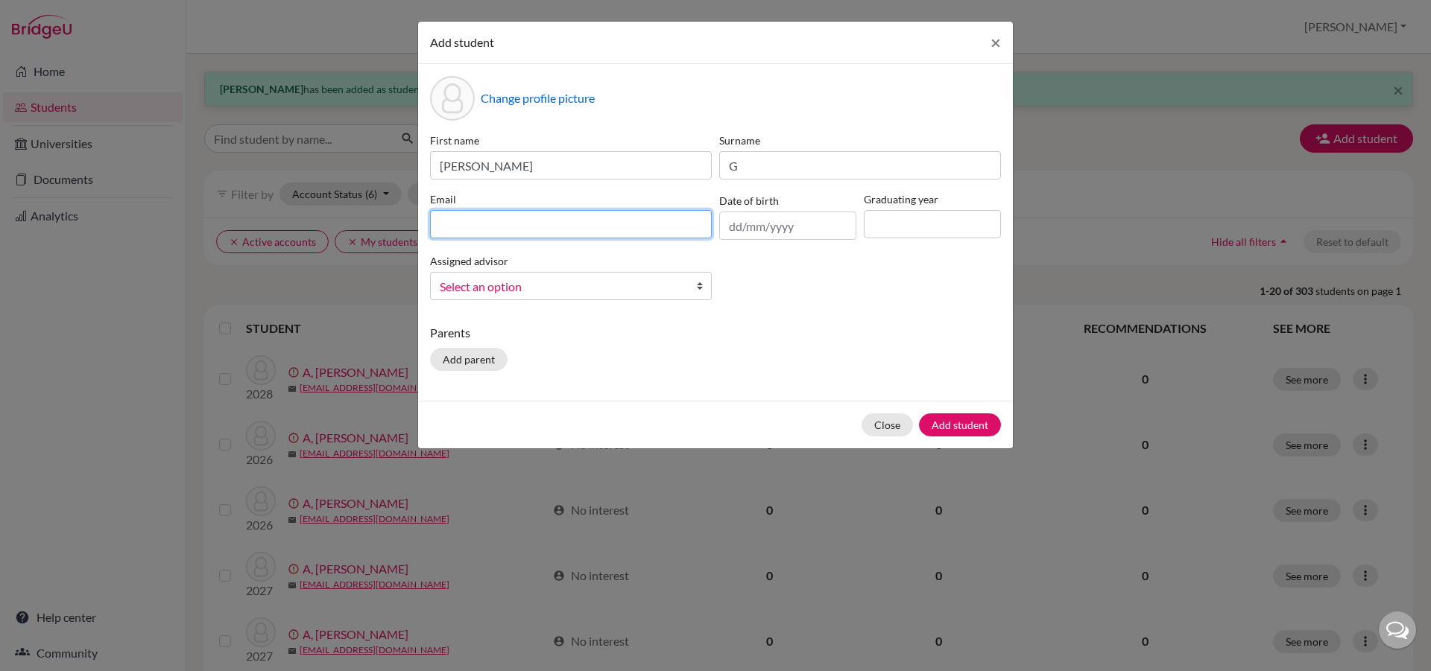
click at [689, 215] on input at bounding box center [571, 224] width 282 height 28
type input "[EMAIL_ADDRESS][DOMAIN_NAME]"
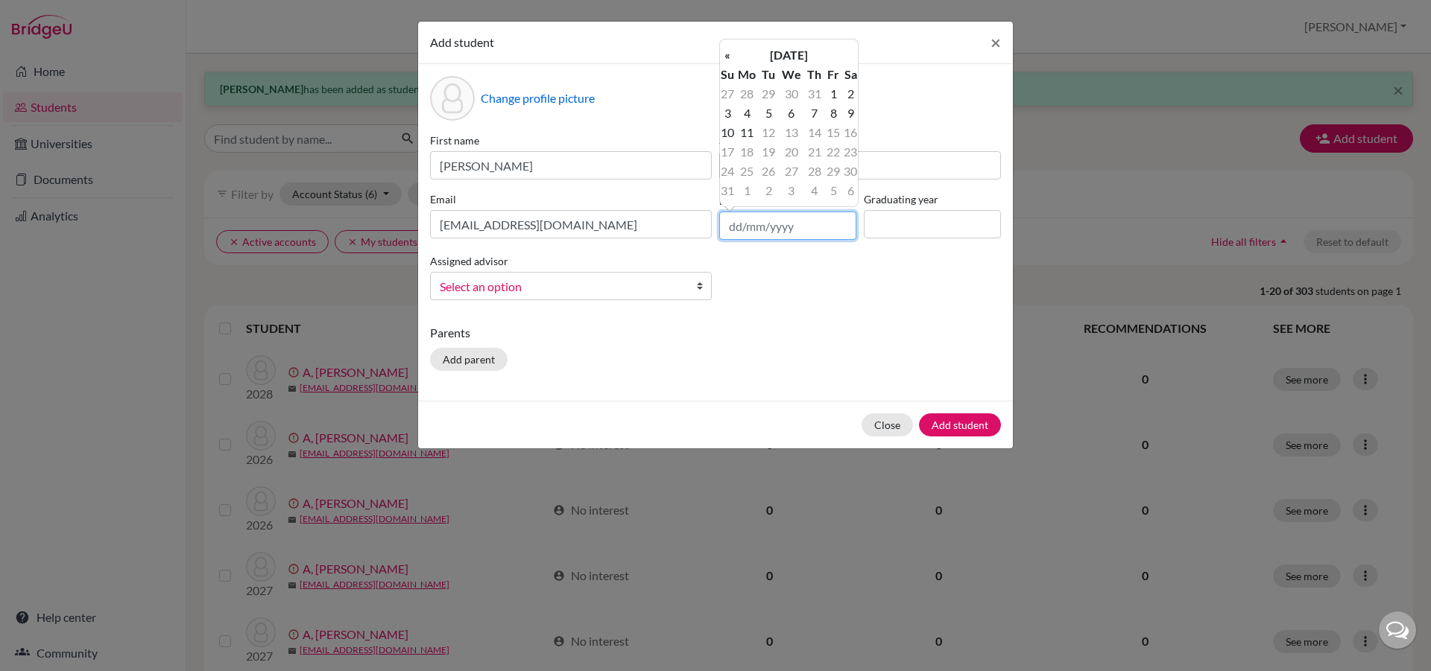
click at [762, 222] on input "text" at bounding box center [787, 226] width 137 height 28
type input "[DATE]"
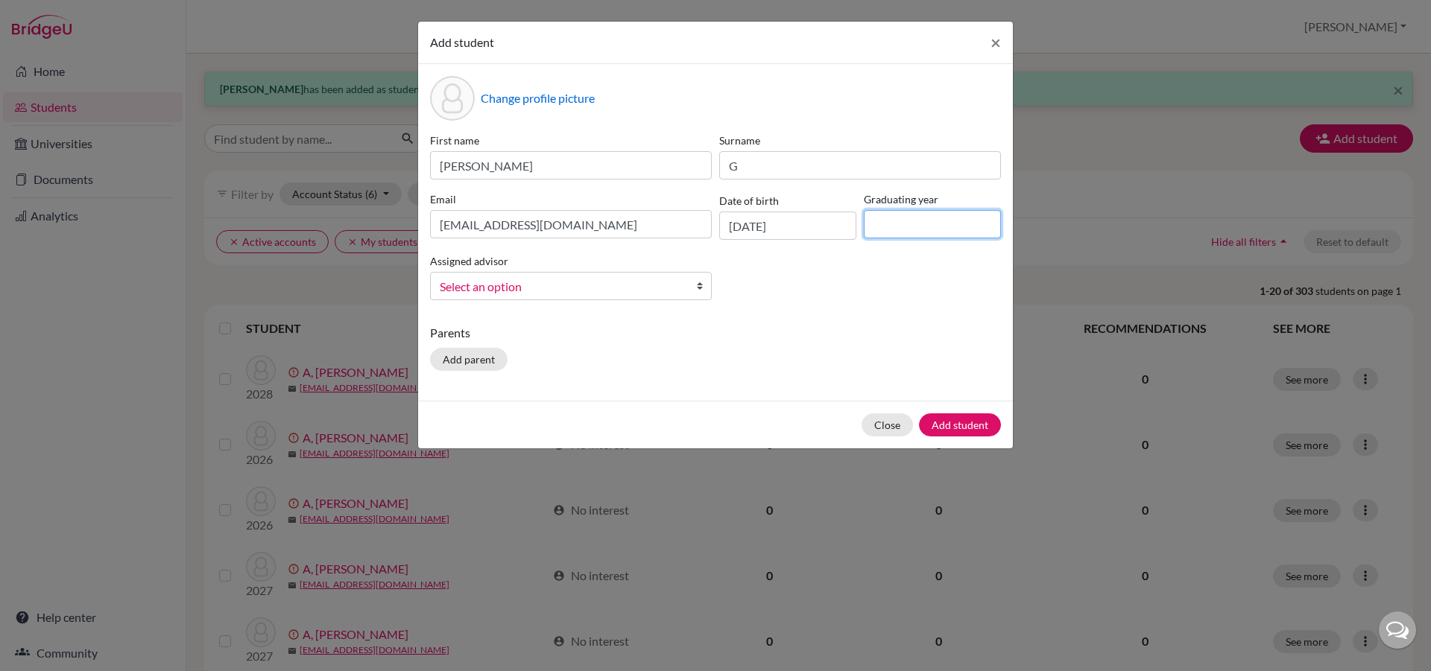
click at [890, 232] on input at bounding box center [932, 224] width 137 height 28
type input "2029"
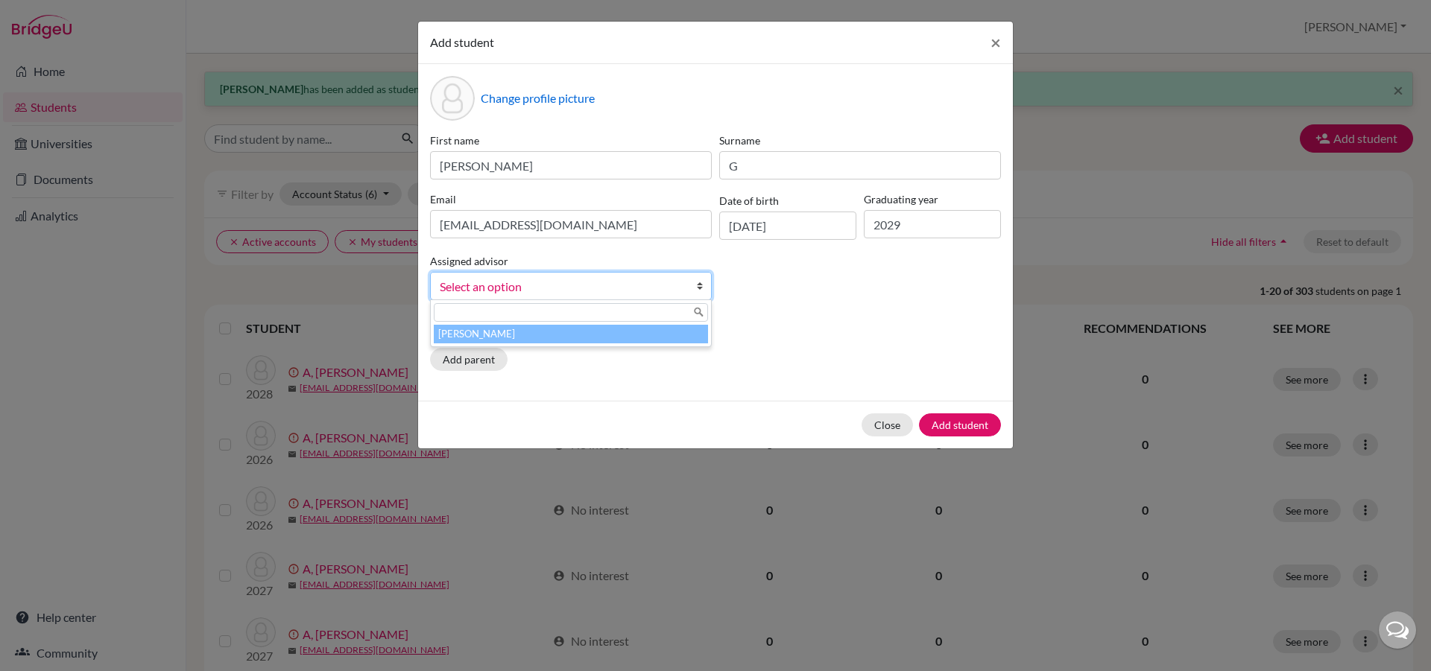
click at [704, 290] on b at bounding box center [703, 286] width 15 height 27
click at [670, 343] on li "[PERSON_NAME]" at bounding box center [571, 334] width 274 height 19
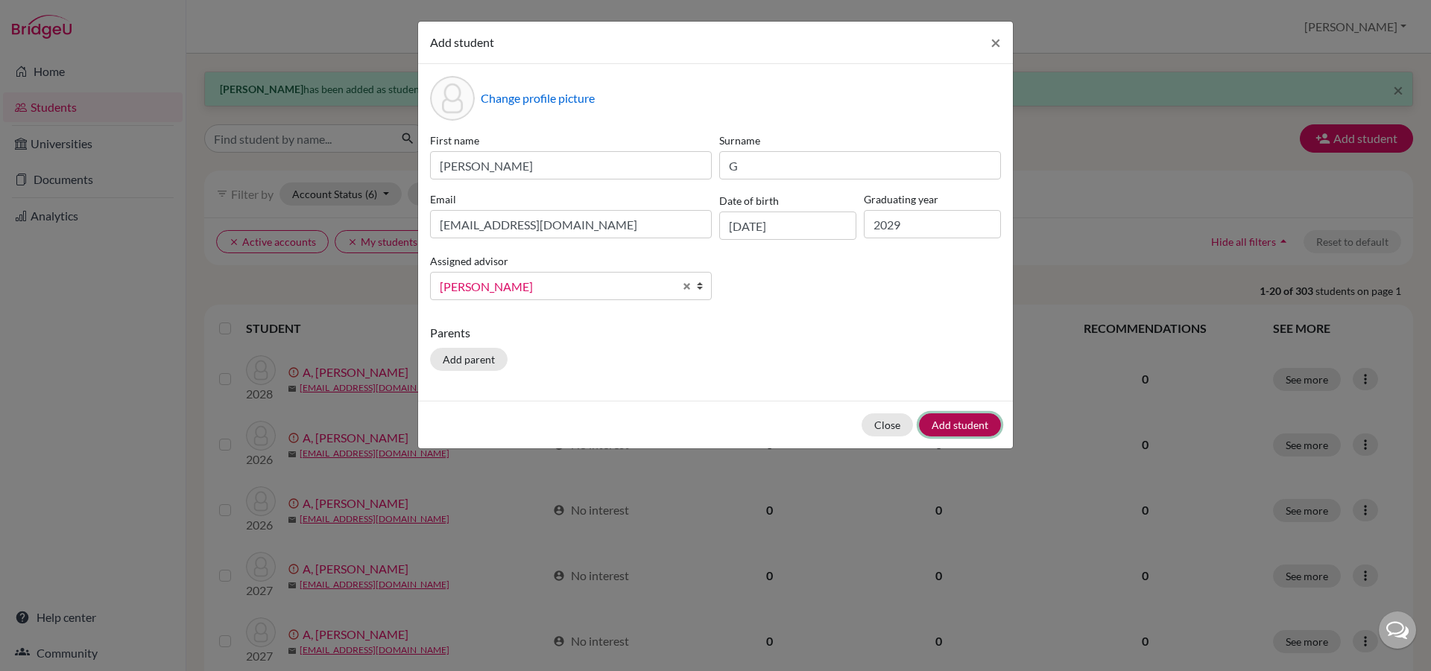
click at [949, 420] on button "Add student" at bounding box center [960, 425] width 82 height 23
